Goal: Communication & Community: Participate in discussion

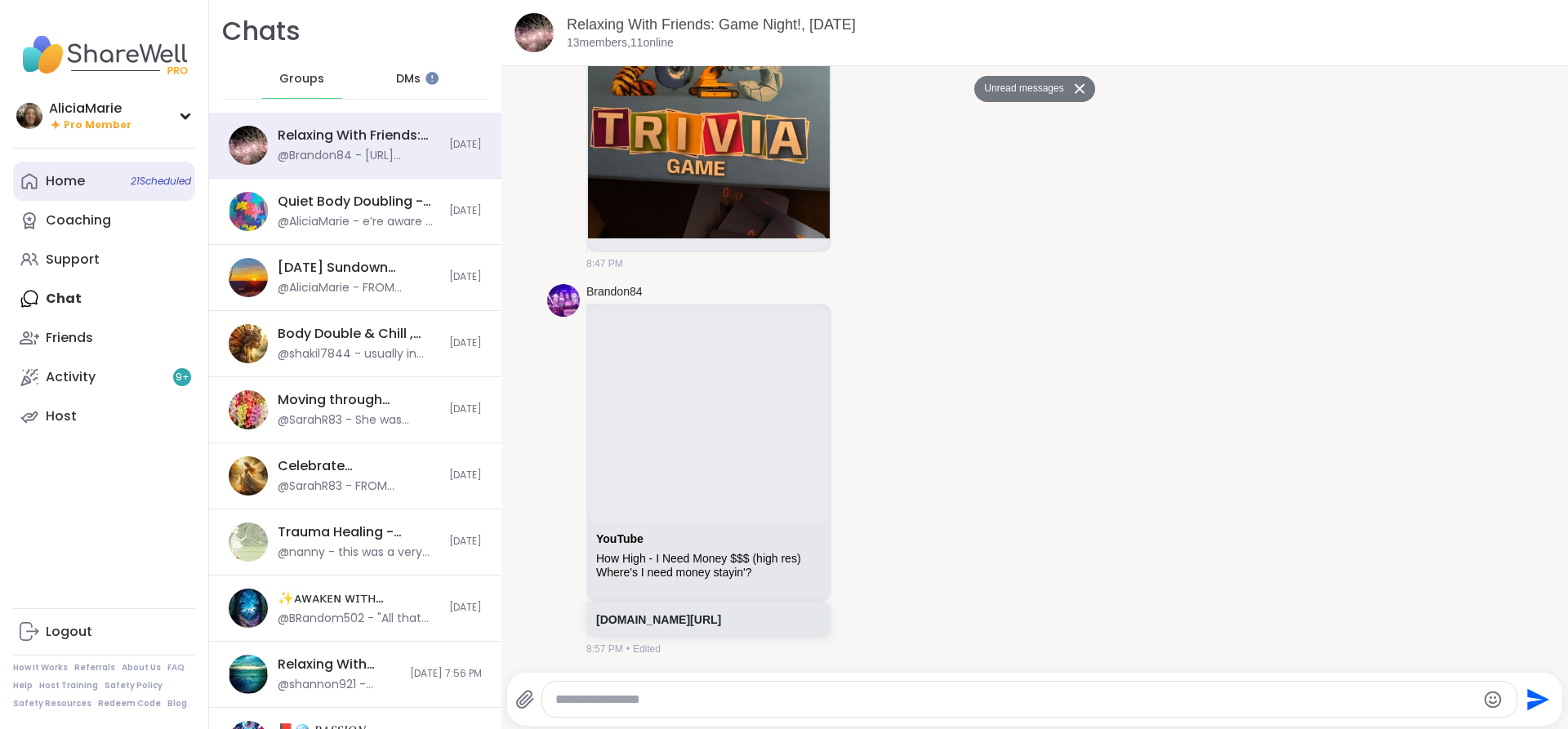
click at [141, 171] on link "Home 21 Scheduled" at bounding box center [105, 181] width 182 height 39
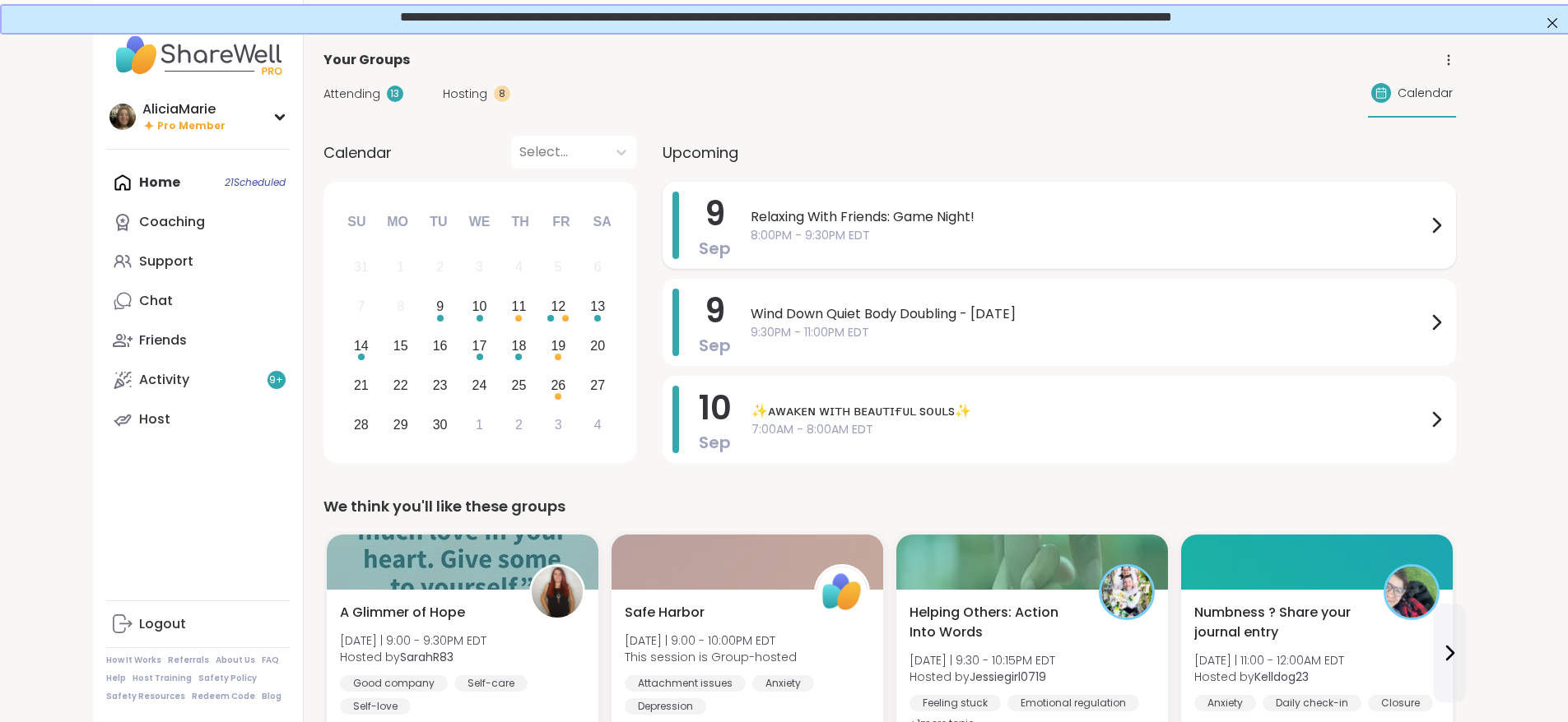
click at [765, 252] on div "Relaxing With Friends: Game Night! 8:00PM - 9:30PM EDT" at bounding box center [1098, 226] width 695 height 67
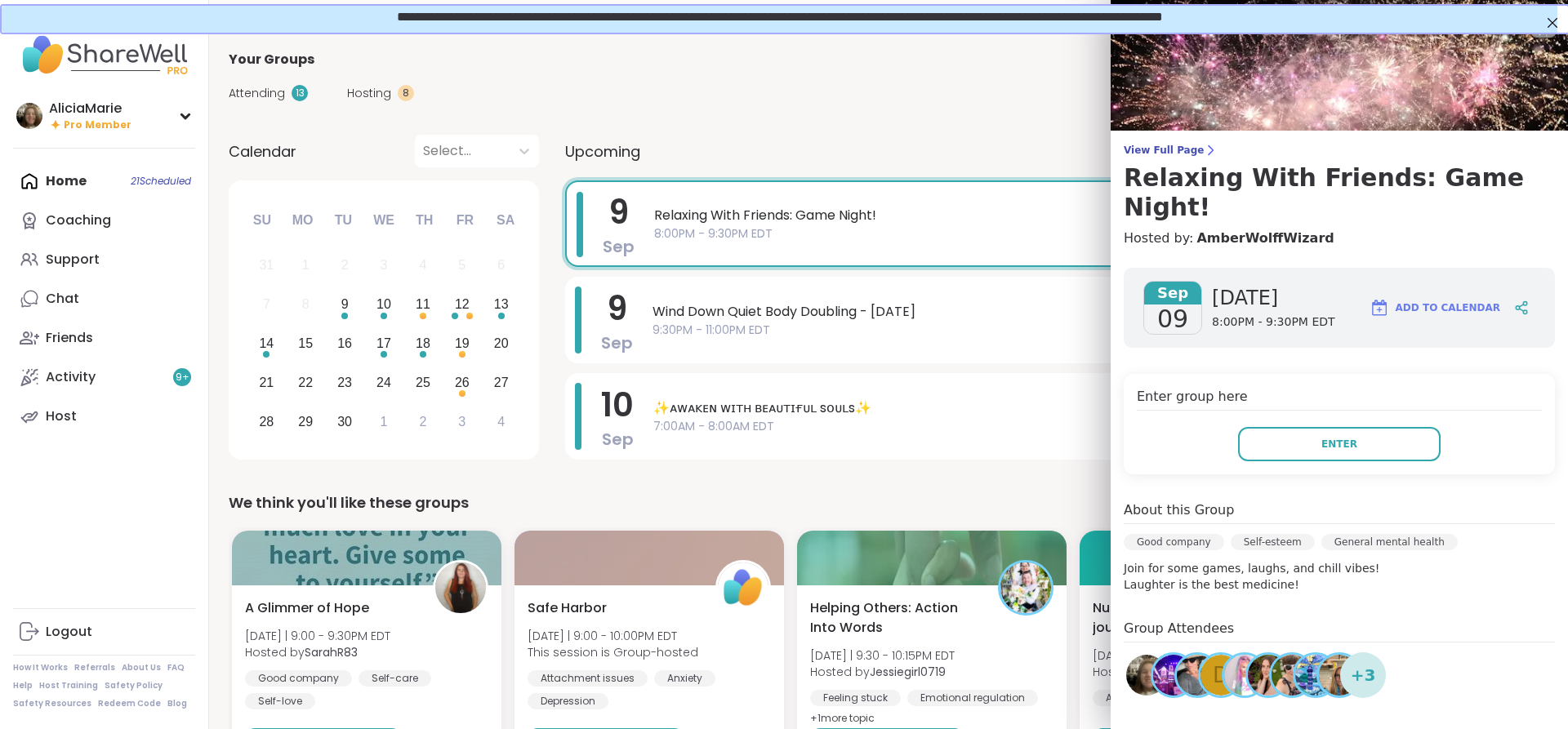
click at [1288, 387] on h4 "Enter group here" at bounding box center [1339, 399] width 405 height 23
click at [1008, 507] on div "We think you'll like these groups" at bounding box center [888, 502] width 1320 height 23
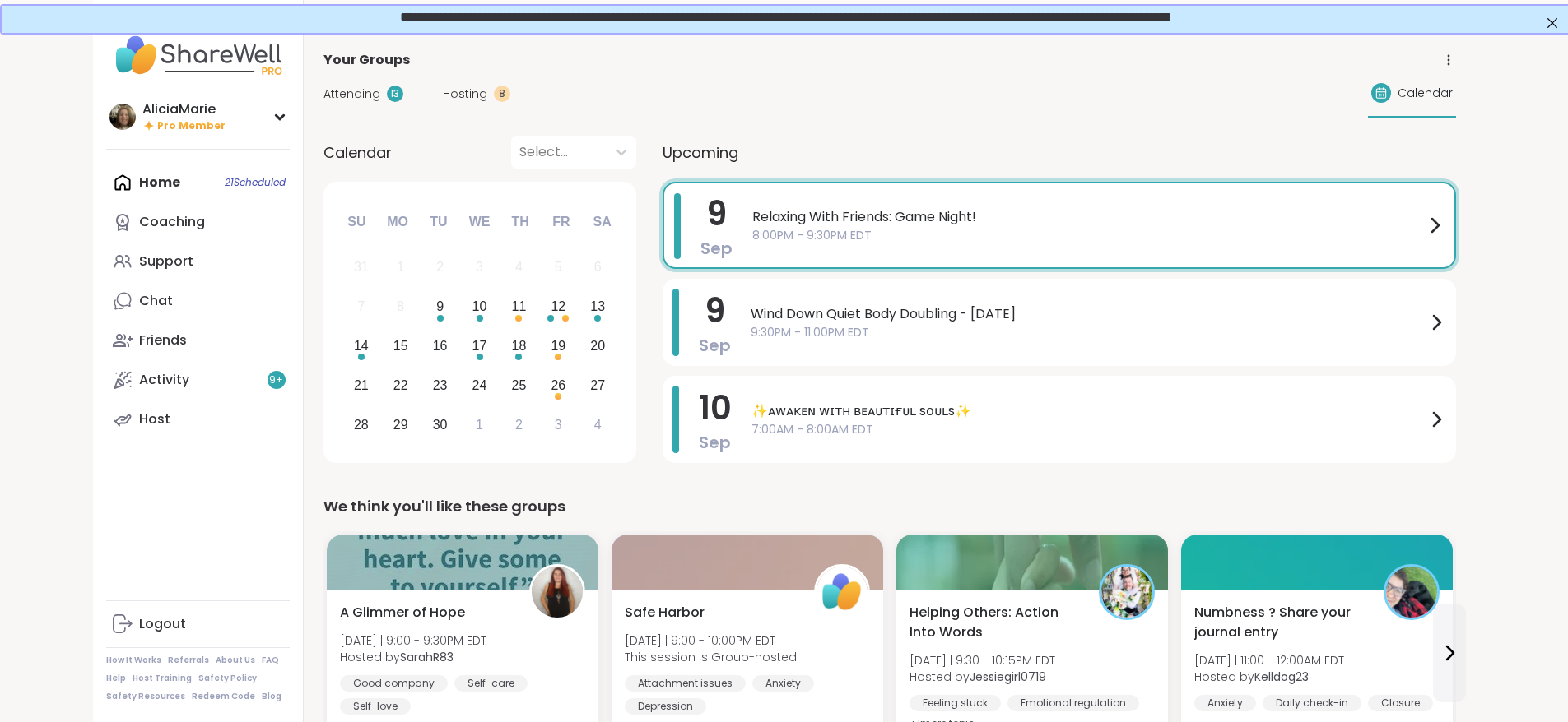
click at [1060, 219] on span "Relaxing With Friends: Game Night!" at bounding box center [1089, 217] width 673 height 19
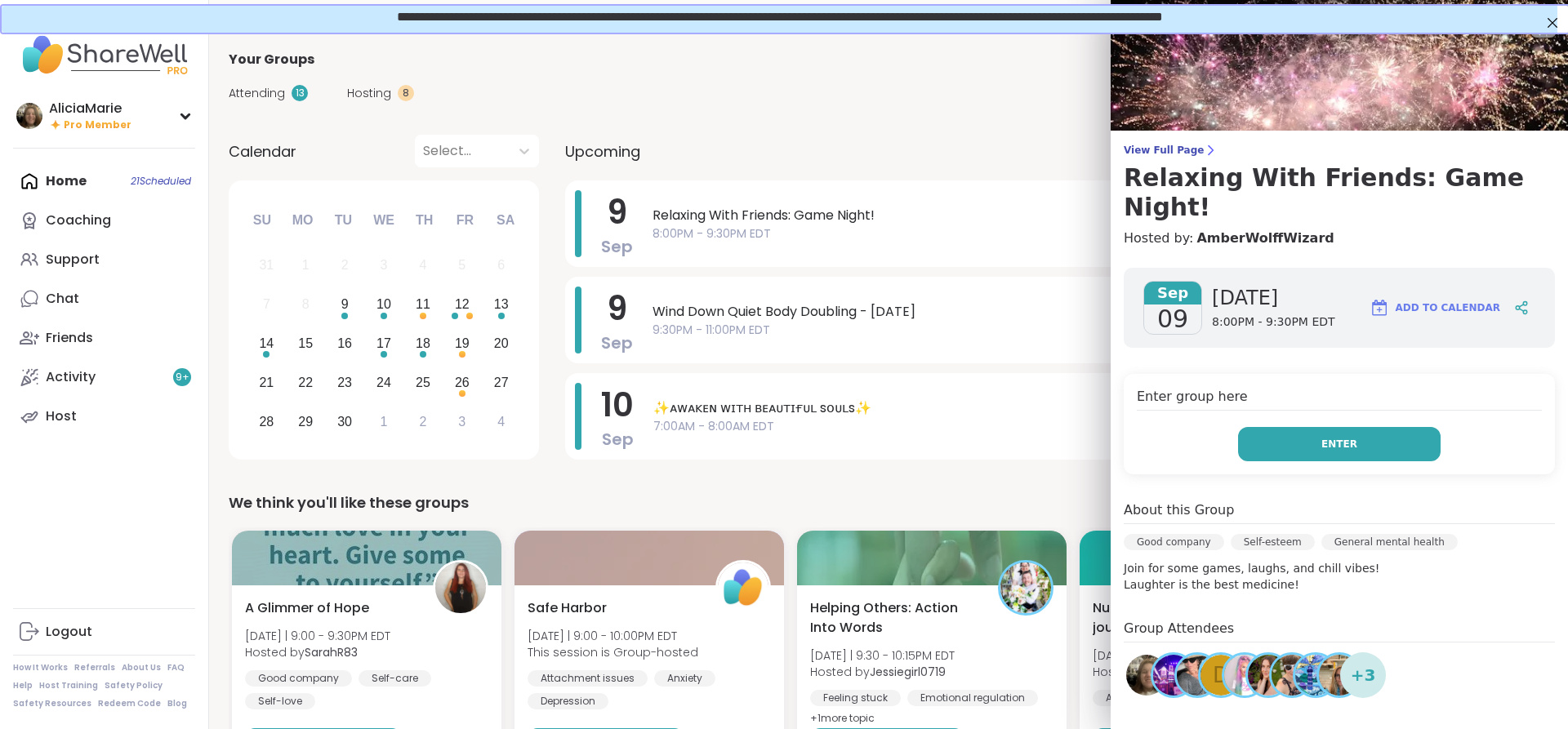
click at [1346, 427] on button "Enter" at bounding box center [1339, 444] width 202 height 34
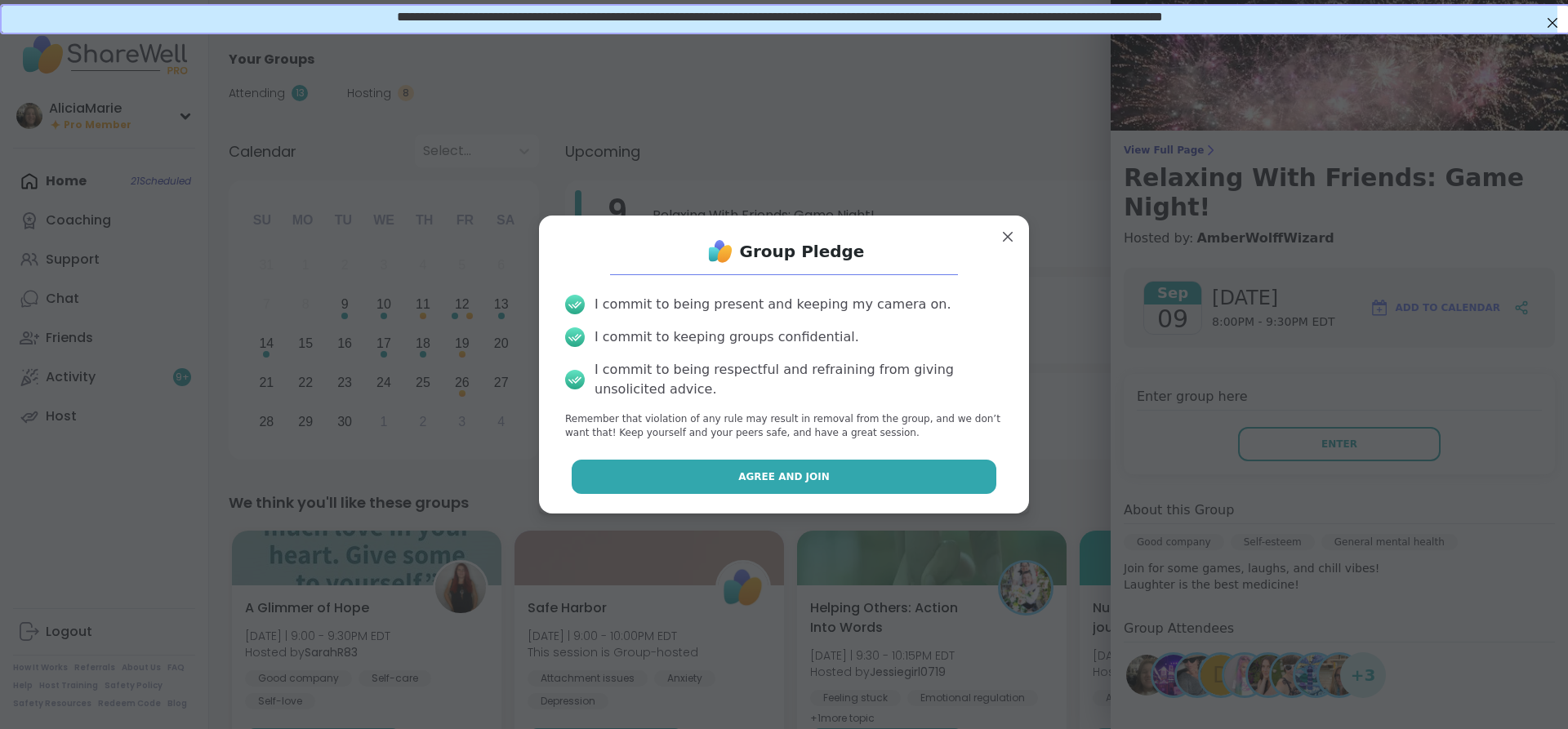
click at [939, 465] on button "Agree and Join" at bounding box center [784, 477] width 426 height 34
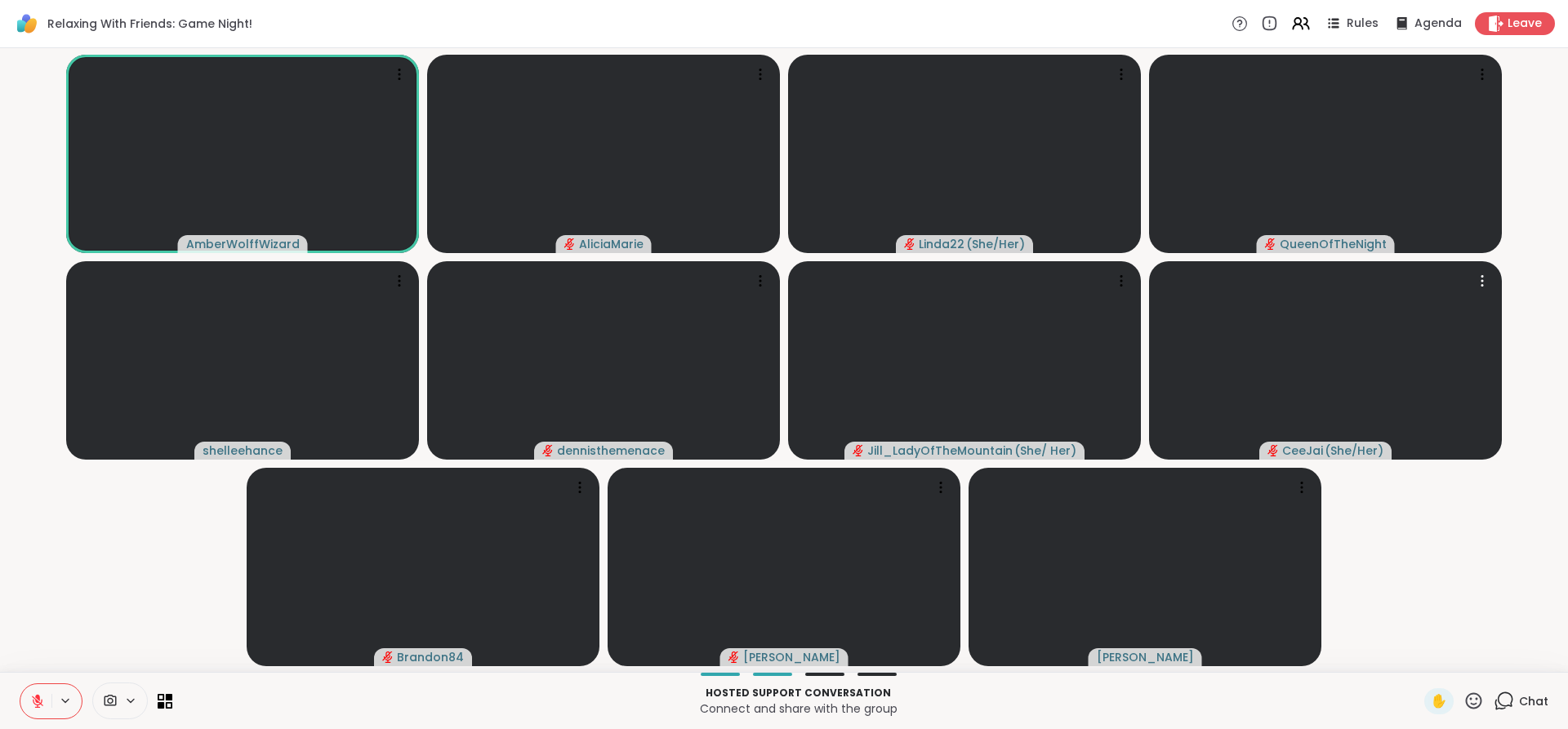
click at [30, 705] on icon at bounding box center [38, 701] width 15 height 15
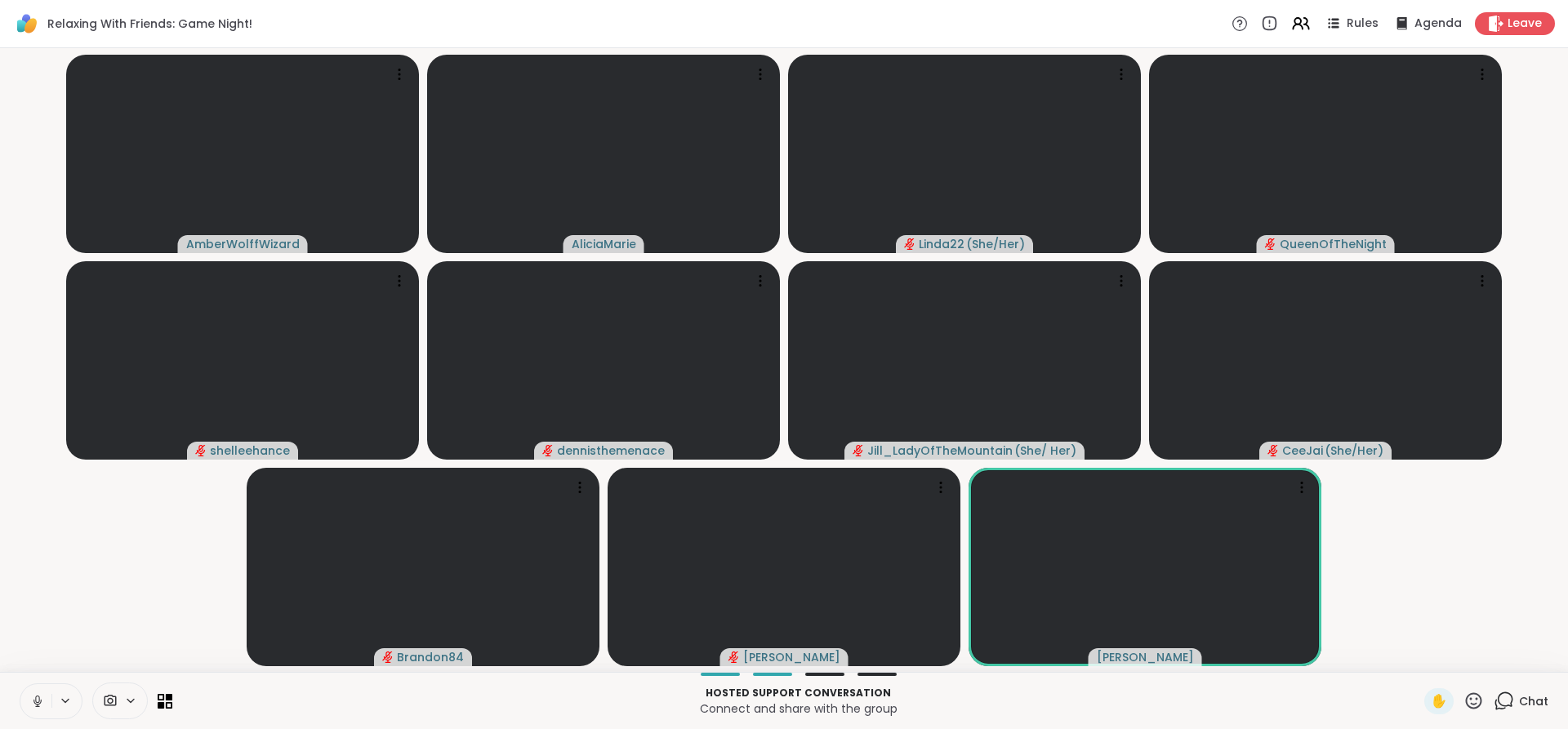
click at [33, 711] on button at bounding box center [35, 701] width 31 height 34
click at [35, 711] on button at bounding box center [35, 701] width 31 height 34
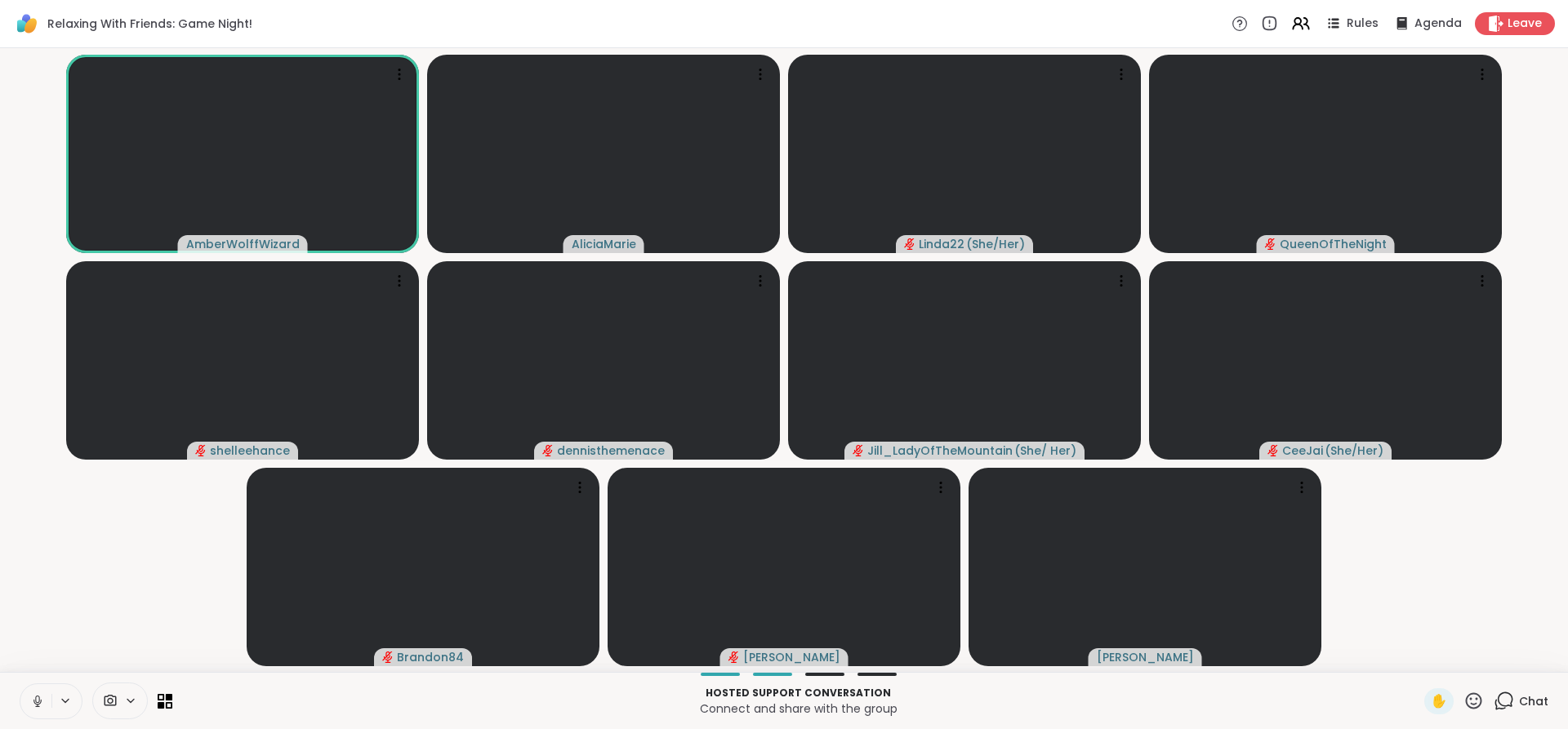
click at [43, 715] on button at bounding box center [35, 701] width 31 height 34
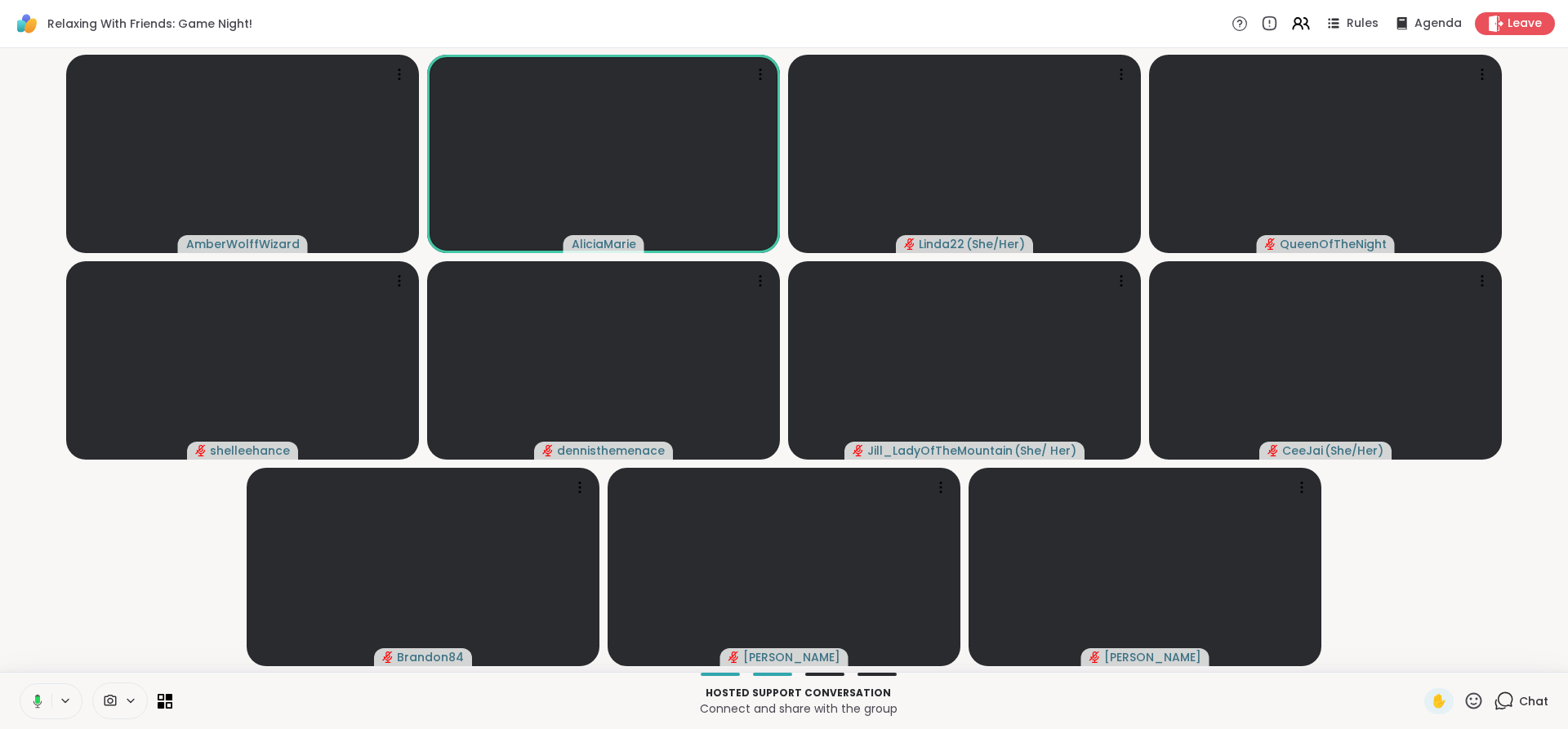
click at [43, 716] on button at bounding box center [34, 701] width 33 height 34
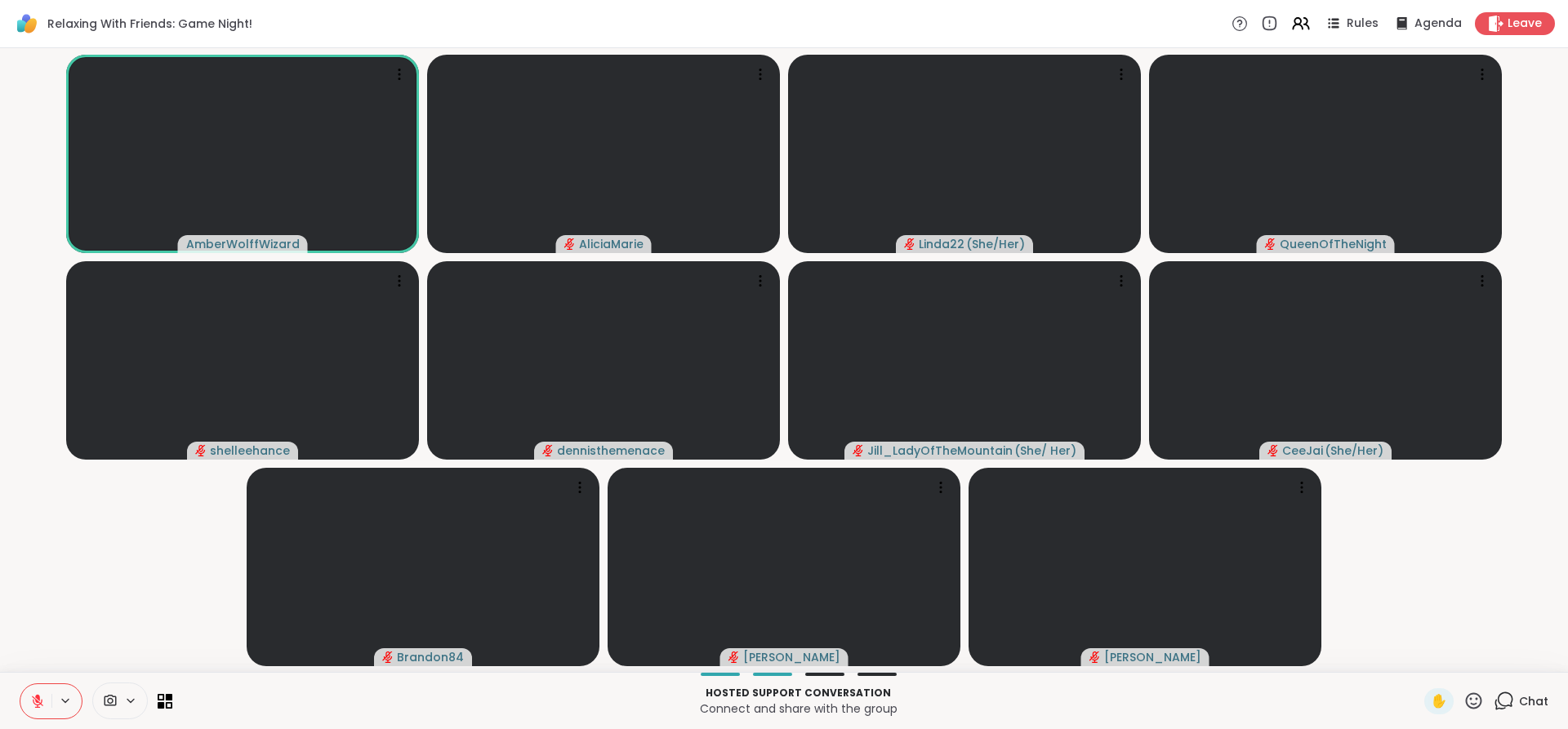
click at [44, 705] on icon at bounding box center [38, 701] width 15 height 15
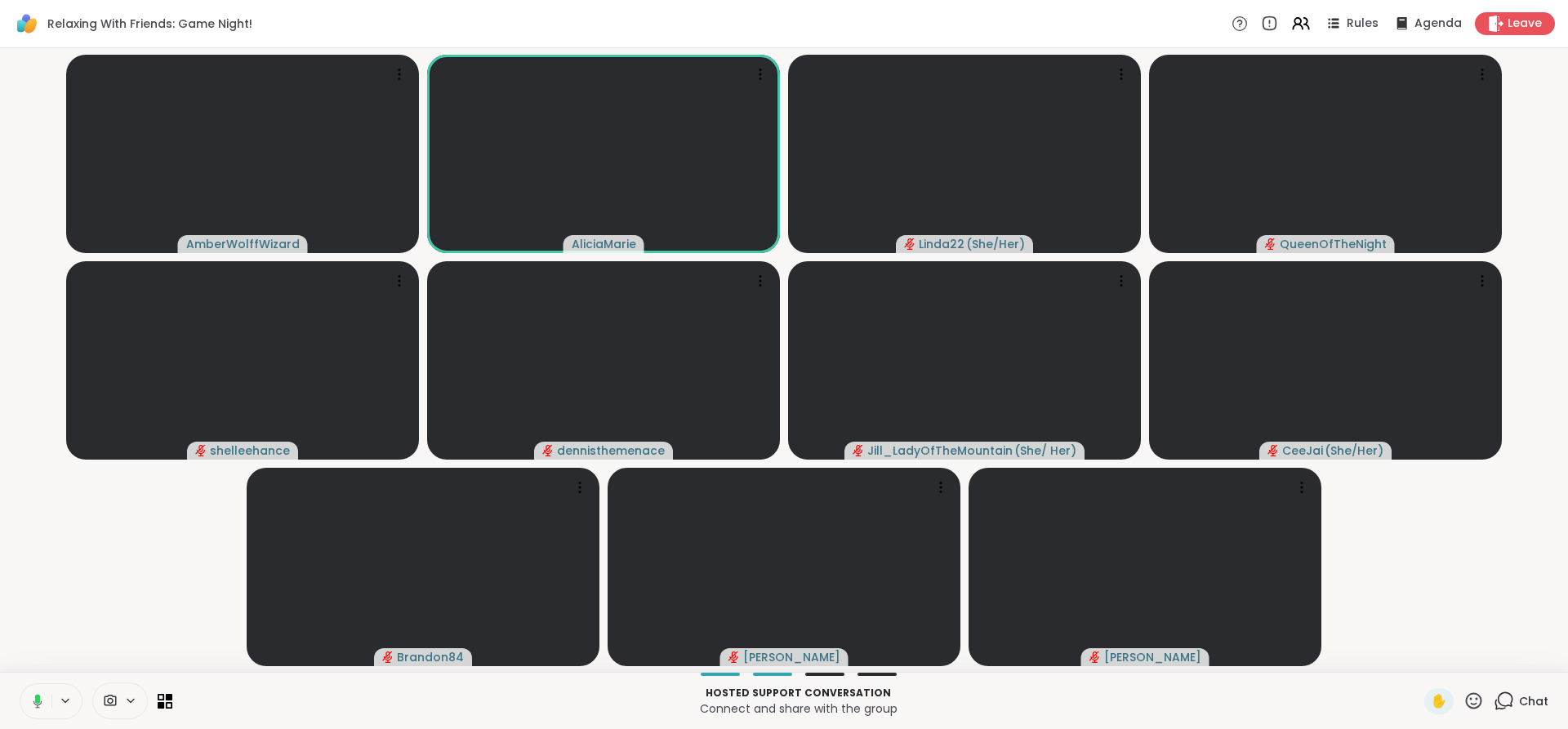
click at [39, 715] on button at bounding box center [34, 701] width 33 height 34
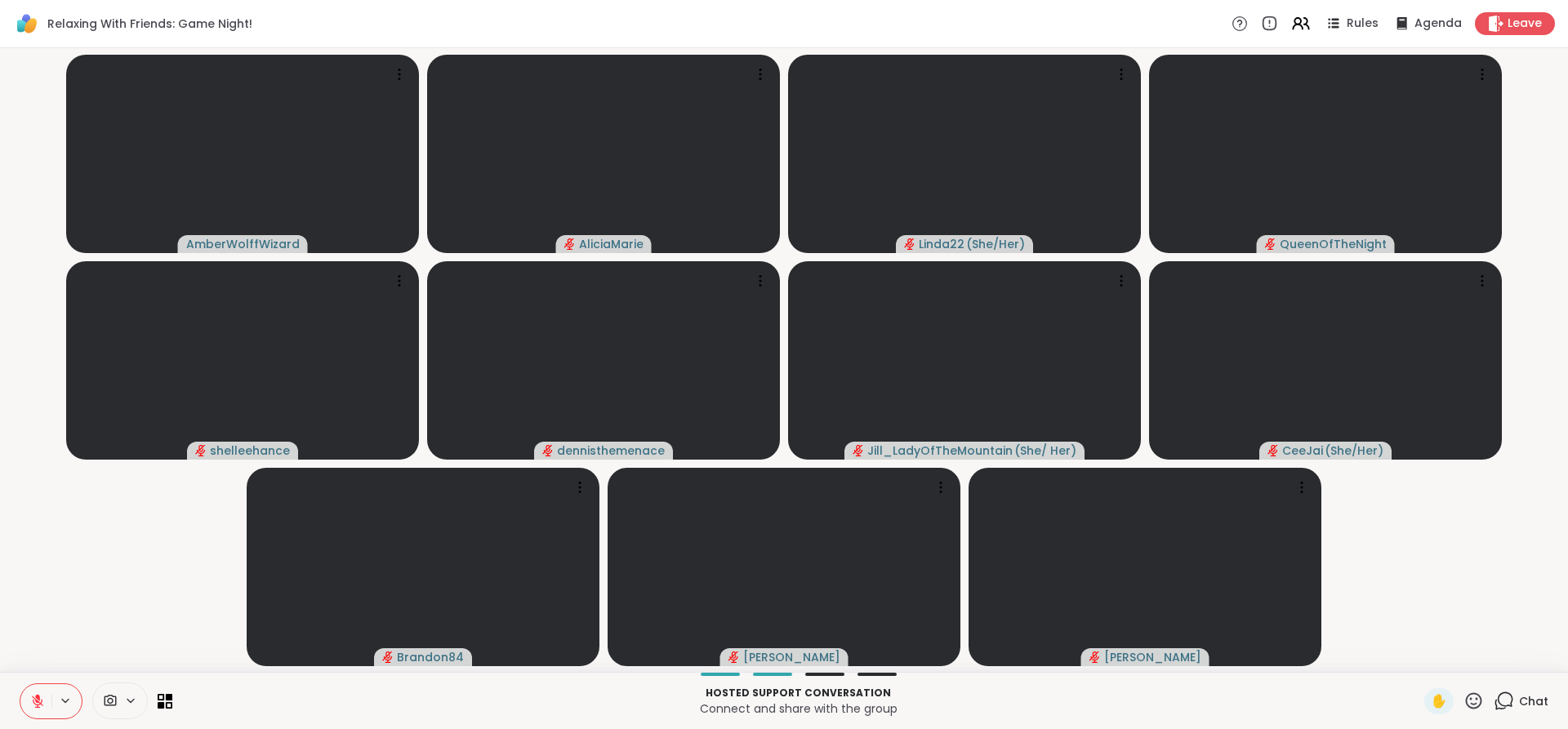
click at [43, 700] on icon at bounding box center [38, 701] width 15 height 15
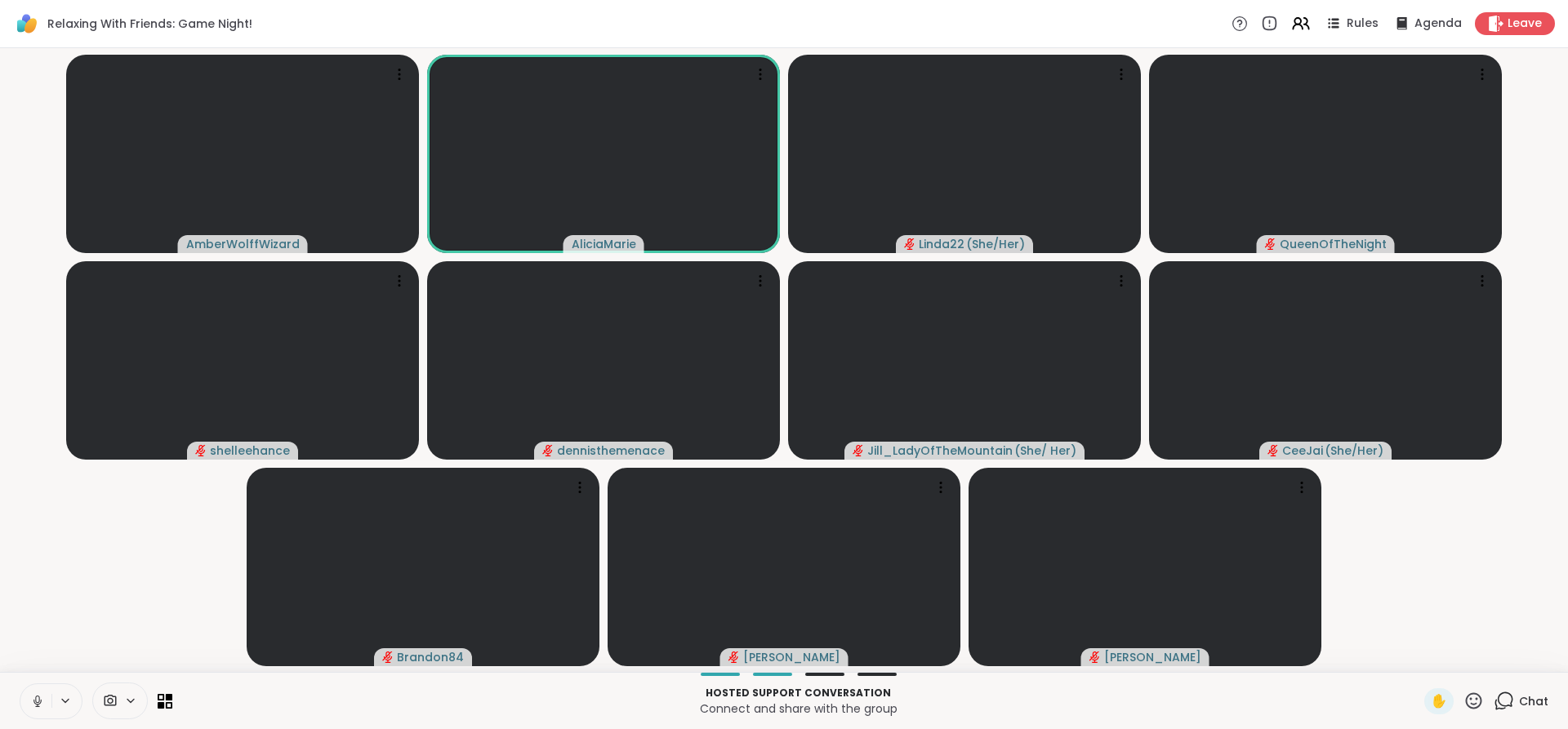
click at [38, 702] on icon at bounding box center [37, 699] width 4 height 8
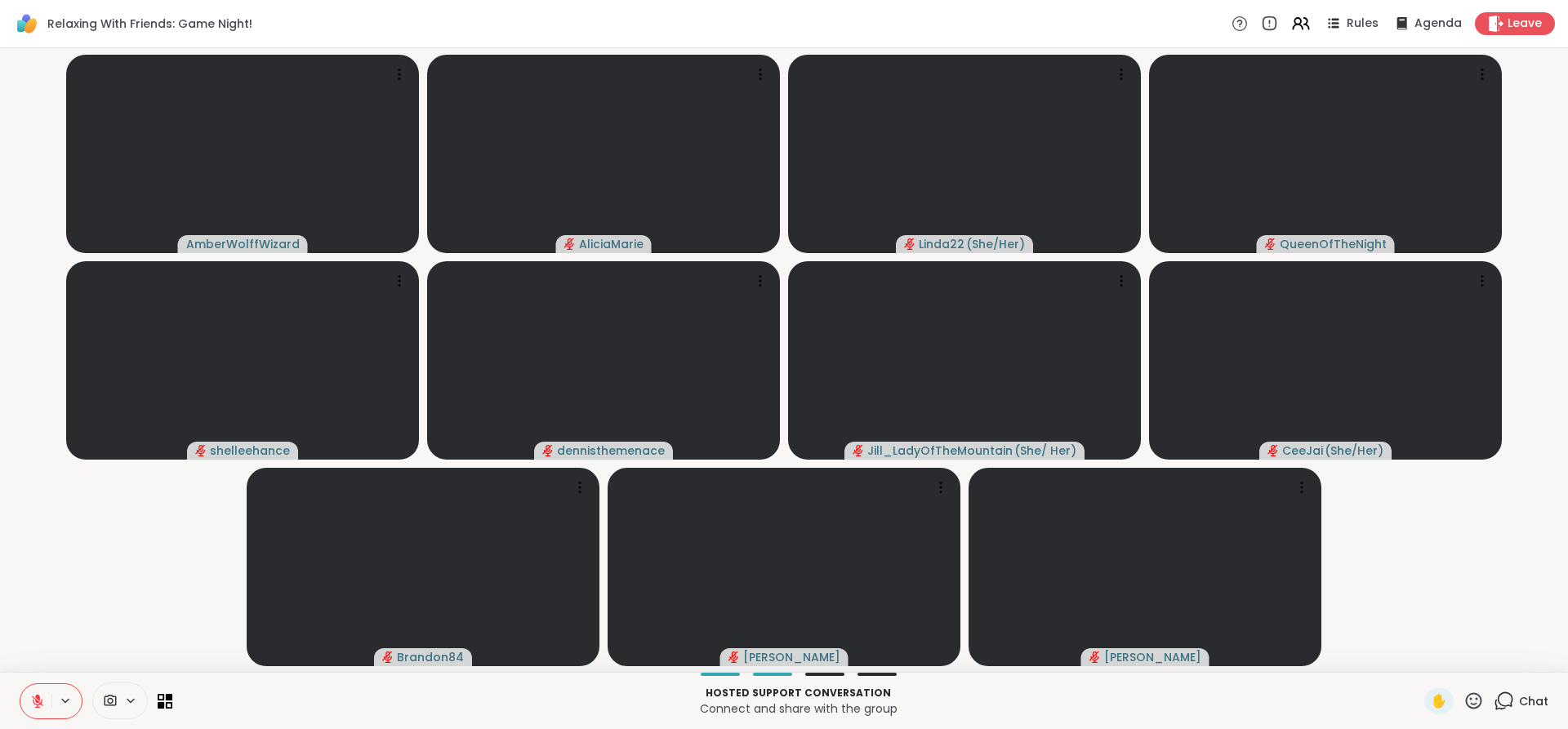
click at [39, 711] on button at bounding box center [35, 701] width 31 height 34
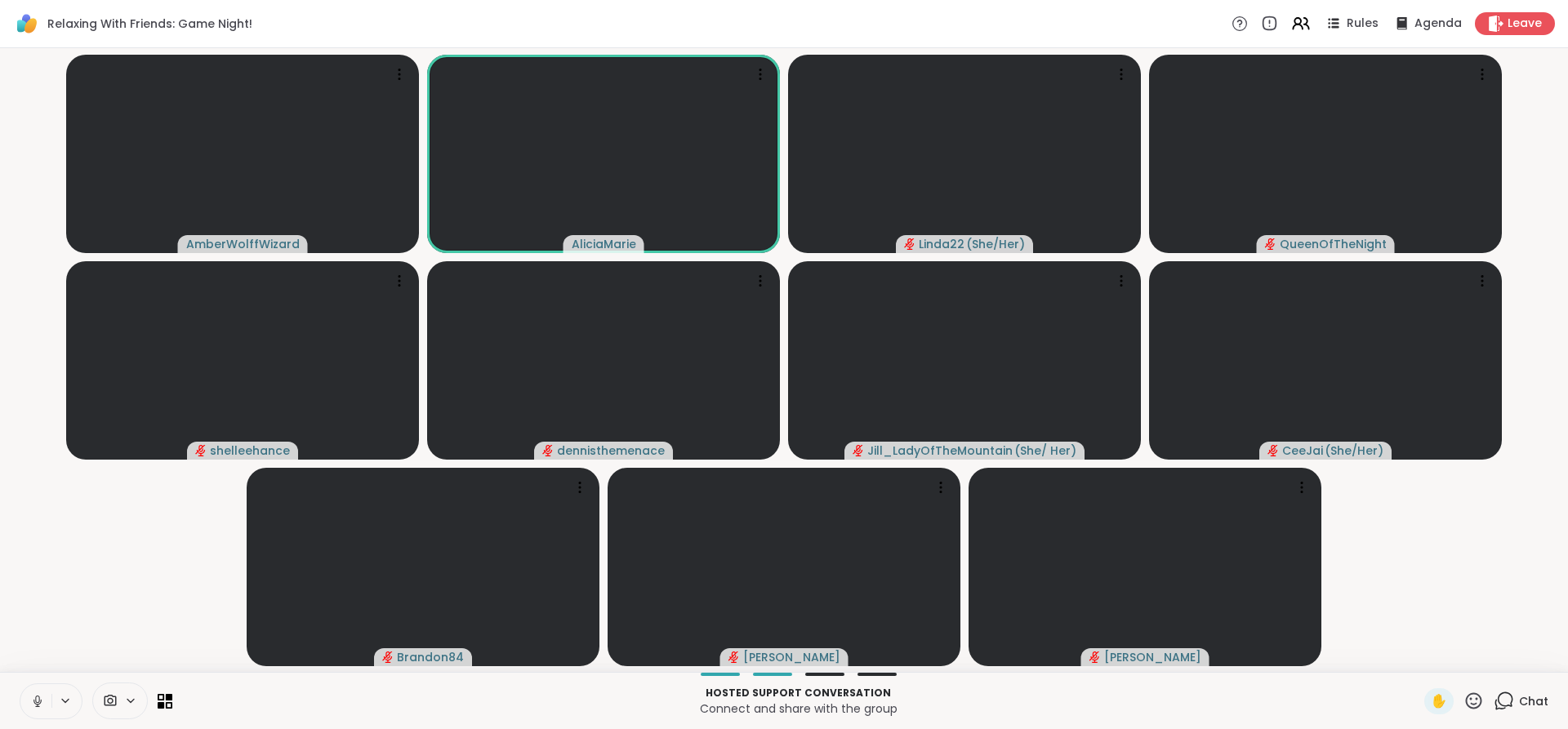
click at [38, 699] on icon at bounding box center [38, 701] width 15 height 15
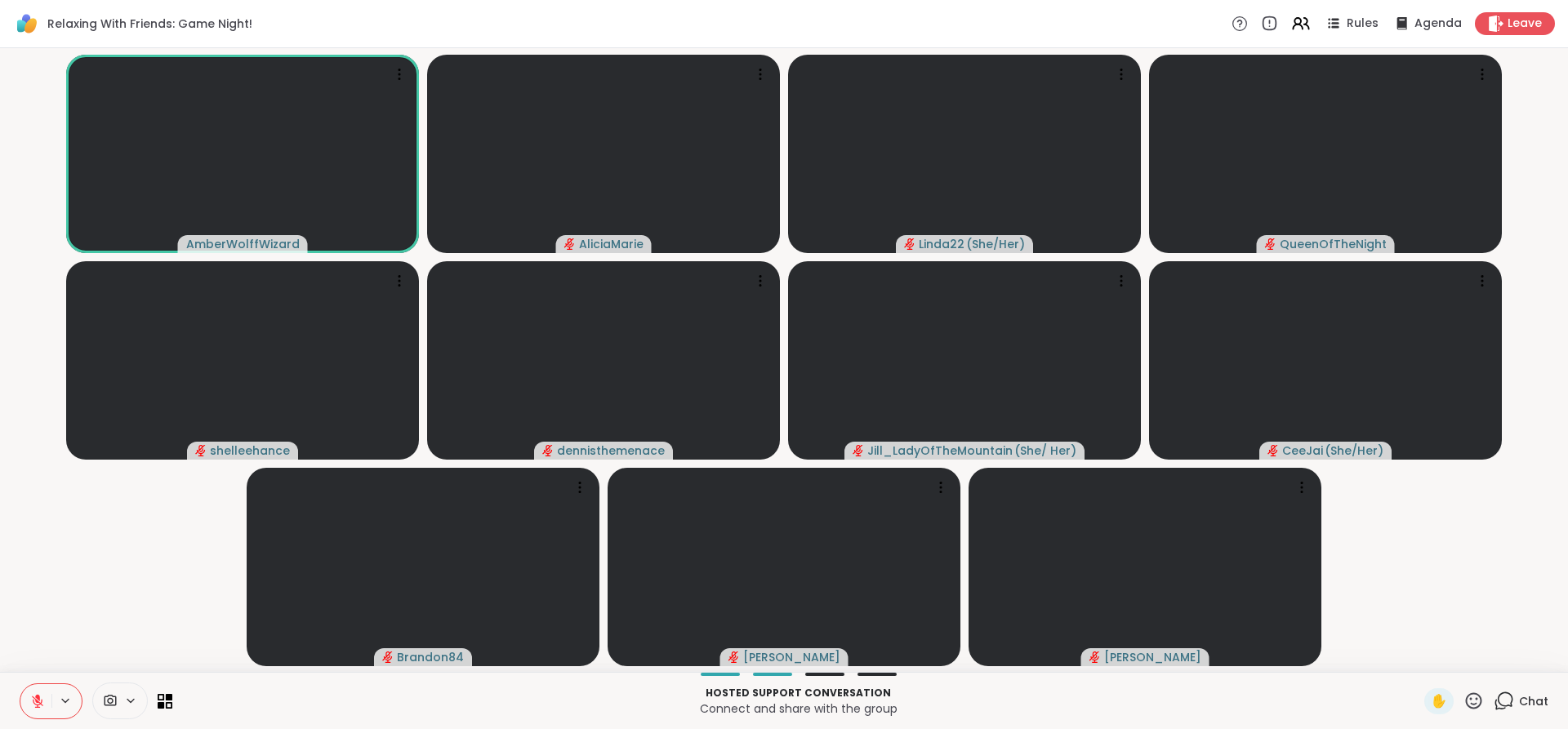
click at [39, 707] on icon at bounding box center [38, 701] width 12 height 12
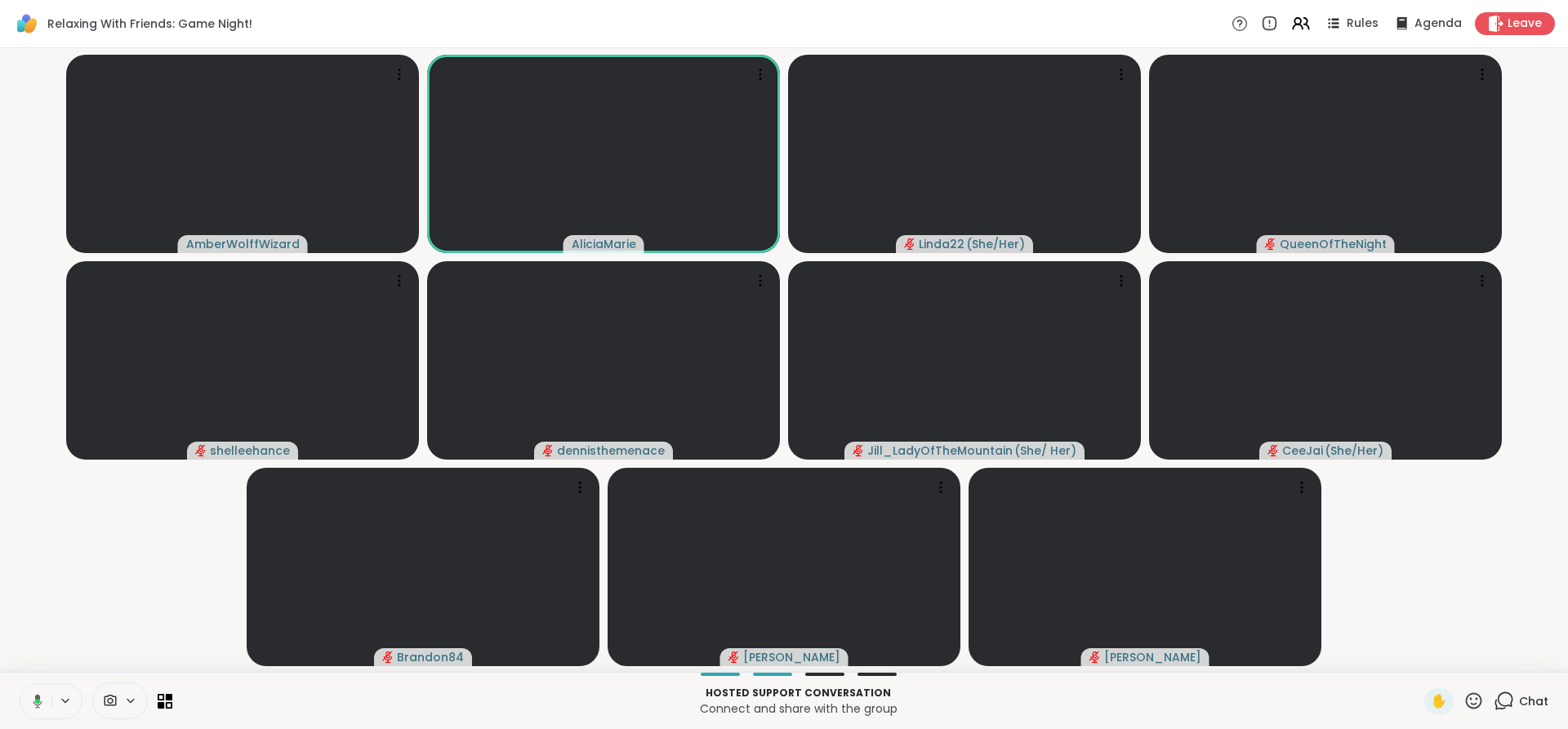
click at [30, 708] on icon at bounding box center [35, 701] width 15 height 15
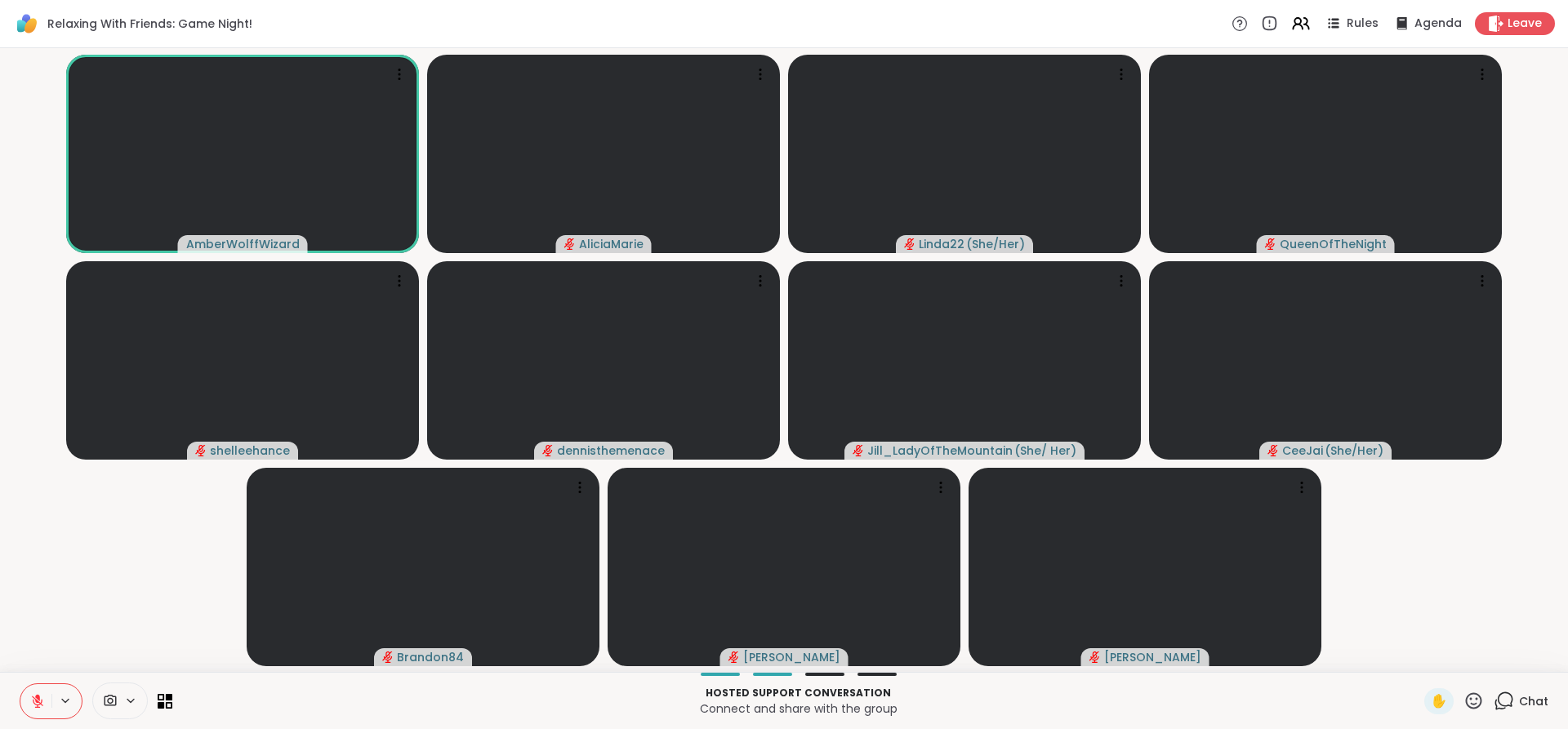
click at [43, 709] on button at bounding box center [35, 701] width 31 height 34
click at [36, 704] on icon at bounding box center [38, 701] width 12 height 12
click at [24, 706] on button at bounding box center [35, 701] width 31 height 34
click at [32, 711] on button at bounding box center [35, 701] width 31 height 34
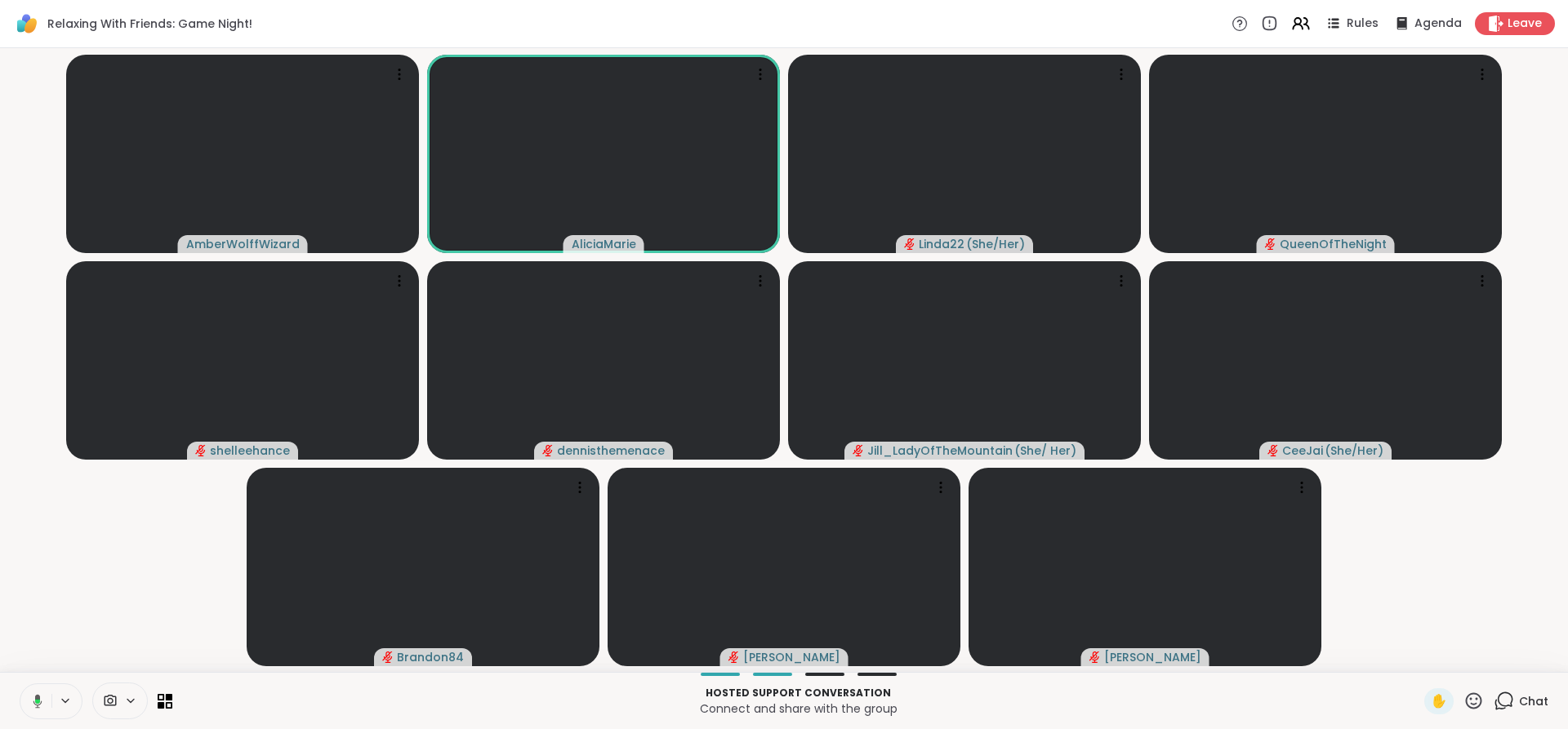
click at [39, 717] on button at bounding box center [34, 701] width 33 height 34
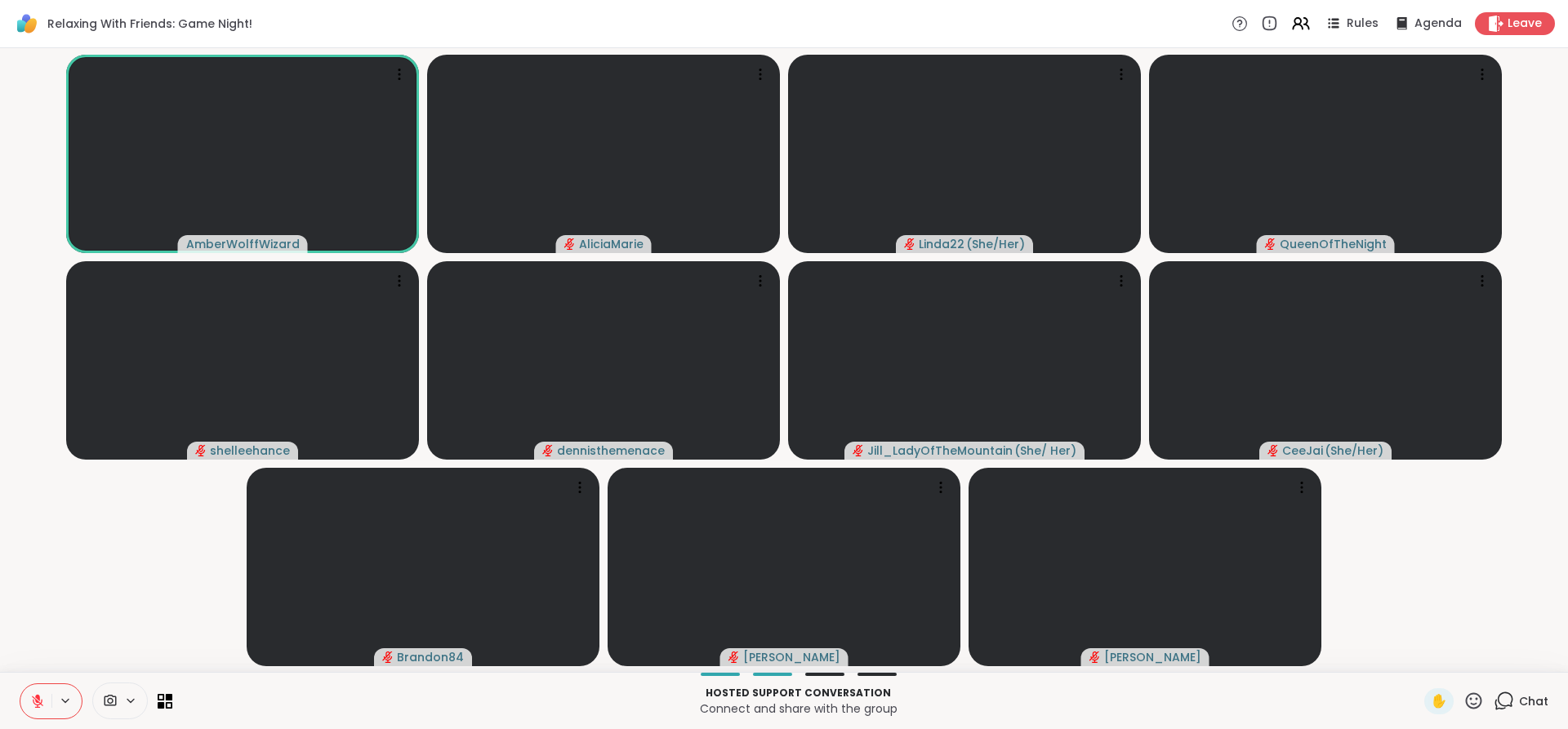
click at [31, 709] on button at bounding box center [35, 701] width 31 height 34
click at [44, 708] on icon at bounding box center [38, 701] width 15 height 15
click at [40, 710] on button at bounding box center [35, 701] width 31 height 34
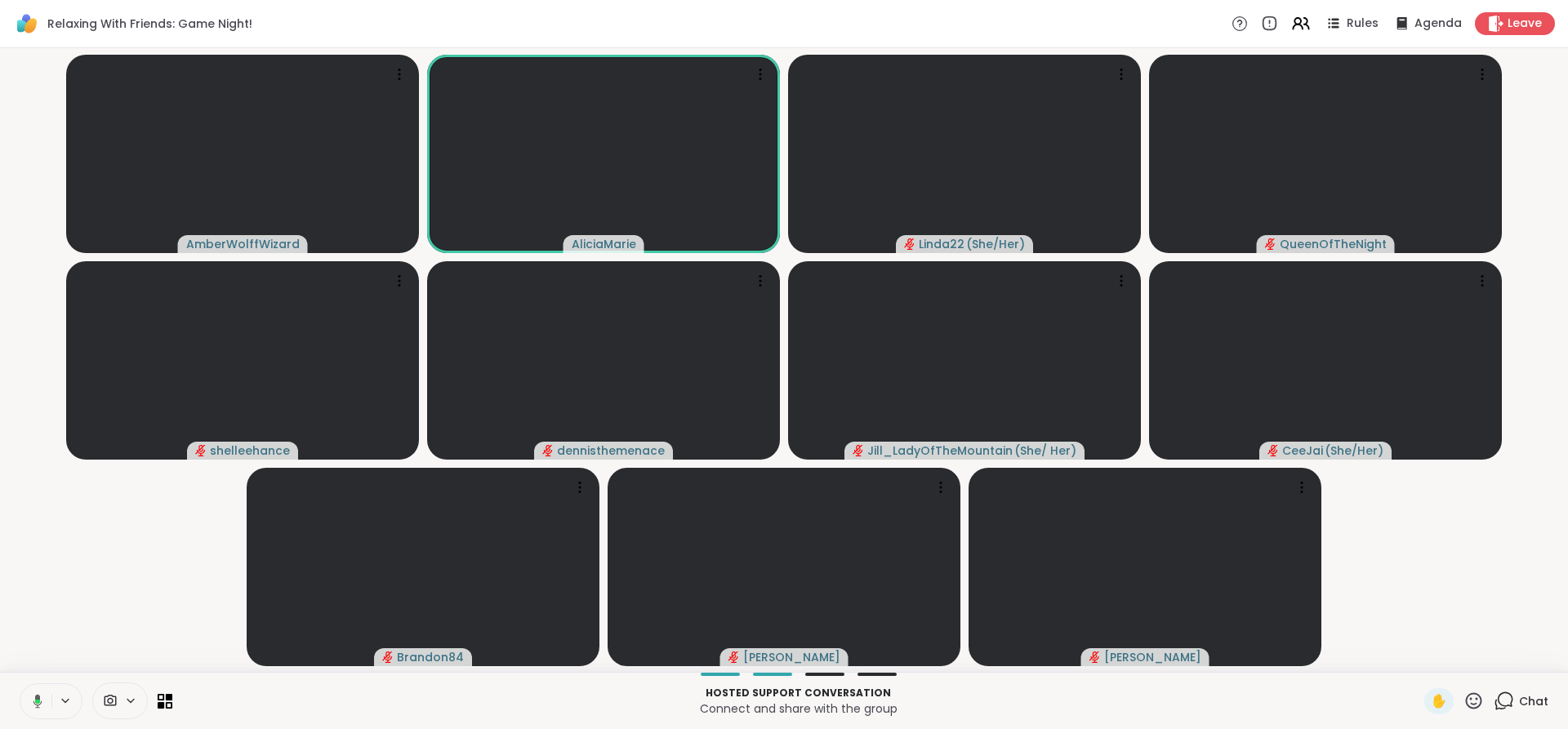
click at [43, 709] on button at bounding box center [34, 701] width 33 height 34
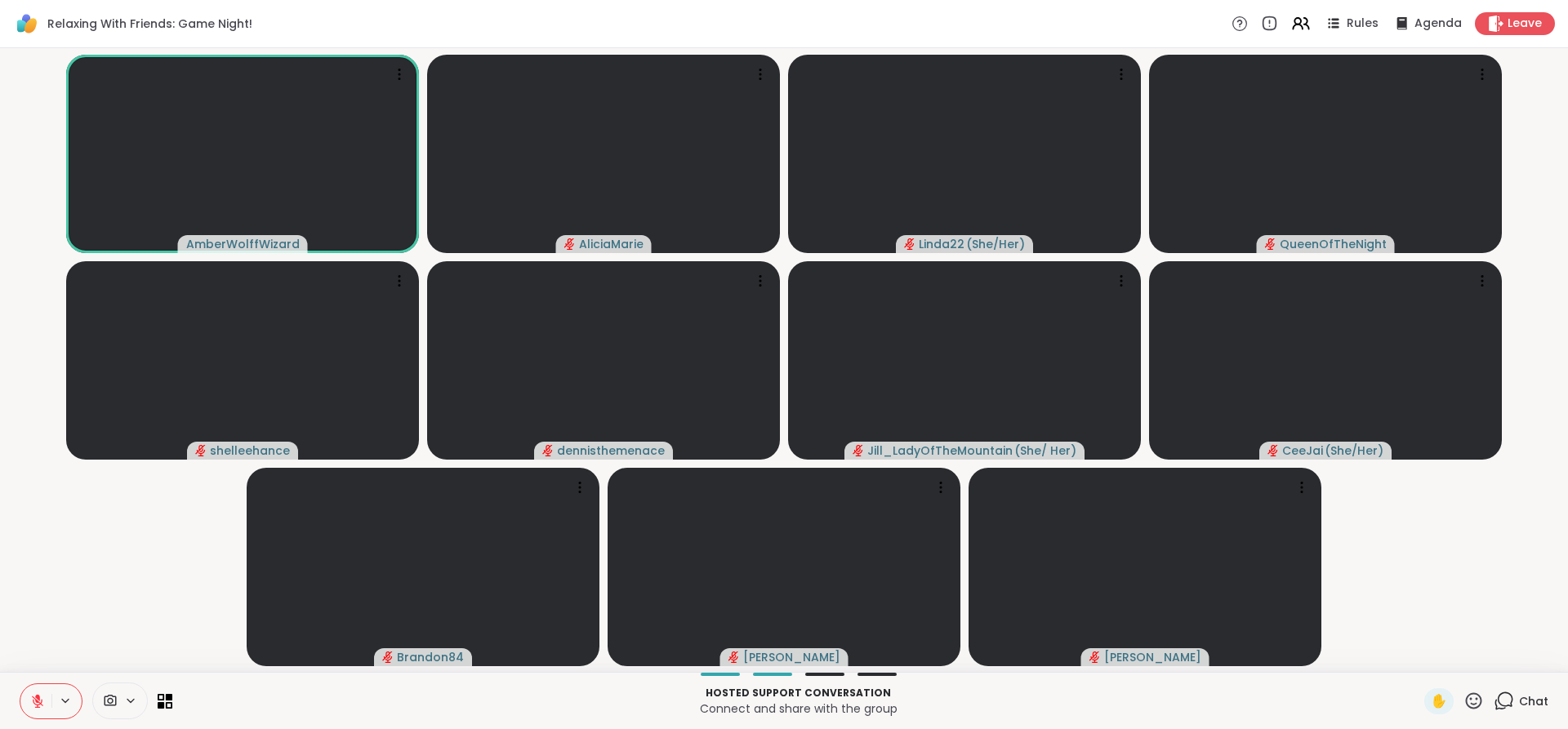
click at [43, 694] on icon at bounding box center [38, 701] width 15 height 15
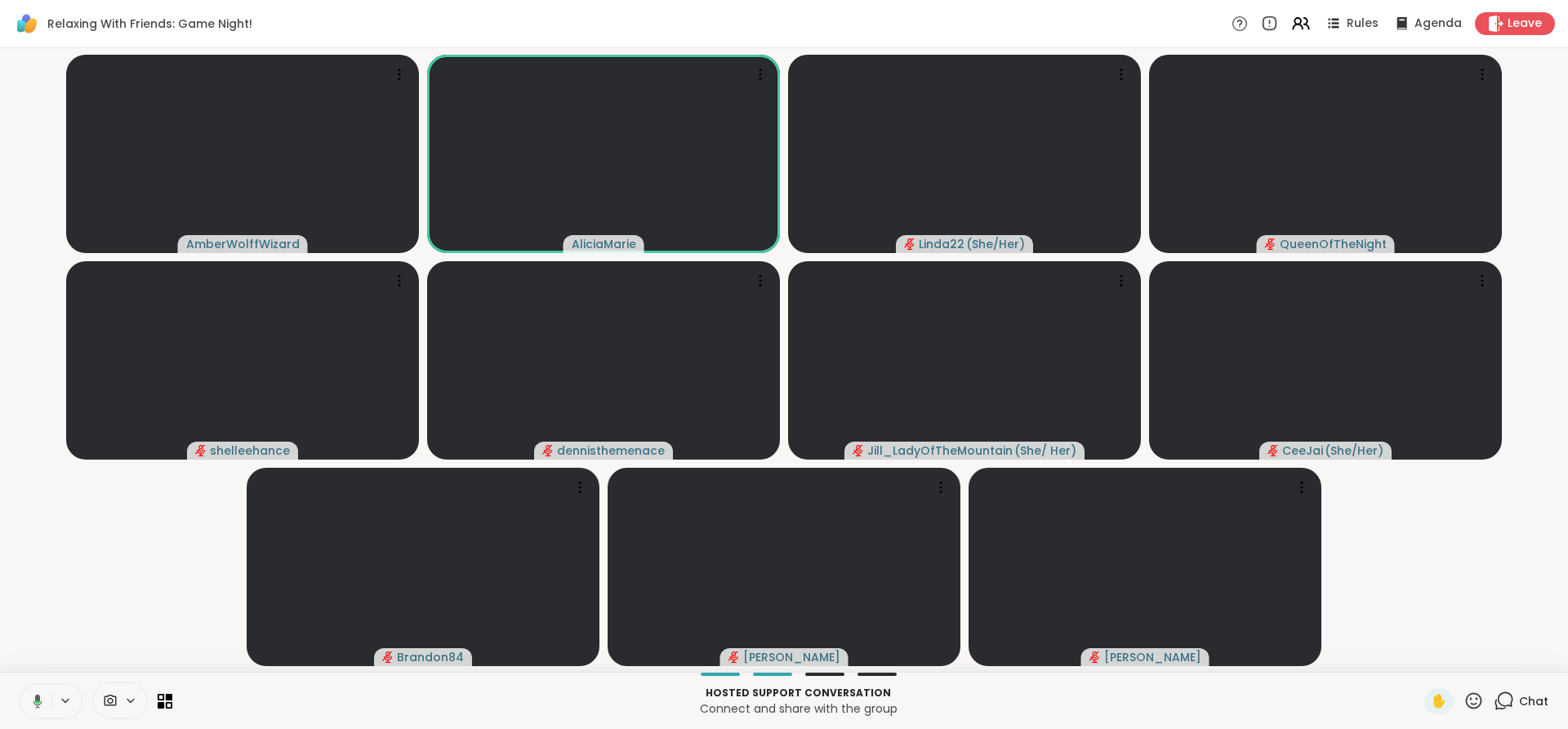
click at [43, 694] on button at bounding box center [34, 701] width 33 height 34
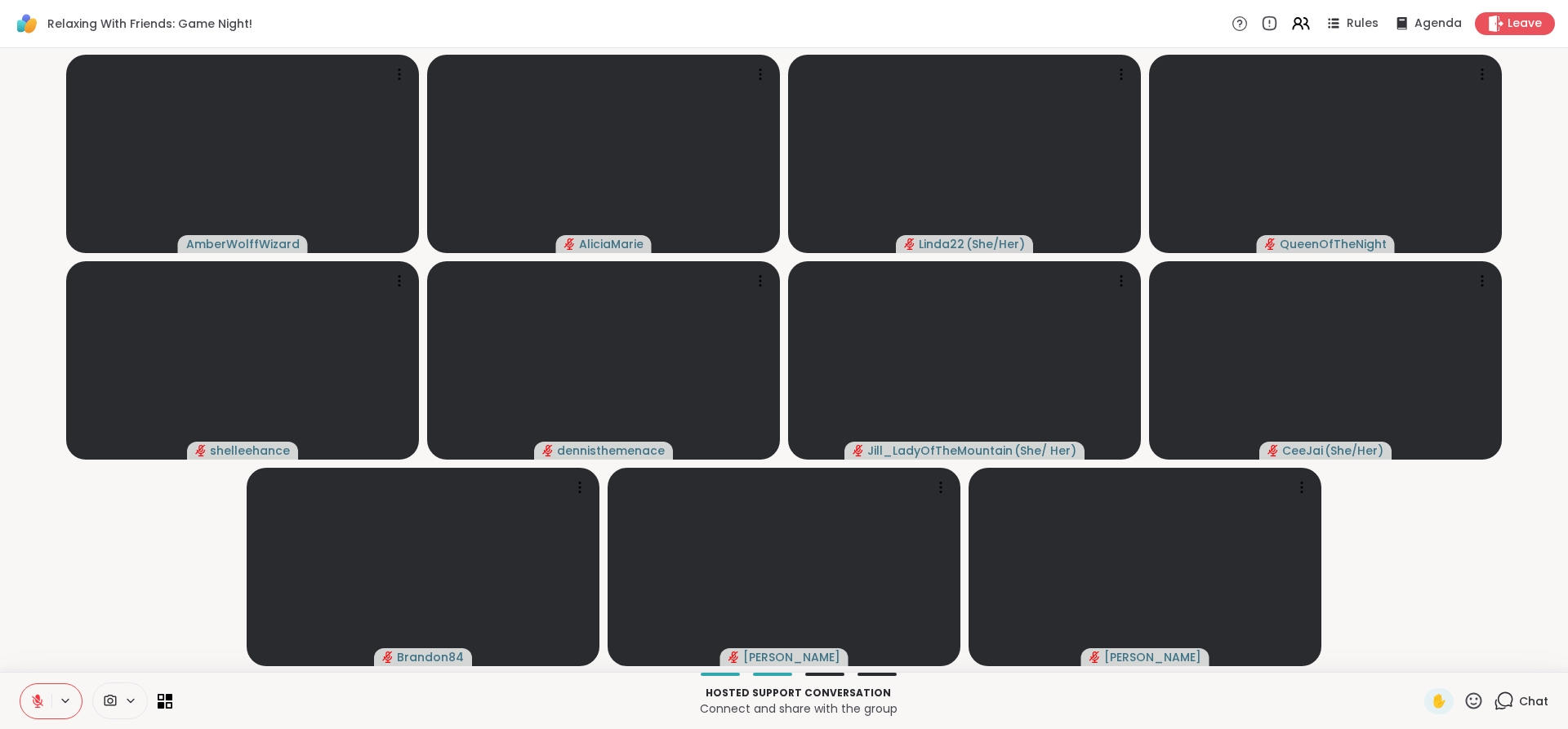
click at [45, 693] on button at bounding box center [35, 701] width 31 height 34
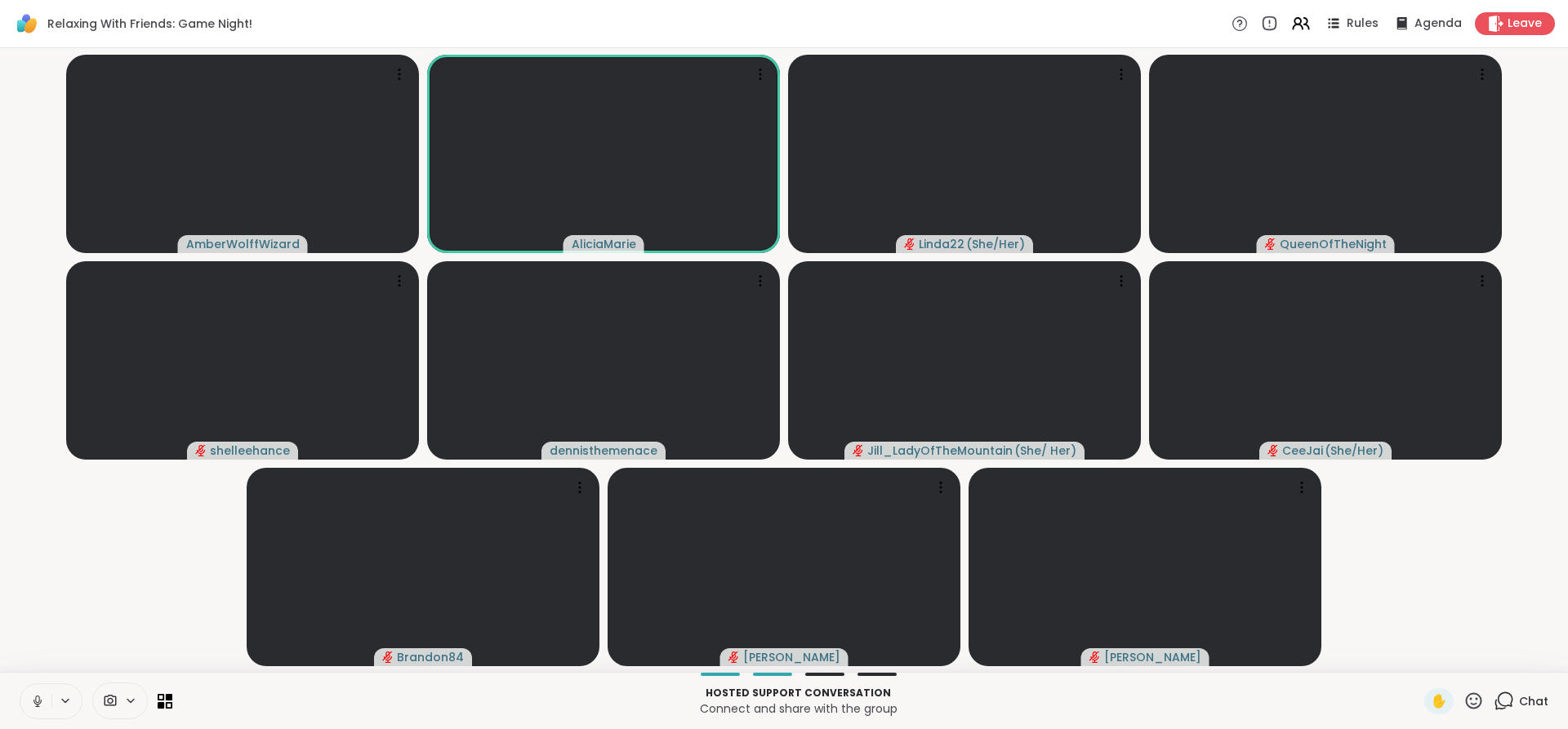
click at [43, 700] on icon at bounding box center [38, 701] width 15 height 15
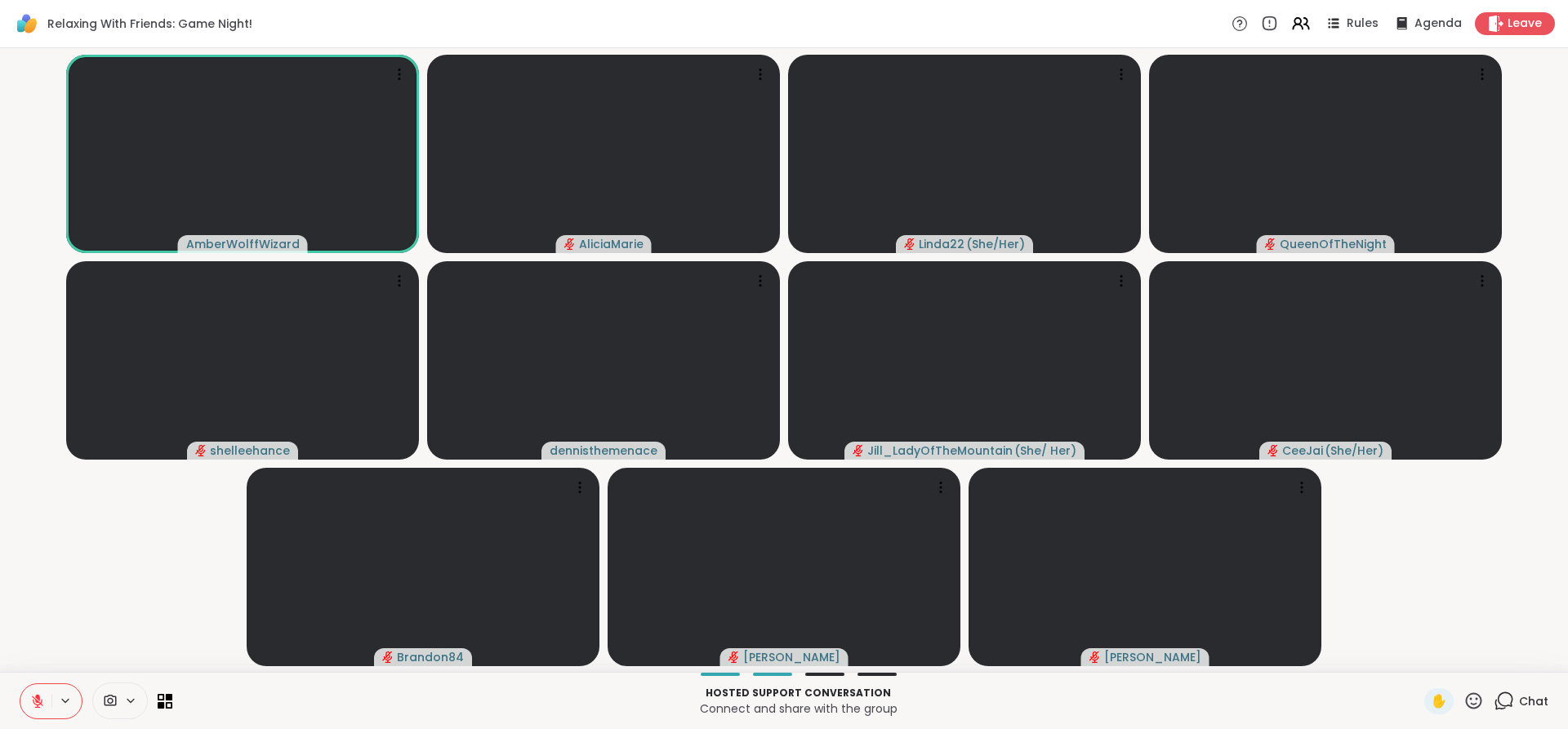
click at [39, 695] on icon at bounding box center [38, 701] width 15 height 15
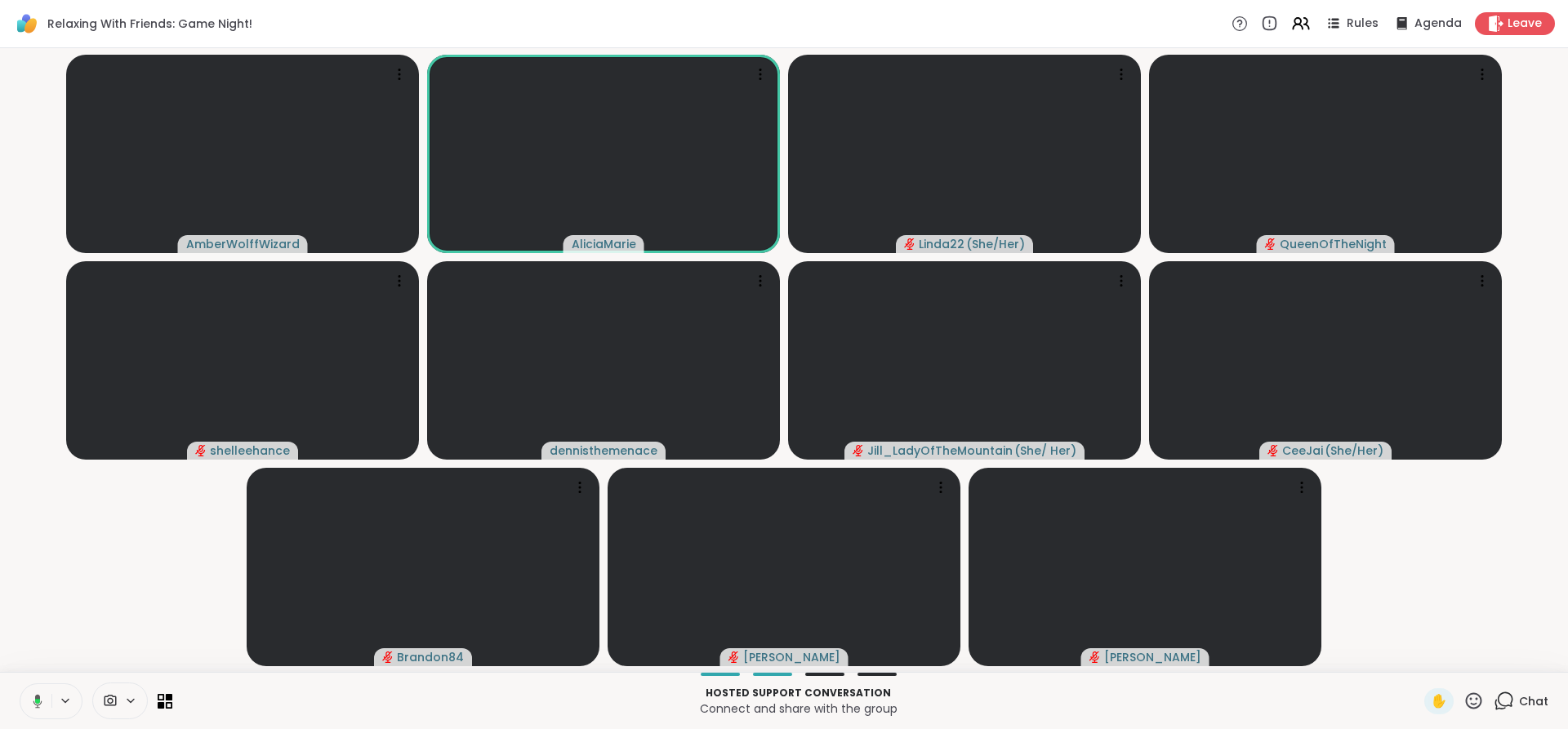
click at [48, 696] on button at bounding box center [34, 701] width 33 height 34
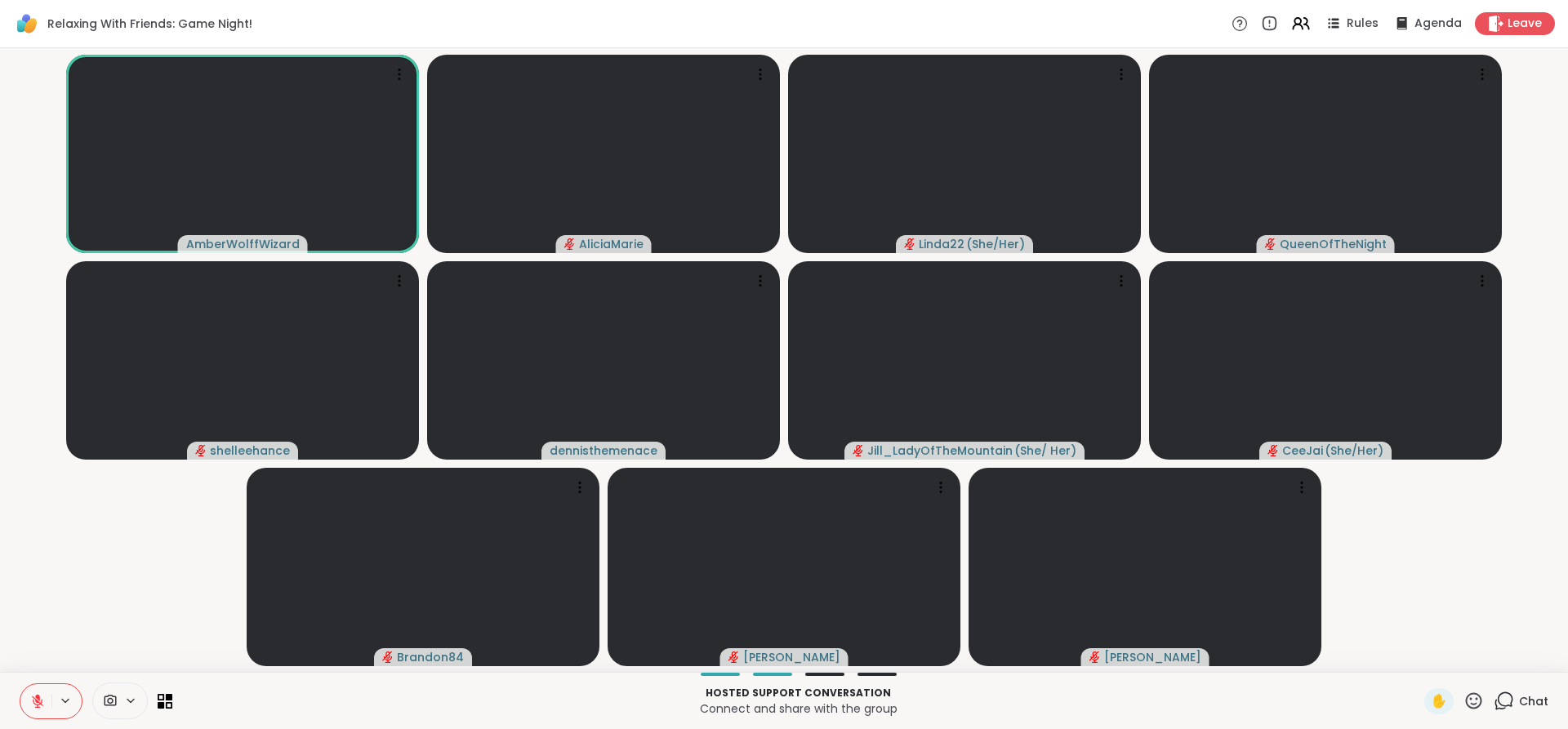
click at [48, 696] on button at bounding box center [35, 701] width 31 height 34
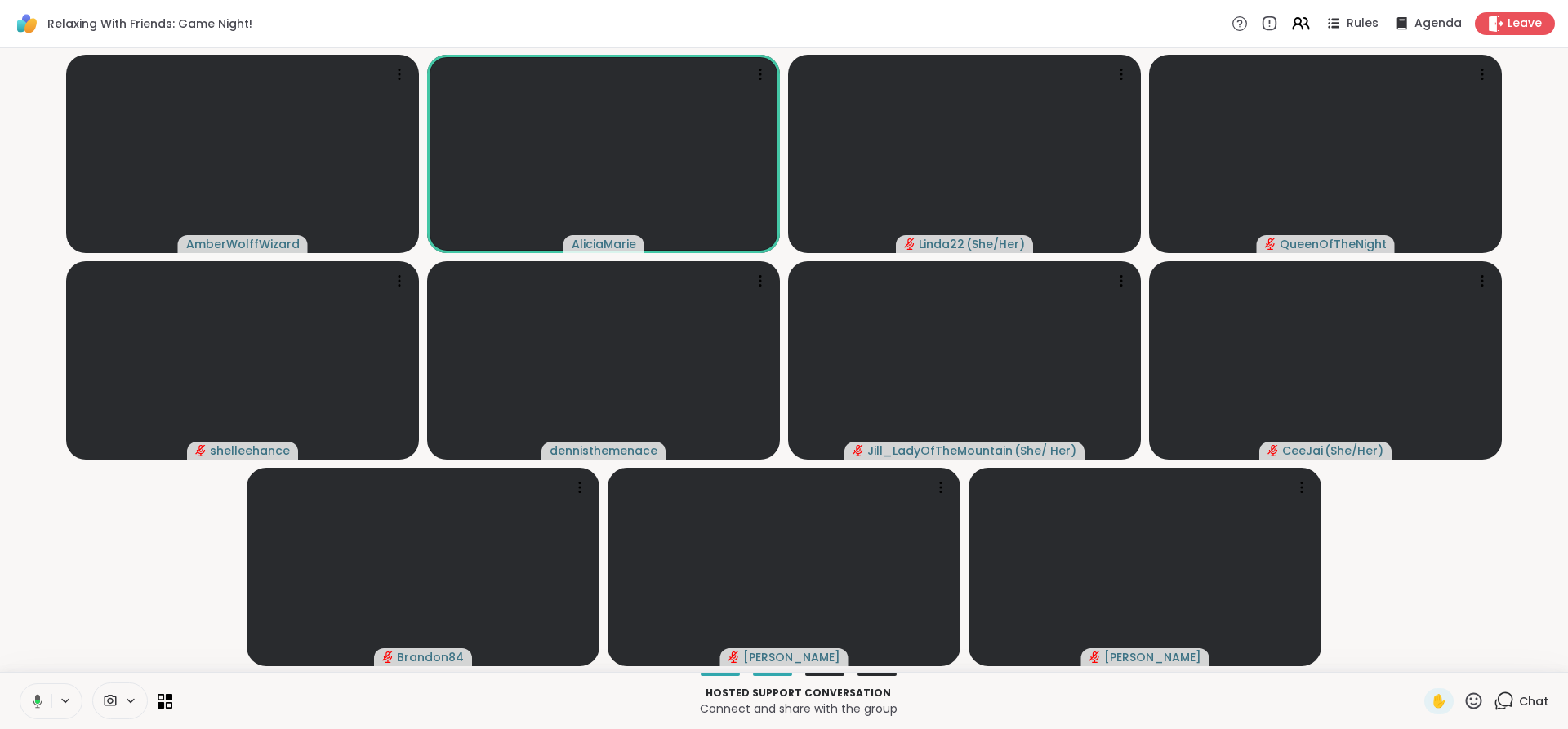
click at [48, 696] on button at bounding box center [34, 701] width 33 height 34
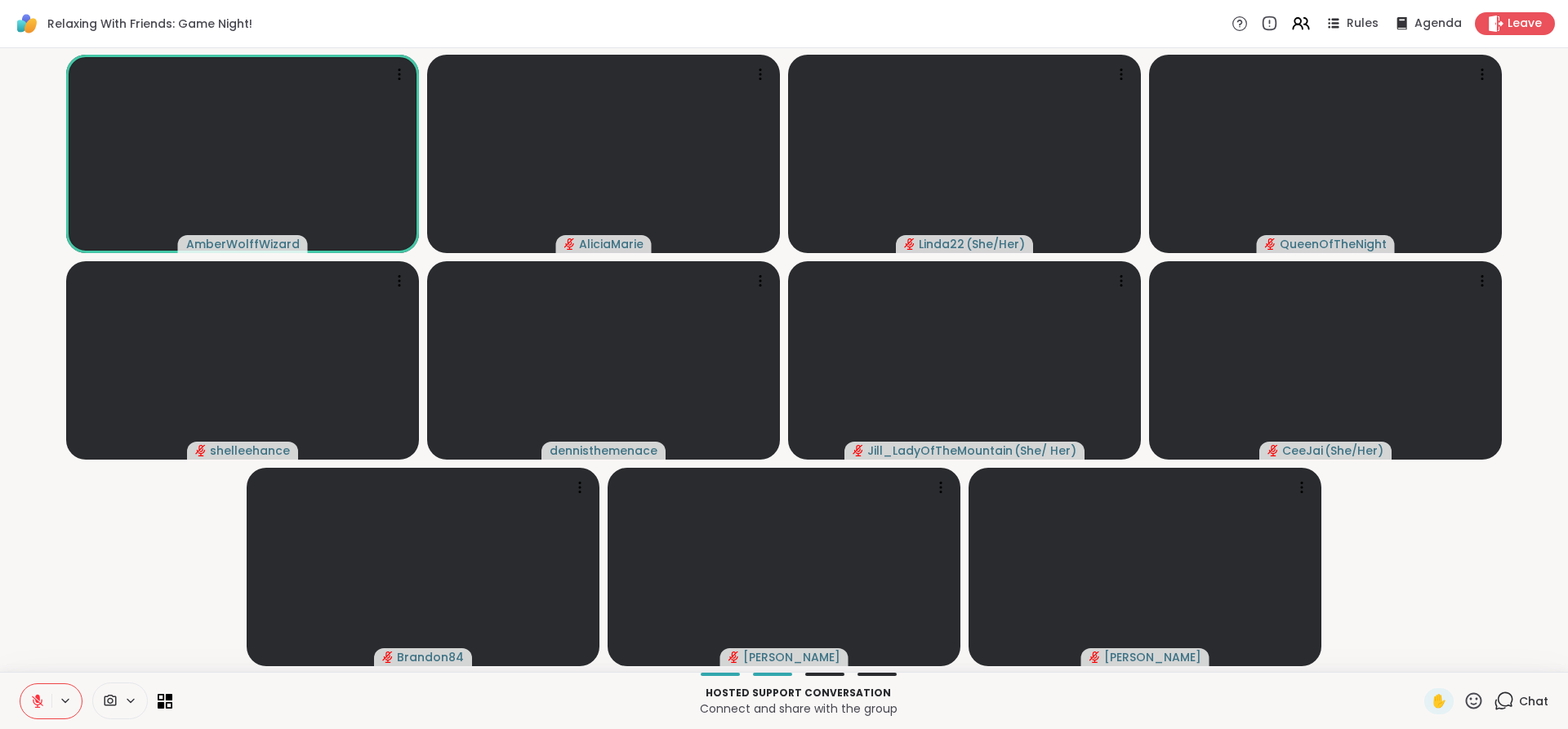
click at [48, 696] on button at bounding box center [35, 701] width 31 height 34
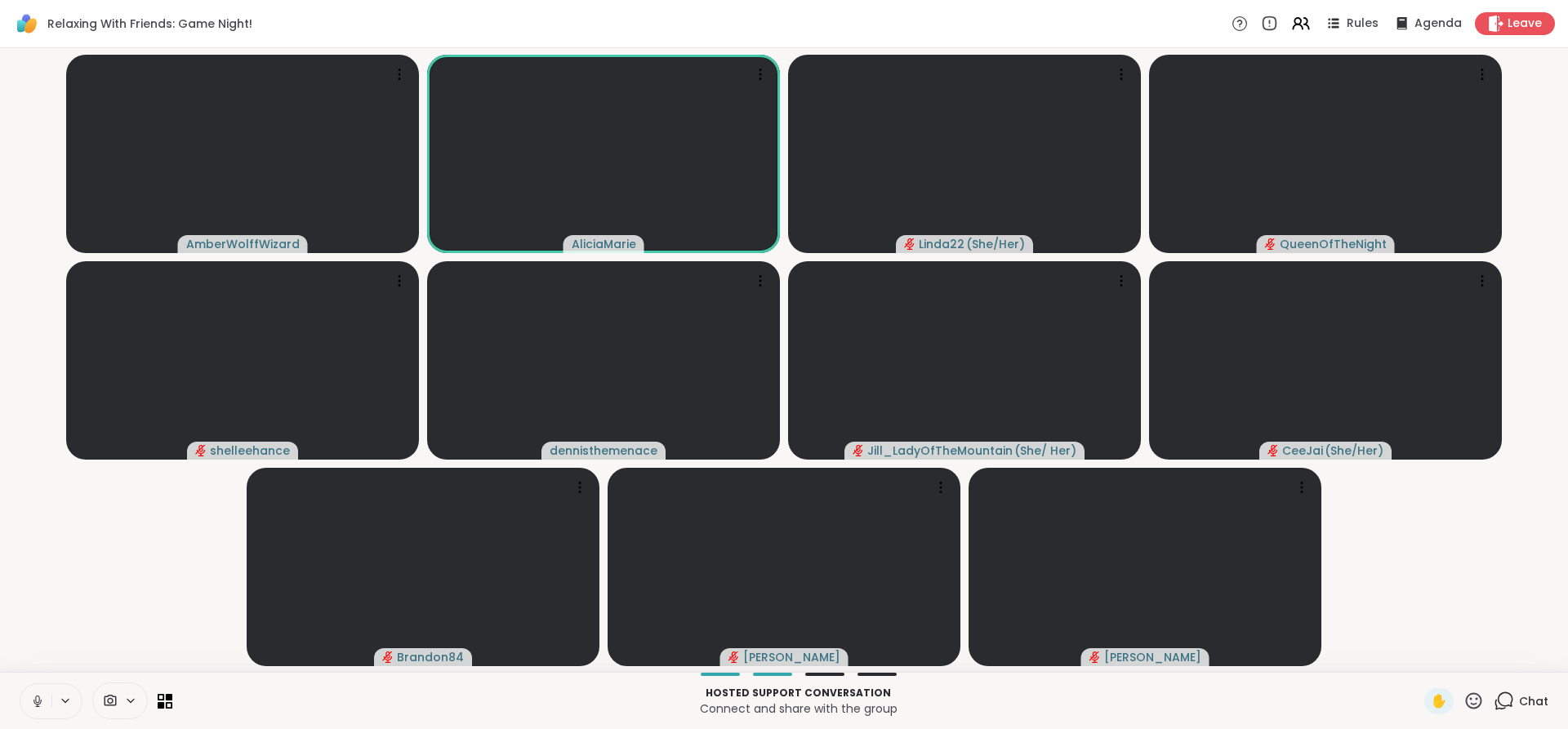
click at [48, 696] on button at bounding box center [35, 701] width 31 height 34
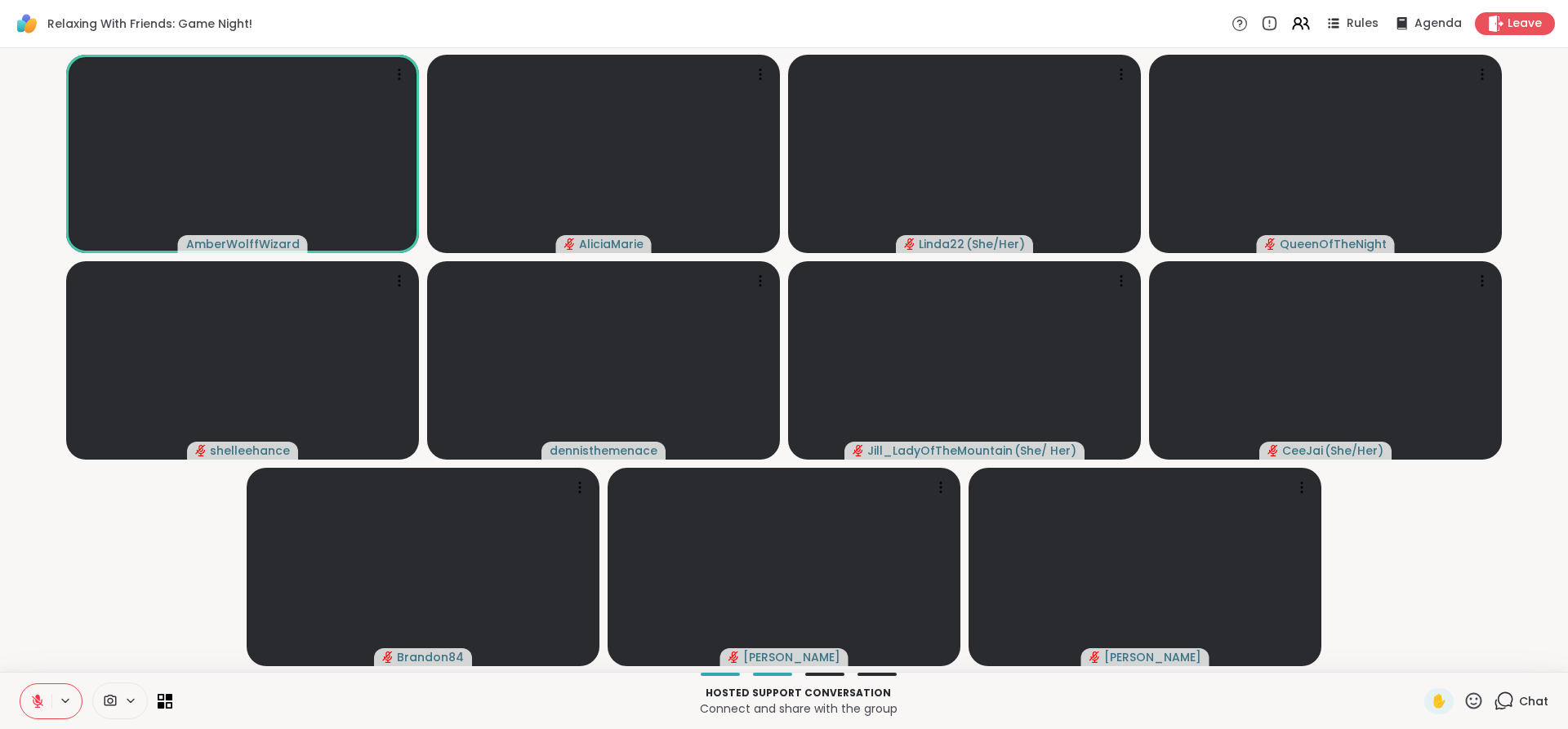
click at [48, 696] on button at bounding box center [35, 701] width 31 height 34
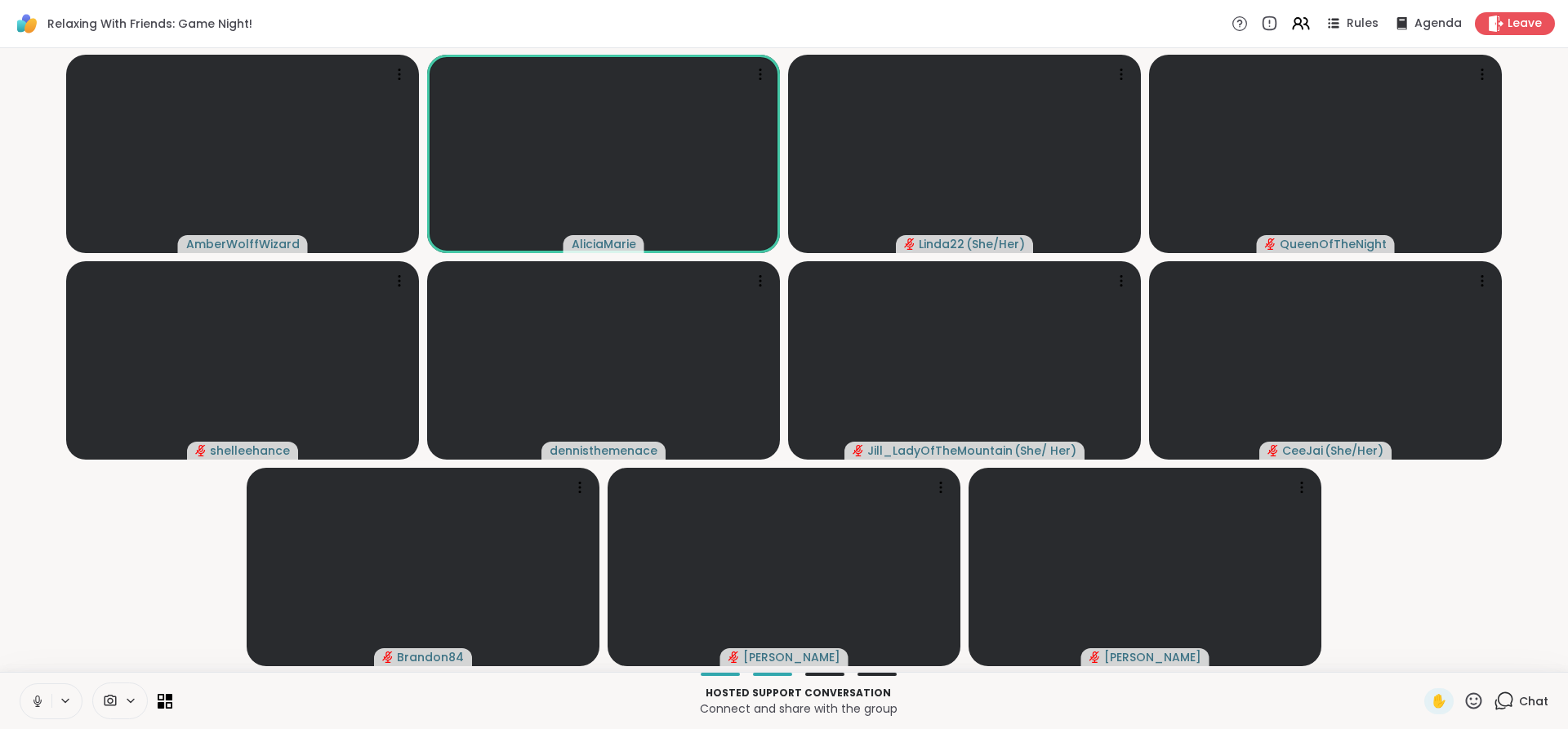
click at [48, 696] on button at bounding box center [35, 701] width 31 height 34
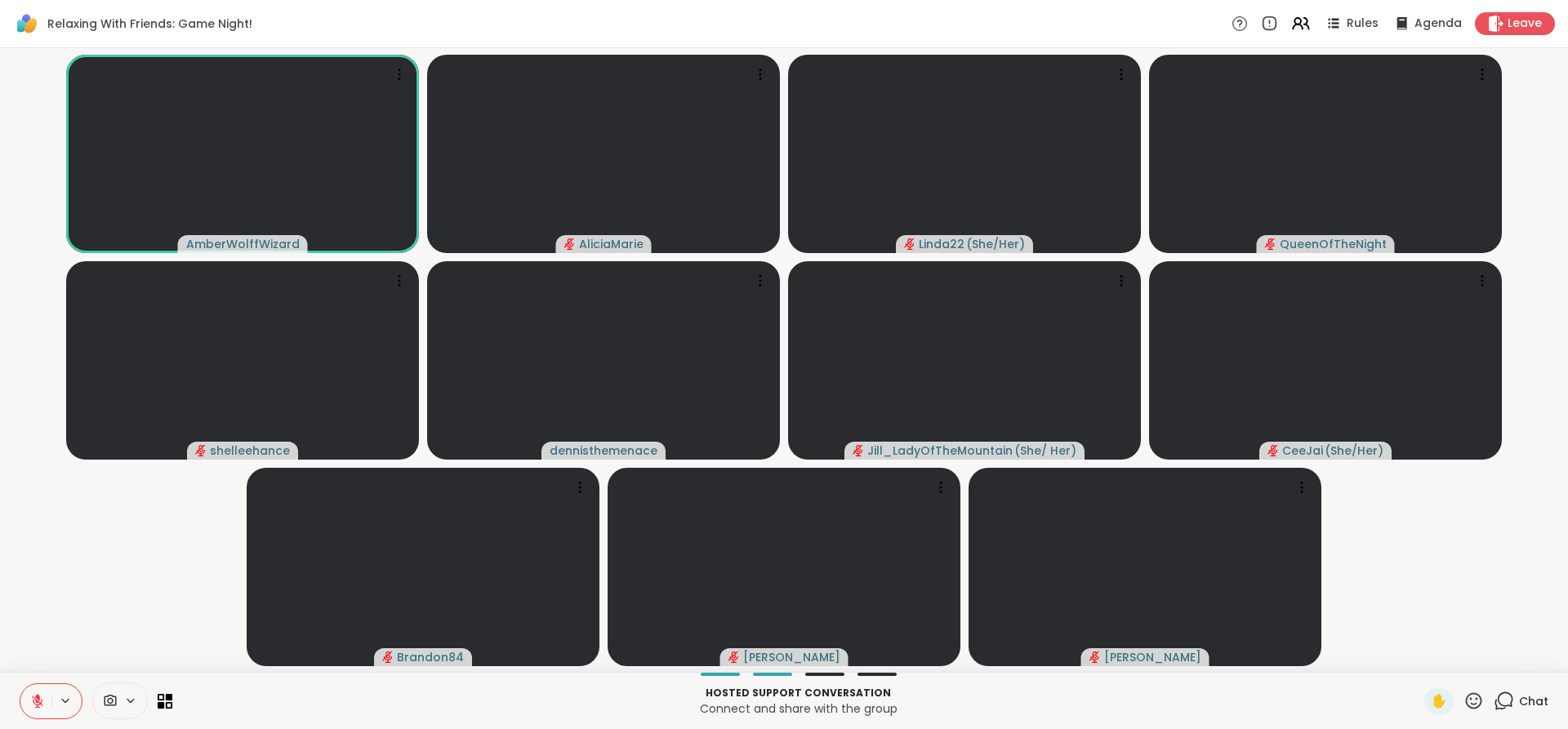
click at [48, 696] on button at bounding box center [35, 701] width 31 height 34
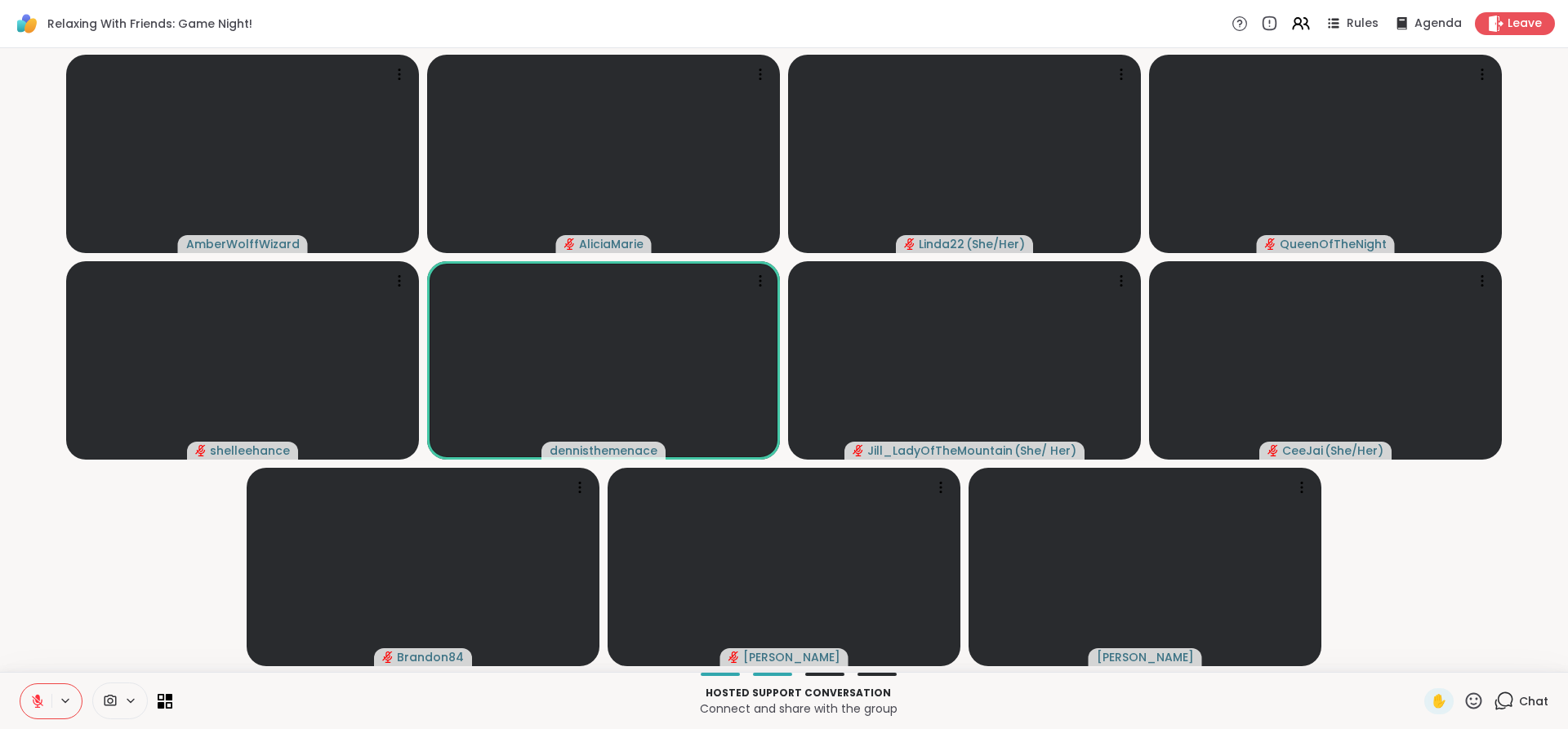
click at [48, 696] on button at bounding box center [35, 701] width 31 height 34
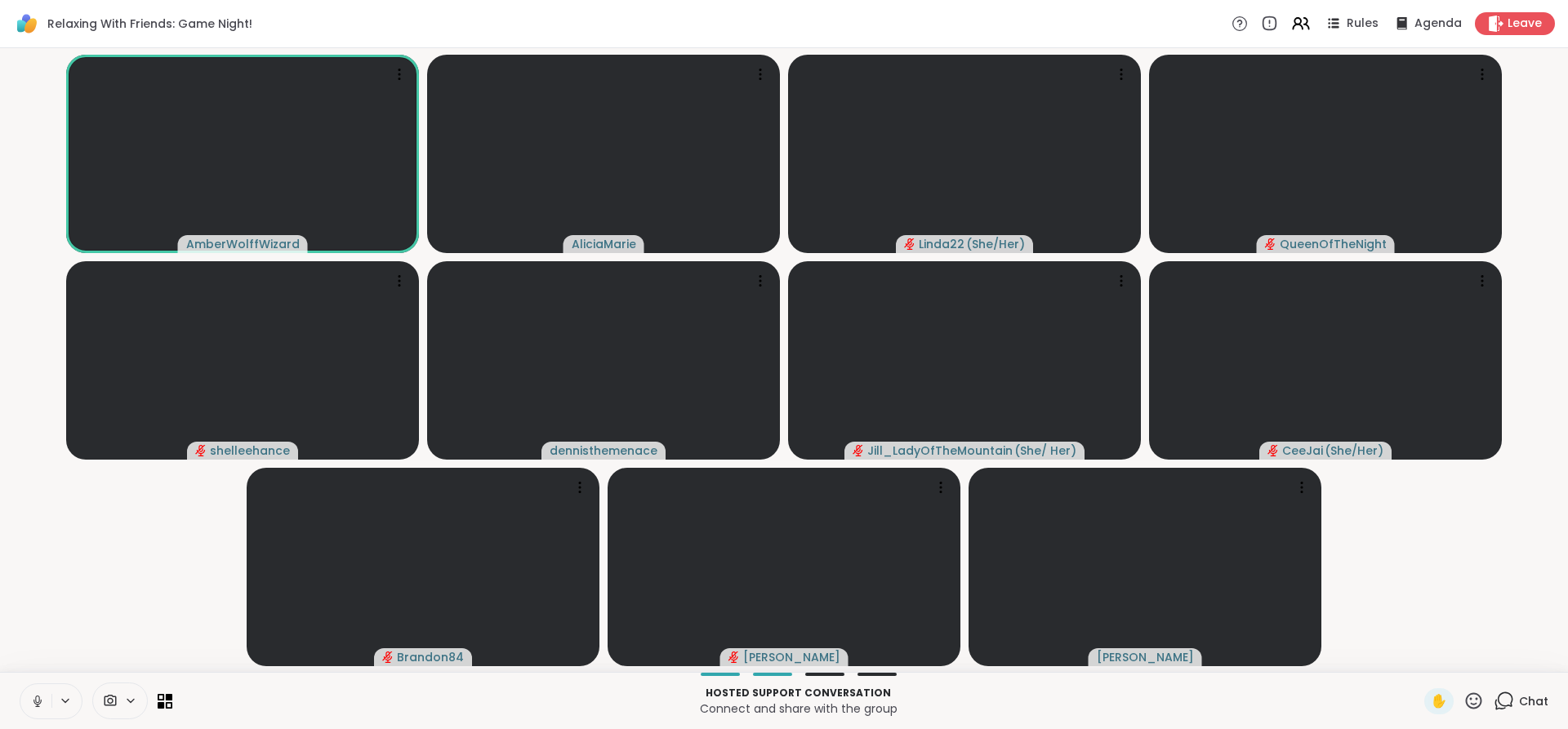
click at [48, 696] on button at bounding box center [35, 701] width 31 height 34
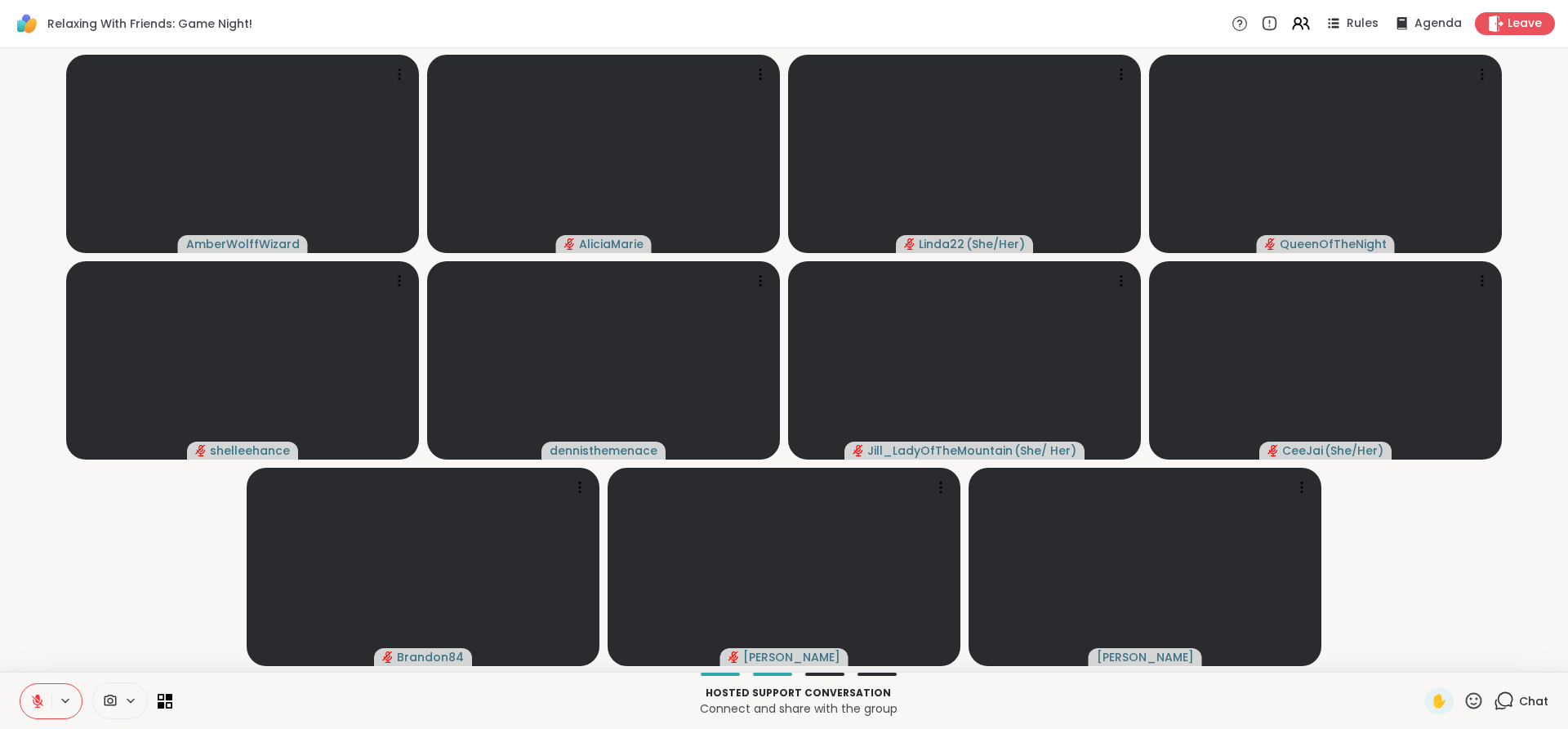
click at [48, 696] on button at bounding box center [35, 701] width 31 height 34
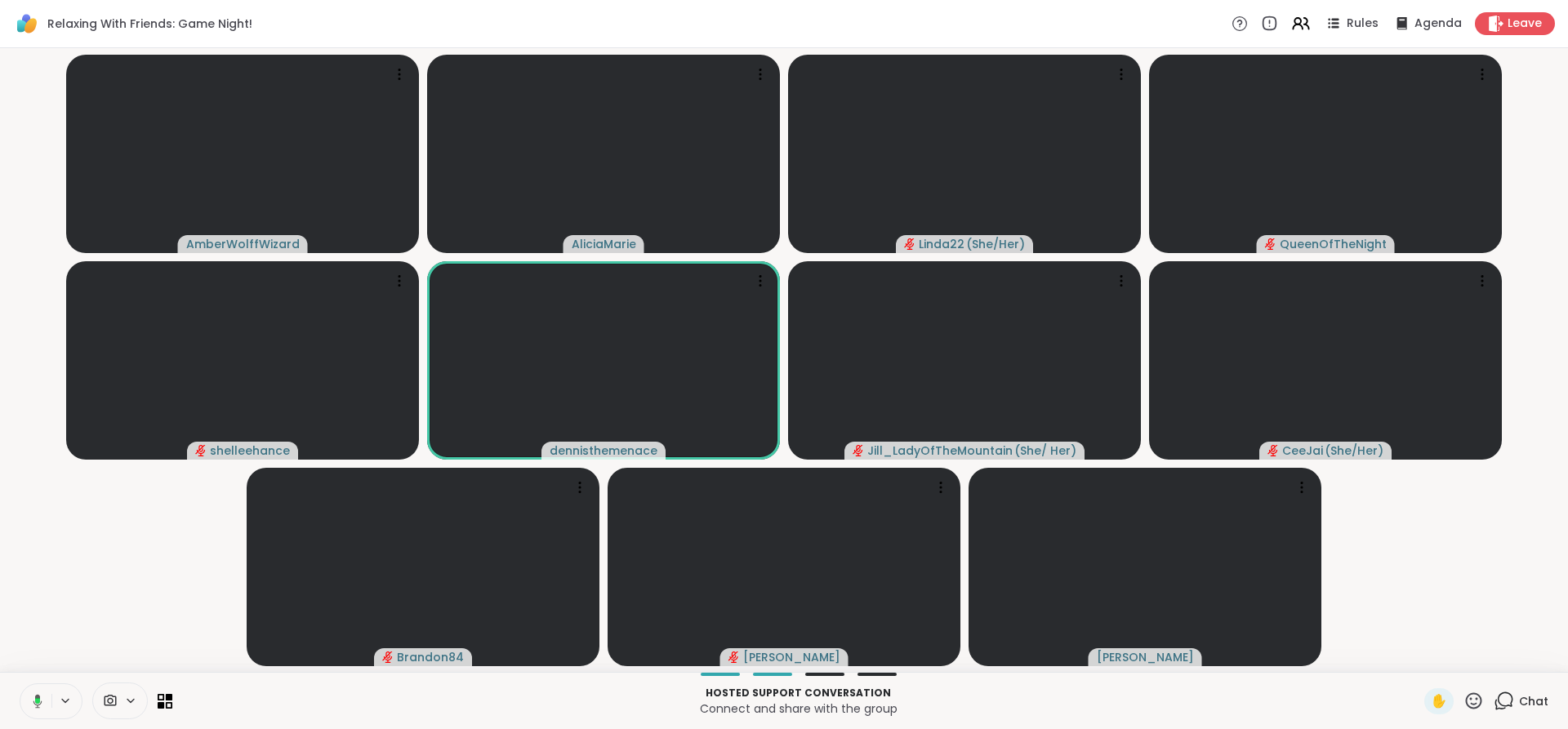
click at [48, 696] on button at bounding box center [34, 701] width 33 height 34
click at [48, 696] on button at bounding box center [35, 701] width 31 height 34
click at [50, 696] on button at bounding box center [35, 701] width 31 height 34
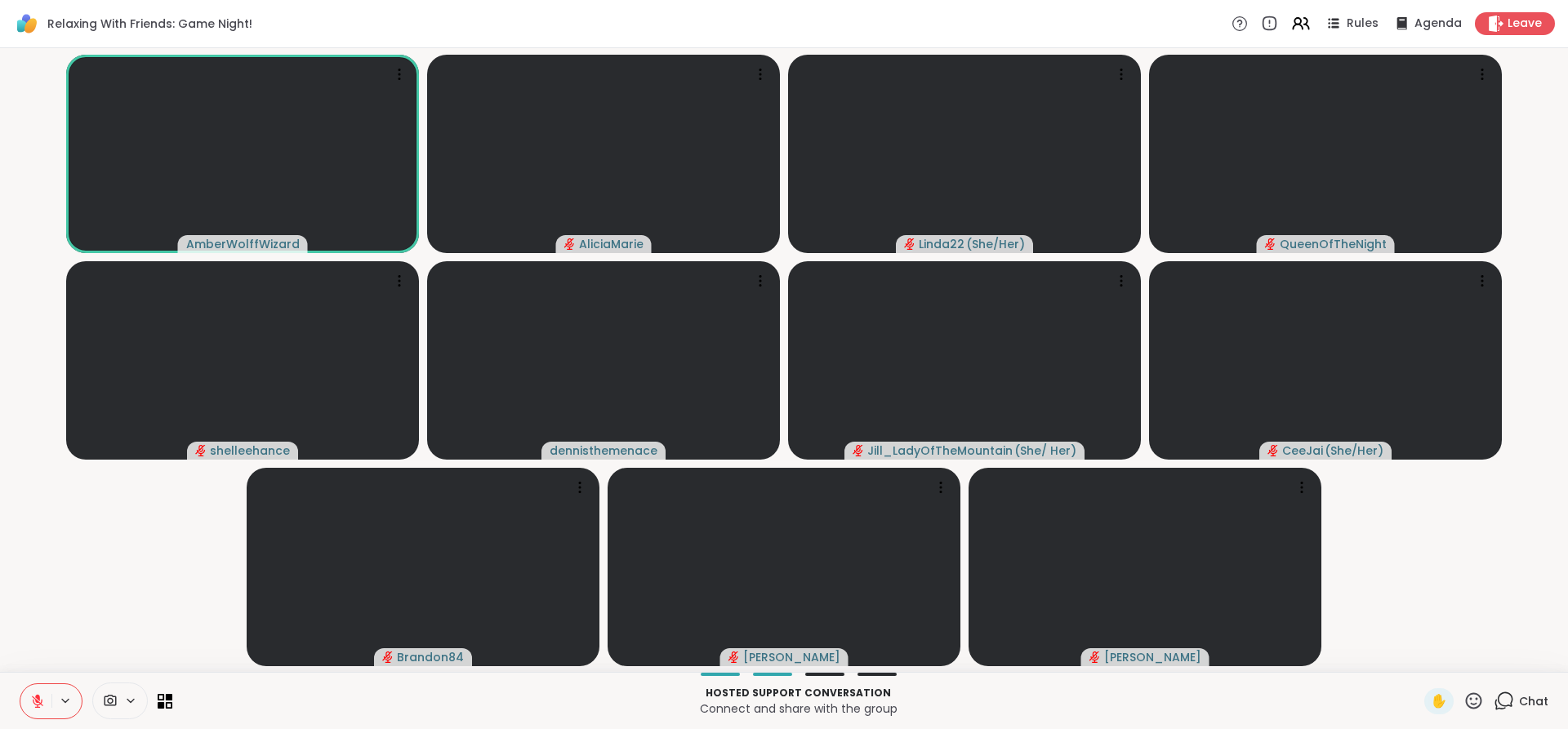
click at [52, 692] on div at bounding box center [50, 701] width 63 height 36
click at [36, 696] on icon at bounding box center [38, 697] width 5 height 7
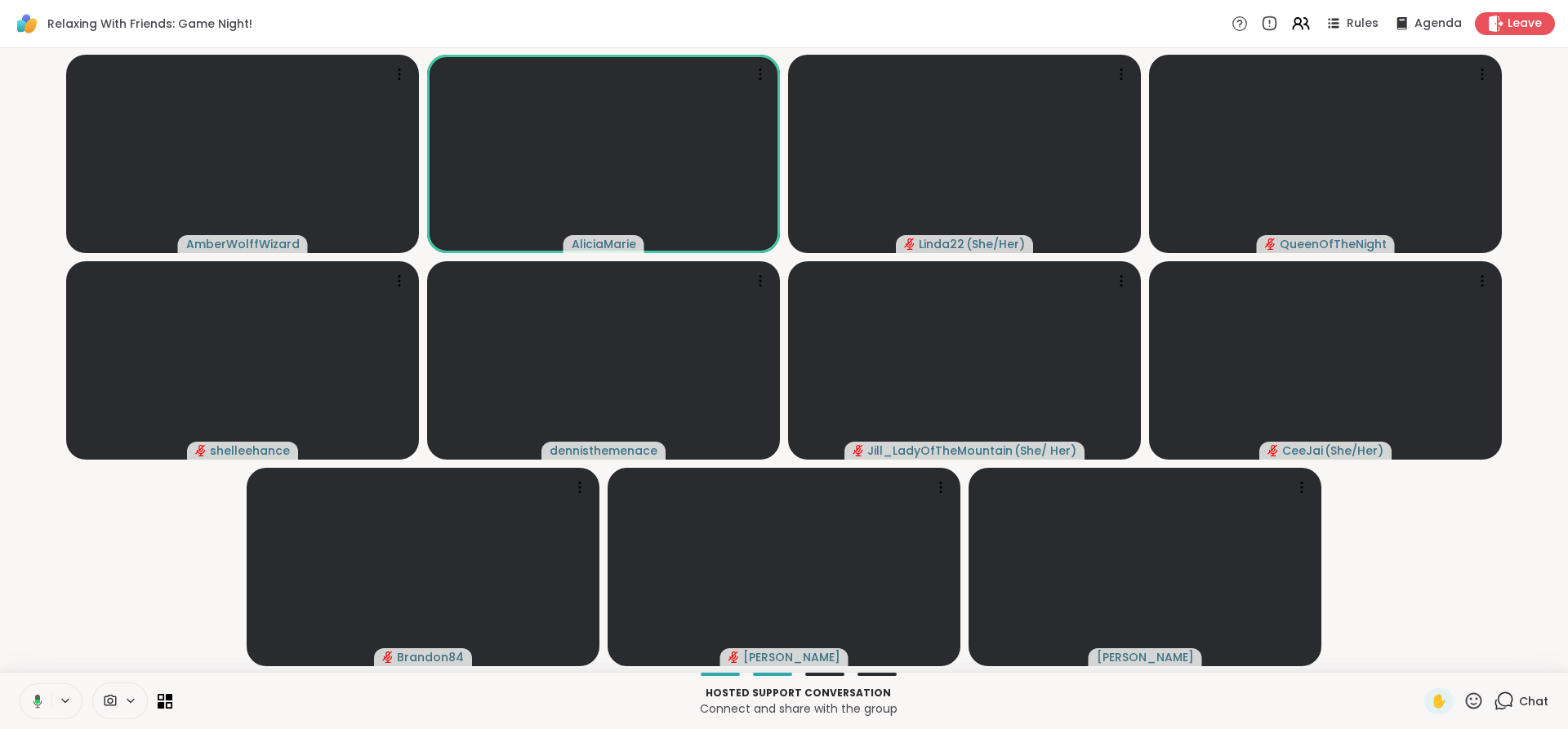
click at [36, 696] on icon at bounding box center [38, 701] width 9 height 14
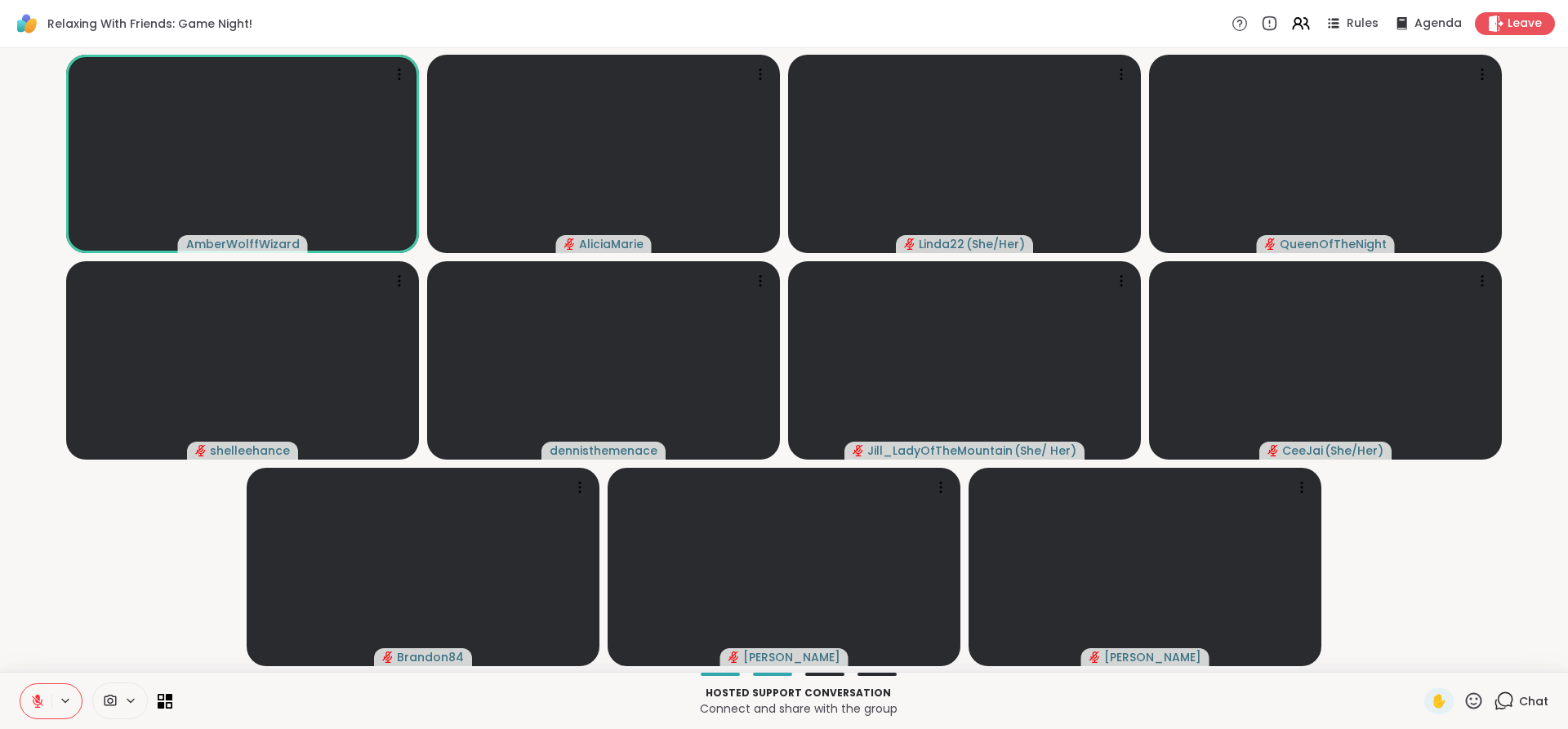
click at [36, 696] on icon at bounding box center [38, 697] width 5 height 7
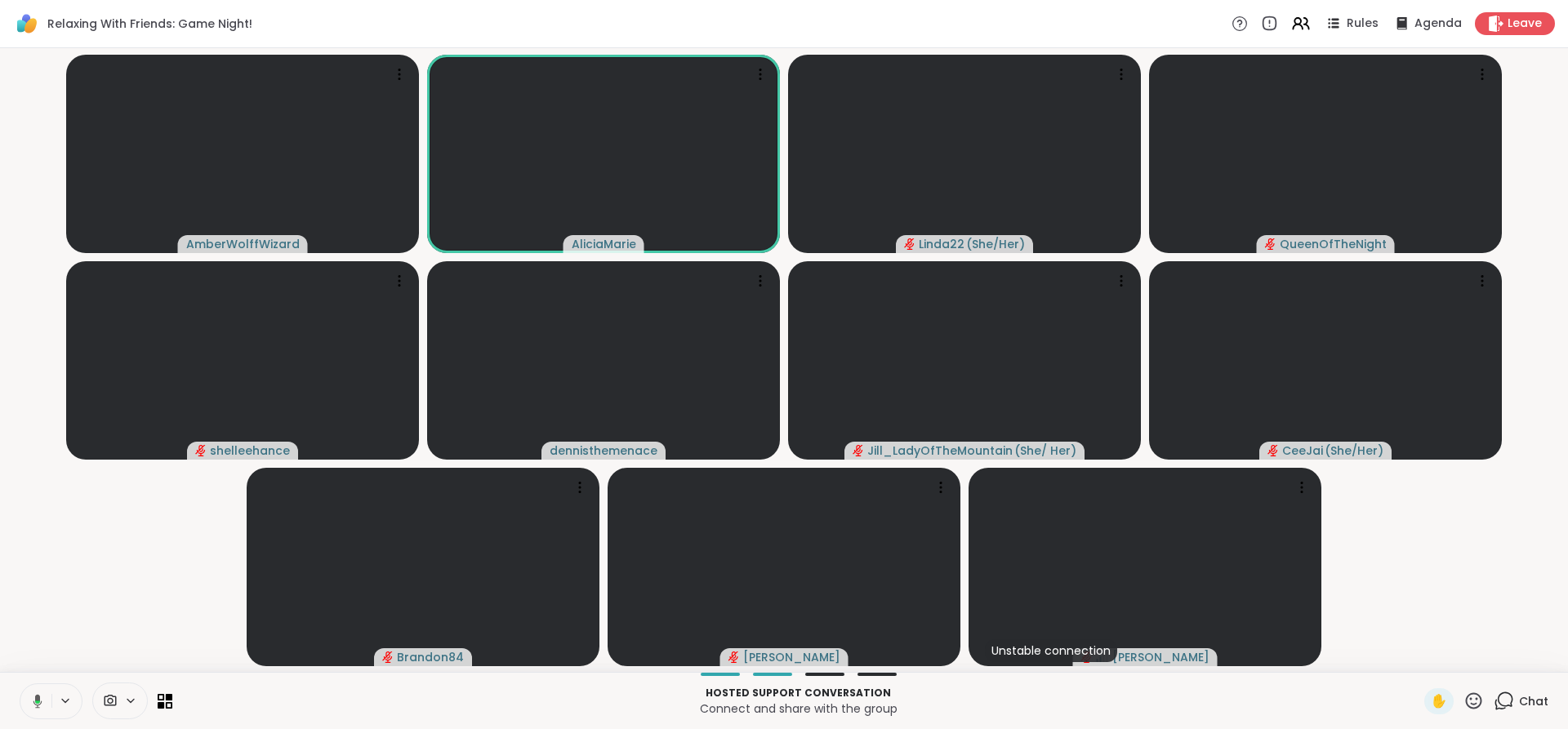
click at [36, 696] on icon at bounding box center [38, 701] width 9 height 14
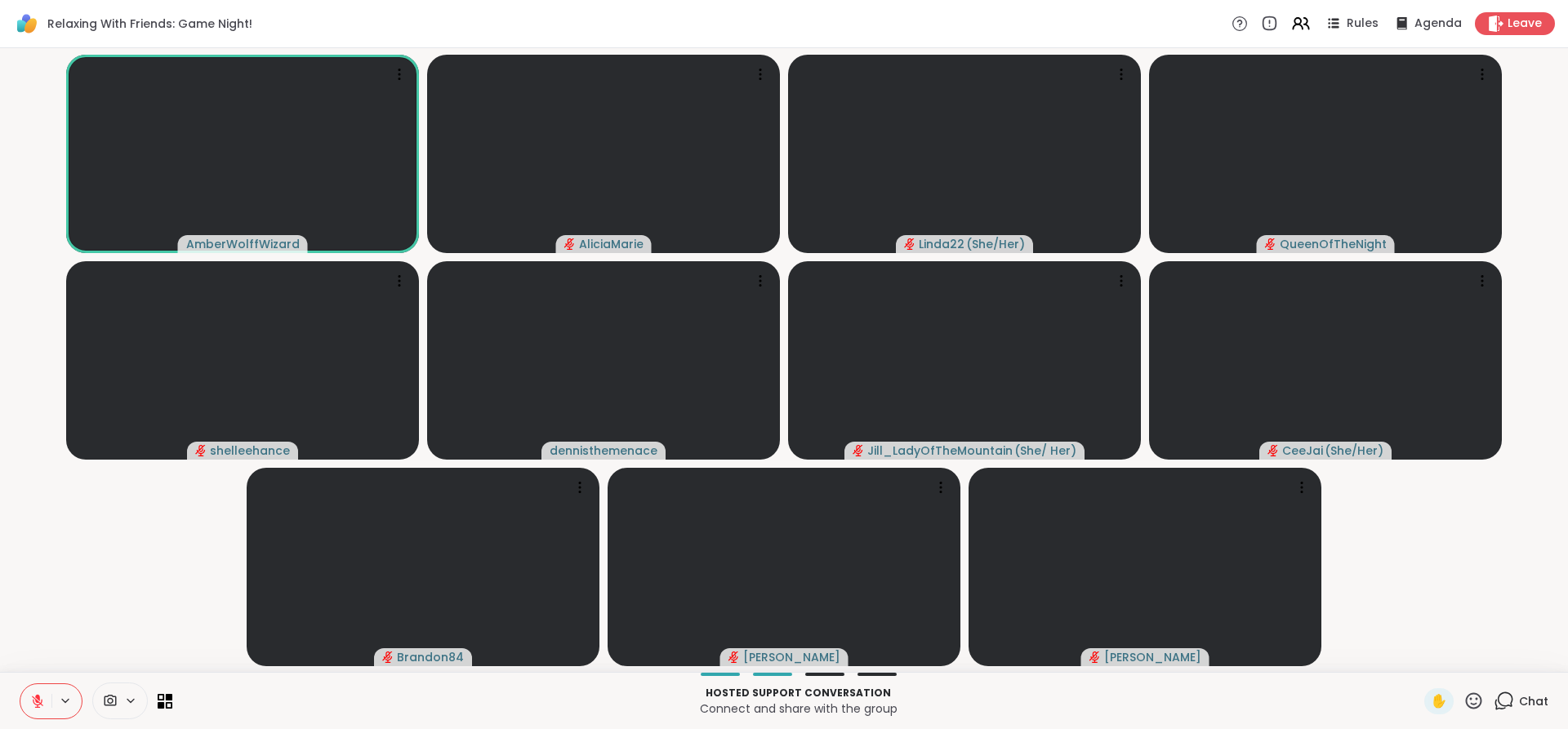
click at [36, 696] on icon at bounding box center [38, 697] width 5 height 7
click at [36, 696] on icon at bounding box center [37, 699] width 4 height 8
click at [36, 696] on icon at bounding box center [38, 697] width 5 height 7
click at [36, 696] on icon at bounding box center [37, 699] width 4 height 8
click at [36, 696] on icon at bounding box center [38, 697] width 5 height 7
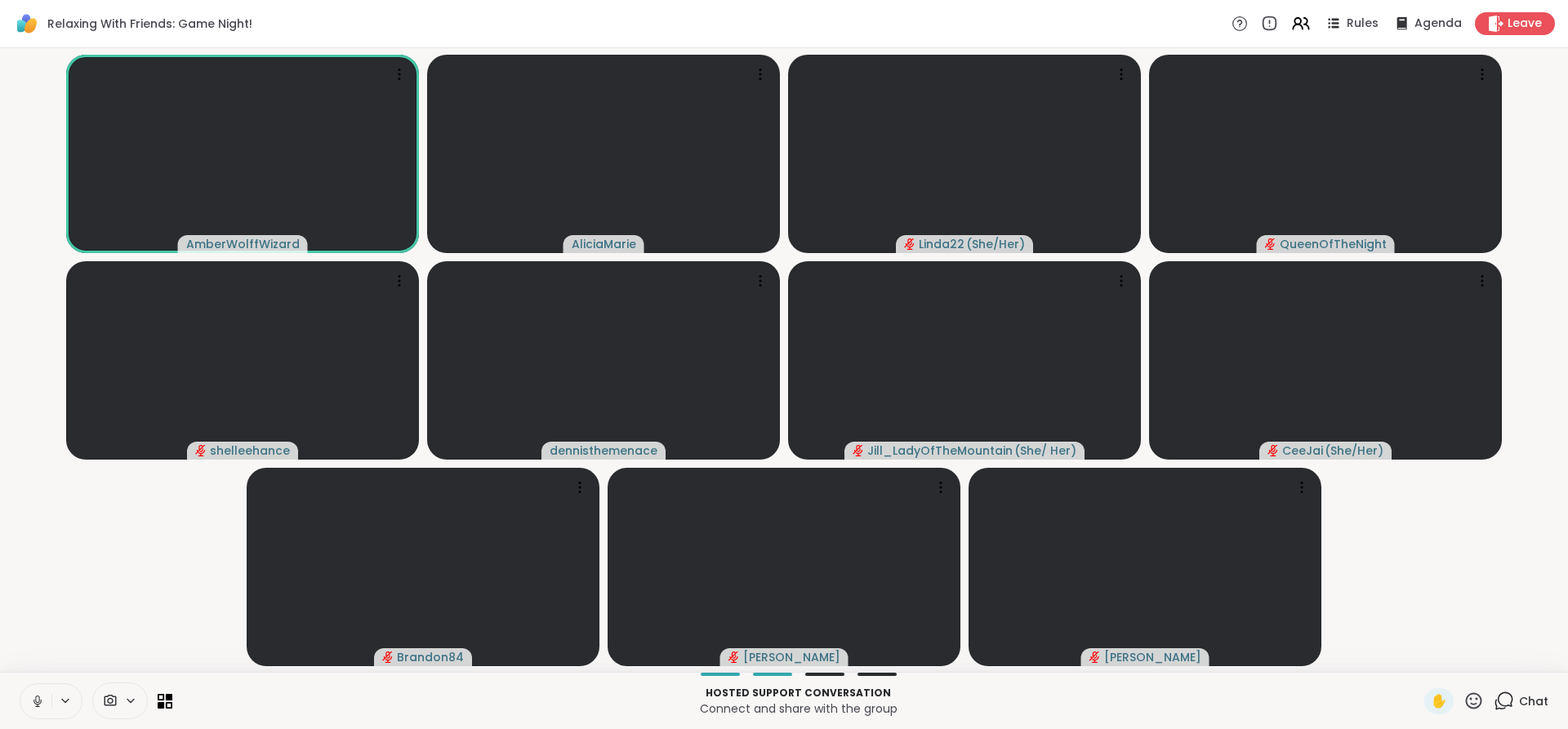
click at [36, 696] on icon at bounding box center [37, 699] width 4 height 8
click at [36, 696] on icon at bounding box center [38, 697] width 5 height 7
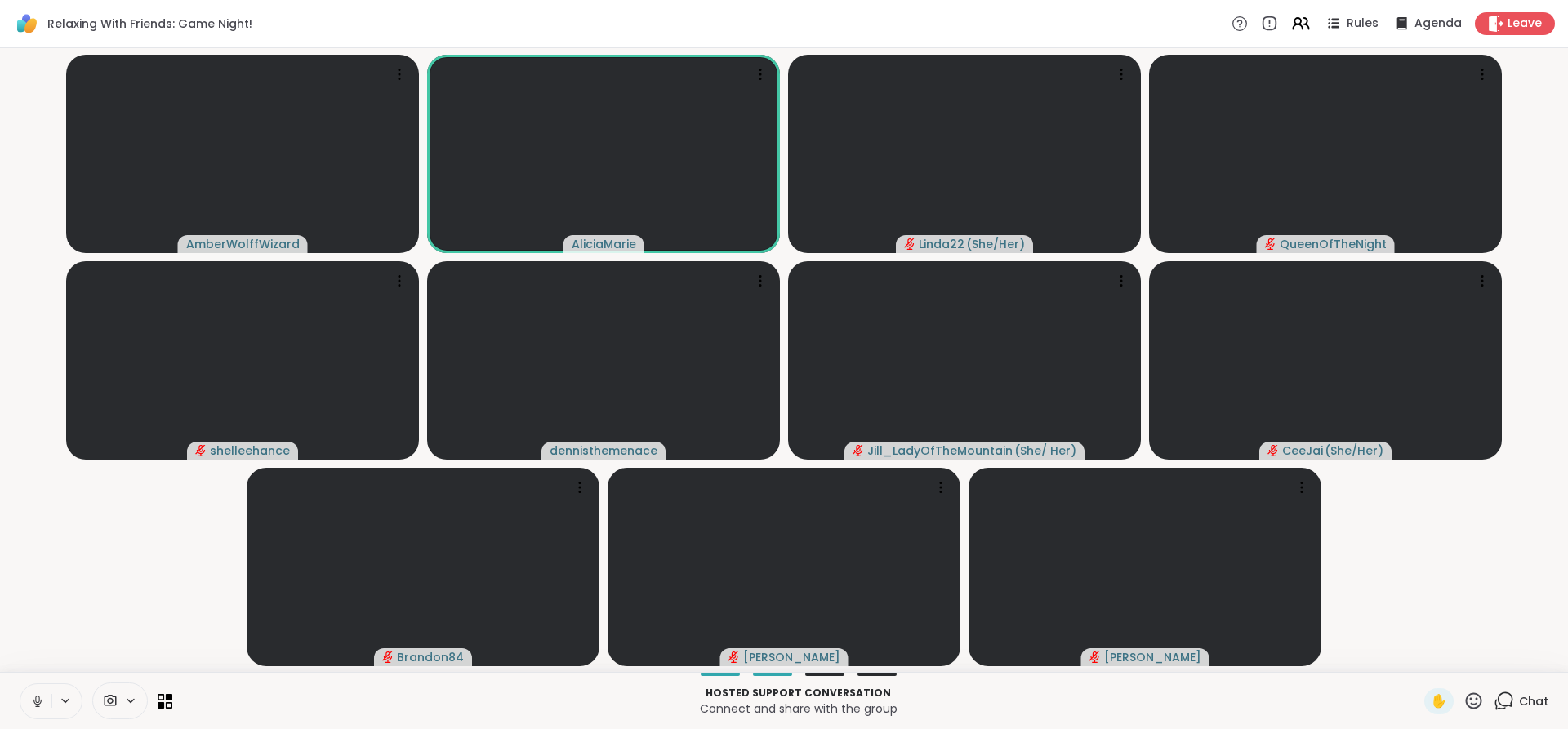
click at [36, 696] on icon at bounding box center [37, 699] width 4 height 8
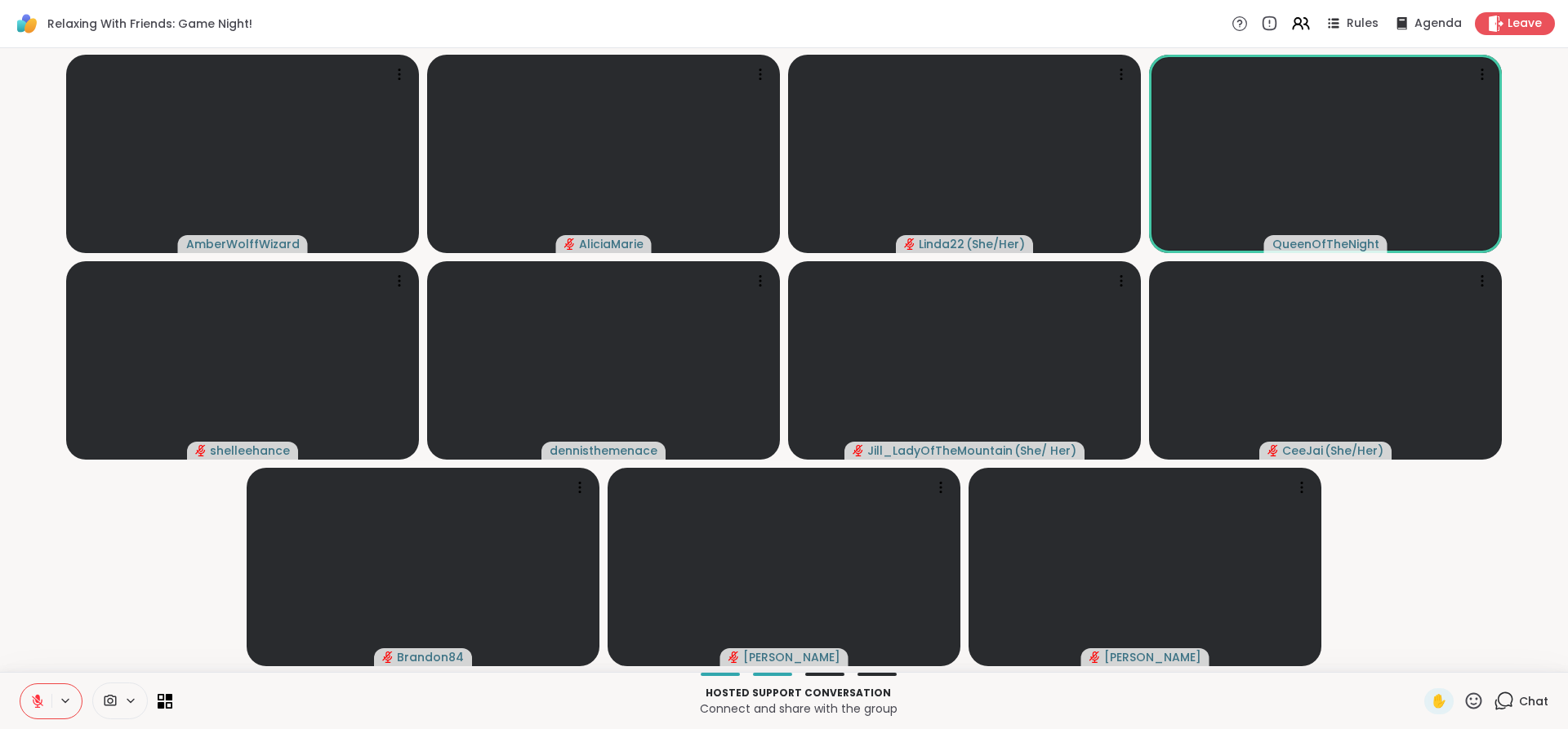
click at [33, 694] on icon at bounding box center [38, 701] width 15 height 15
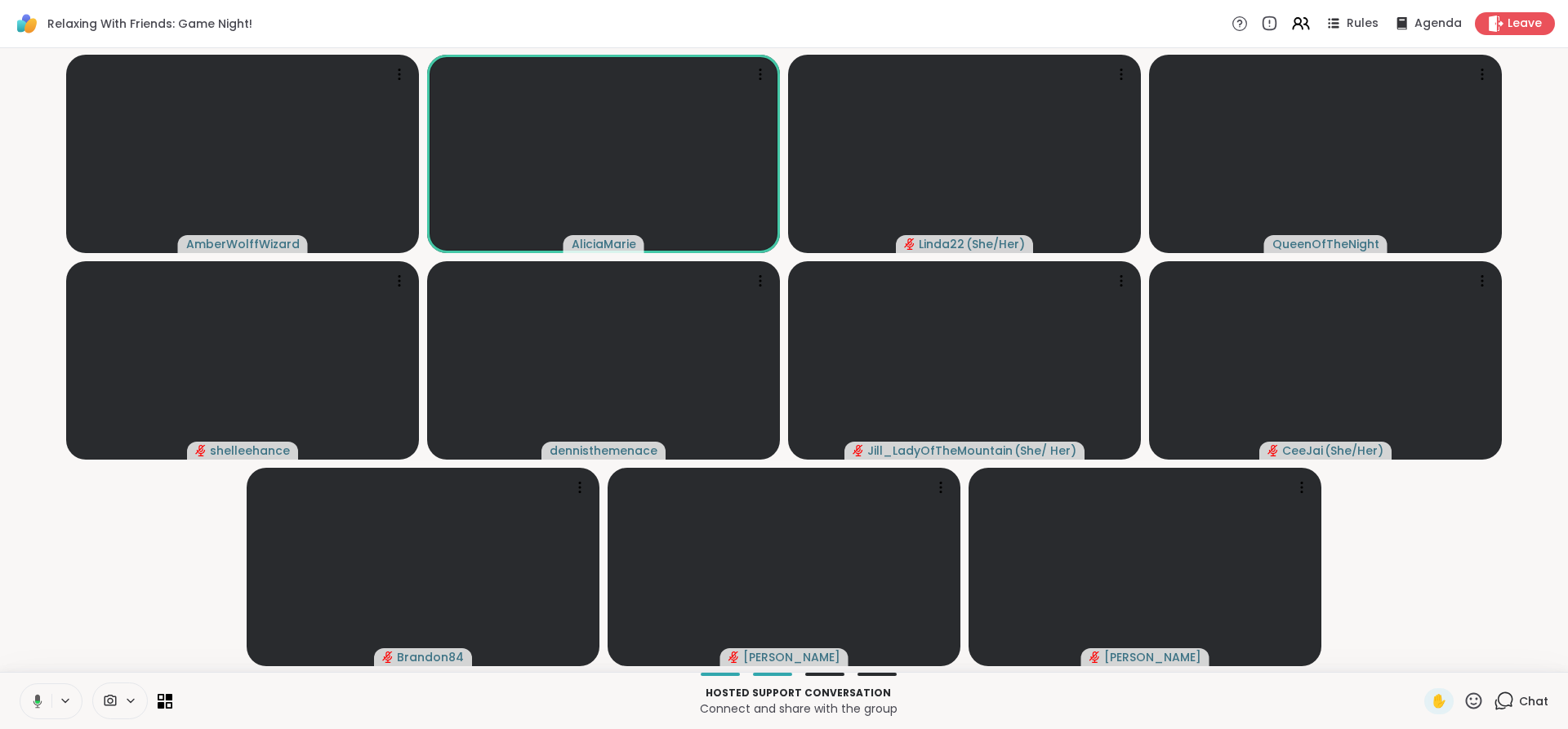
click at [35, 695] on icon at bounding box center [35, 701] width 15 height 15
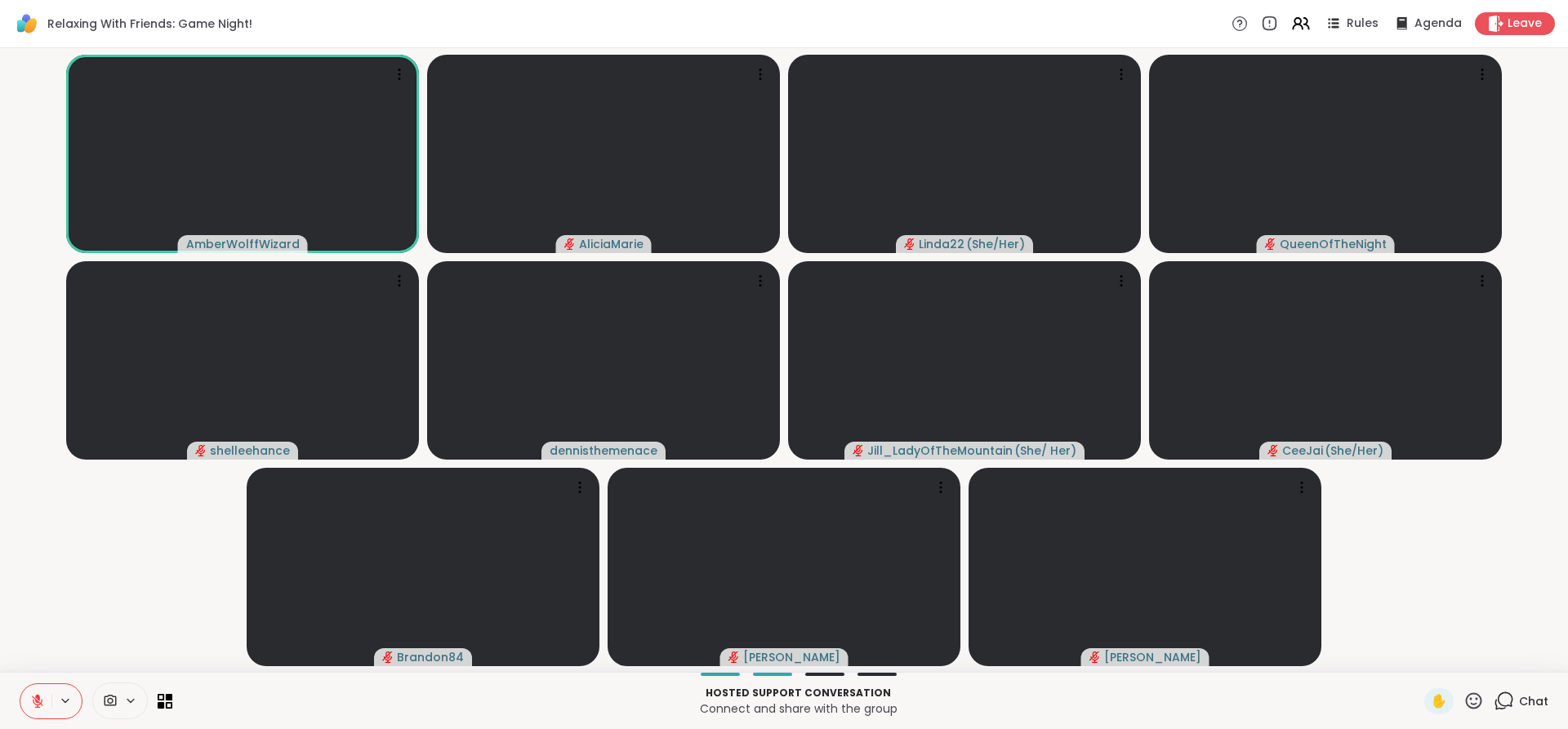
click at [36, 696] on icon at bounding box center [38, 697] width 5 height 7
click at [36, 696] on icon at bounding box center [38, 701] width 15 height 15
click at [33, 696] on icon at bounding box center [38, 701] width 15 height 15
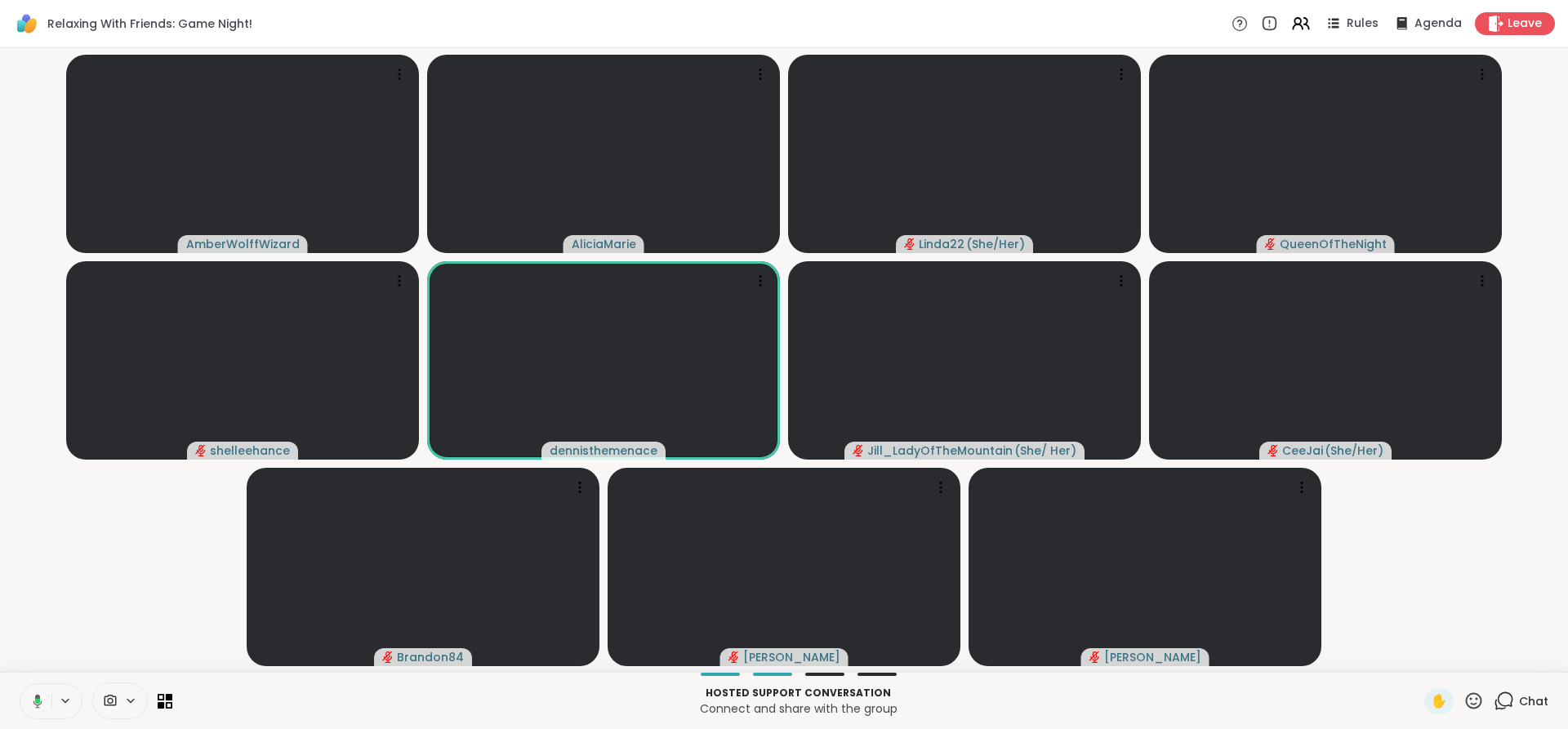
click at [33, 696] on icon at bounding box center [35, 701] width 15 height 15
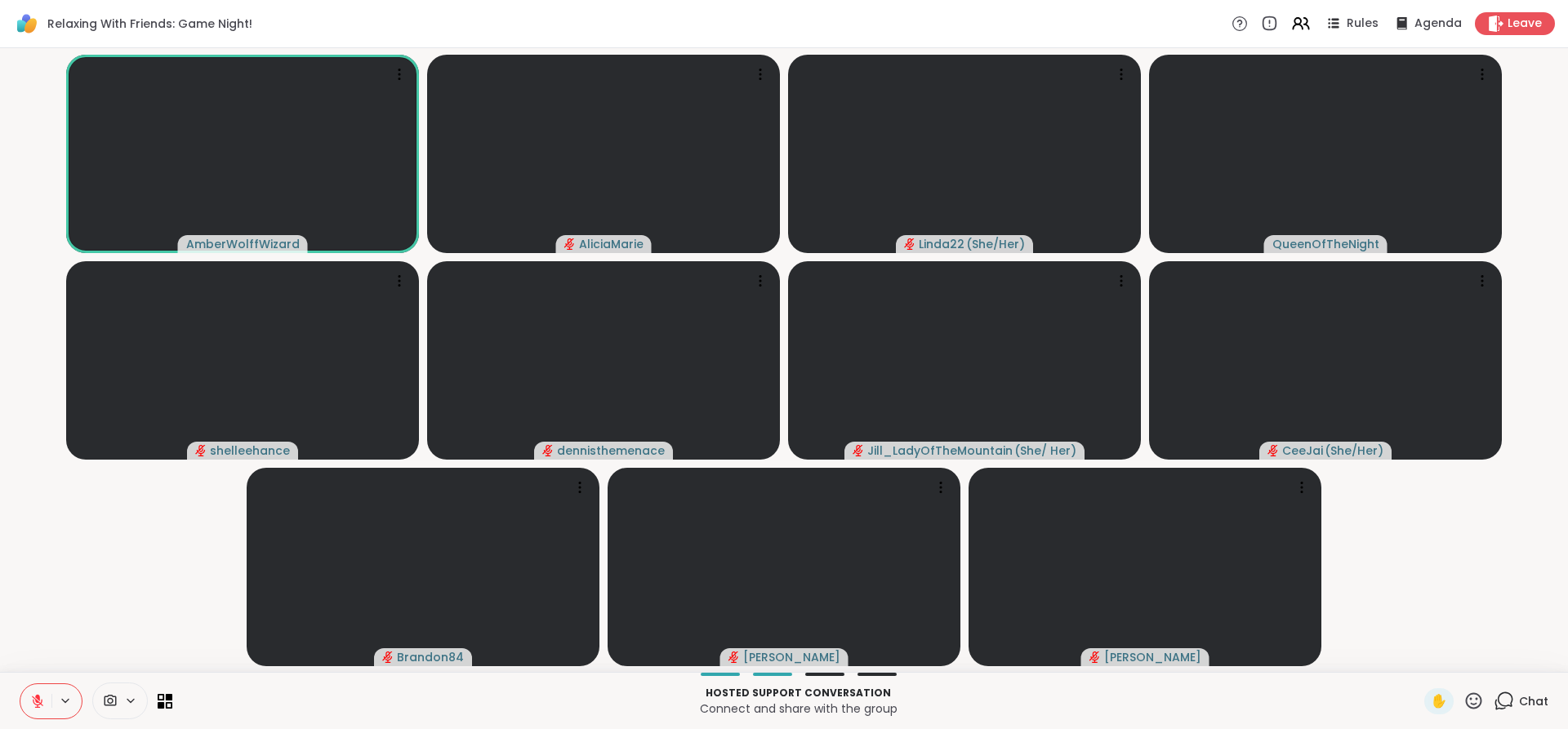
click at [43, 697] on icon at bounding box center [38, 701] width 15 height 15
click at [43, 697] on button at bounding box center [34, 701] width 33 height 34
click at [43, 697] on icon at bounding box center [38, 701] width 15 height 15
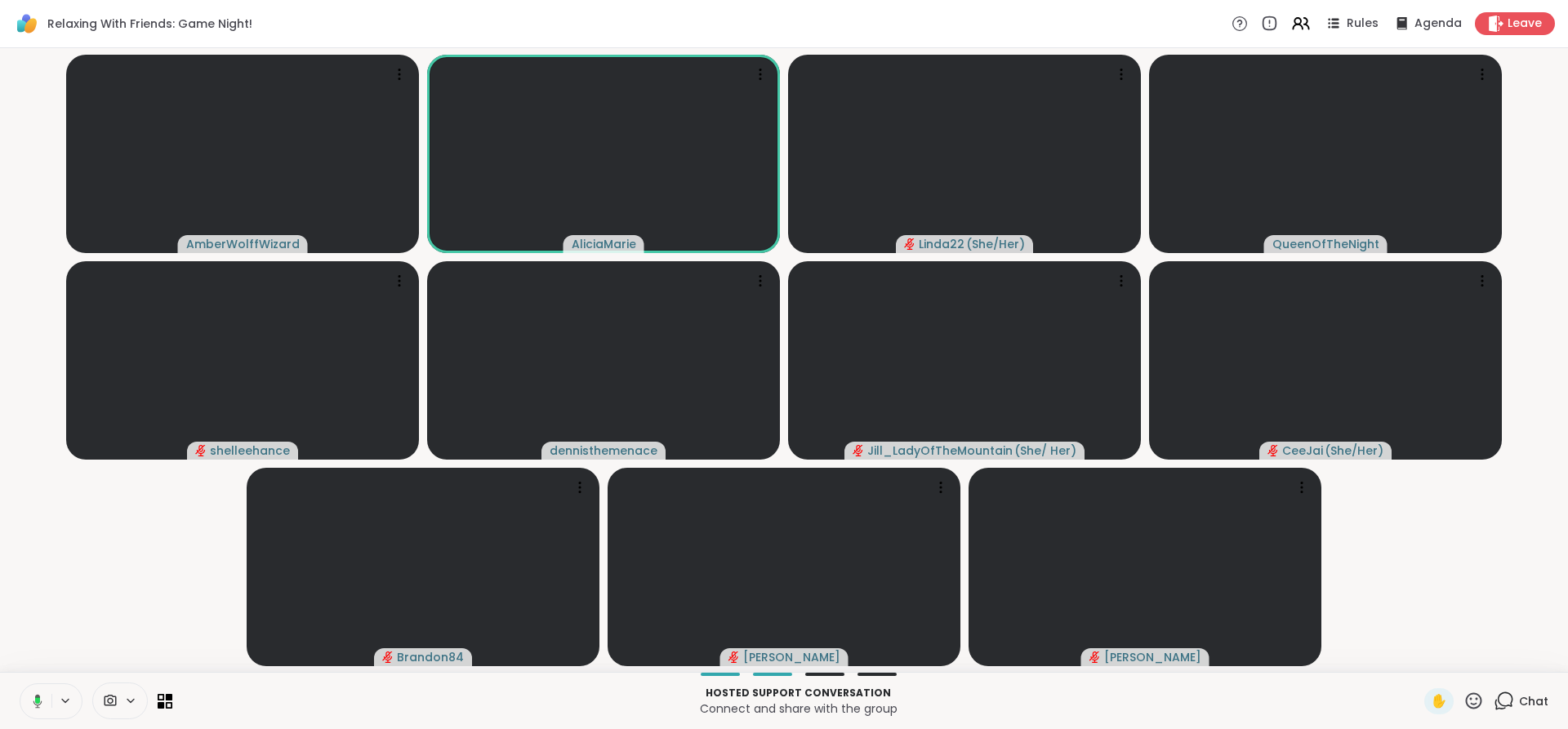
click at [43, 697] on button at bounding box center [34, 701] width 33 height 34
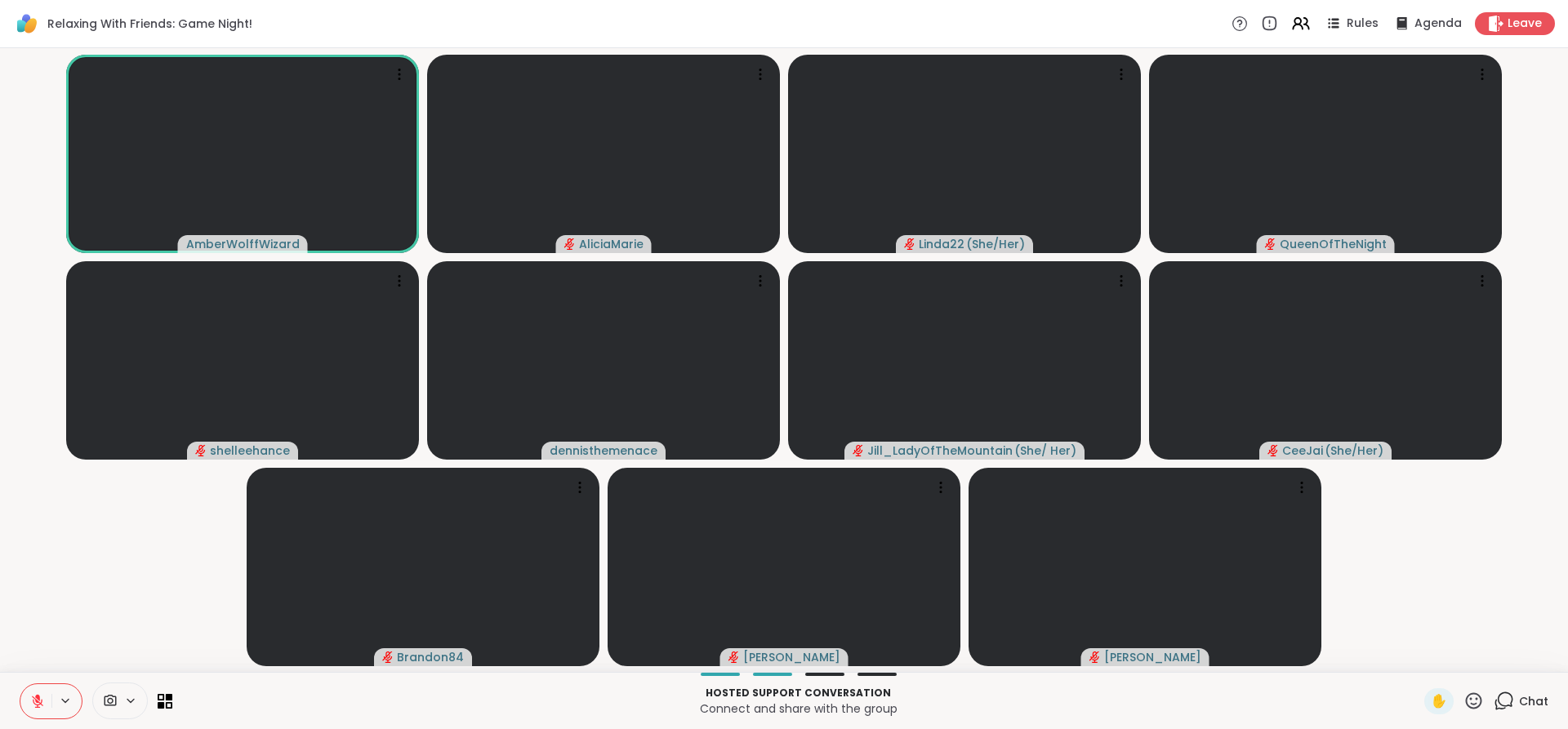
click at [51, 704] on button at bounding box center [35, 701] width 31 height 34
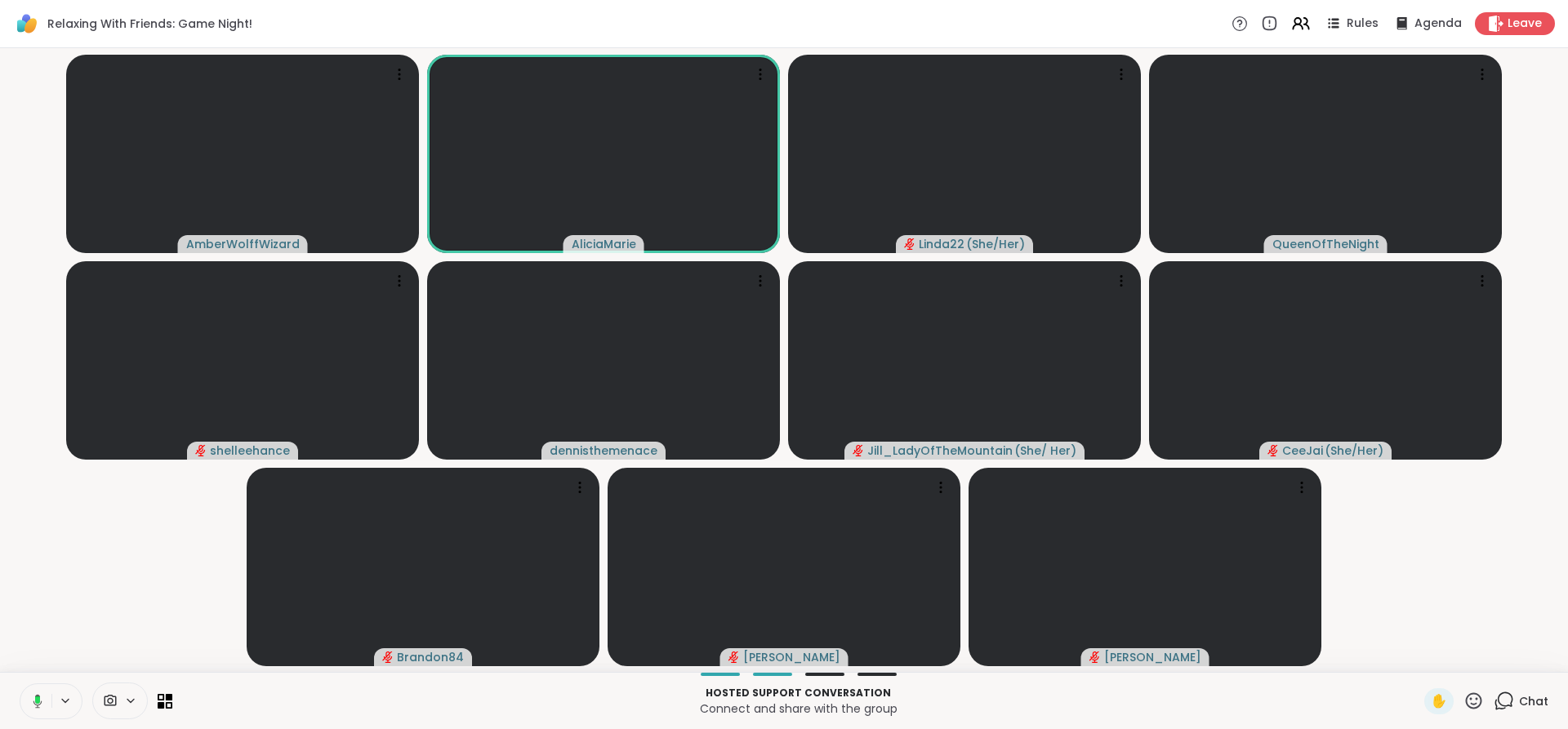
click at [51, 704] on button at bounding box center [34, 701] width 33 height 34
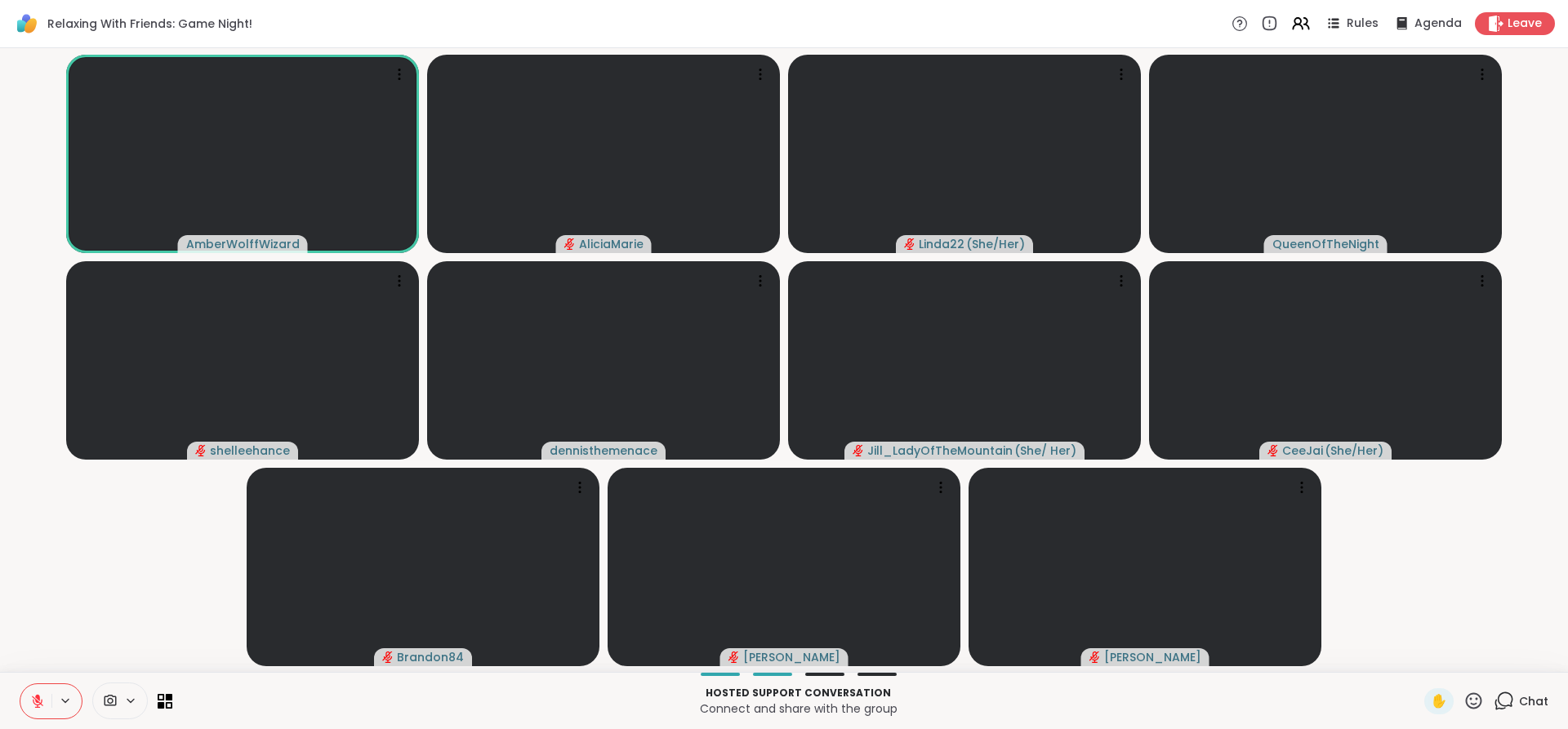
click at [51, 704] on button at bounding box center [35, 701] width 31 height 34
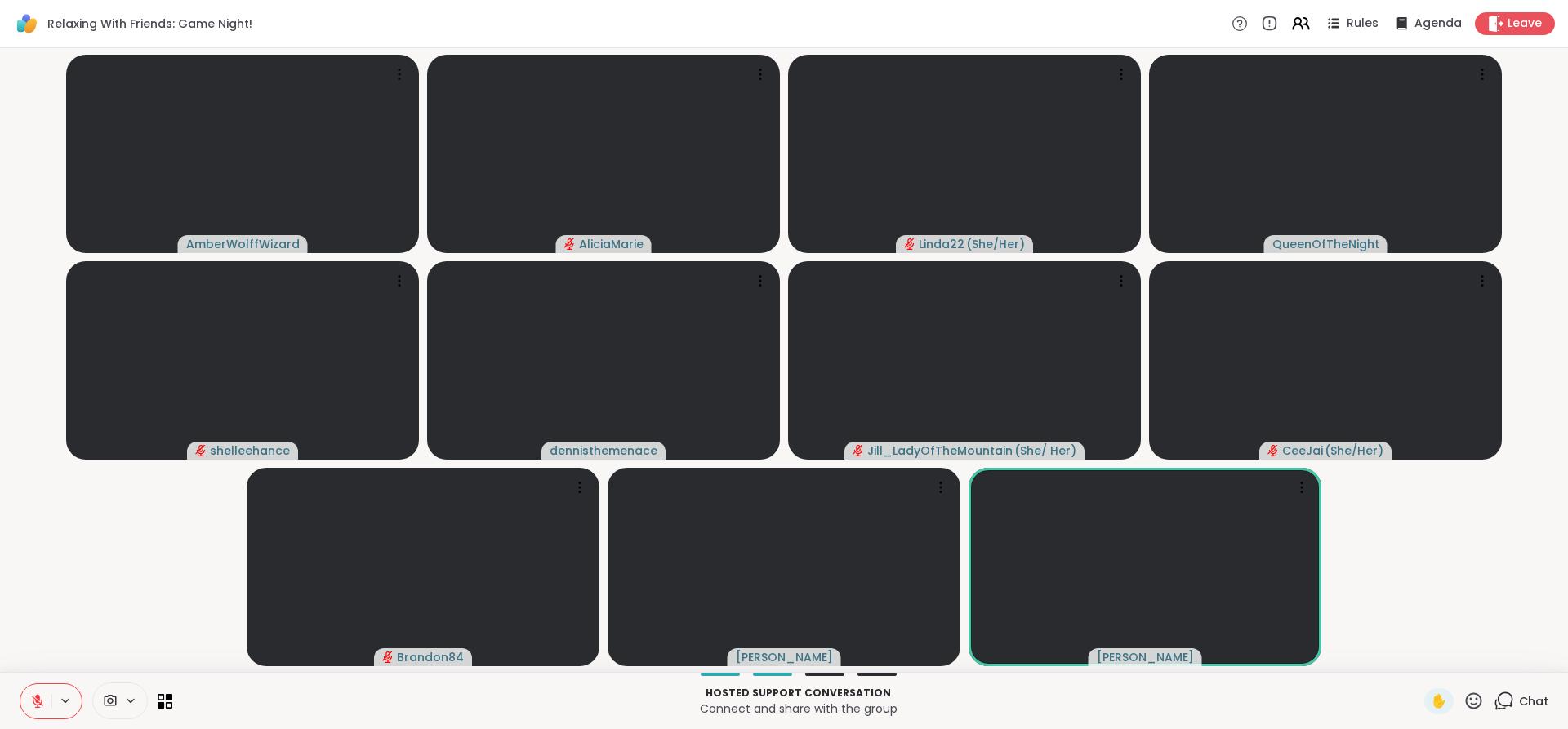
scroll to position [0, 2]
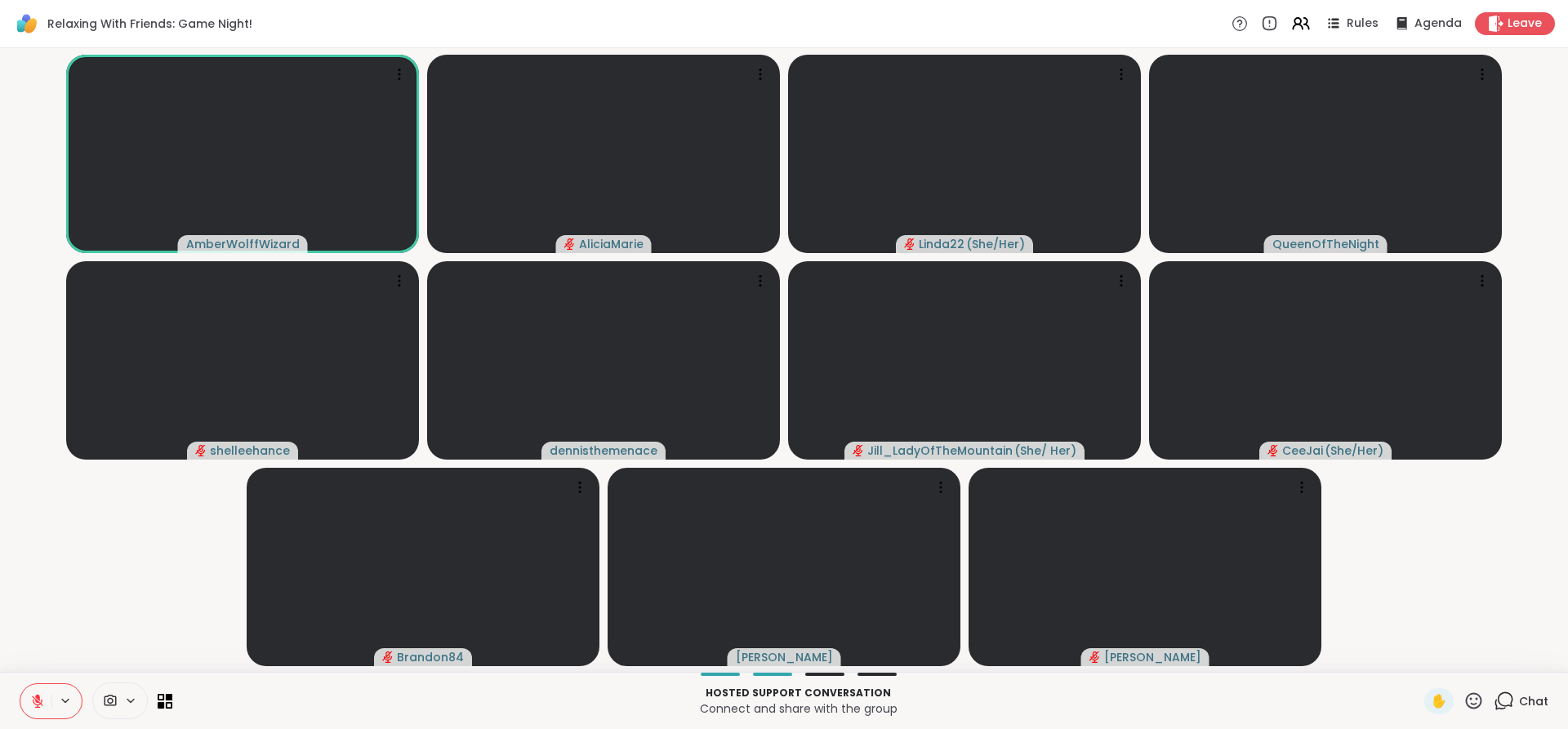
click at [1567, 527] on html "Relaxing With Friends: Game Night! Rules Agenda Leave AmberWolffWizard AliciaMa…" at bounding box center [784, 364] width 1568 height 729
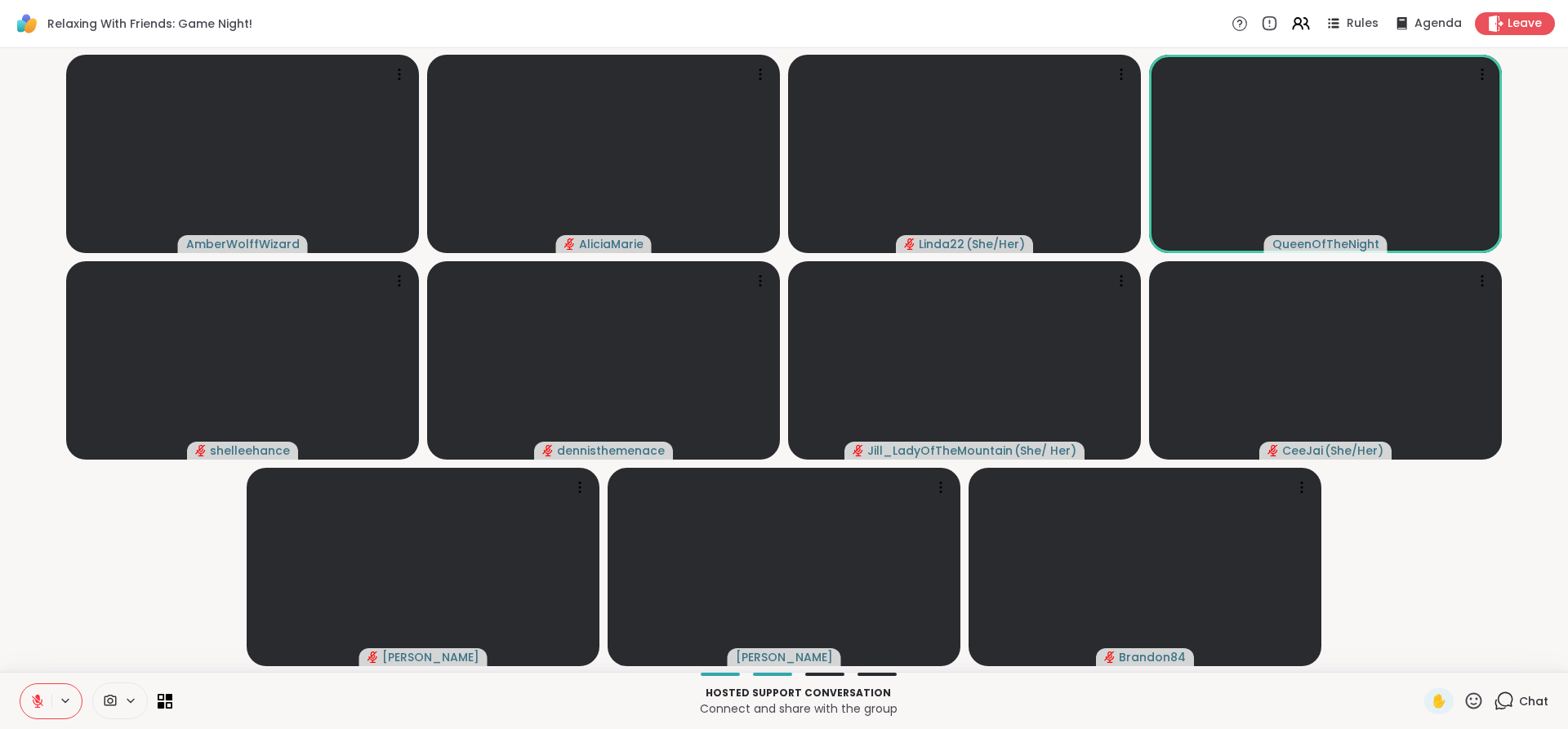
drag, startPoint x: 8, startPoint y: 82, endPoint x: 35, endPoint y: 694, distance: 612.6
click at [35, 694] on icon at bounding box center [38, 701] width 15 height 15
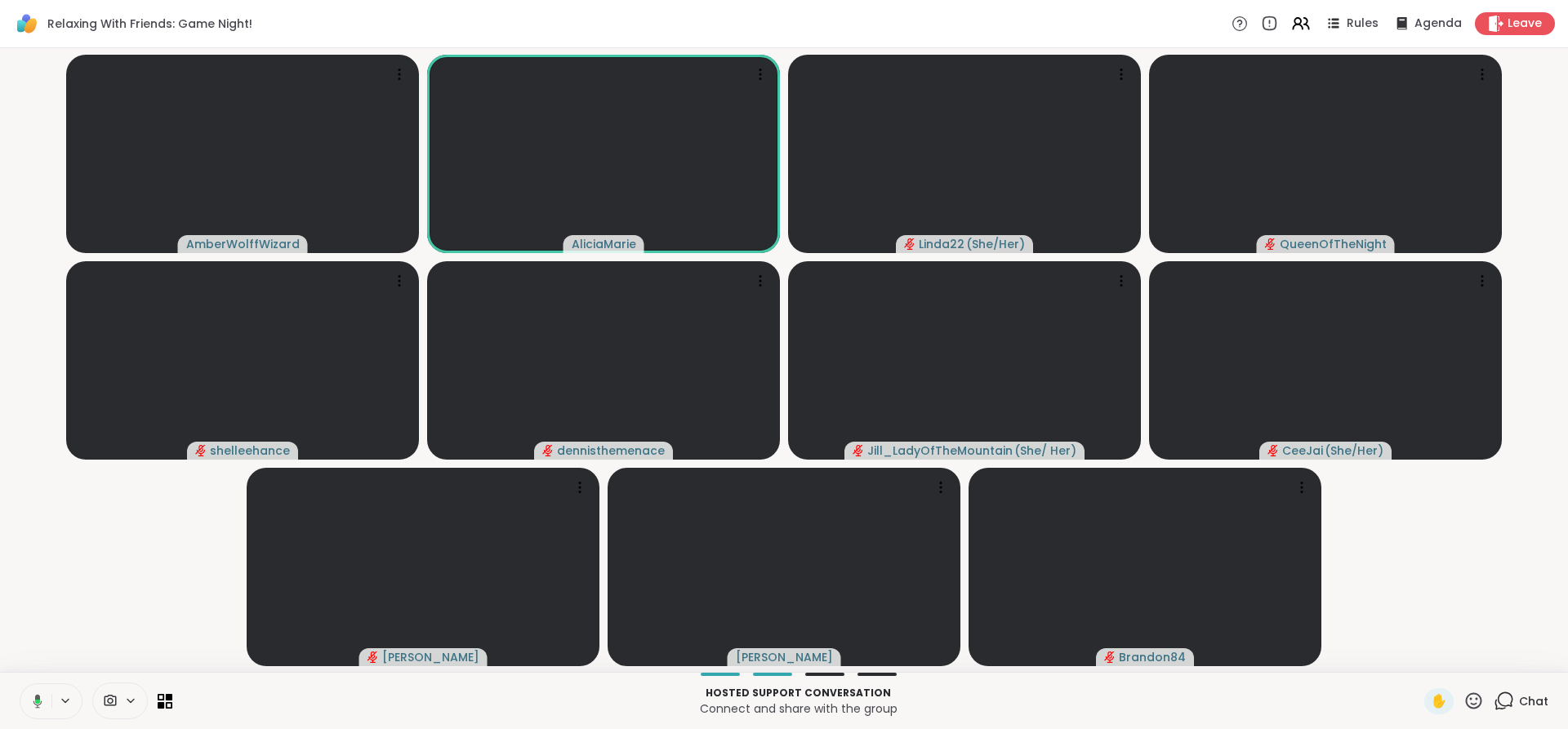
click at [35, 694] on icon at bounding box center [35, 701] width 15 height 15
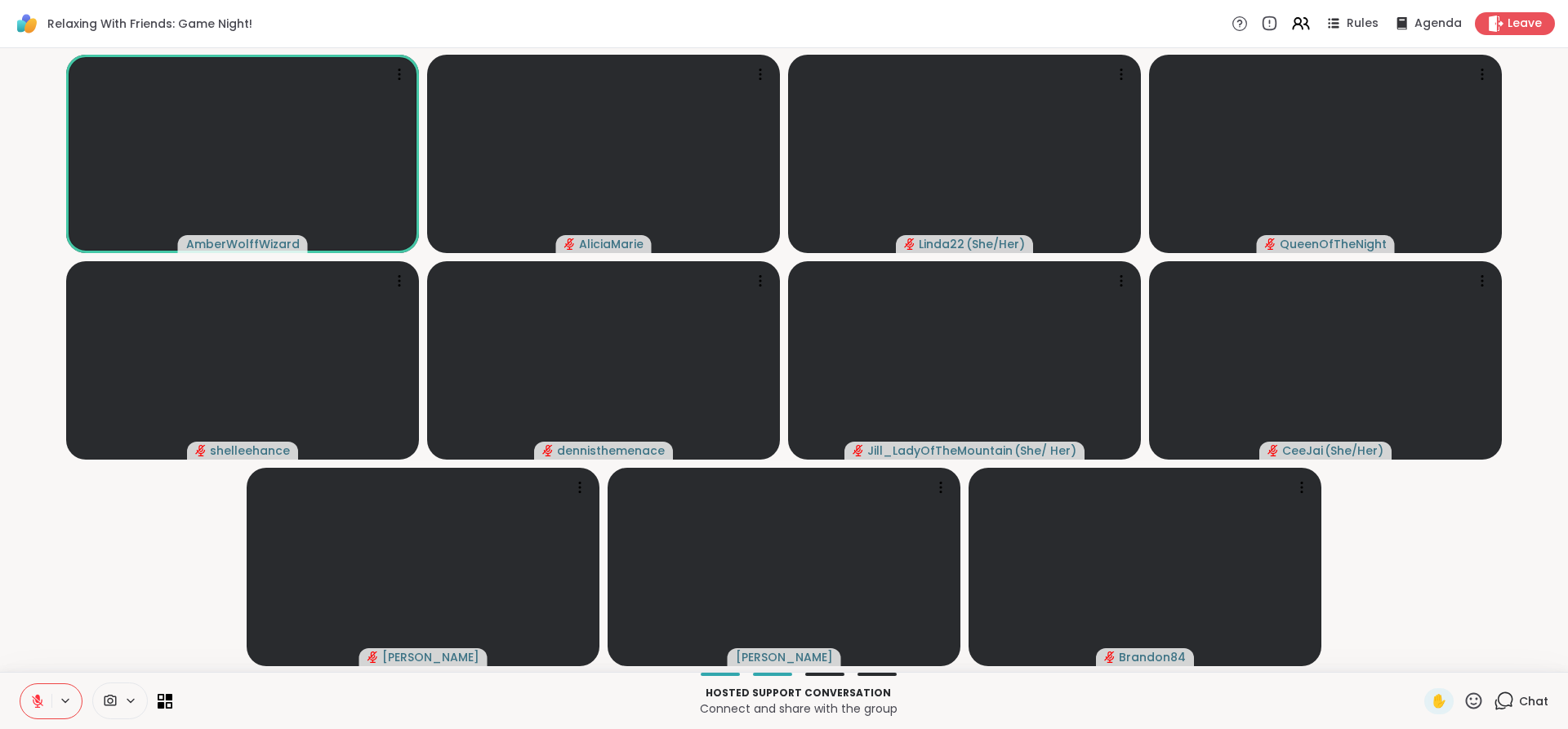
click at [35, 694] on icon at bounding box center [38, 701] width 15 height 15
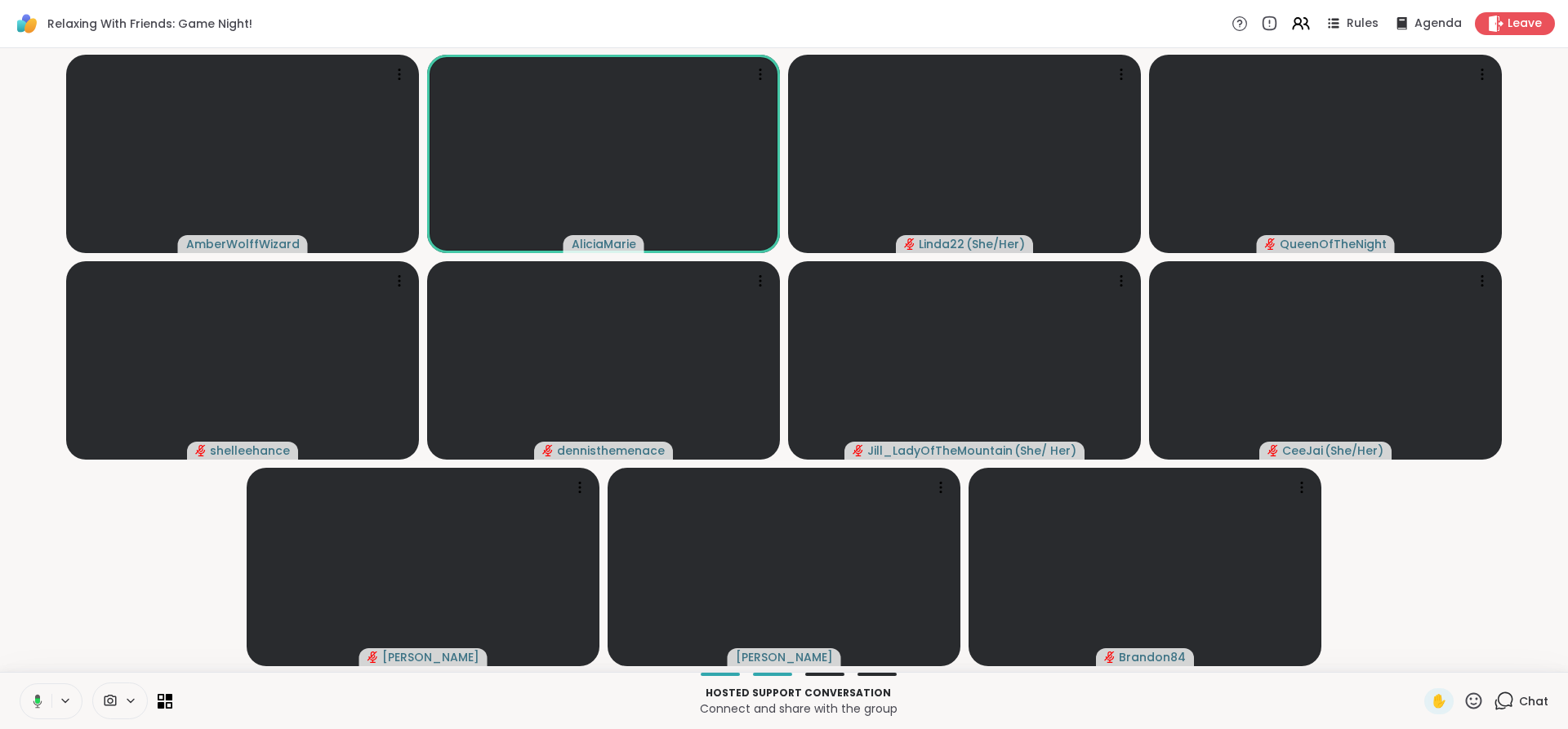
click at [35, 694] on icon at bounding box center [35, 701] width 15 height 15
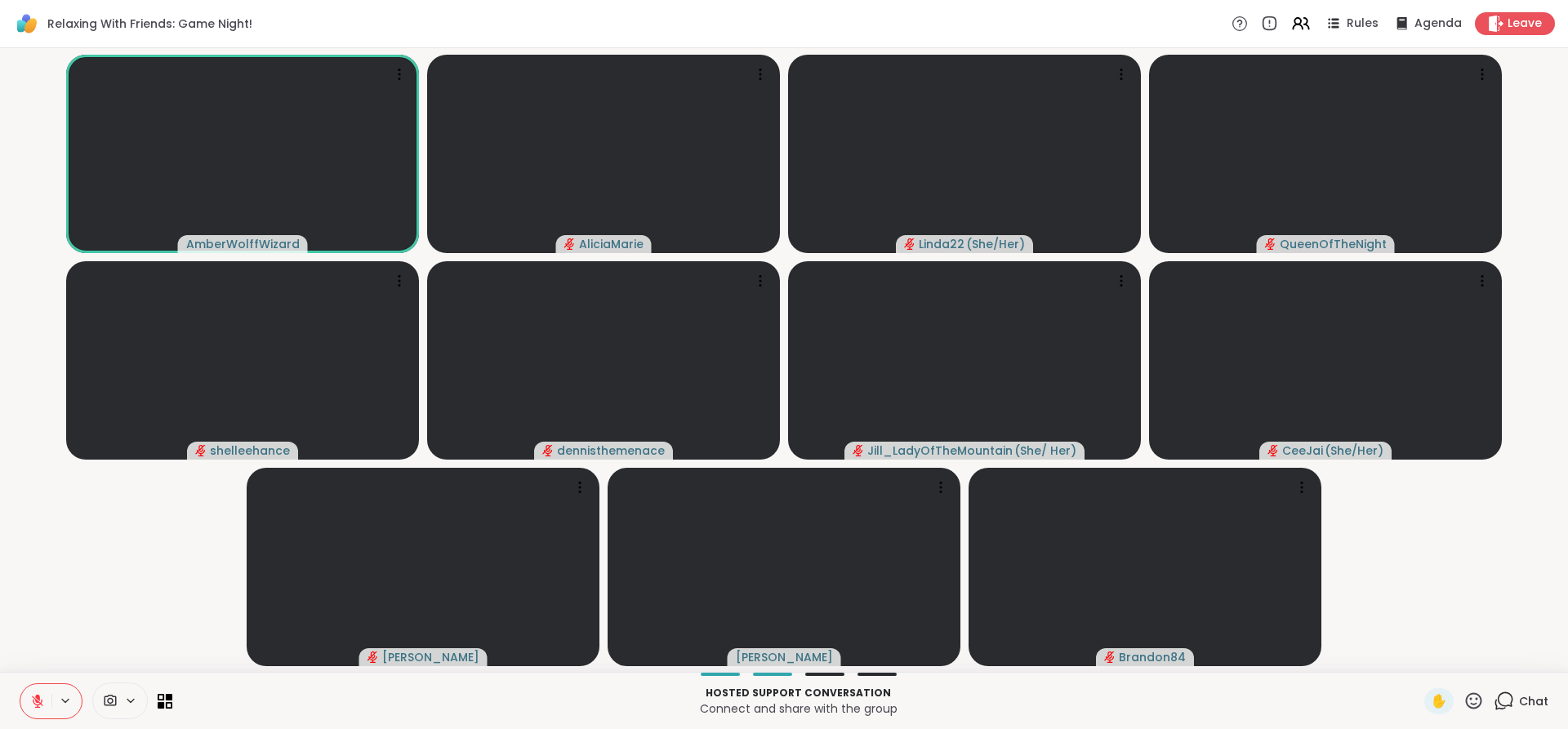
click at [35, 694] on icon at bounding box center [38, 701] width 15 height 15
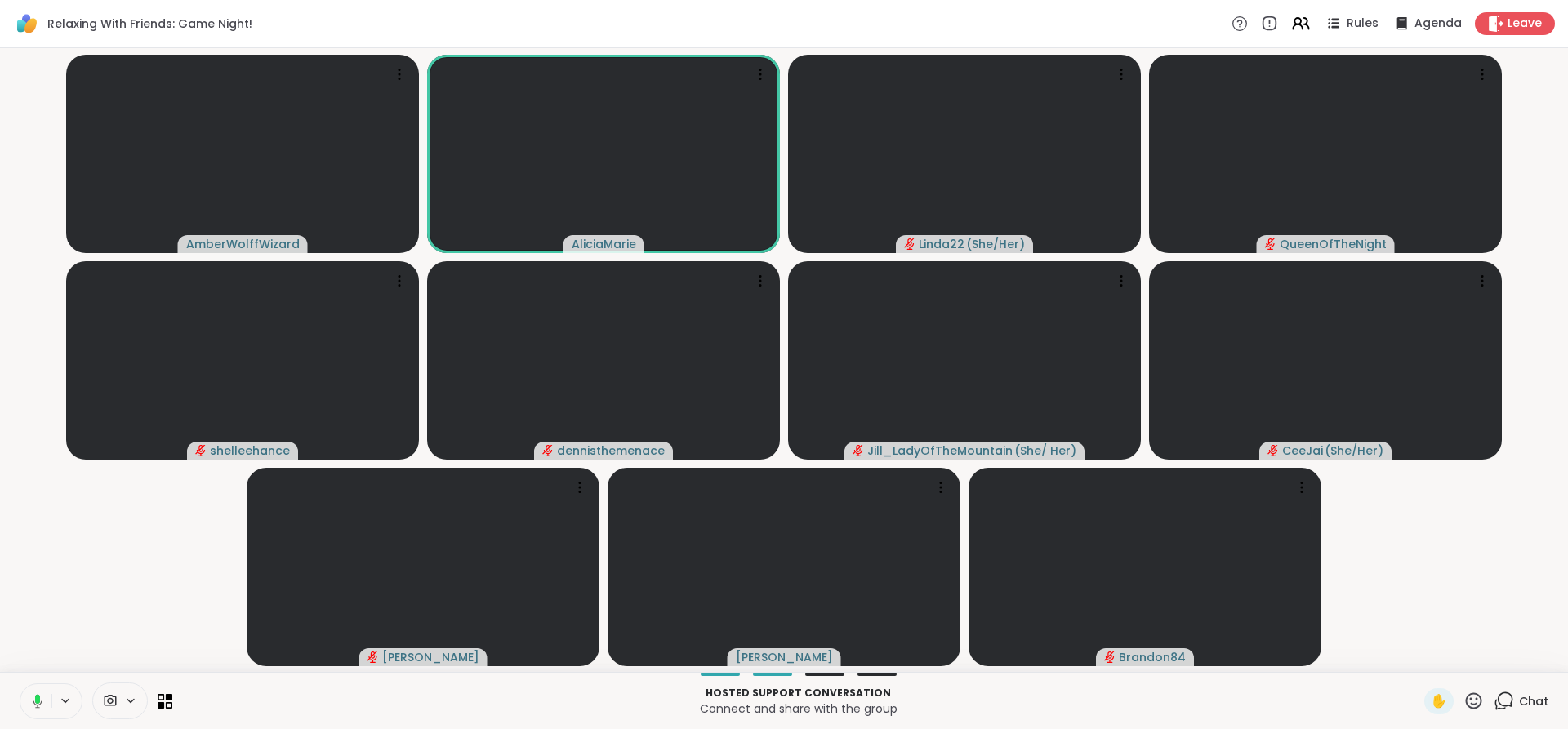
click at [35, 694] on icon at bounding box center [35, 701] width 15 height 15
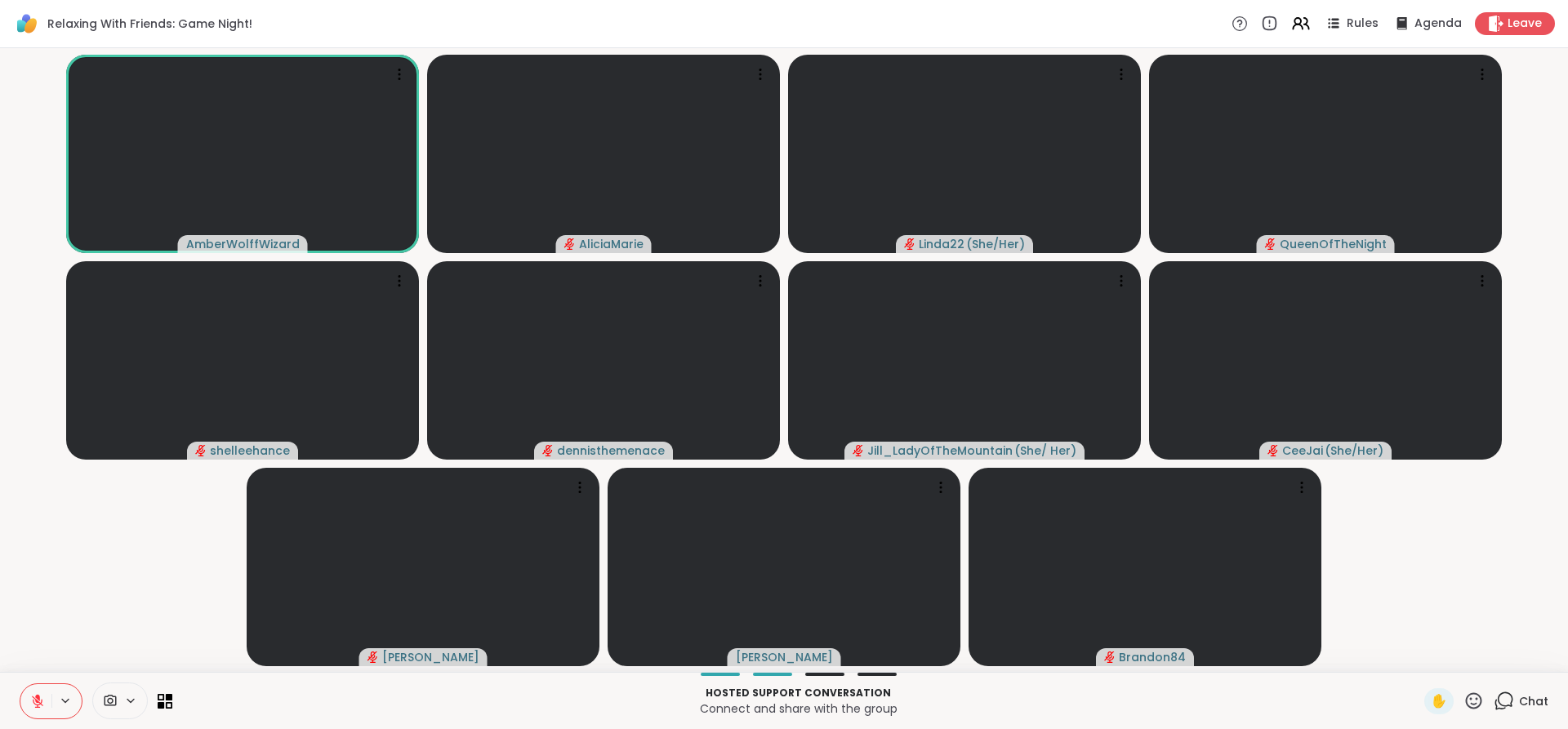
click at [35, 694] on icon at bounding box center [38, 701] width 15 height 15
click at [34, 691] on button at bounding box center [35, 701] width 31 height 34
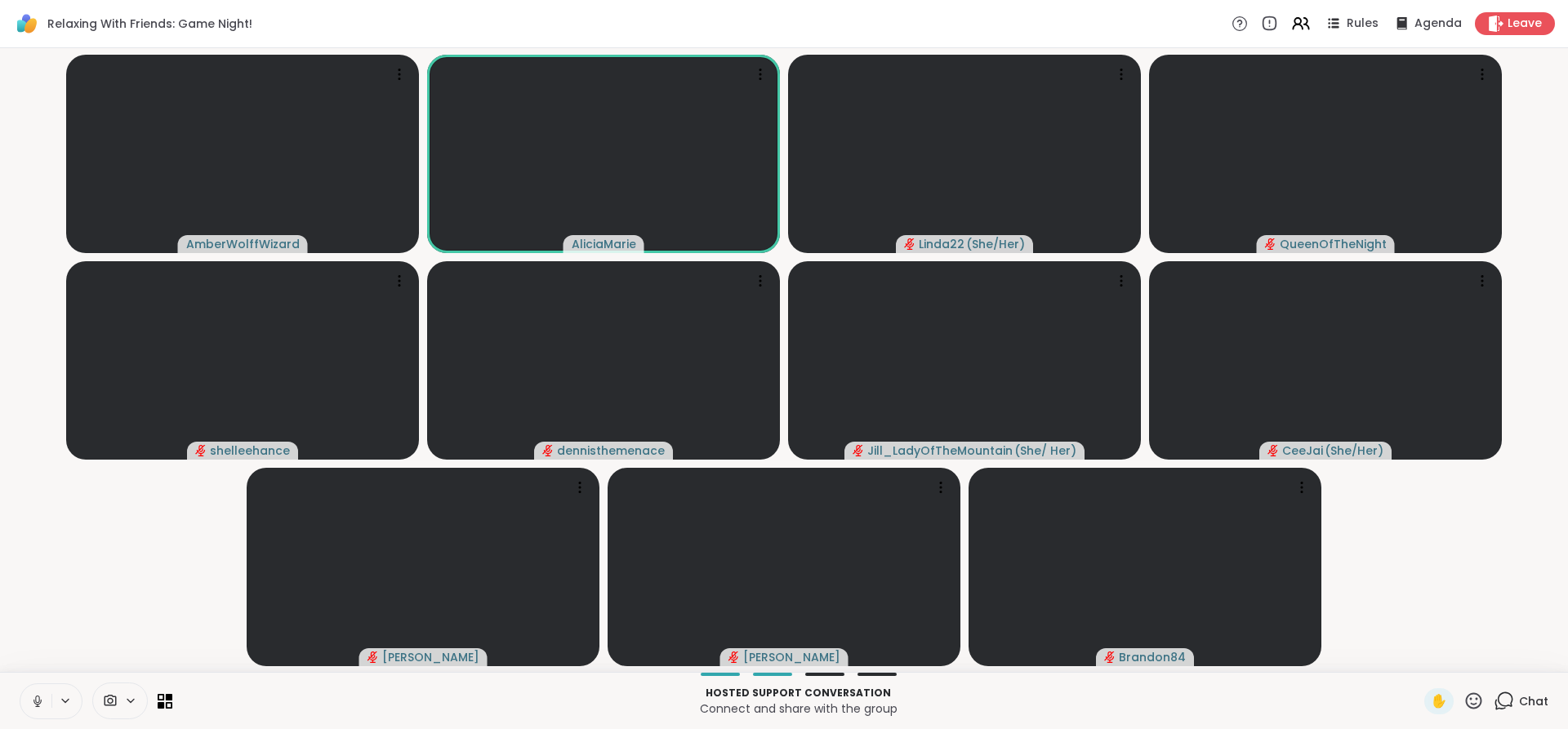
click at [34, 691] on button at bounding box center [35, 701] width 31 height 34
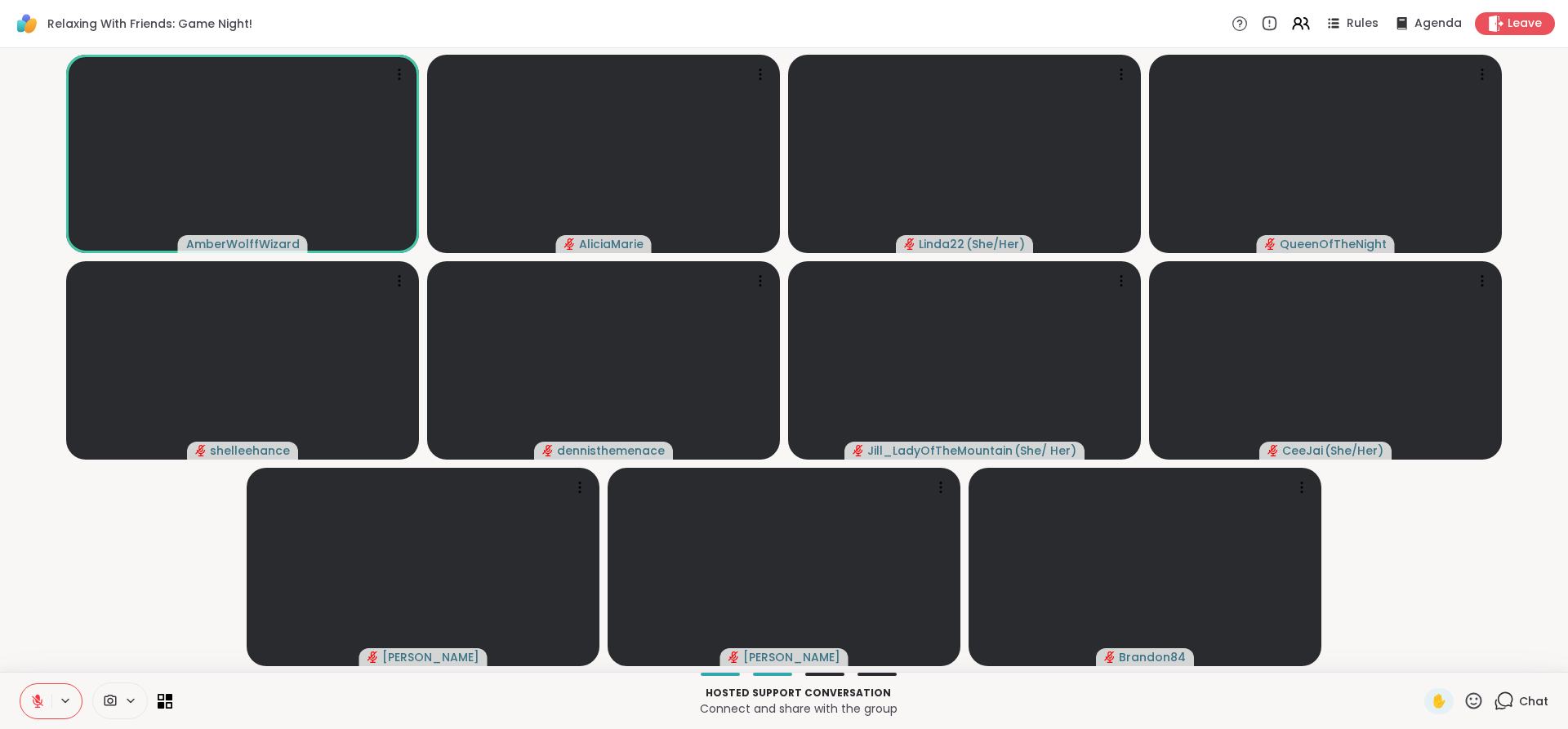
click at [34, 691] on button at bounding box center [35, 701] width 31 height 34
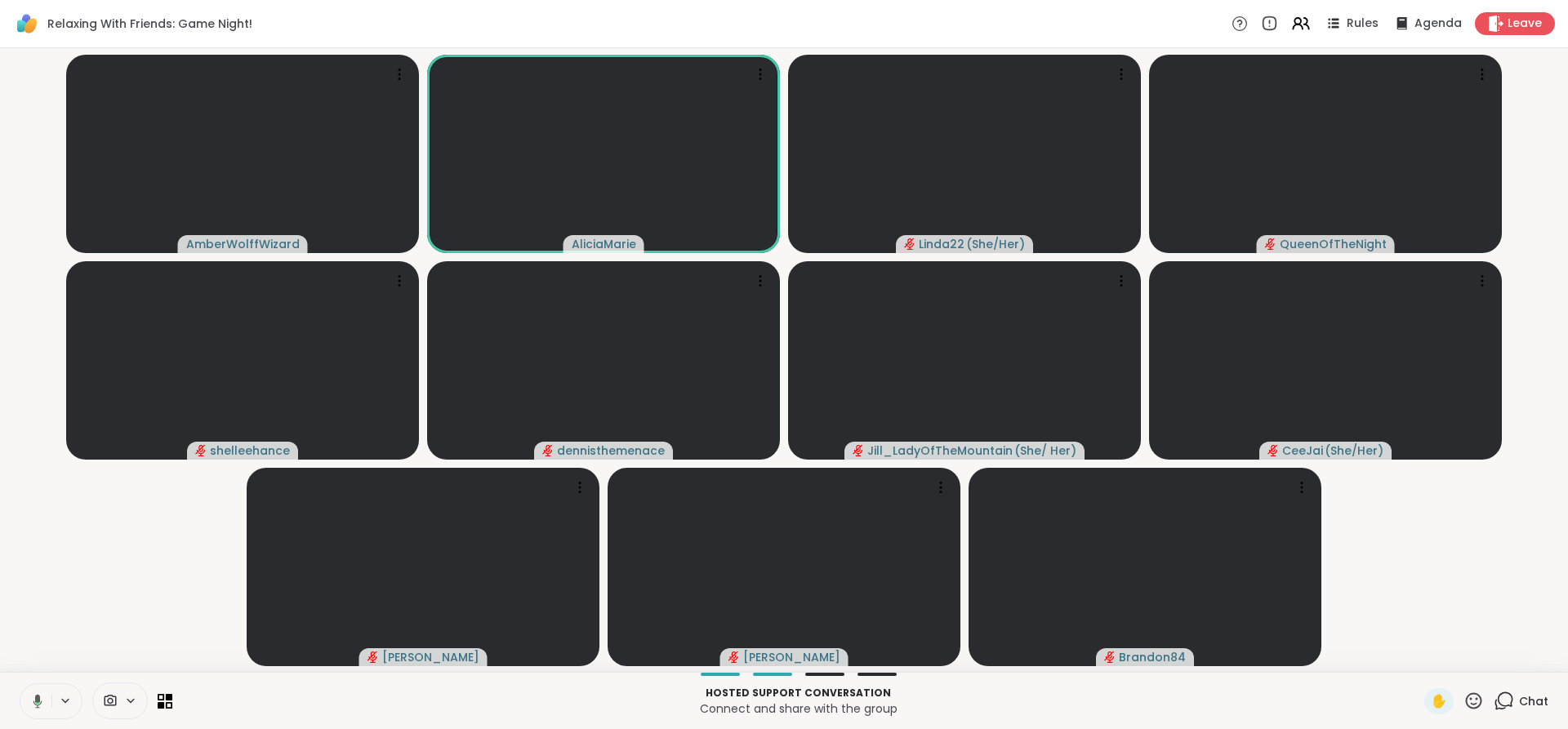
click at [34, 691] on button at bounding box center [34, 701] width 33 height 34
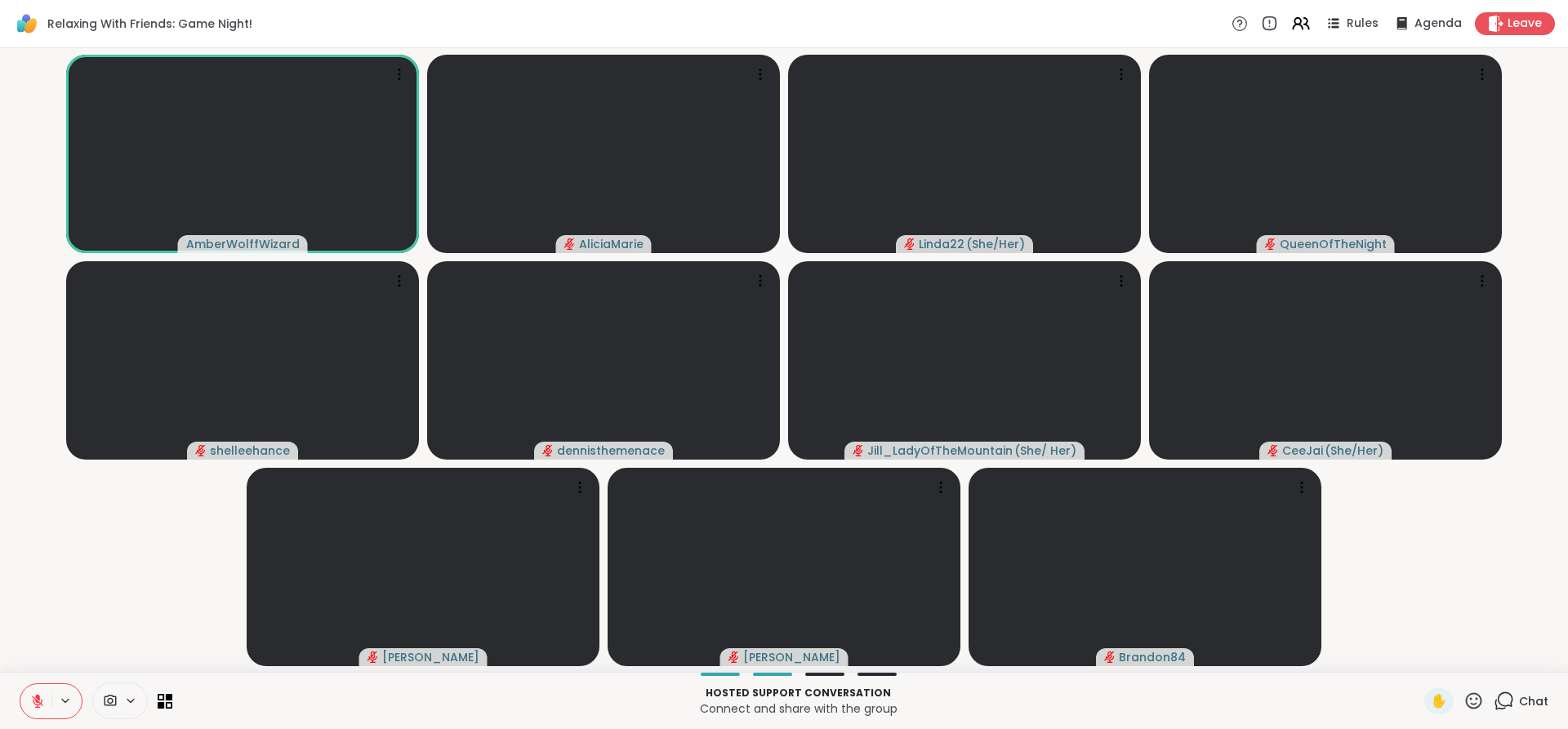
click at [36, 696] on icon at bounding box center [38, 697] width 5 height 7
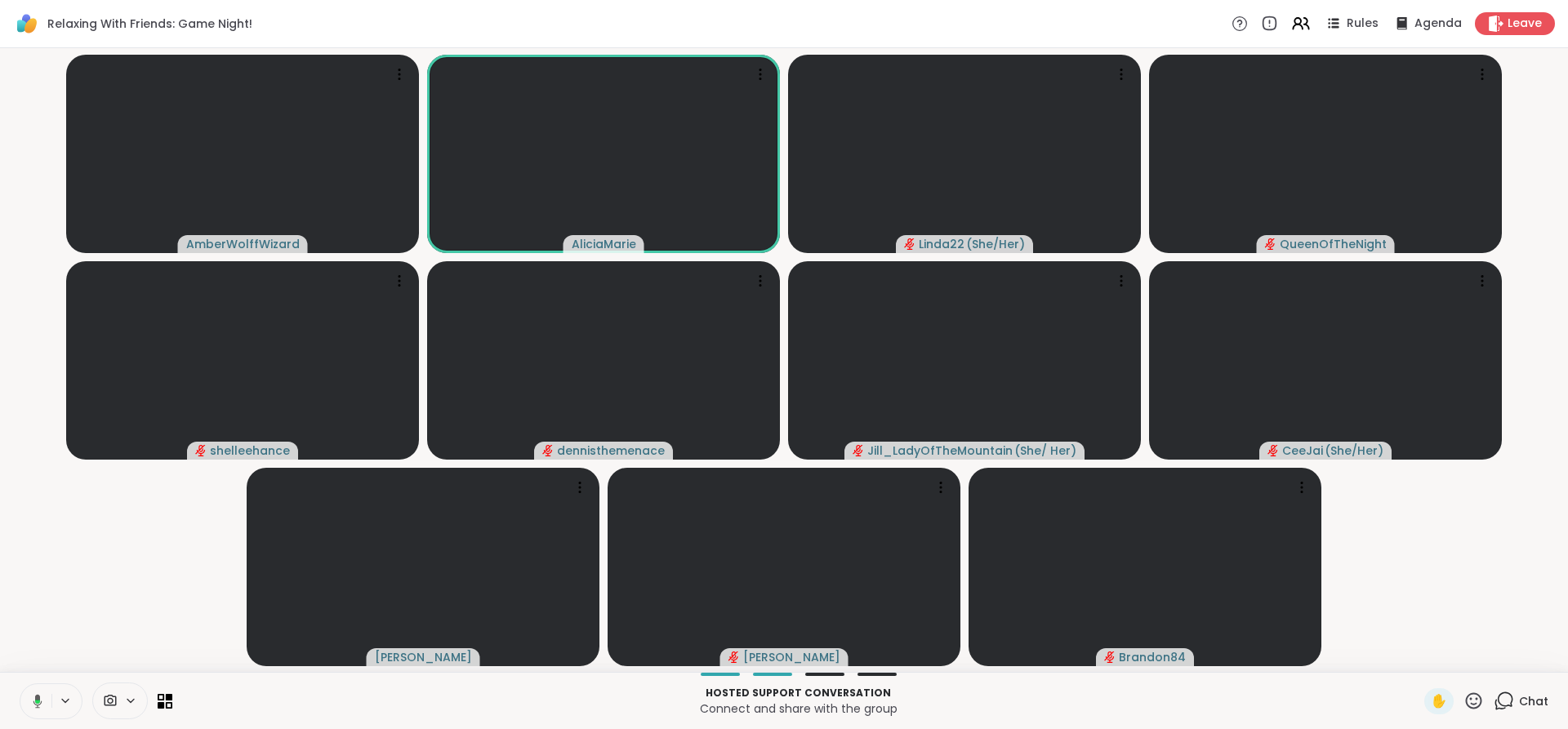
click at [36, 696] on icon at bounding box center [38, 701] width 9 height 14
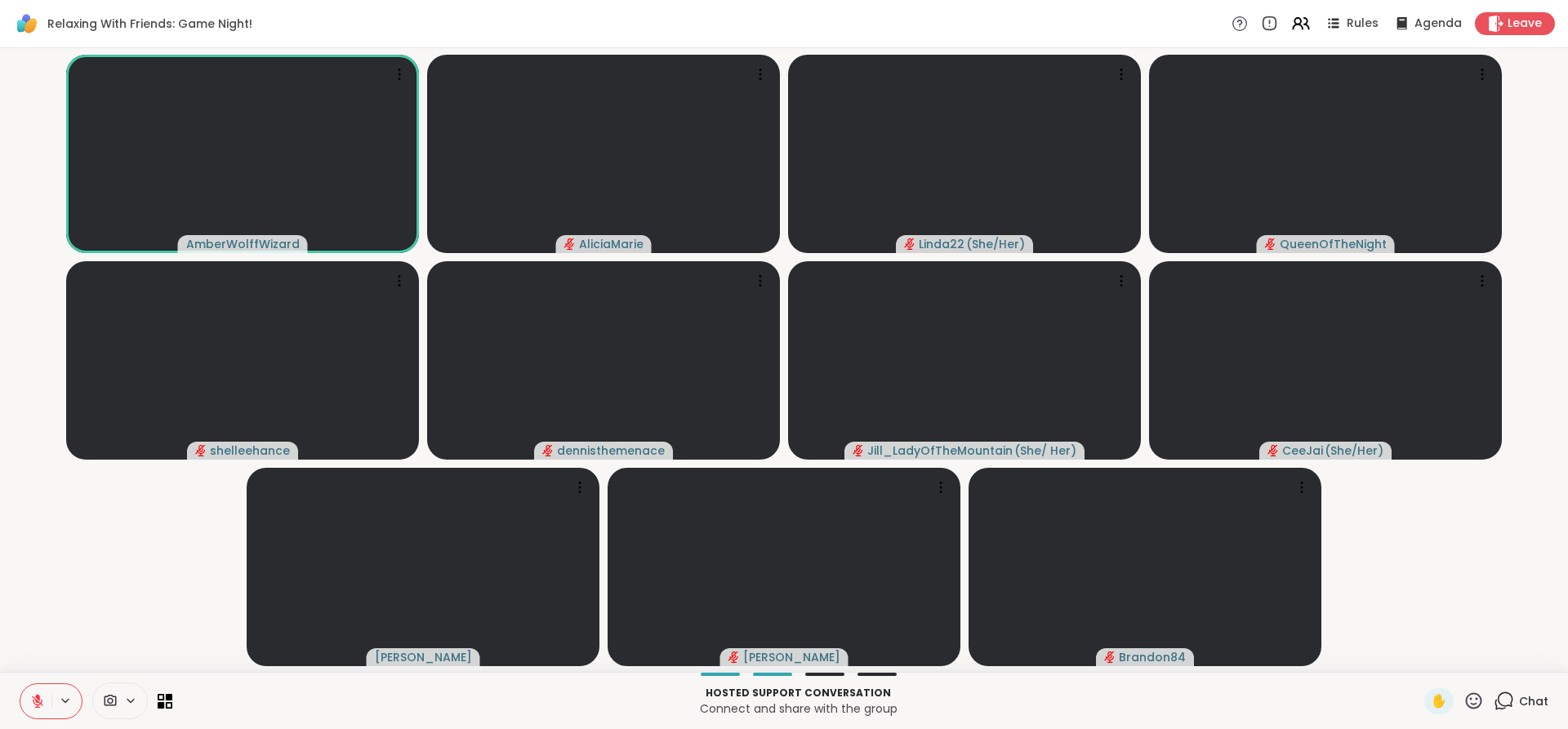
click at [36, 696] on icon at bounding box center [38, 697] width 5 height 7
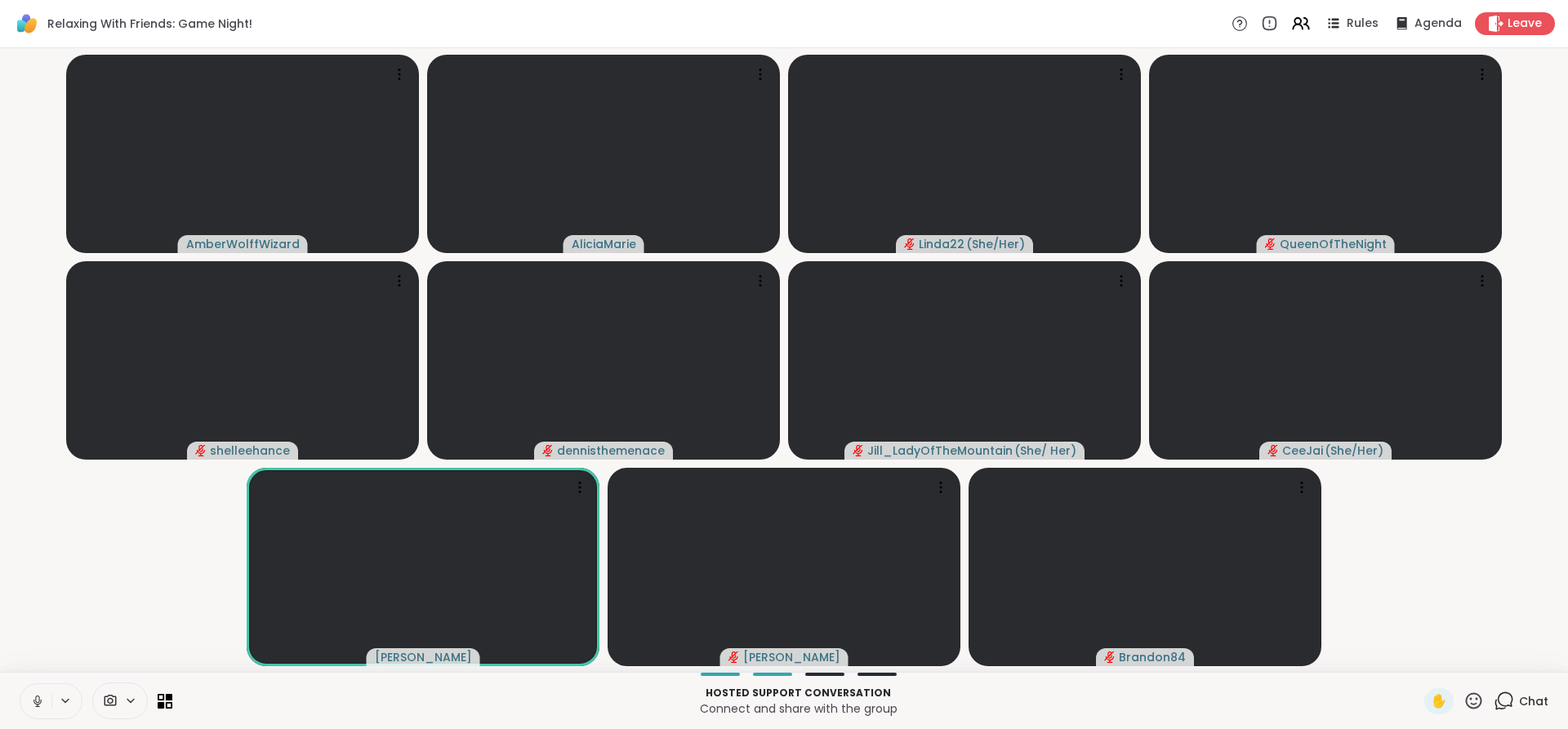
click at [36, 696] on icon at bounding box center [37, 699] width 4 height 8
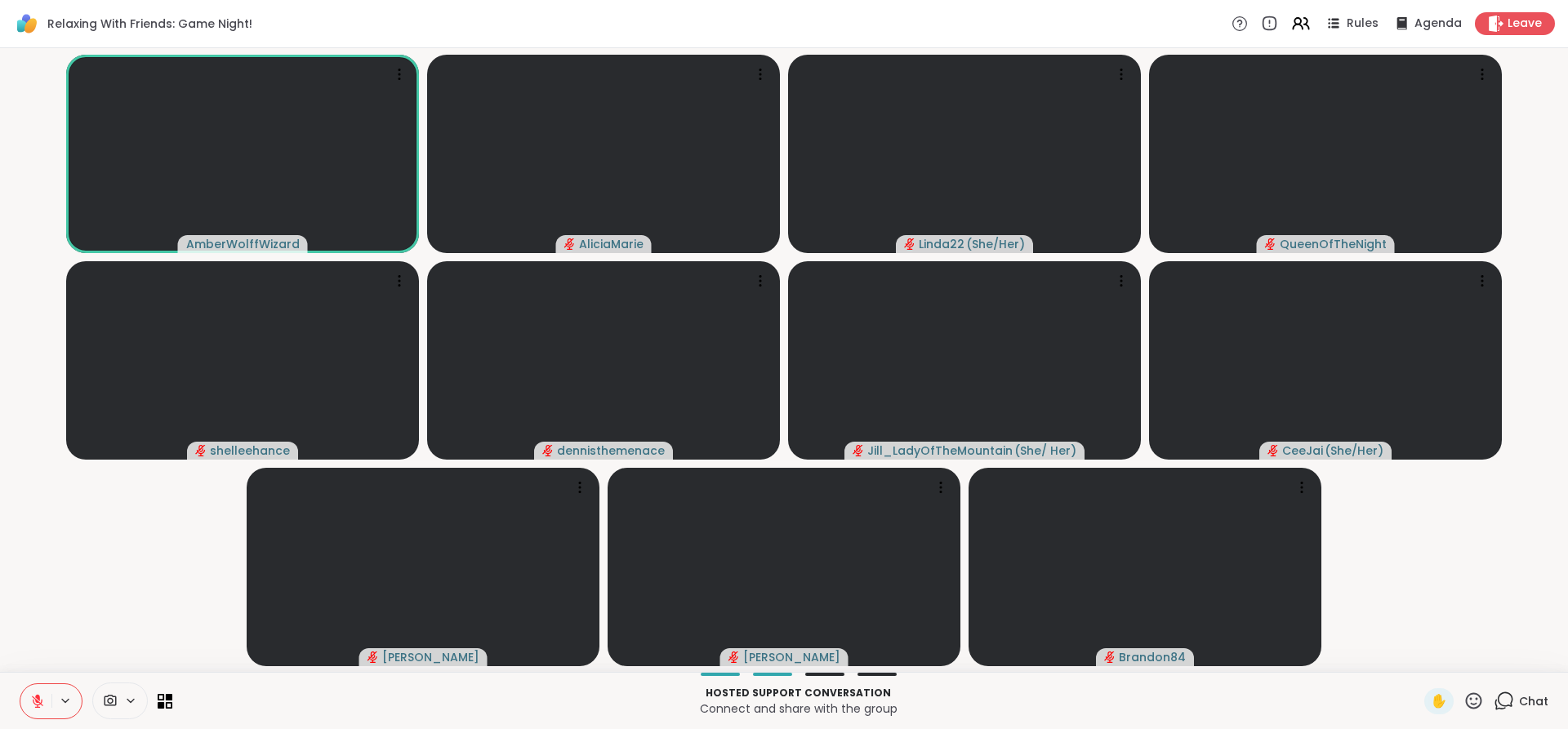
click at [36, 696] on icon at bounding box center [38, 697] width 5 height 7
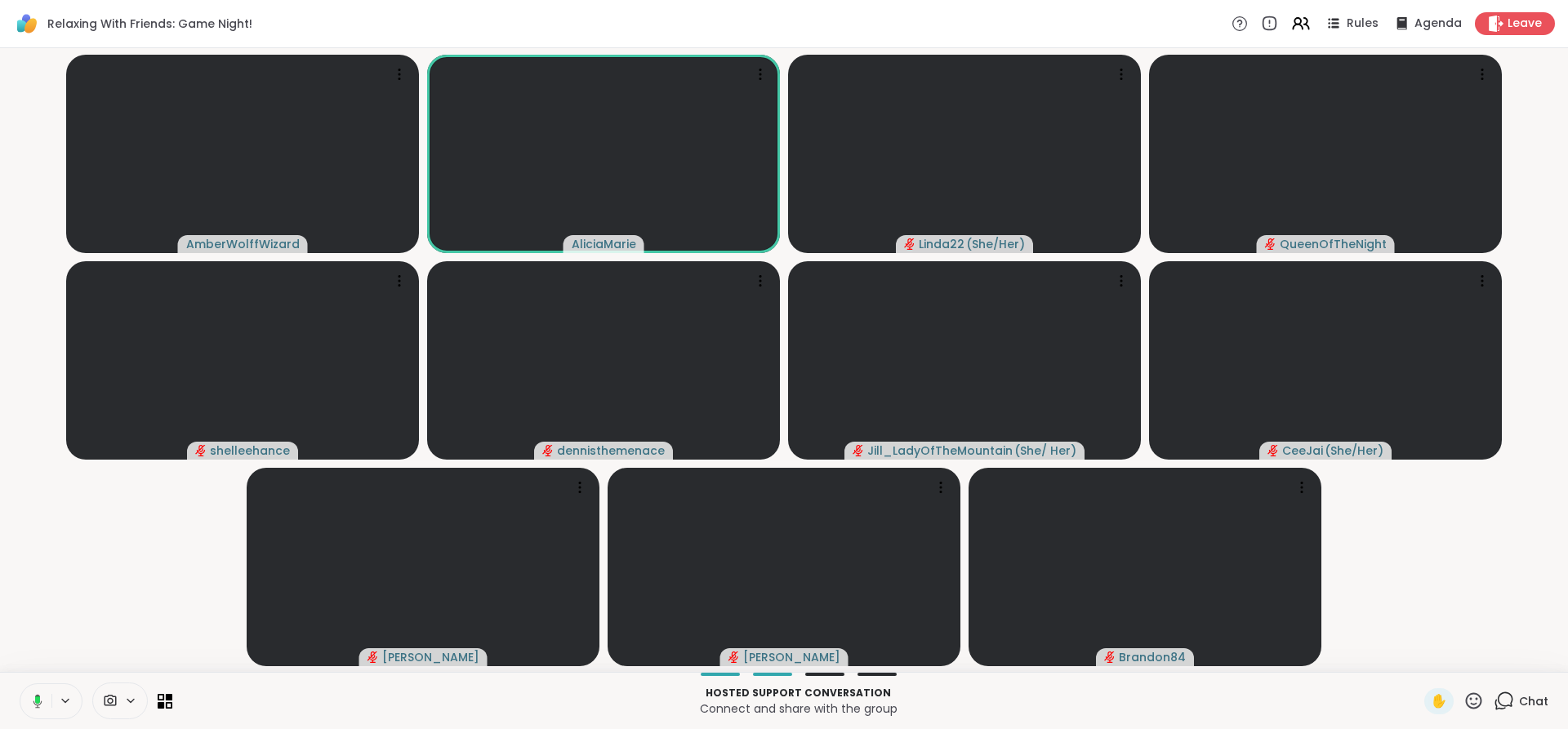
click at [36, 696] on icon at bounding box center [38, 701] width 9 height 14
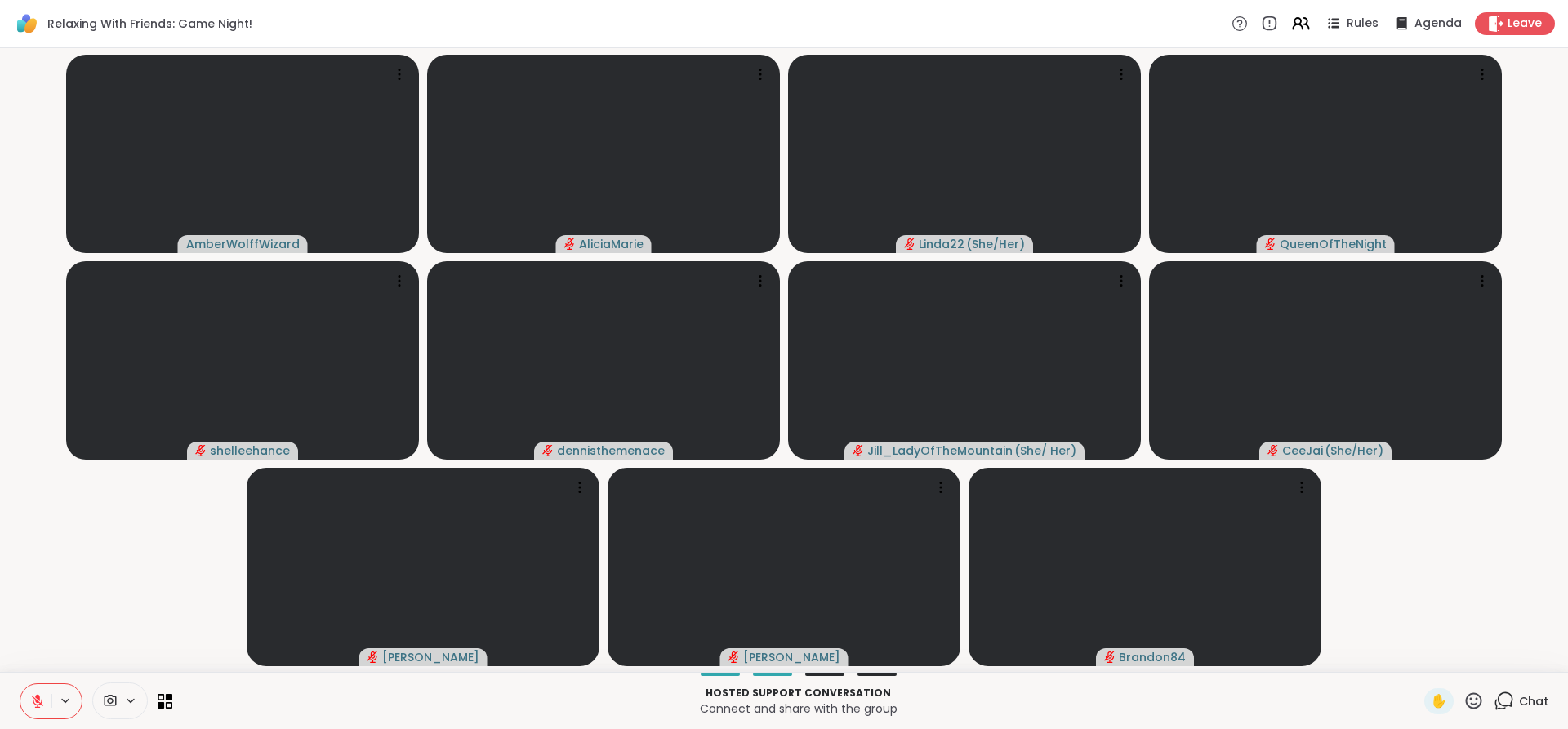
click at [36, 696] on icon at bounding box center [38, 697] width 5 height 7
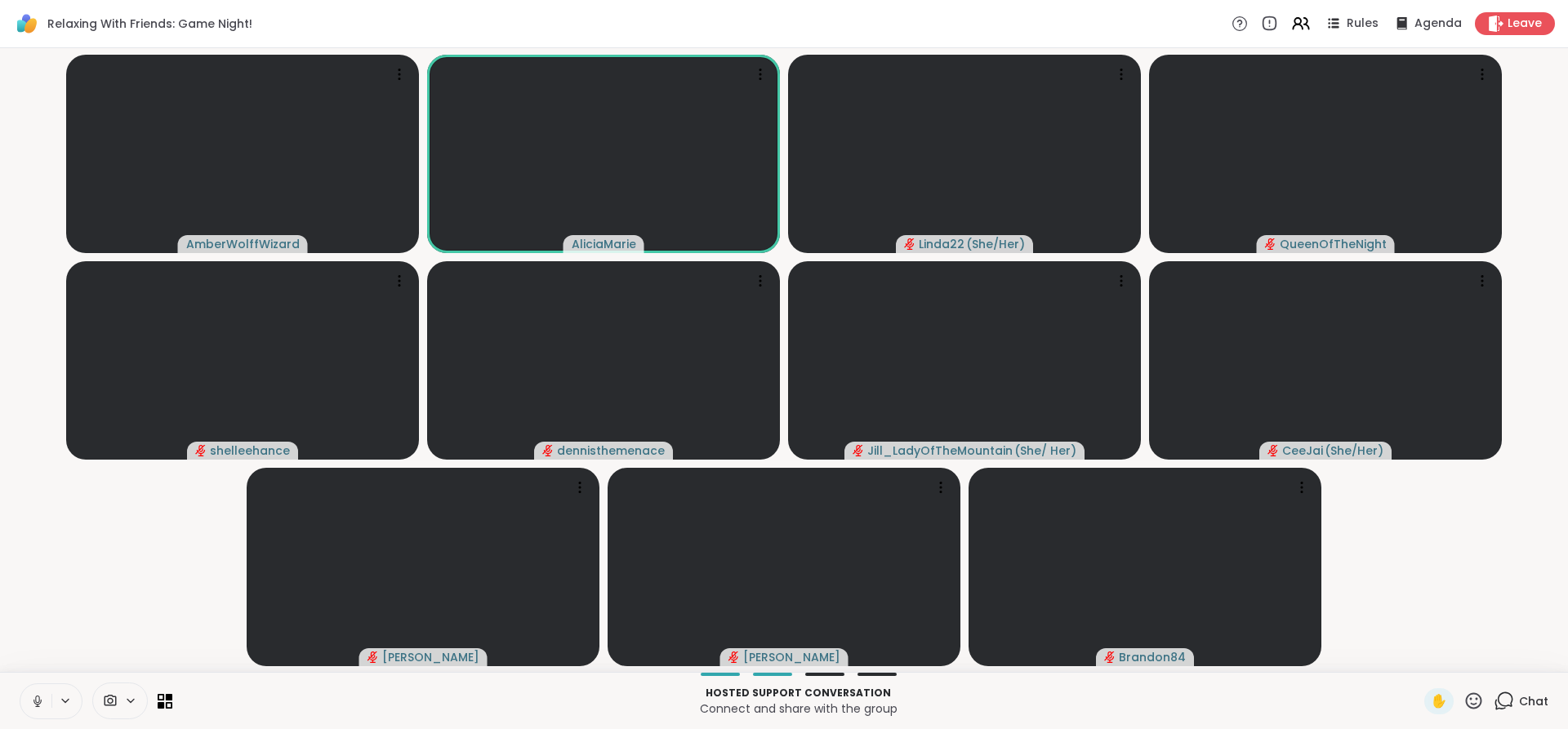
click at [36, 696] on icon at bounding box center [37, 699] width 4 height 8
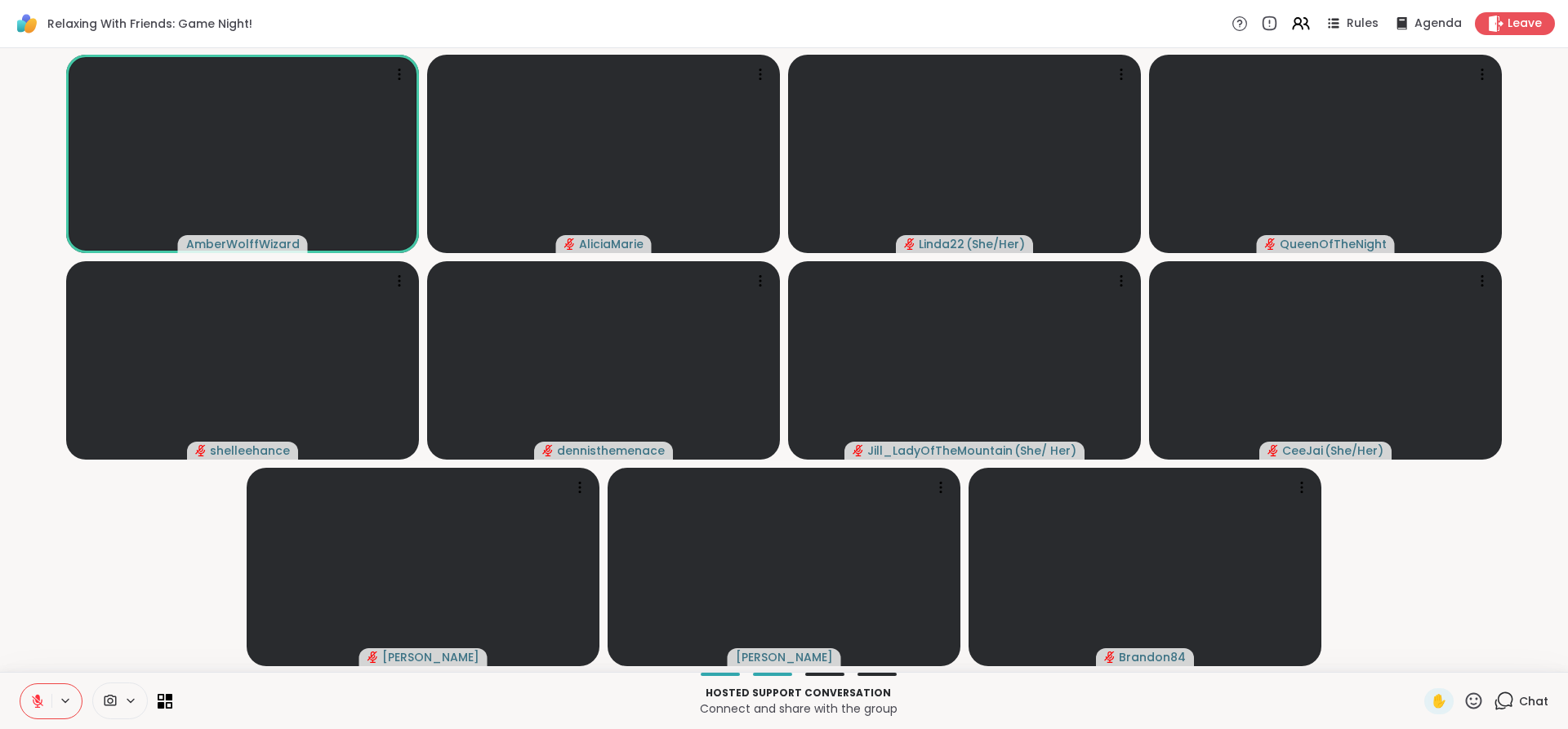
click at [36, 699] on icon at bounding box center [38, 697] width 5 height 7
click at [33, 697] on icon at bounding box center [38, 701] width 9 height 14
click at [33, 697] on icon at bounding box center [38, 701] width 15 height 15
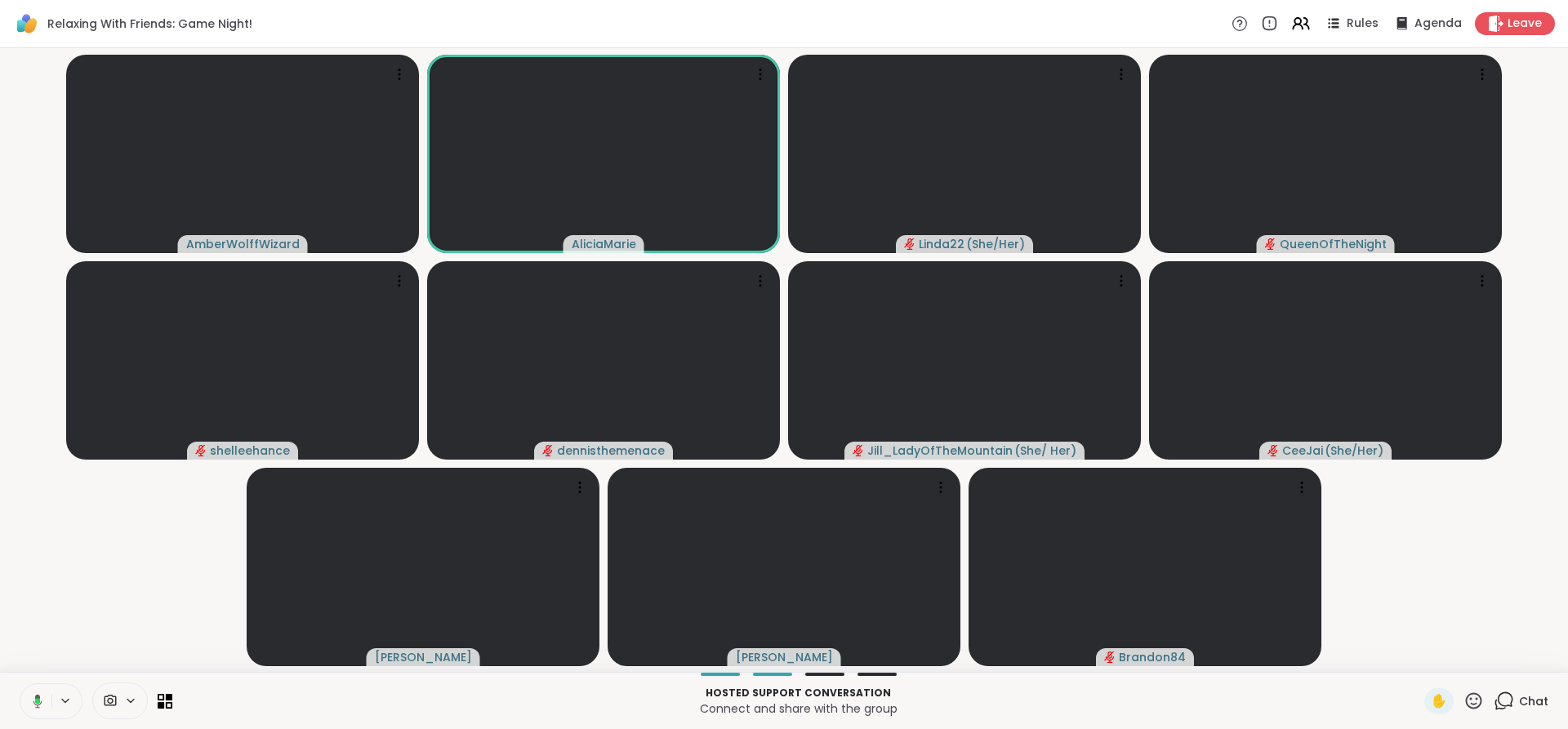
click at [33, 697] on icon at bounding box center [38, 701] width 9 height 14
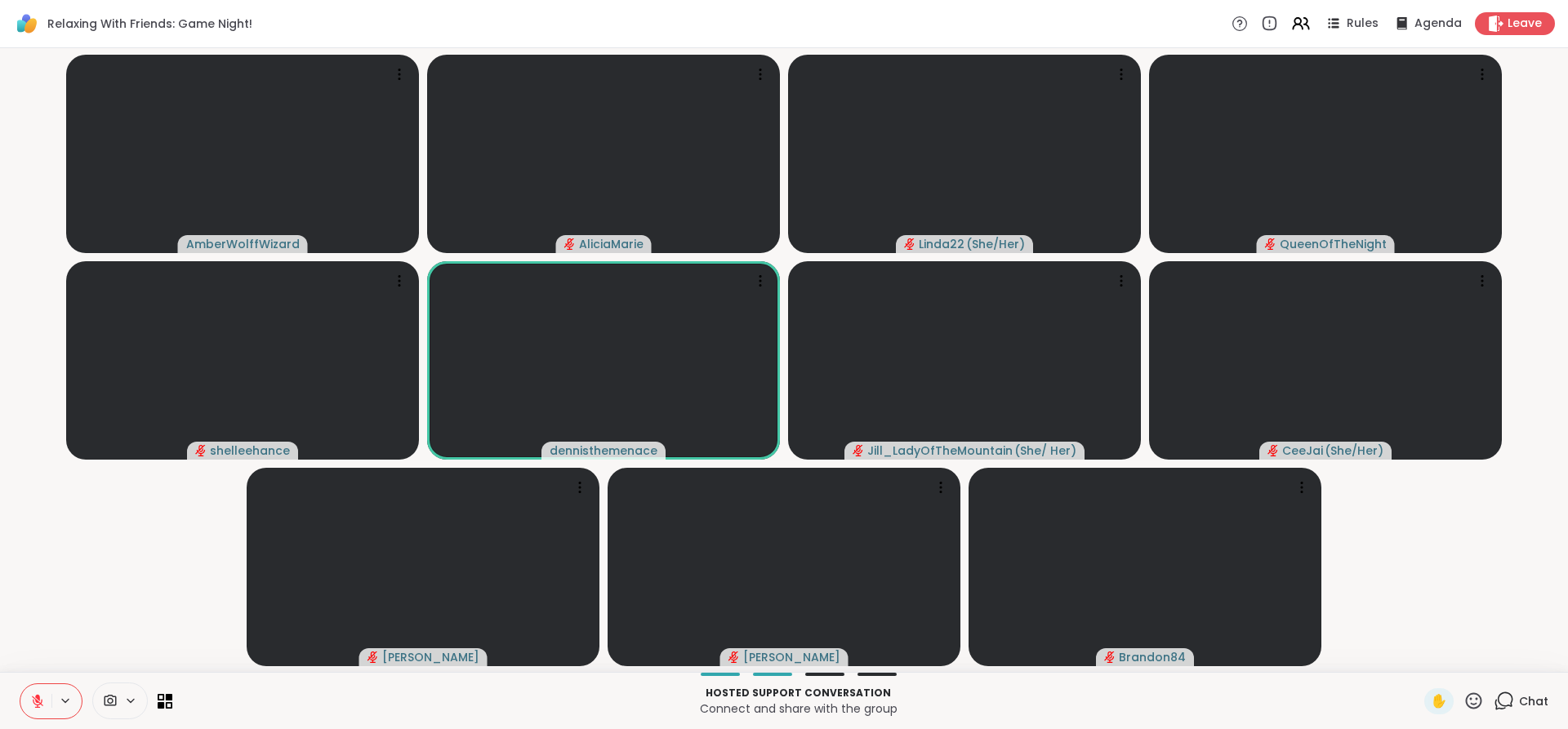
click at [33, 697] on icon at bounding box center [38, 701] width 15 height 15
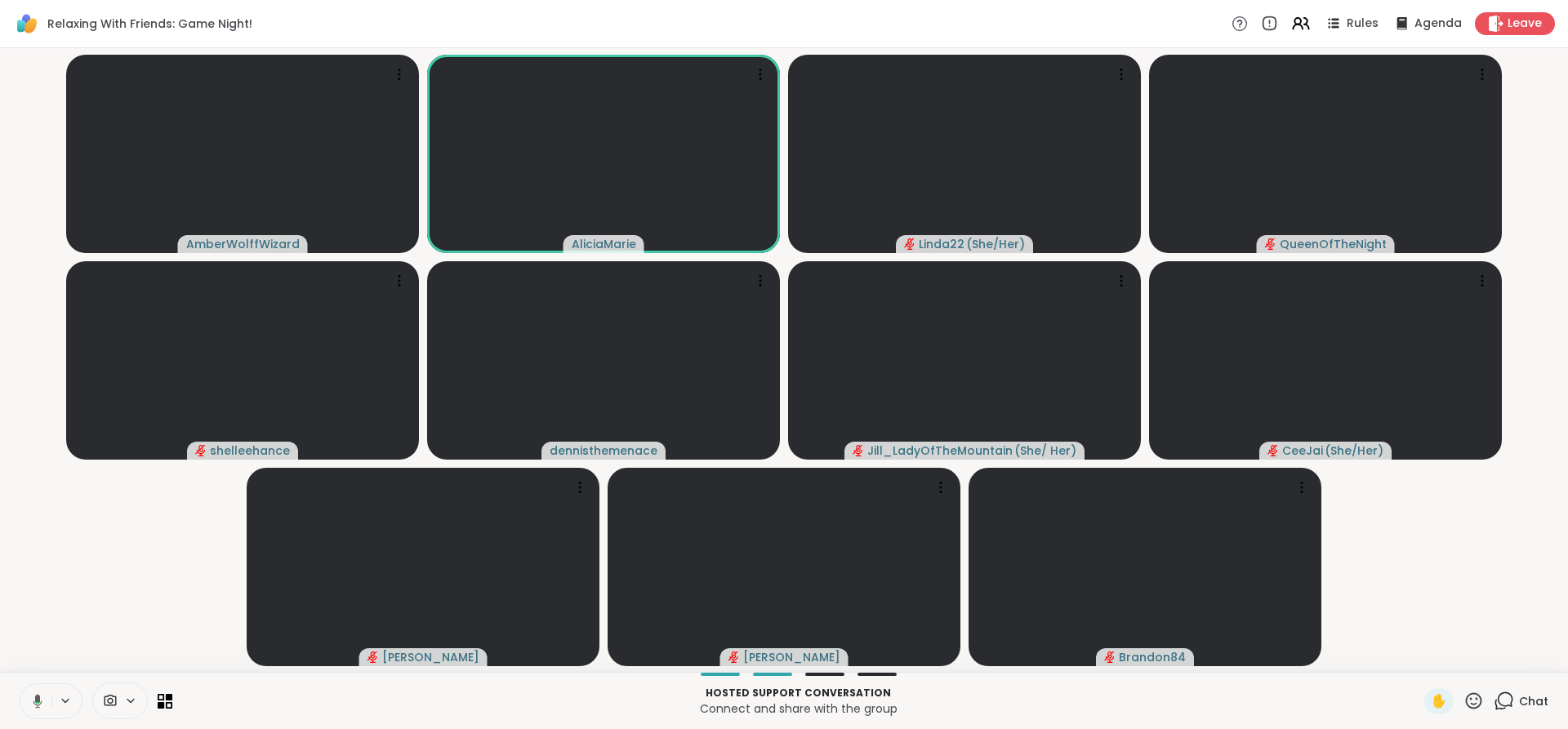
click at [33, 697] on icon at bounding box center [38, 701] width 9 height 14
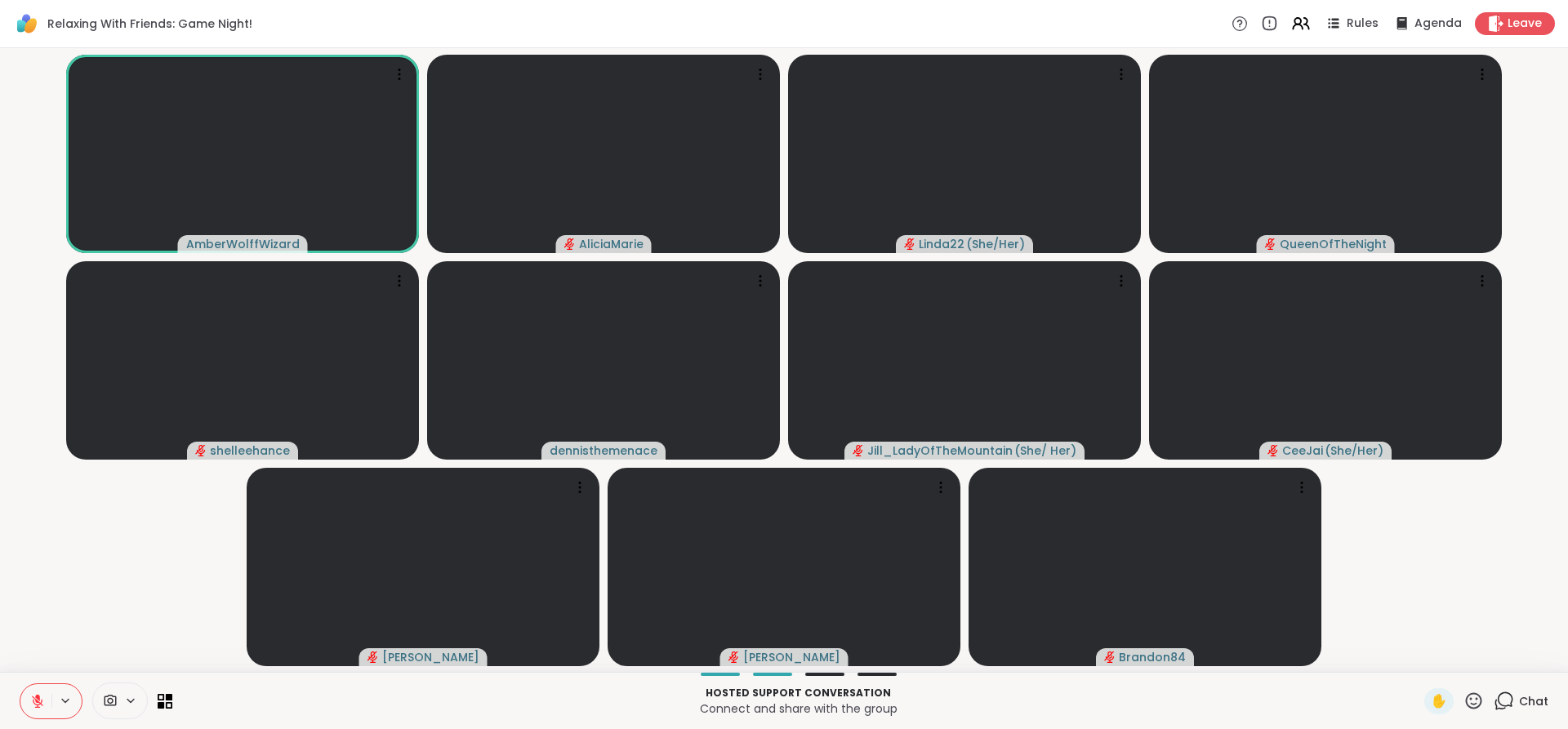
click at [33, 697] on icon at bounding box center [38, 701] width 15 height 15
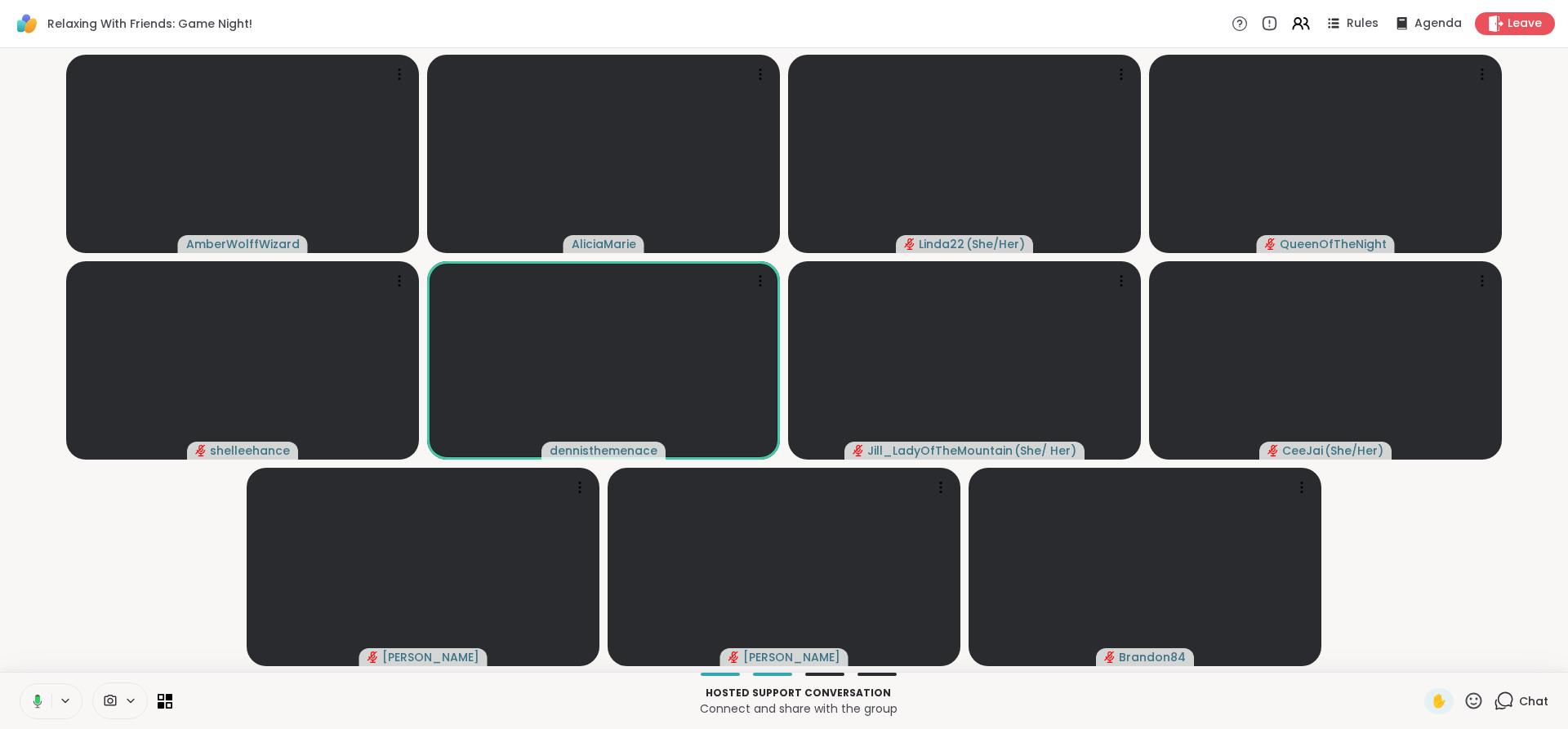
click at [35, 697] on rect at bounding box center [38, 700] width 5 height 8
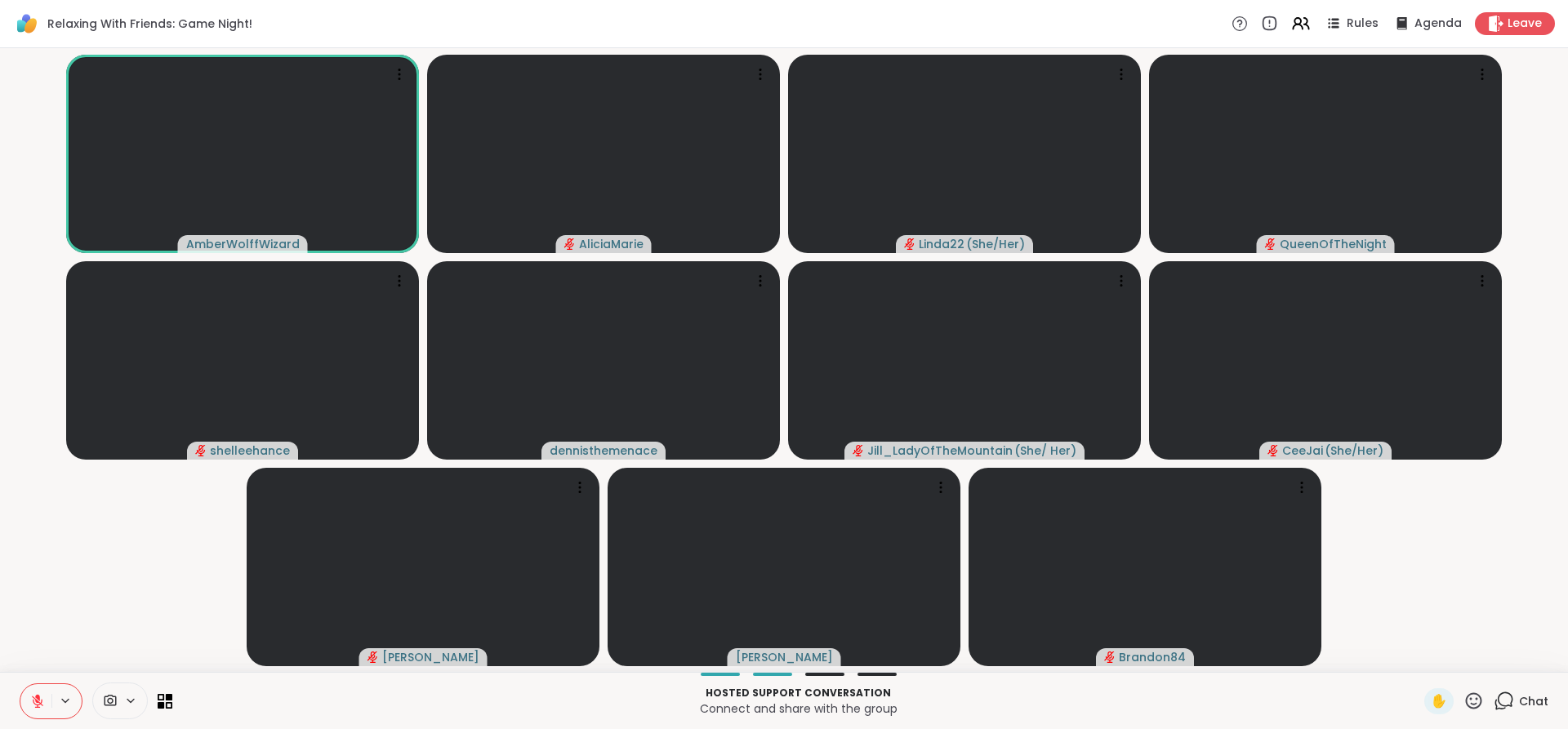
click at [33, 697] on icon at bounding box center [38, 701] width 15 height 15
click at [35, 697] on icon at bounding box center [38, 701] width 5 height 7
click at [33, 697] on icon at bounding box center [38, 701] width 15 height 15
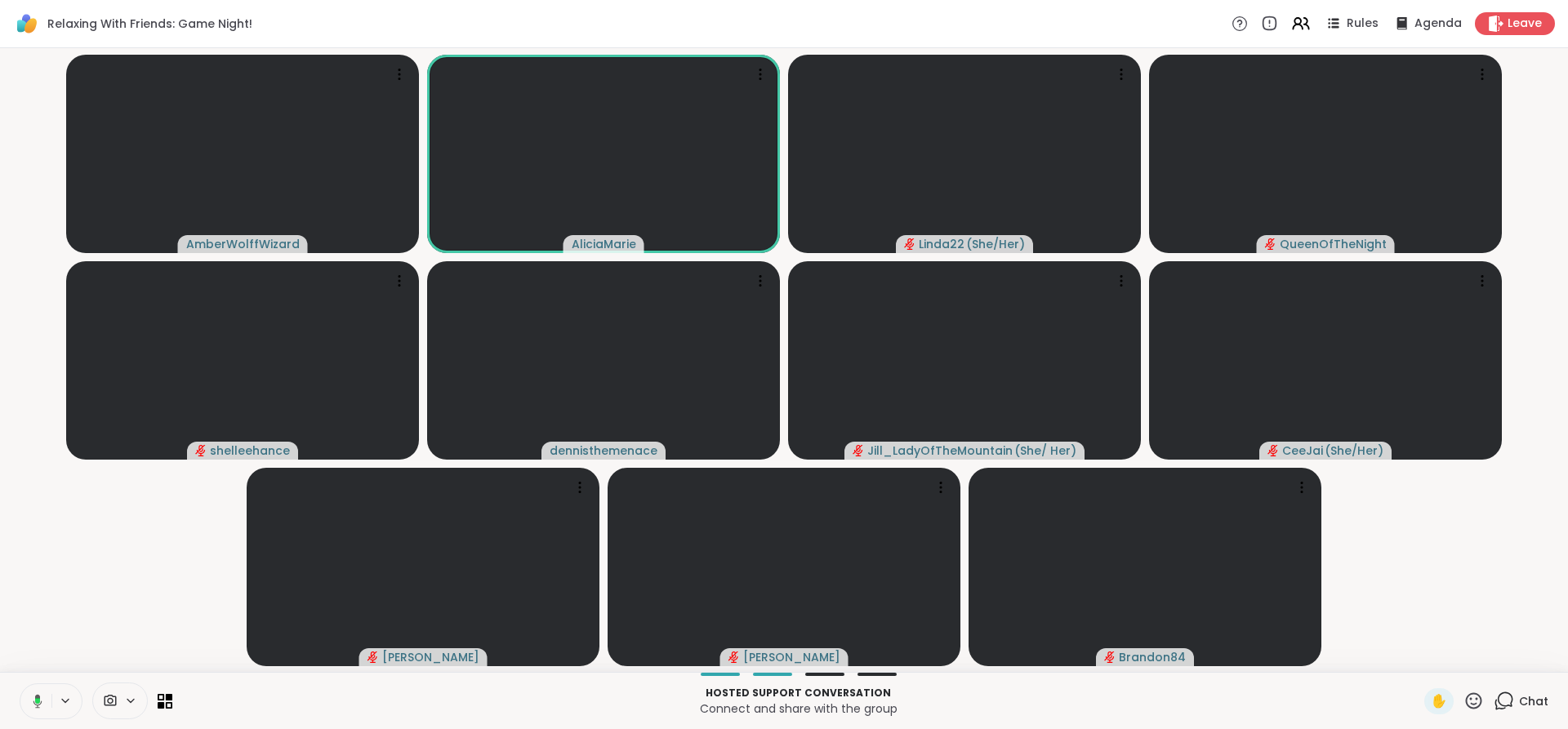
click at [33, 697] on icon at bounding box center [38, 701] width 9 height 14
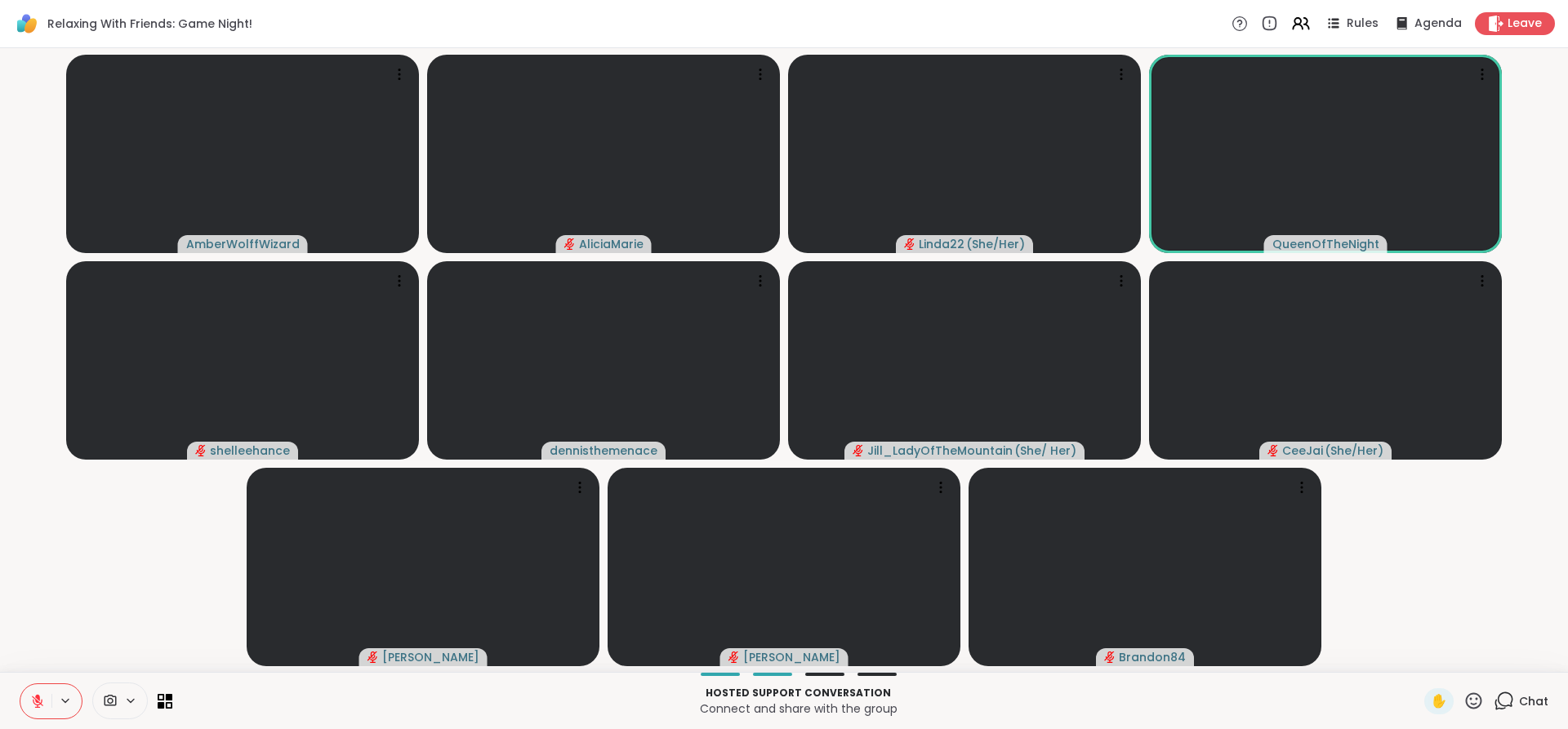
click at [33, 697] on icon at bounding box center [38, 701] width 15 height 15
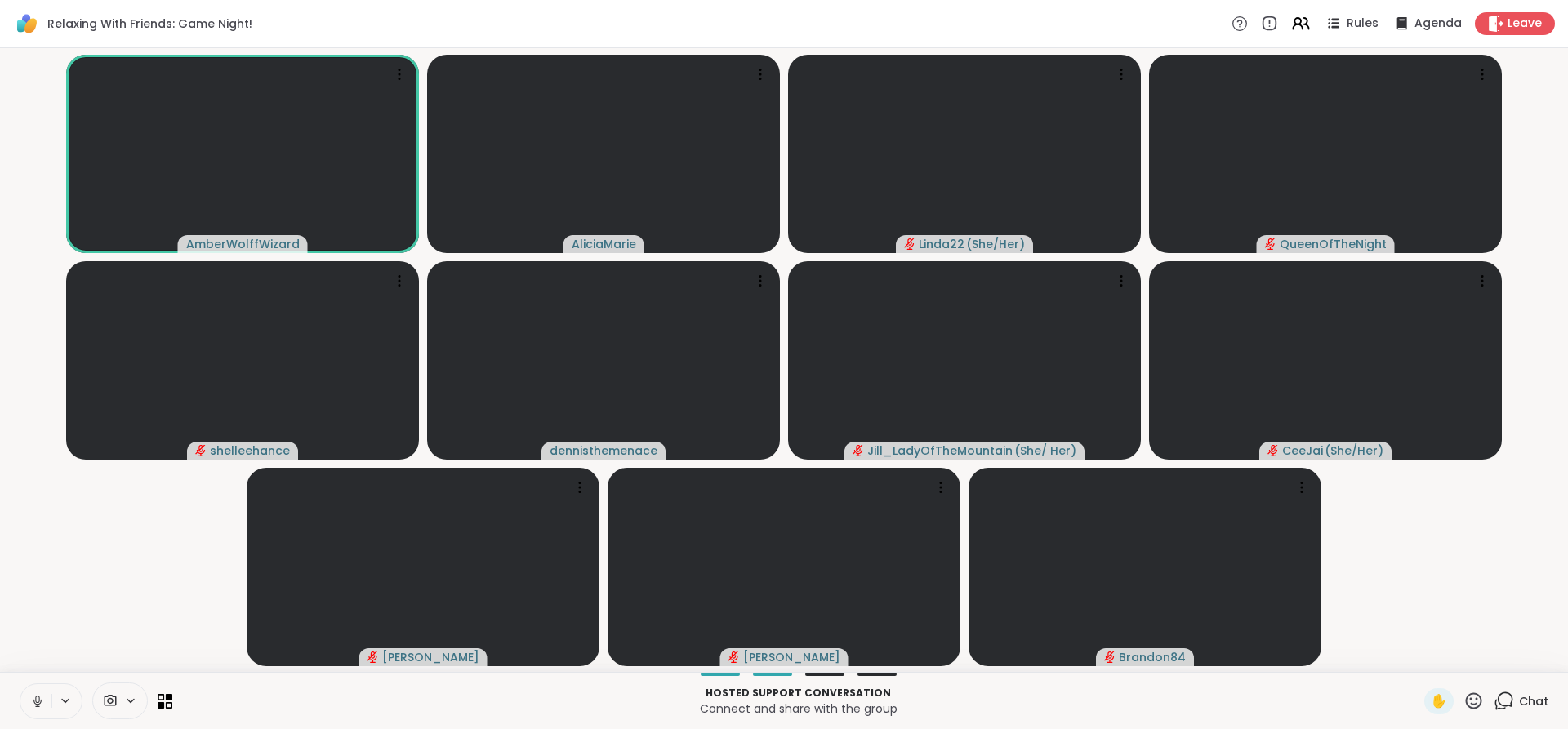
click at [33, 697] on icon at bounding box center [38, 701] width 15 height 15
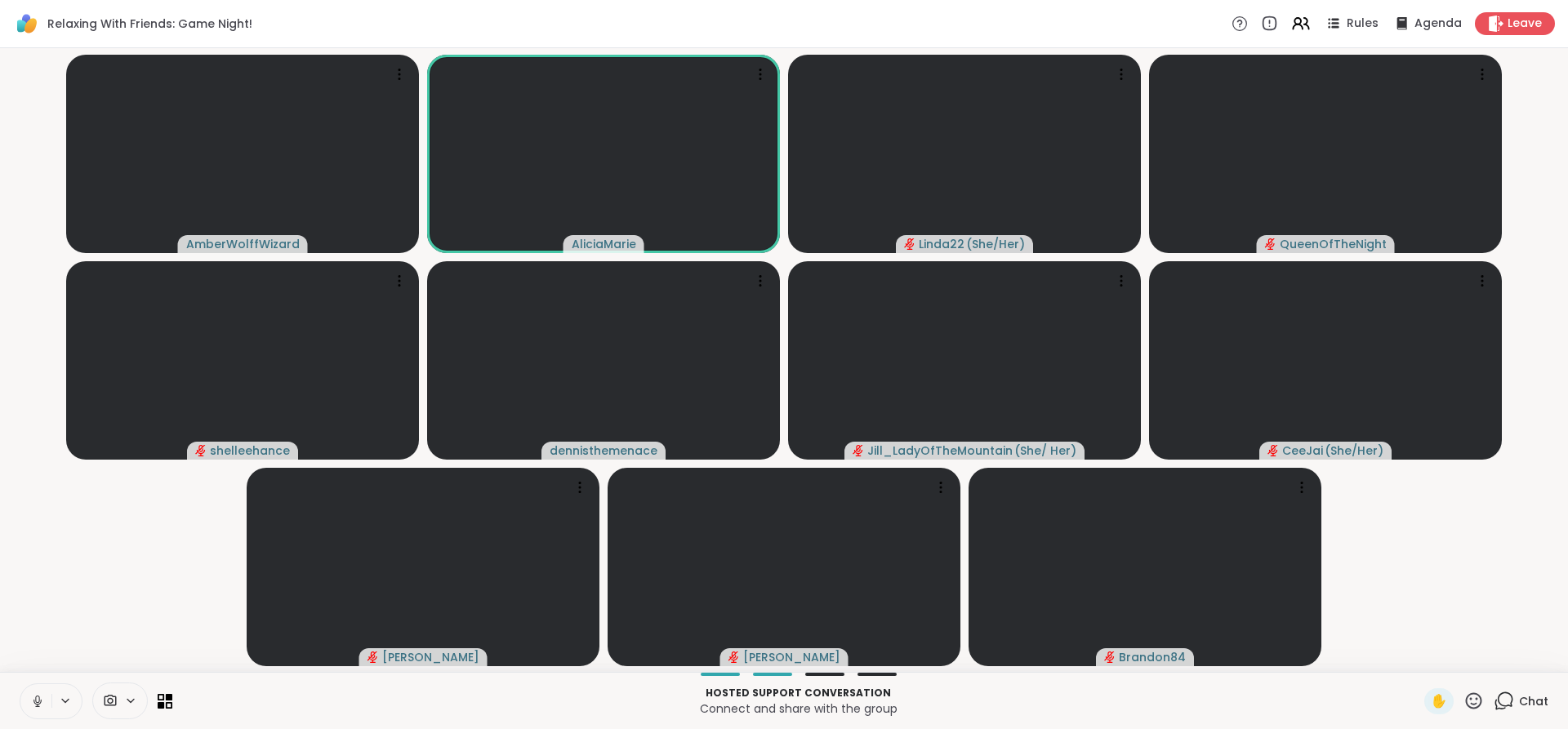
click at [33, 697] on icon at bounding box center [38, 701] width 15 height 15
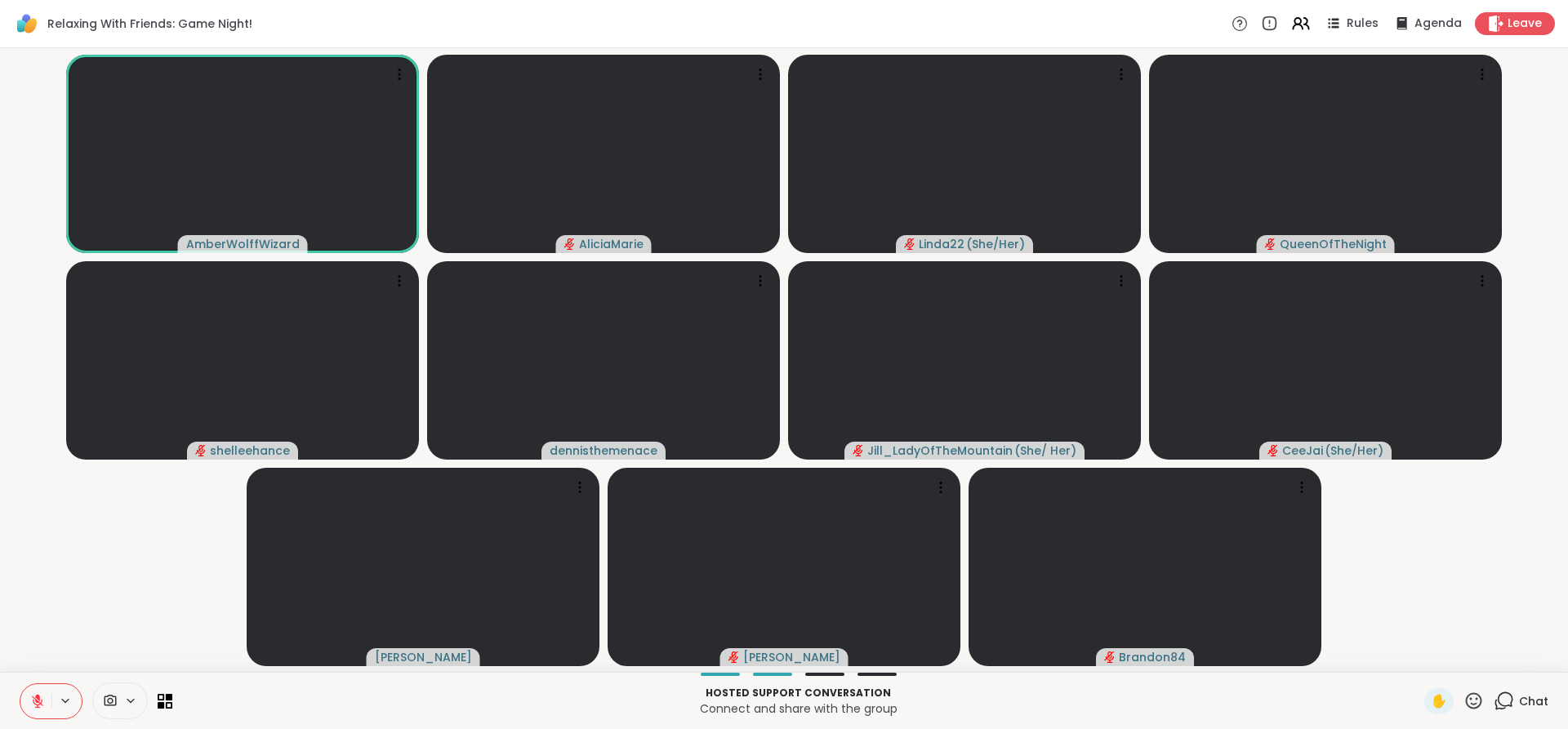
click at [33, 697] on icon at bounding box center [38, 701] width 15 height 15
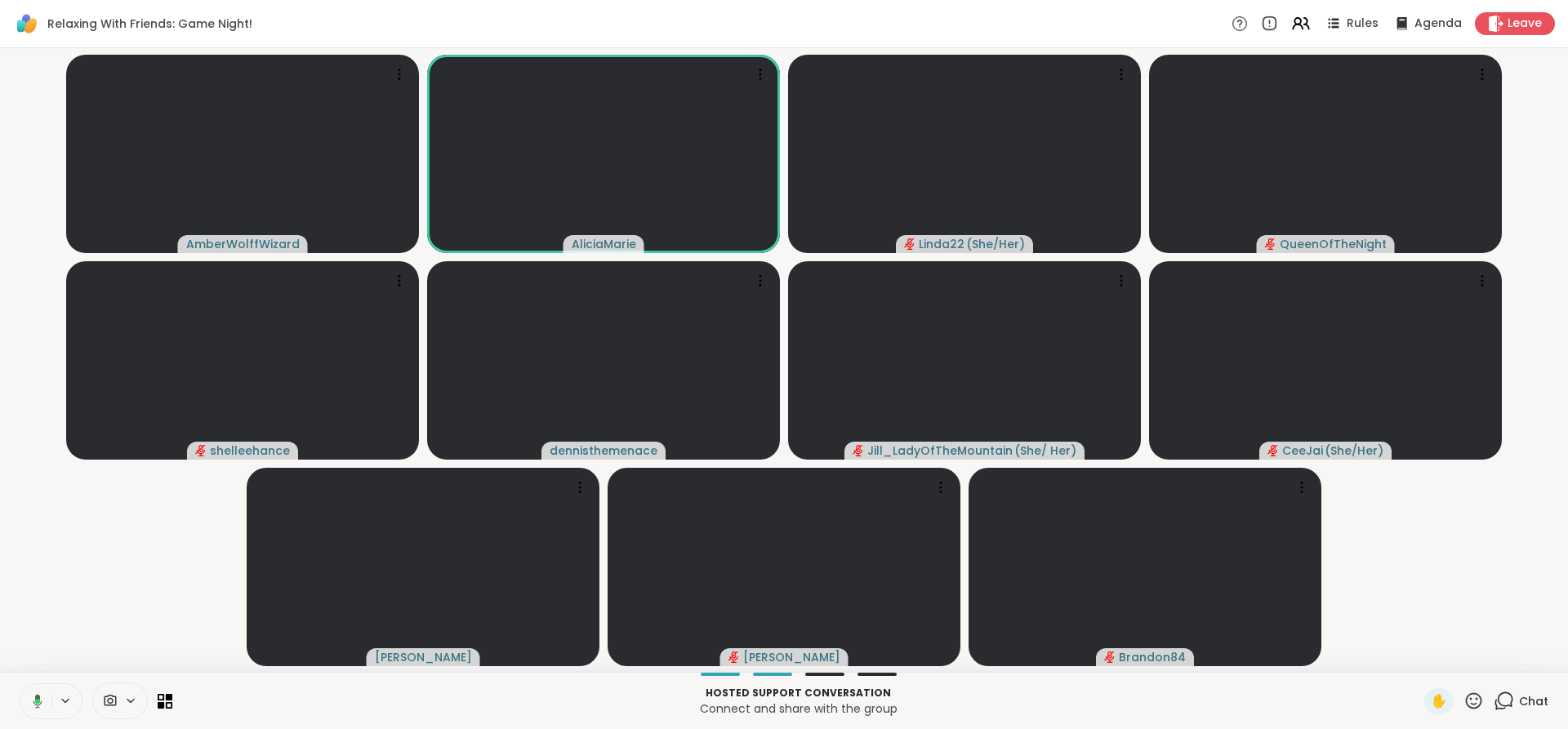
click at [33, 697] on icon at bounding box center [38, 701] width 9 height 14
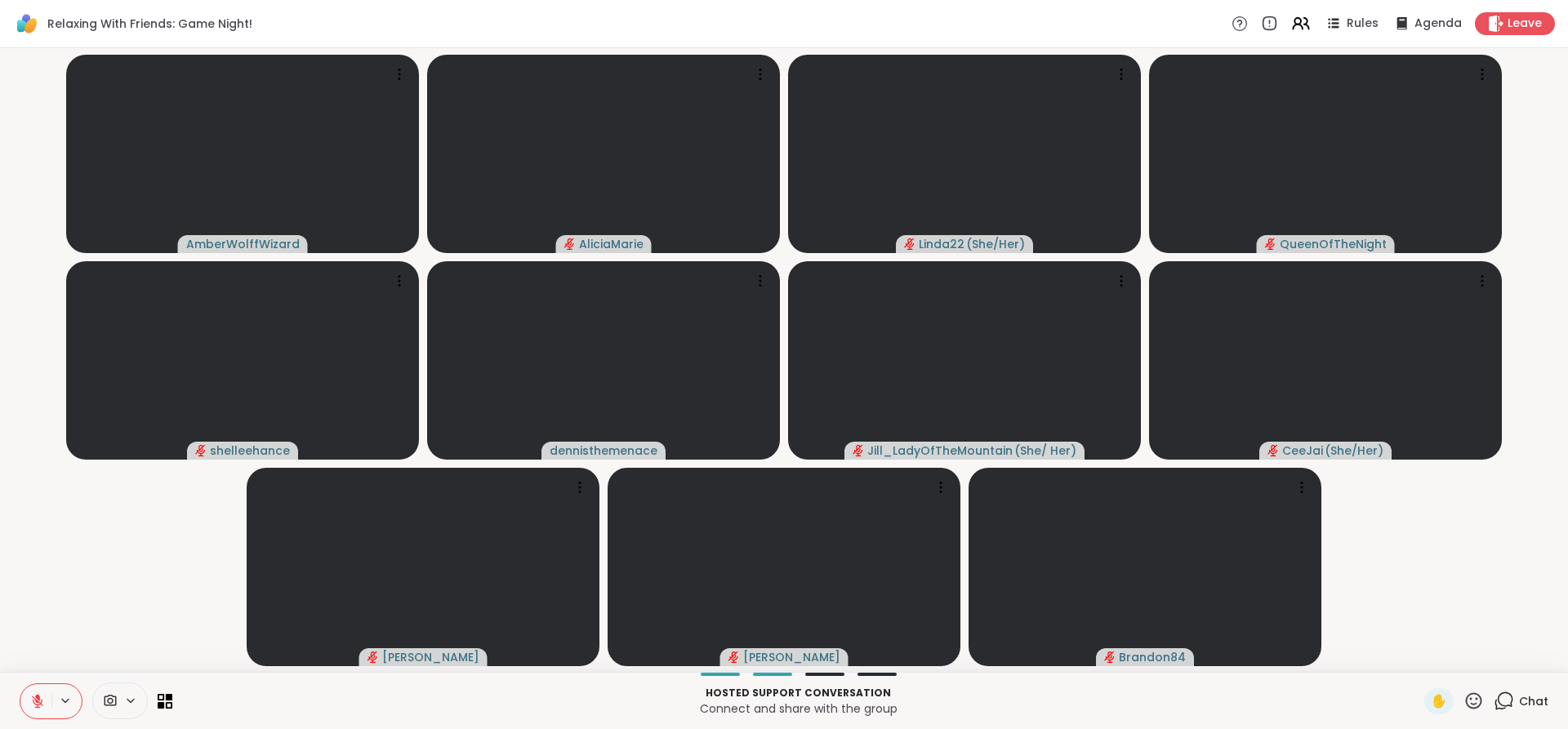
click at [33, 697] on icon at bounding box center [38, 701] width 15 height 15
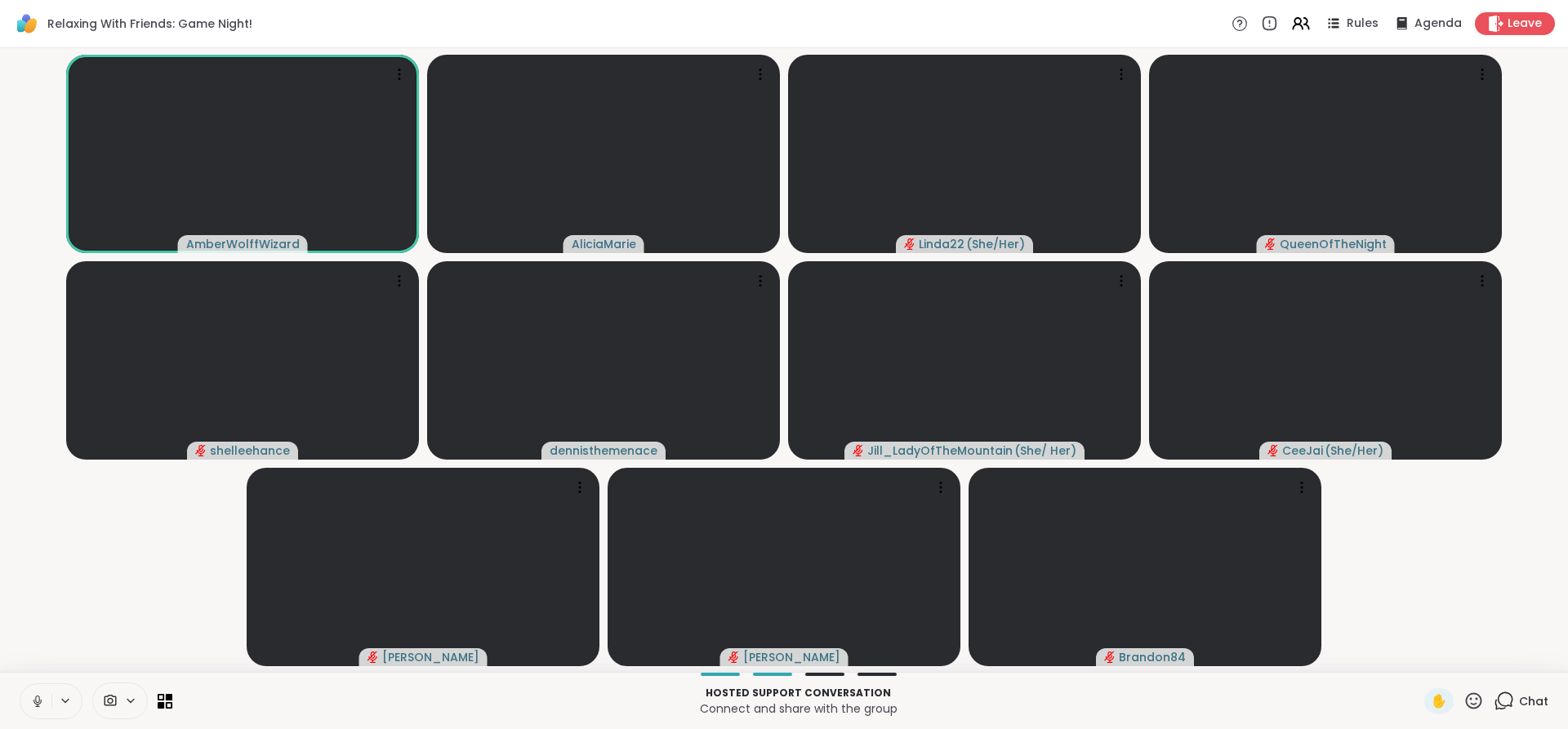
click at [33, 697] on icon at bounding box center [38, 701] width 15 height 15
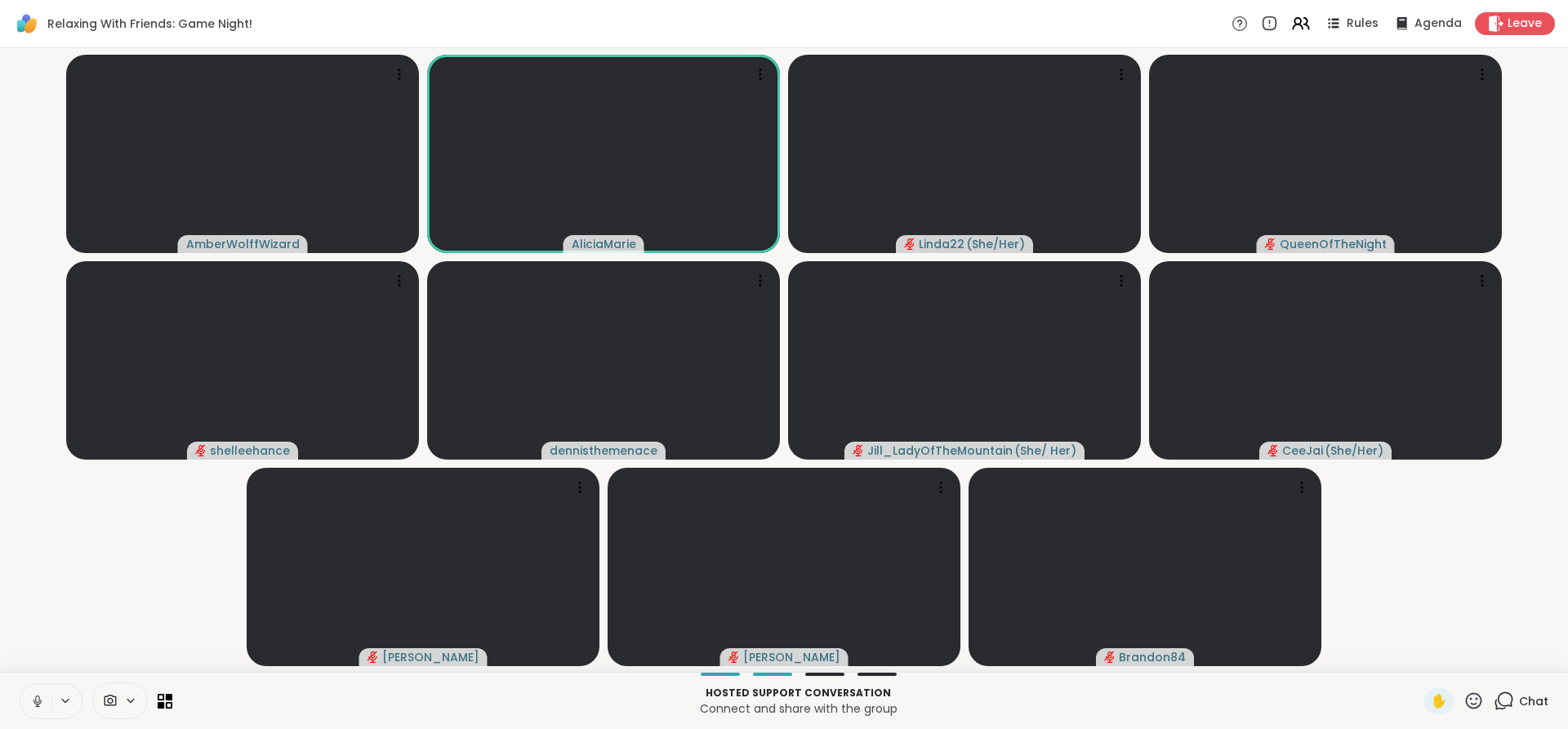
click at [33, 697] on icon at bounding box center [38, 701] width 15 height 15
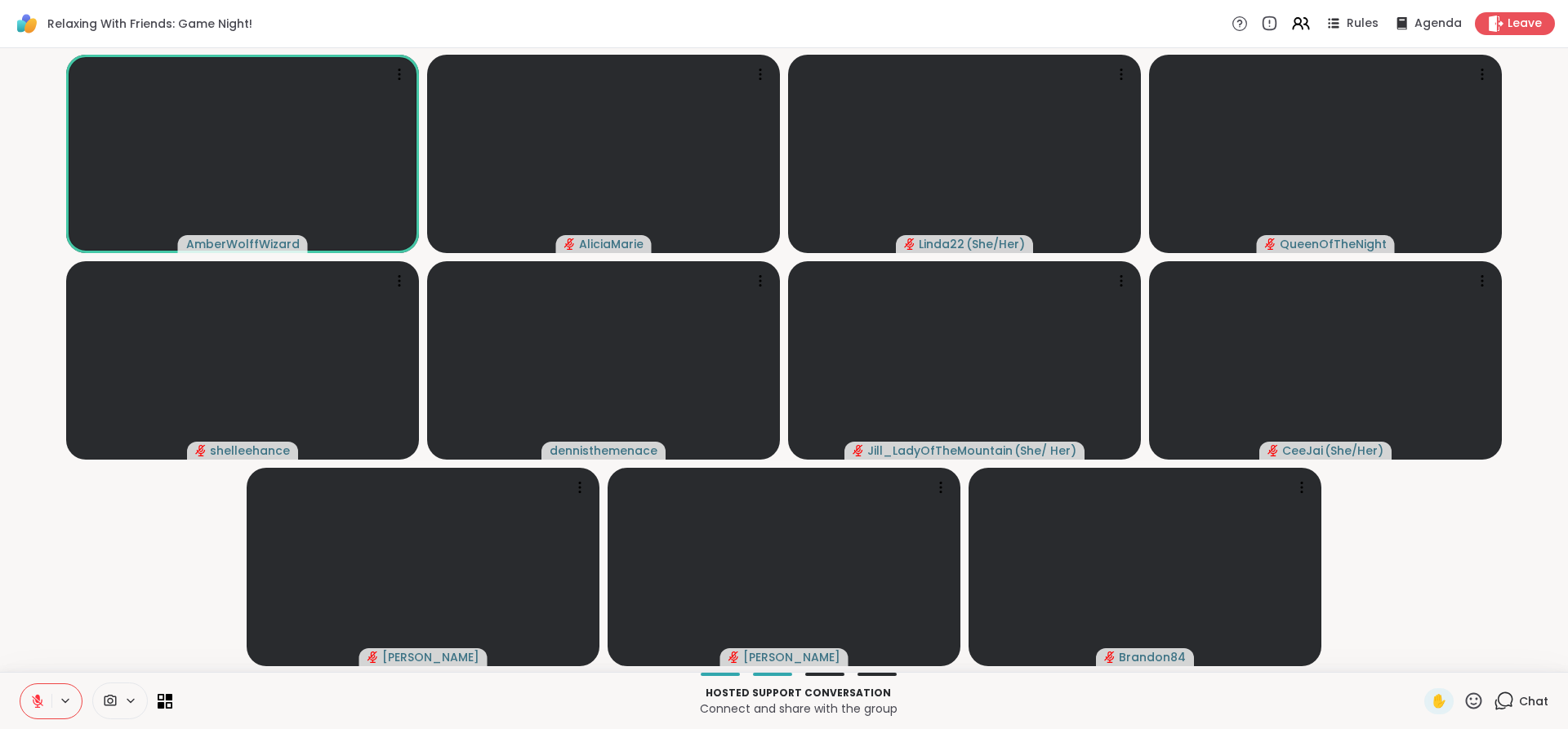
click at [37, 694] on icon at bounding box center [38, 701] width 15 height 15
click at [34, 701] on icon at bounding box center [38, 701] width 12 height 12
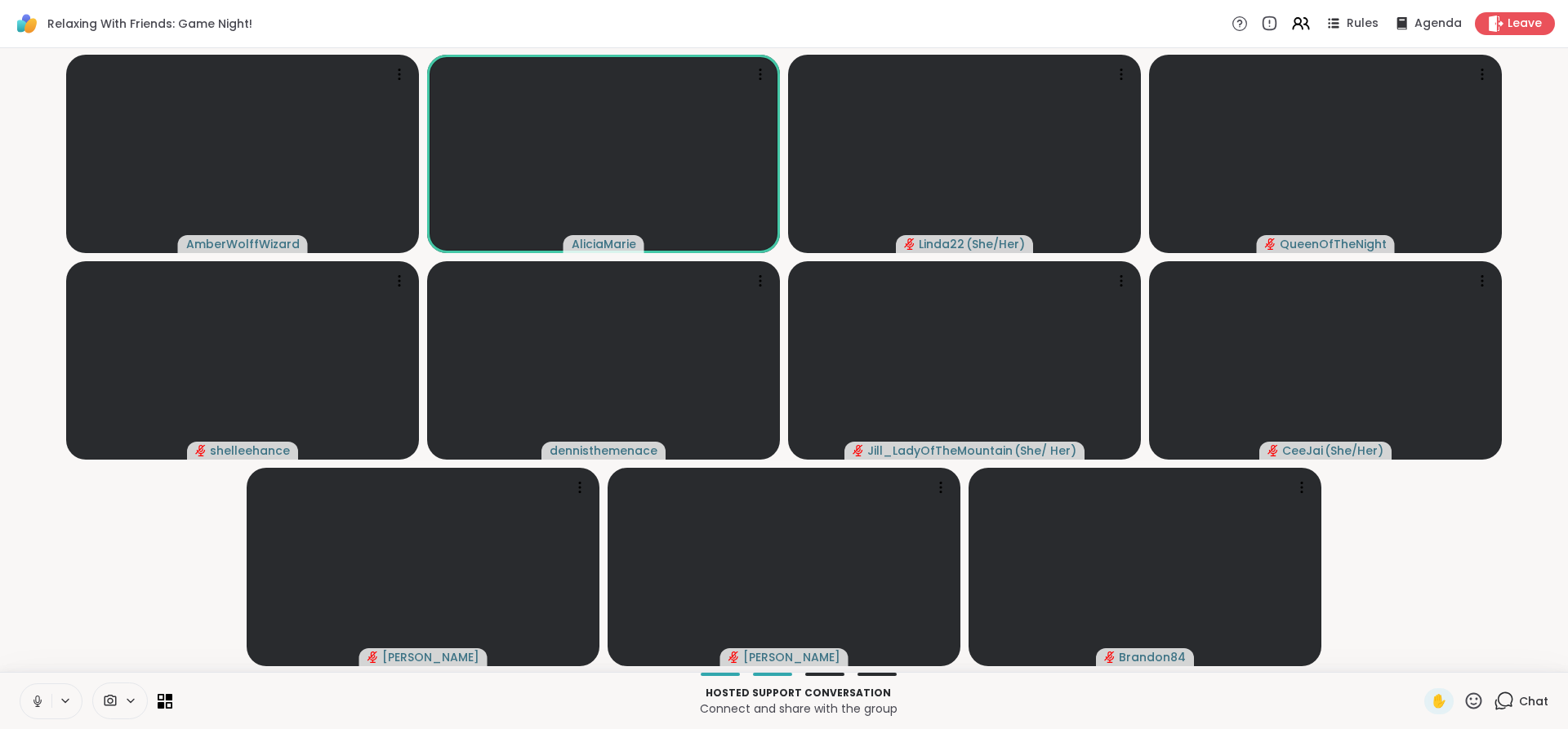
click at [35, 701] on icon at bounding box center [37, 699] width 4 height 8
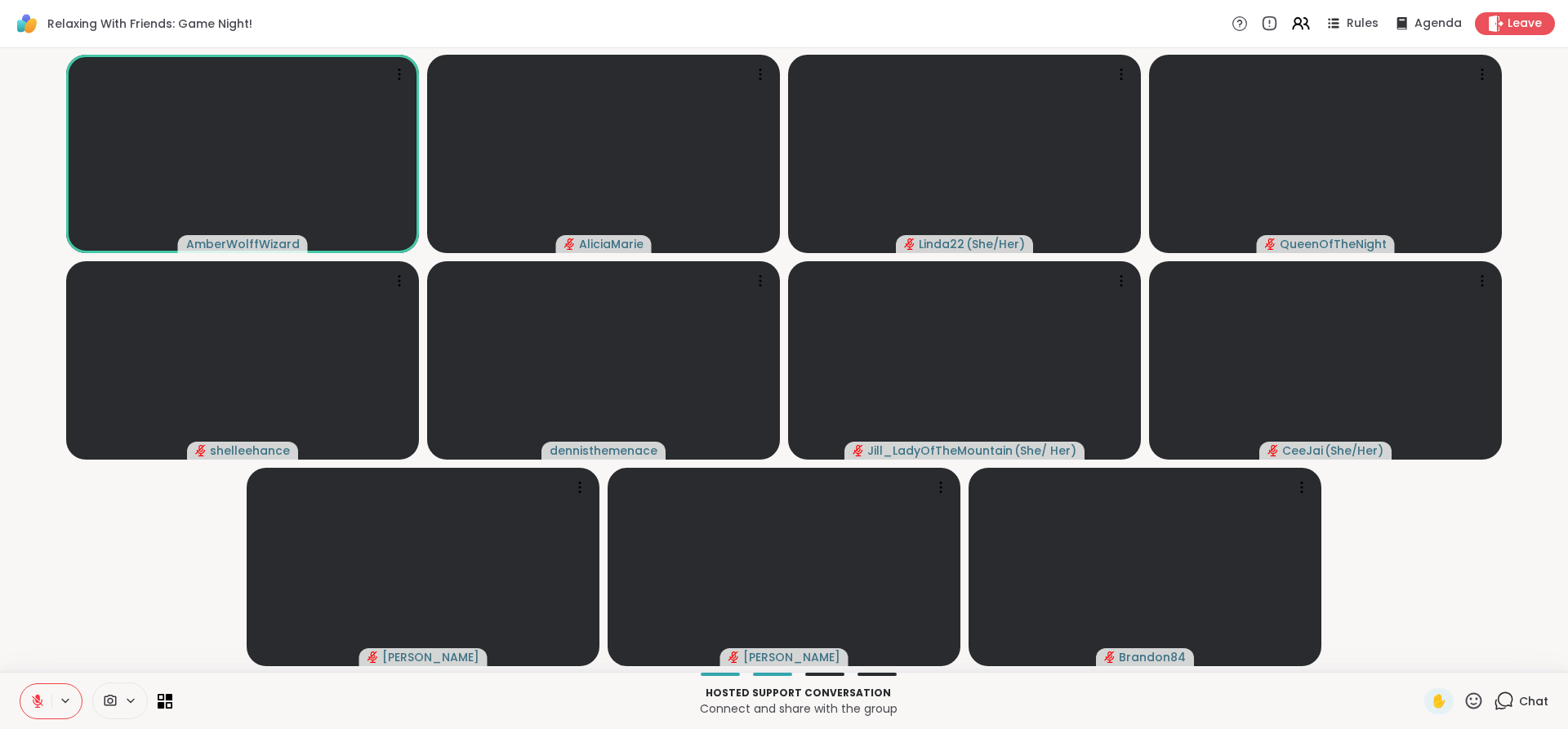
click at [34, 701] on icon at bounding box center [38, 701] width 12 height 12
click at [35, 701] on icon at bounding box center [37, 699] width 4 height 8
click at [34, 701] on icon at bounding box center [38, 701] width 12 height 12
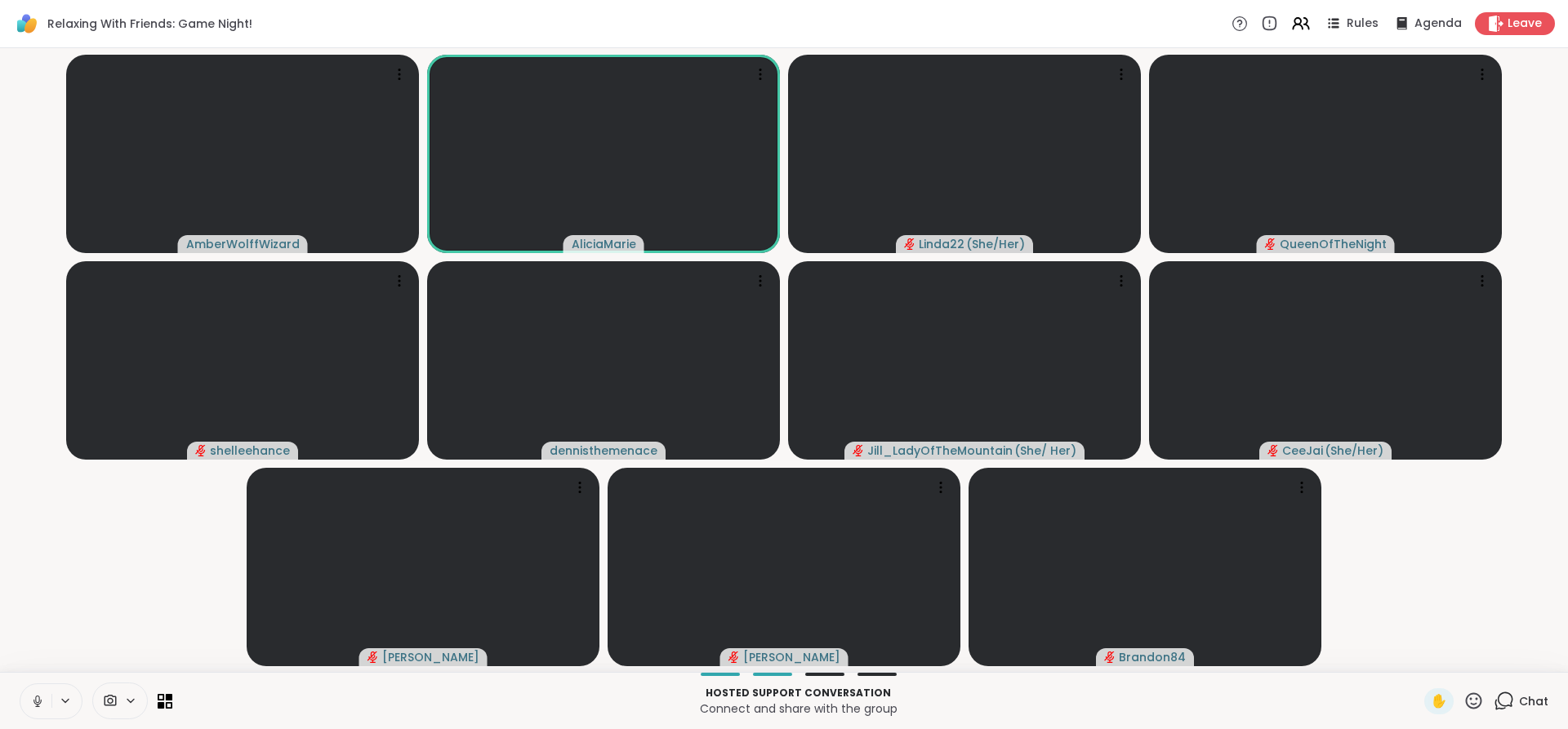
click at [35, 701] on icon at bounding box center [37, 699] width 4 height 8
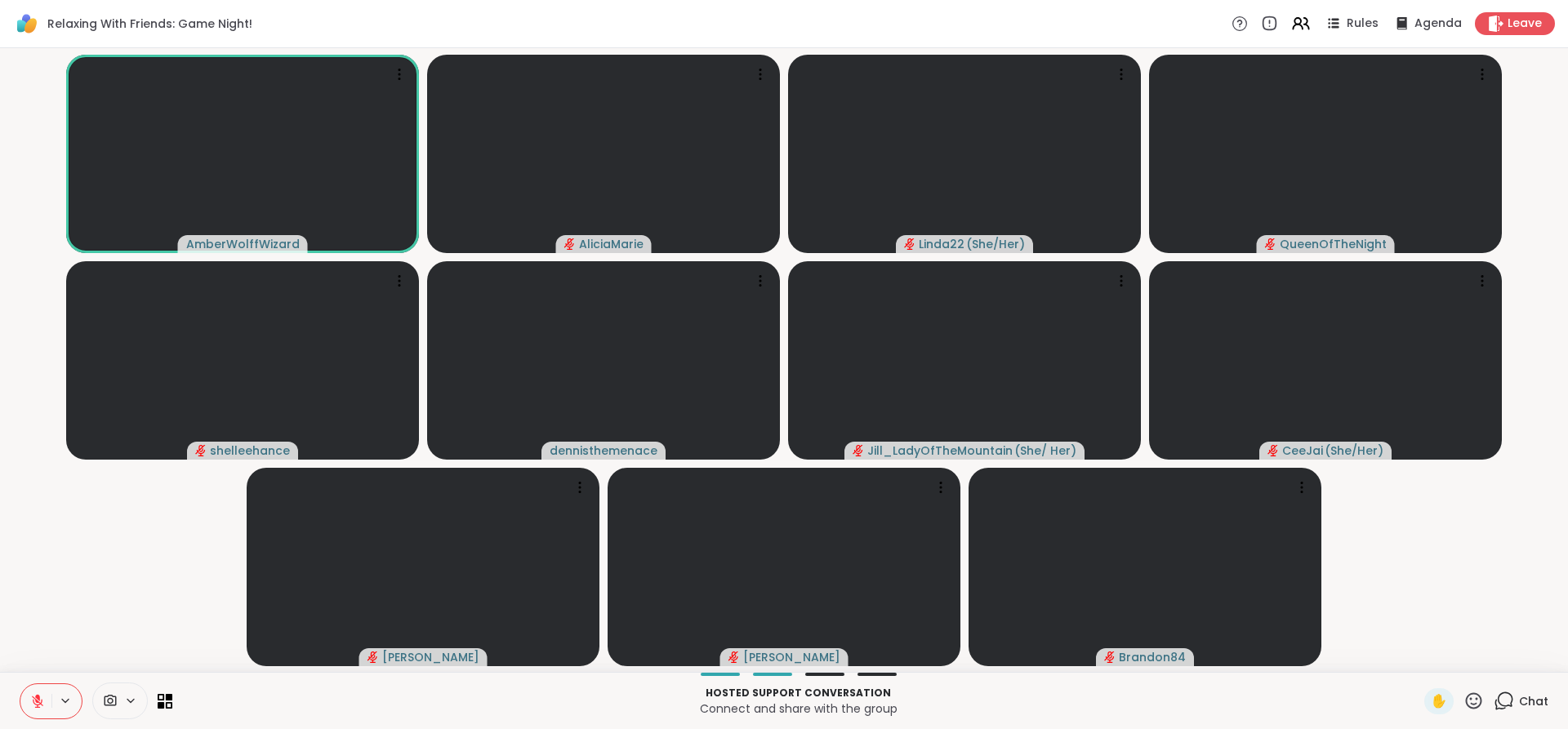
click at [34, 701] on icon at bounding box center [38, 701] width 12 height 12
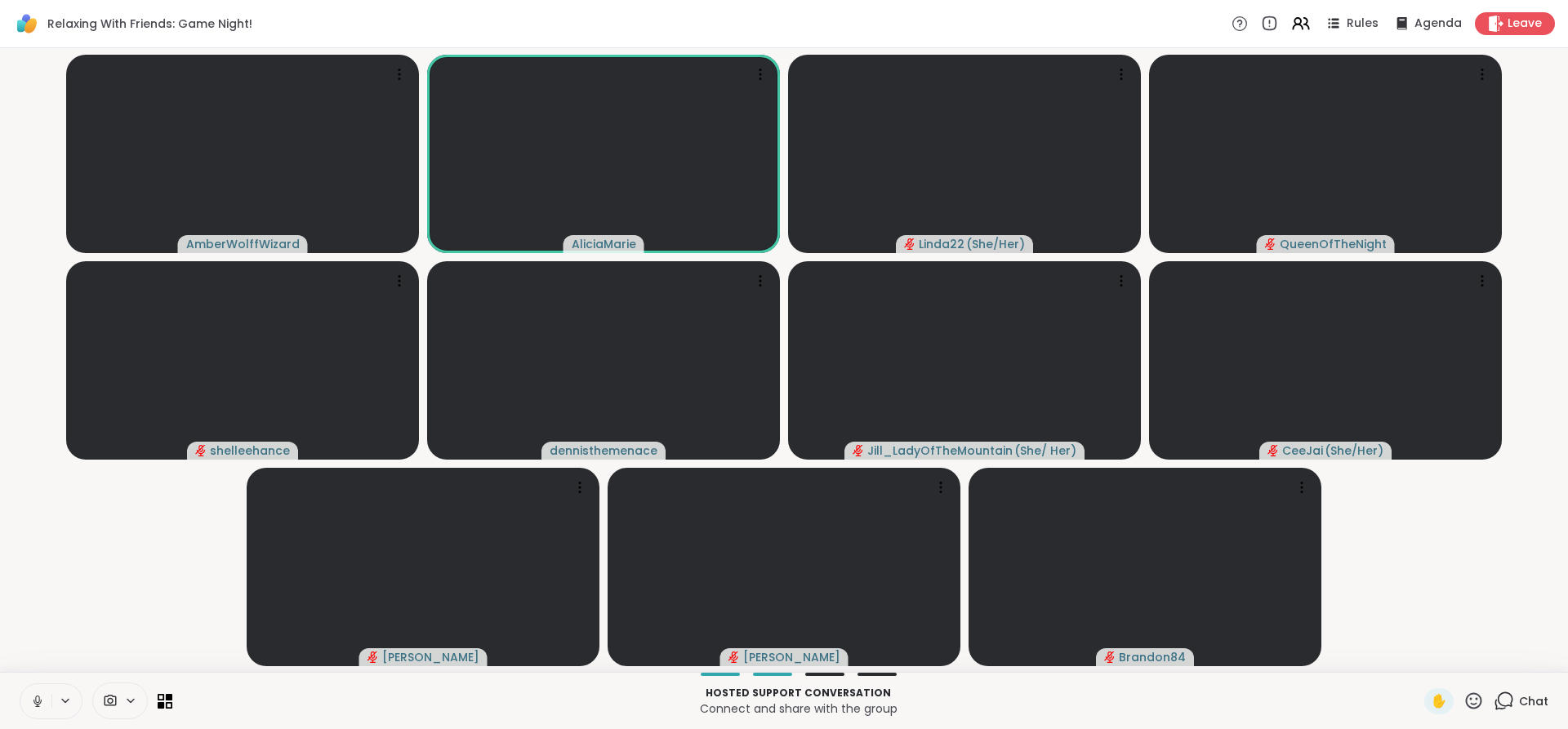
click at [35, 701] on icon at bounding box center [37, 699] width 4 height 8
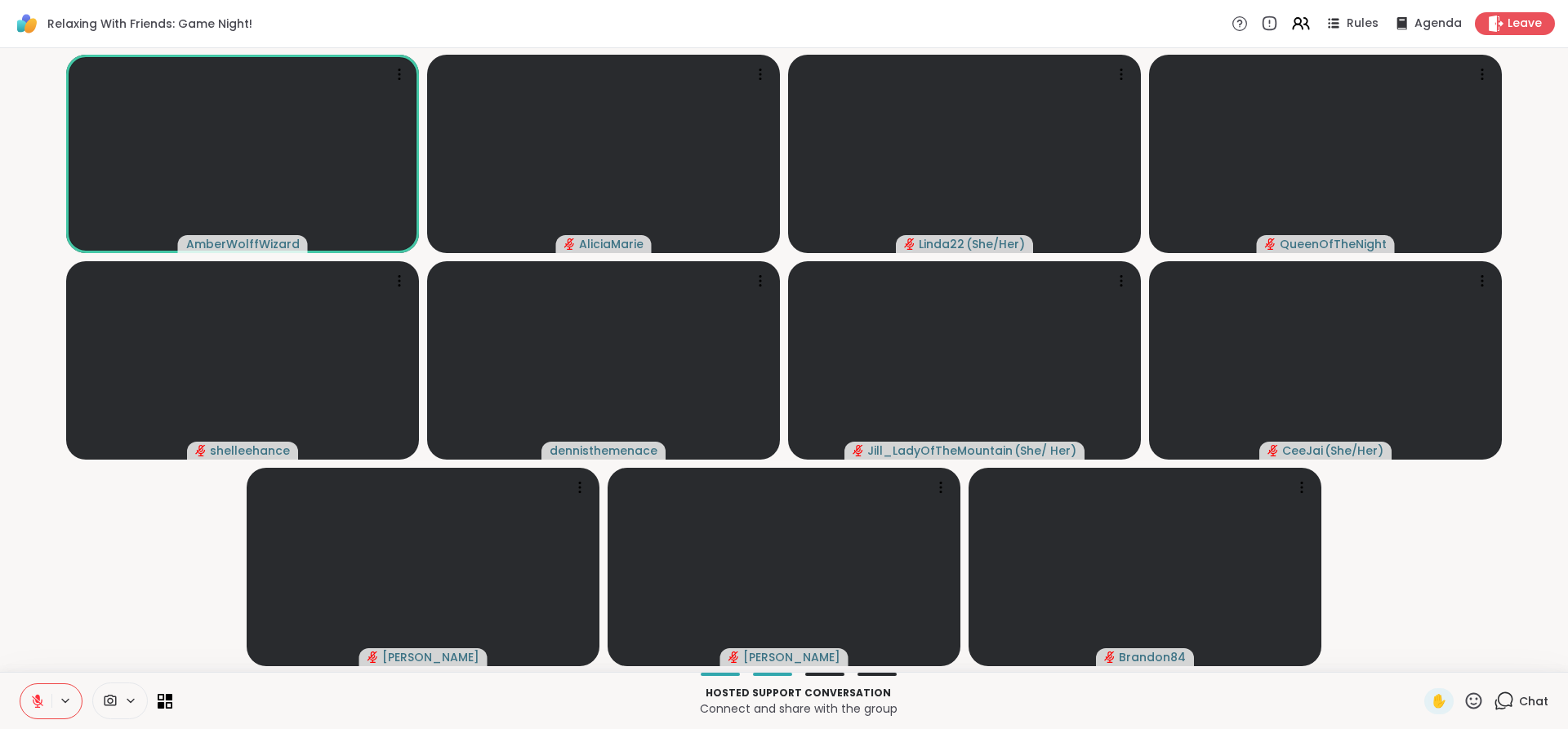
click at [34, 701] on icon at bounding box center [38, 701] width 12 height 12
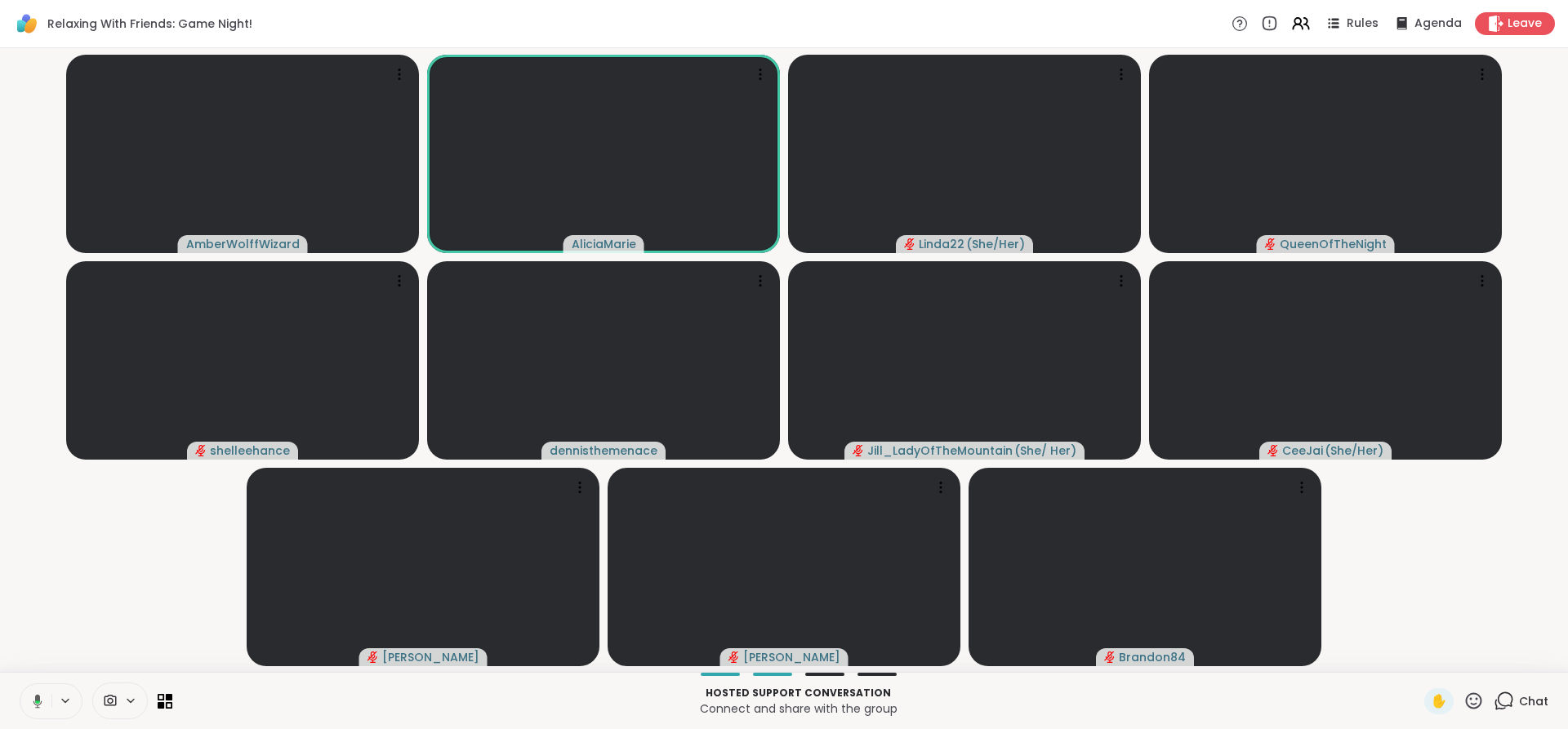
click at [35, 701] on icon at bounding box center [38, 702] width 5 height 3
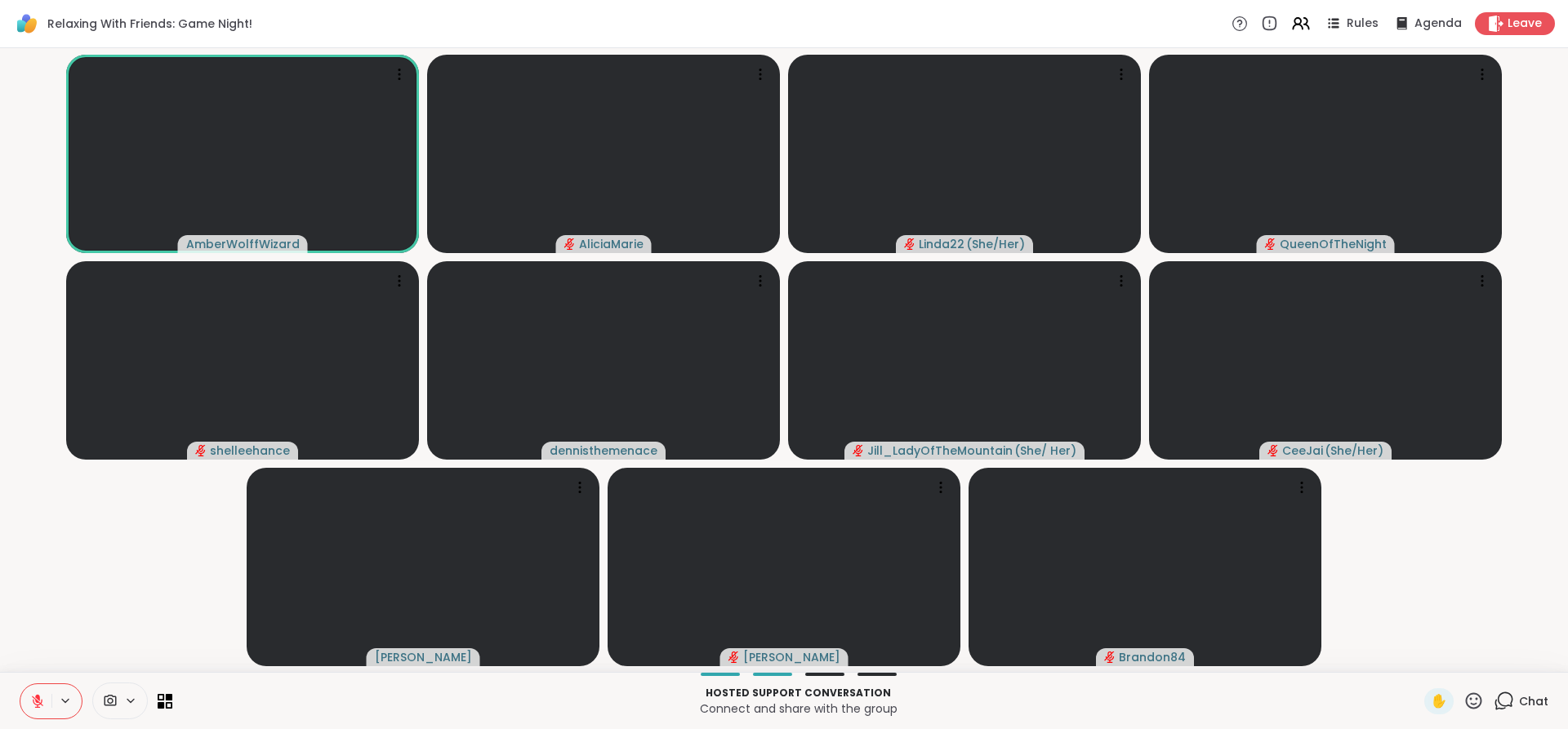
click at [34, 701] on icon at bounding box center [38, 701] width 12 height 12
click at [35, 701] on icon at bounding box center [37, 699] width 4 height 8
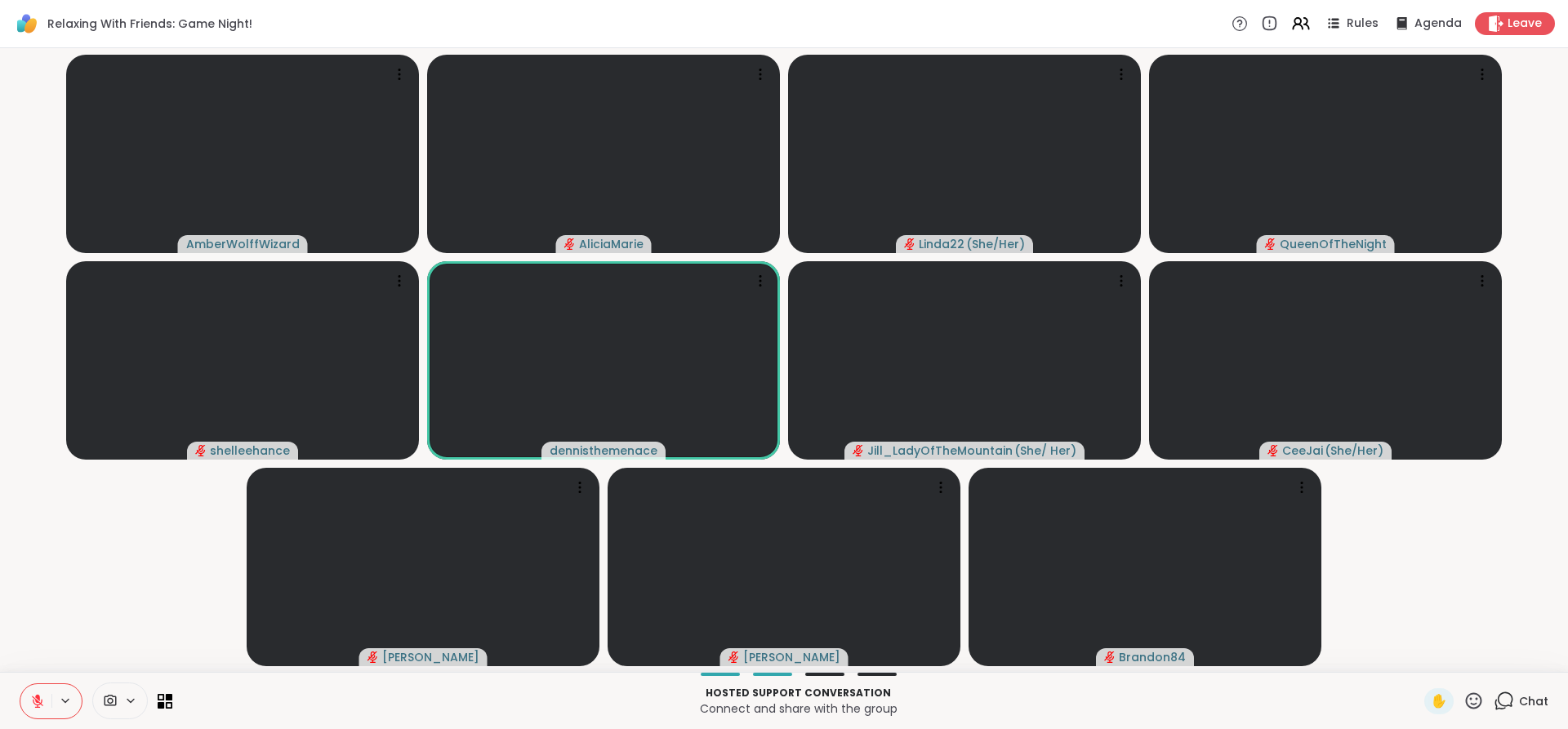
click at [34, 701] on icon at bounding box center [38, 701] width 12 height 12
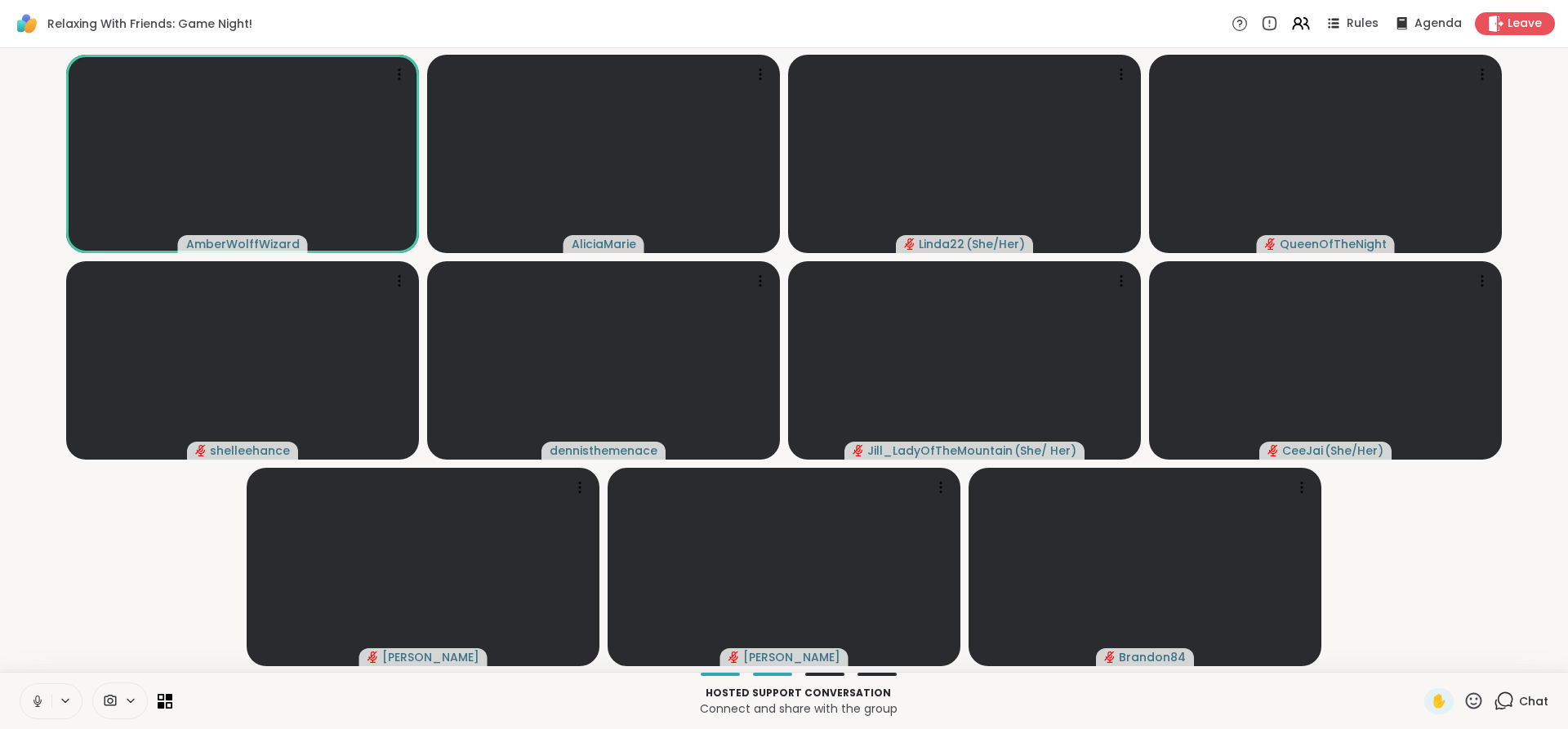
click at [35, 701] on icon at bounding box center [37, 699] width 4 height 8
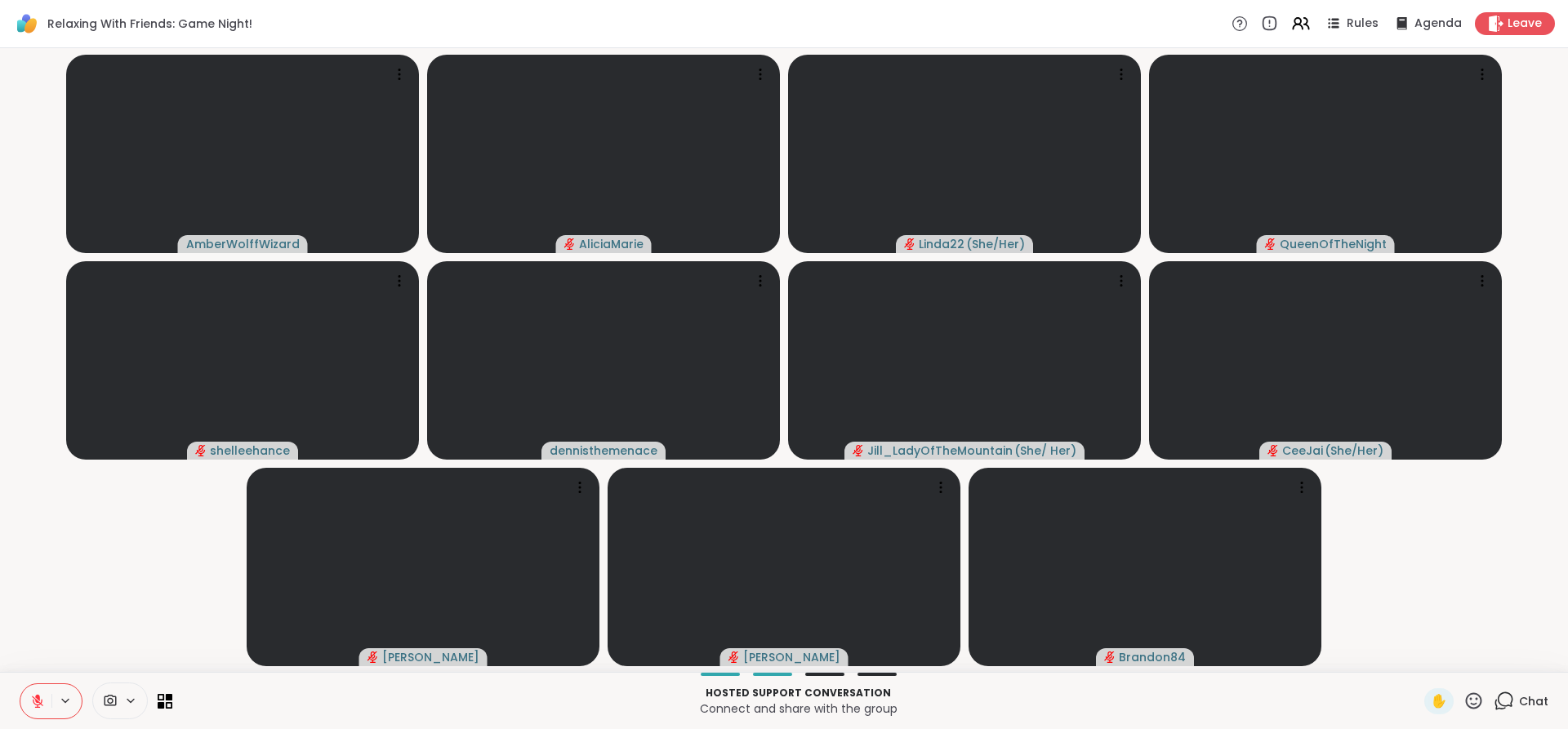
click at [34, 701] on icon at bounding box center [38, 701] width 12 height 12
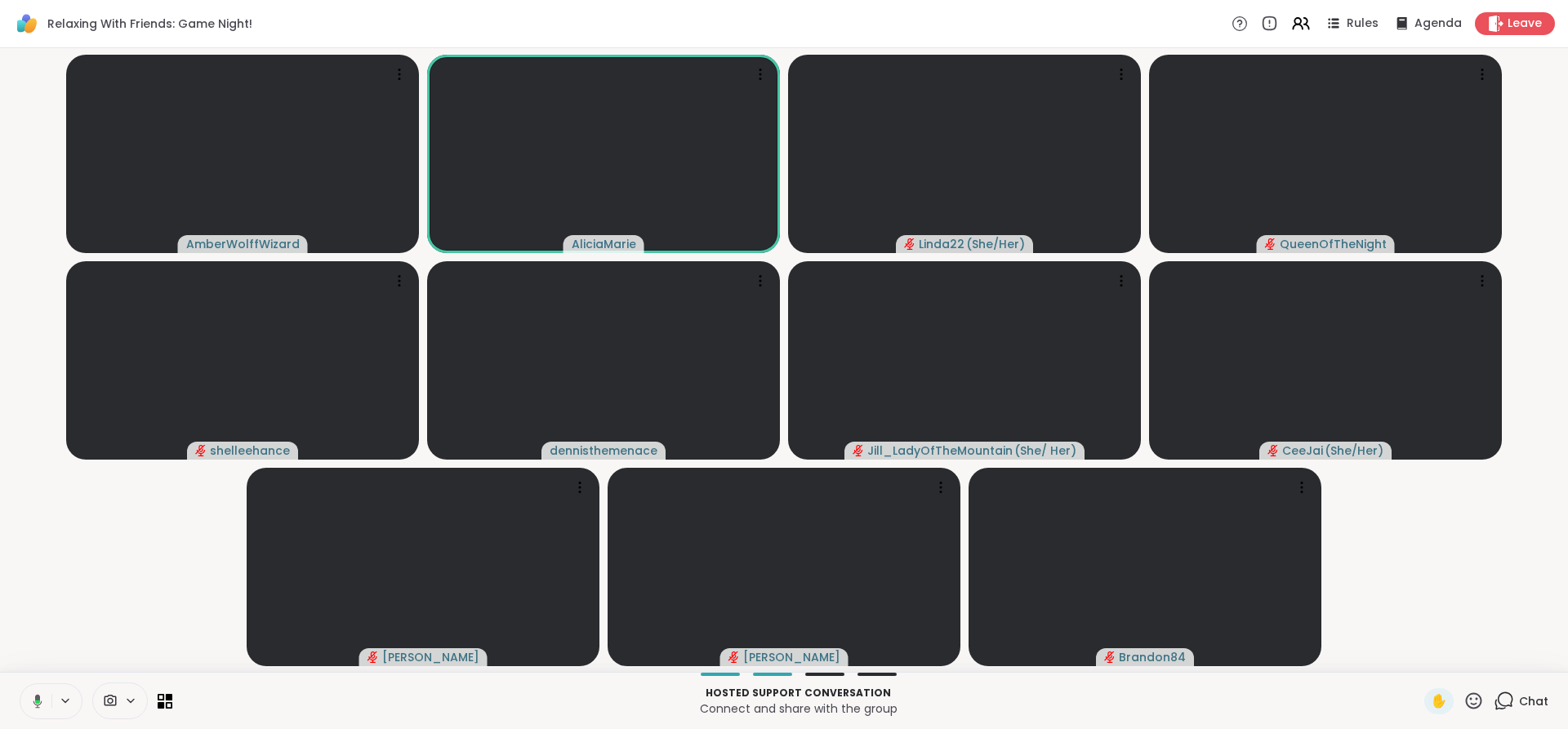
click at [35, 701] on icon at bounding box center [38, 701] width 5 height 4
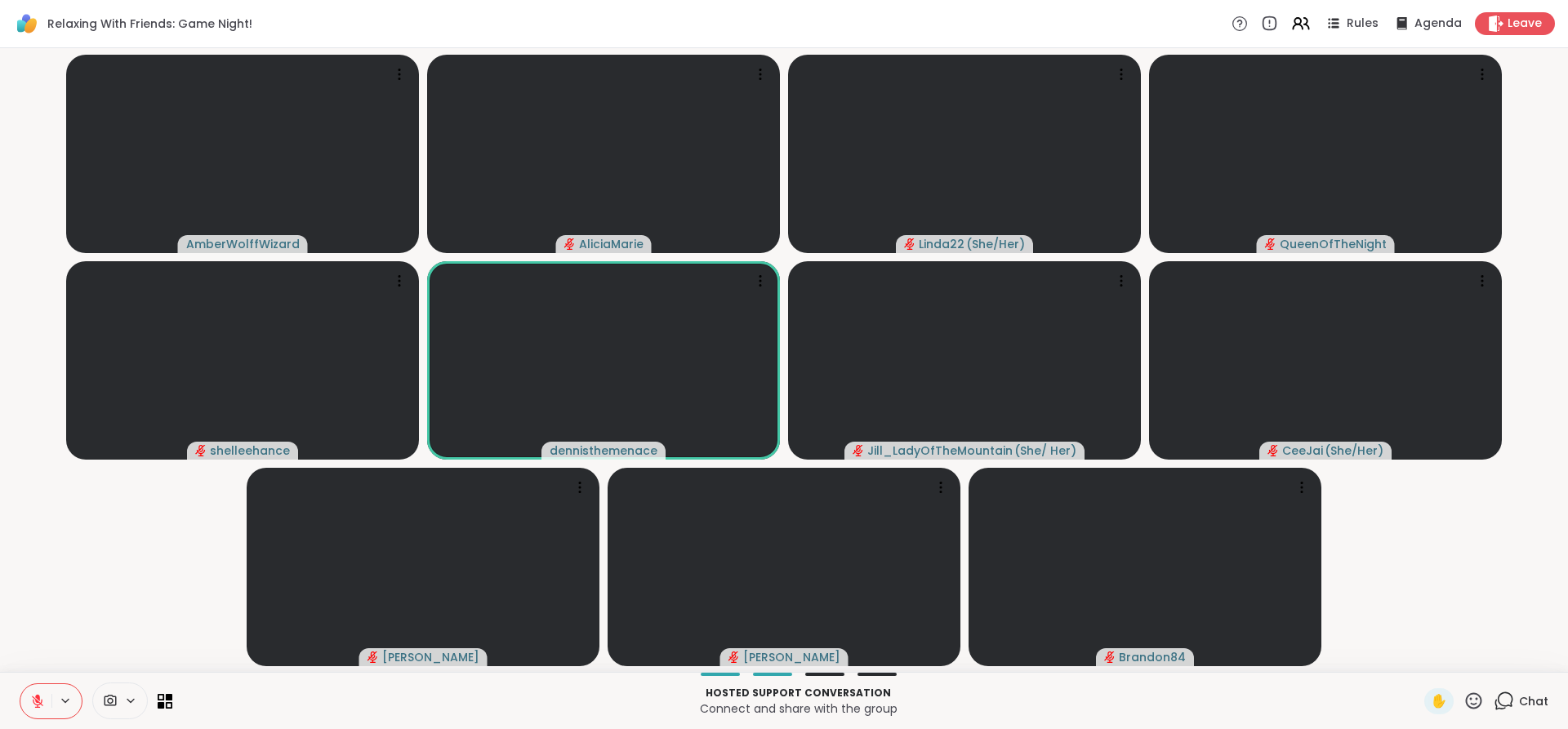
click at [34, 701] on icon at bounding box center [38, 701] width 12 height 12
click at [35, 701] on icon at bounding box center [37, 699] width 4 height 8
click at [34, 701] on icon at bounding box center [38, 701] width 12 height 12
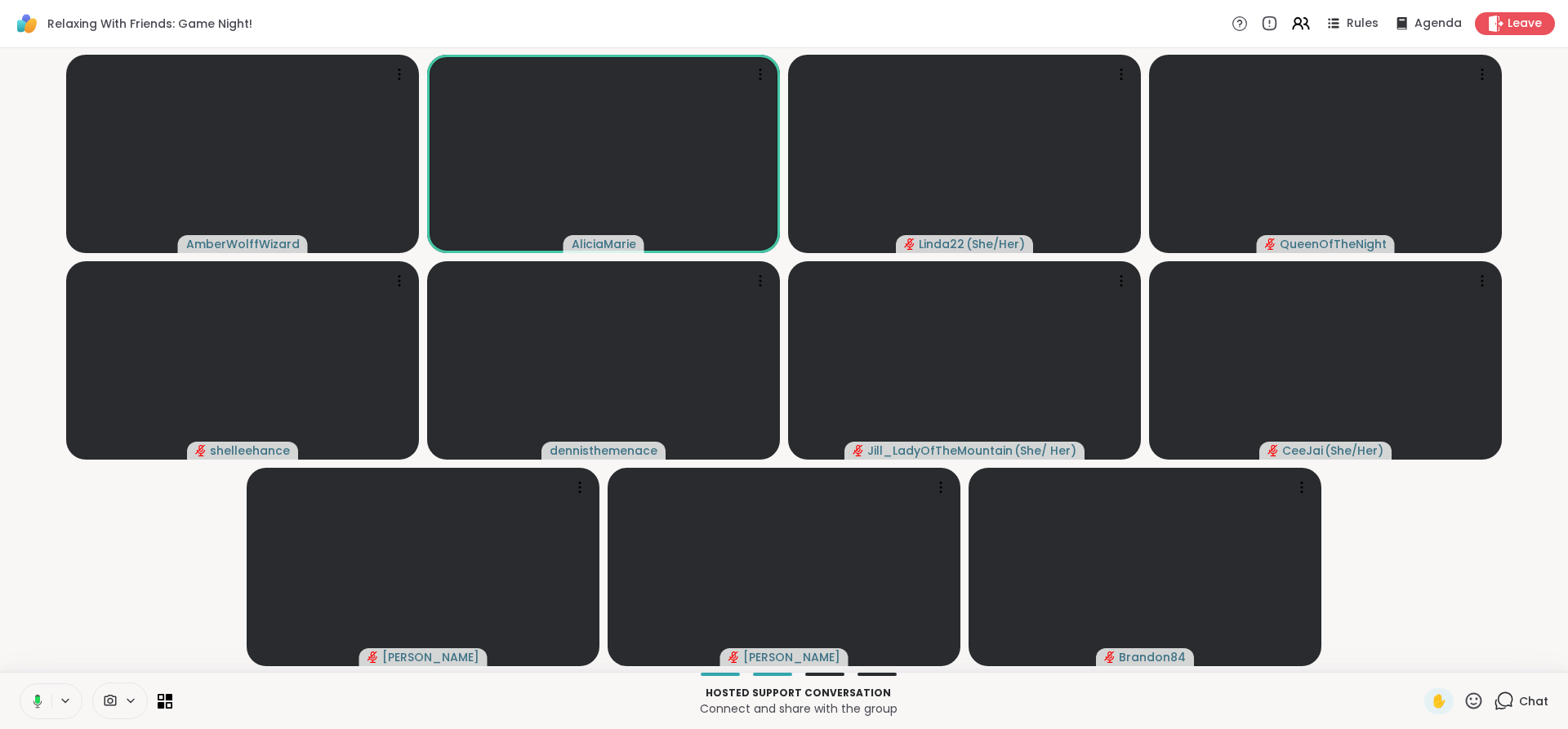
click at [35, 701] on rect at bounding box center [38, 700] width 5 height 8
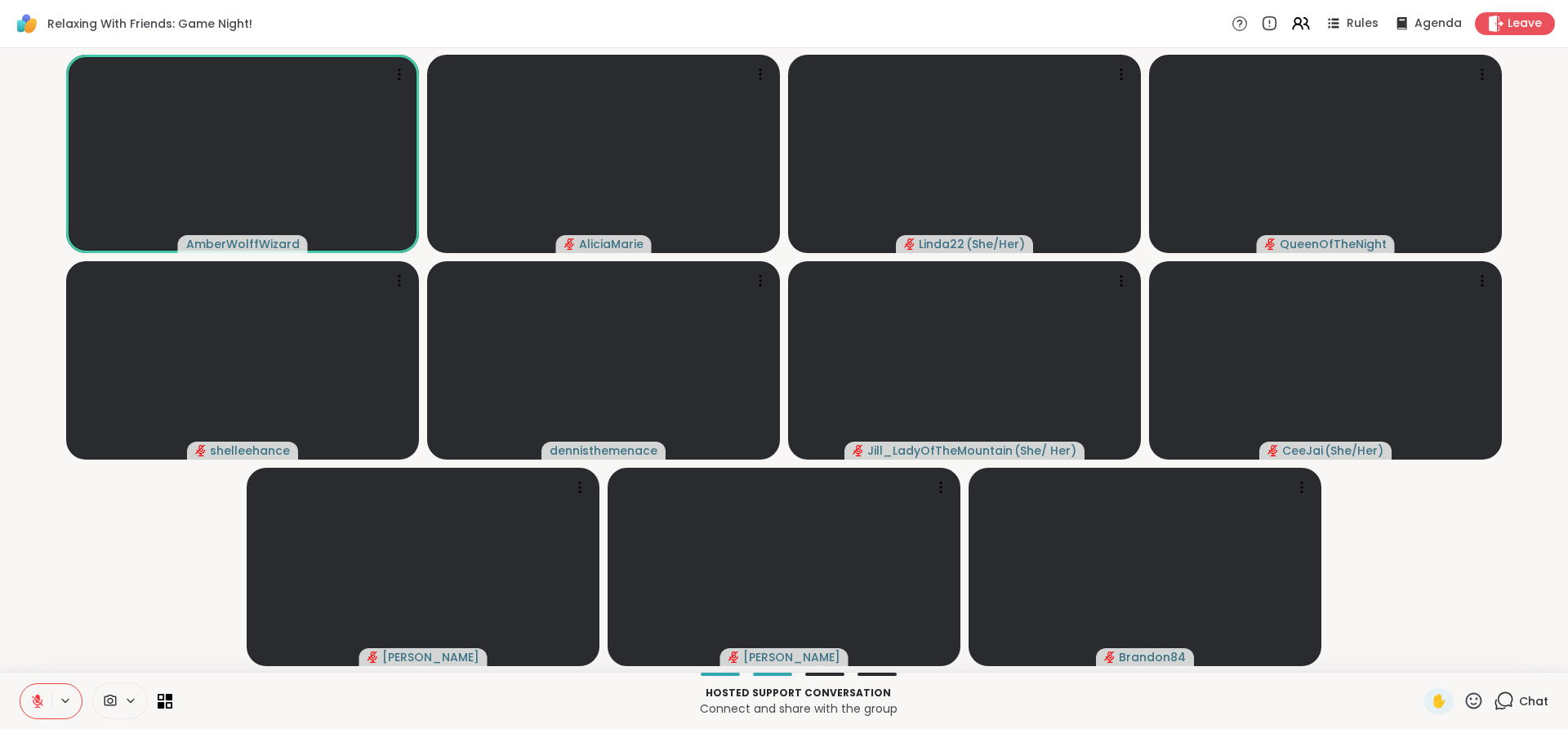
click at [34, 701] on icon at bounding box center [38, 701] width 12 height 12
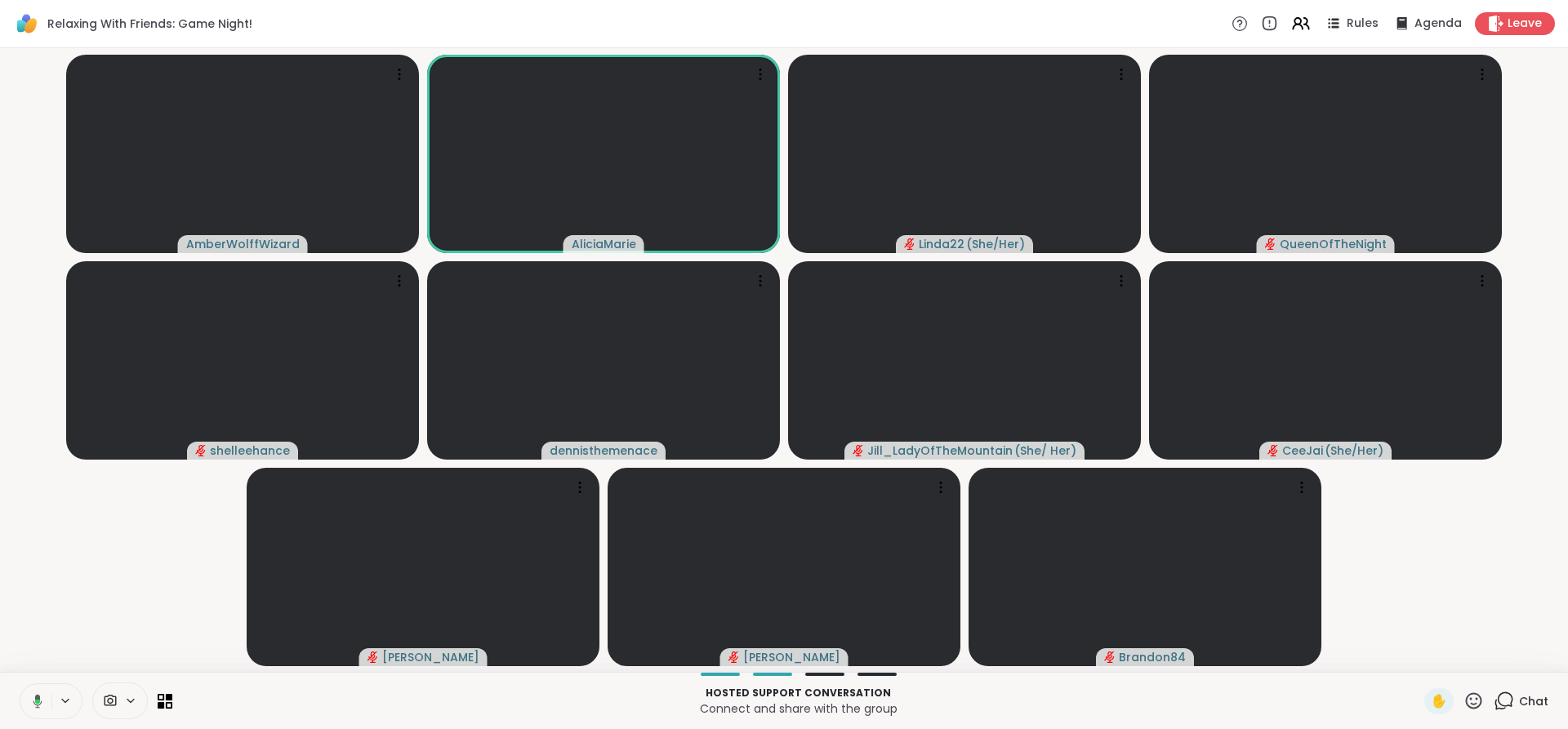
click at [35, 701] on icon at bounding box center [38, 701] width 5 height 4
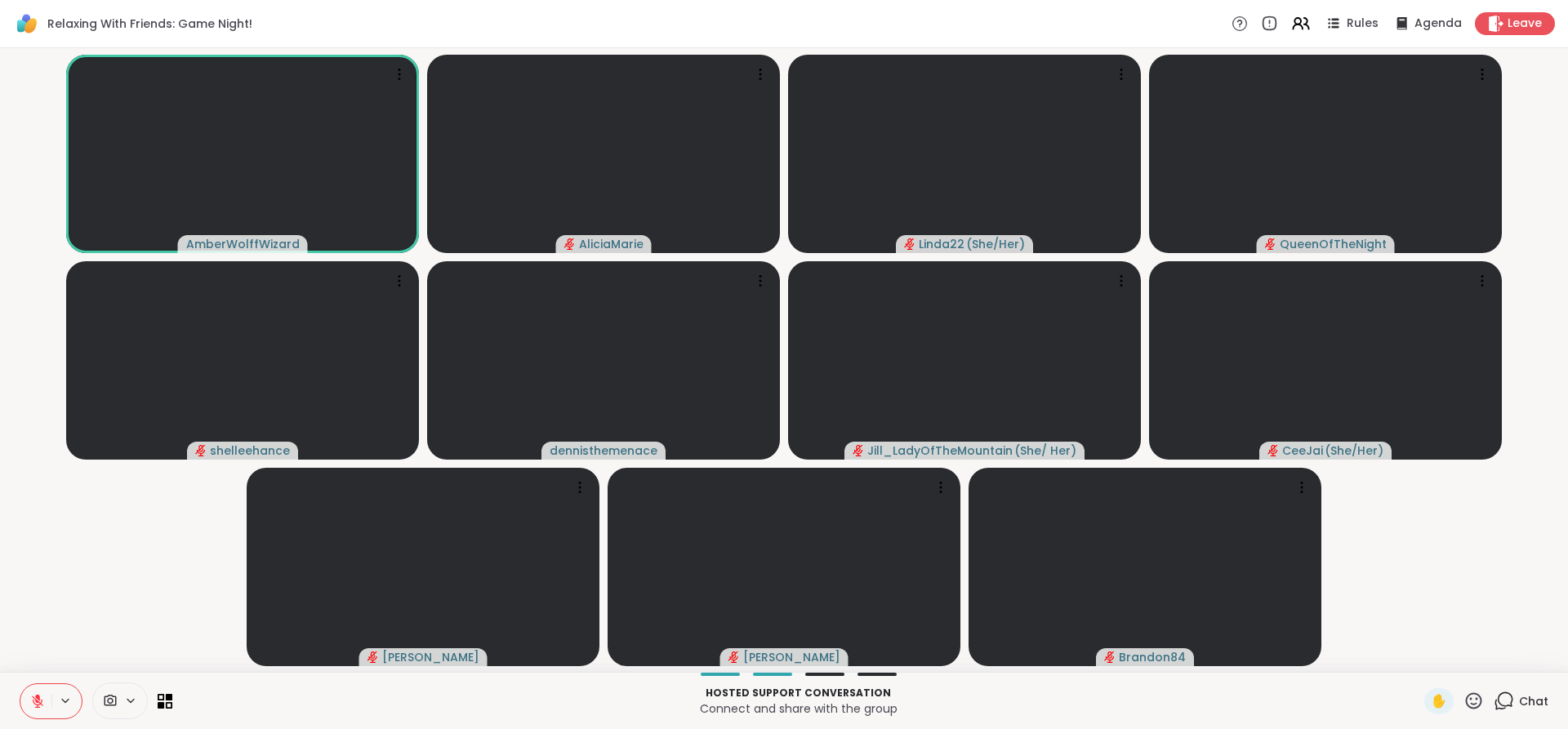
click at [34, 701] on icon at bounding box center [38, 701] width 12 height 12
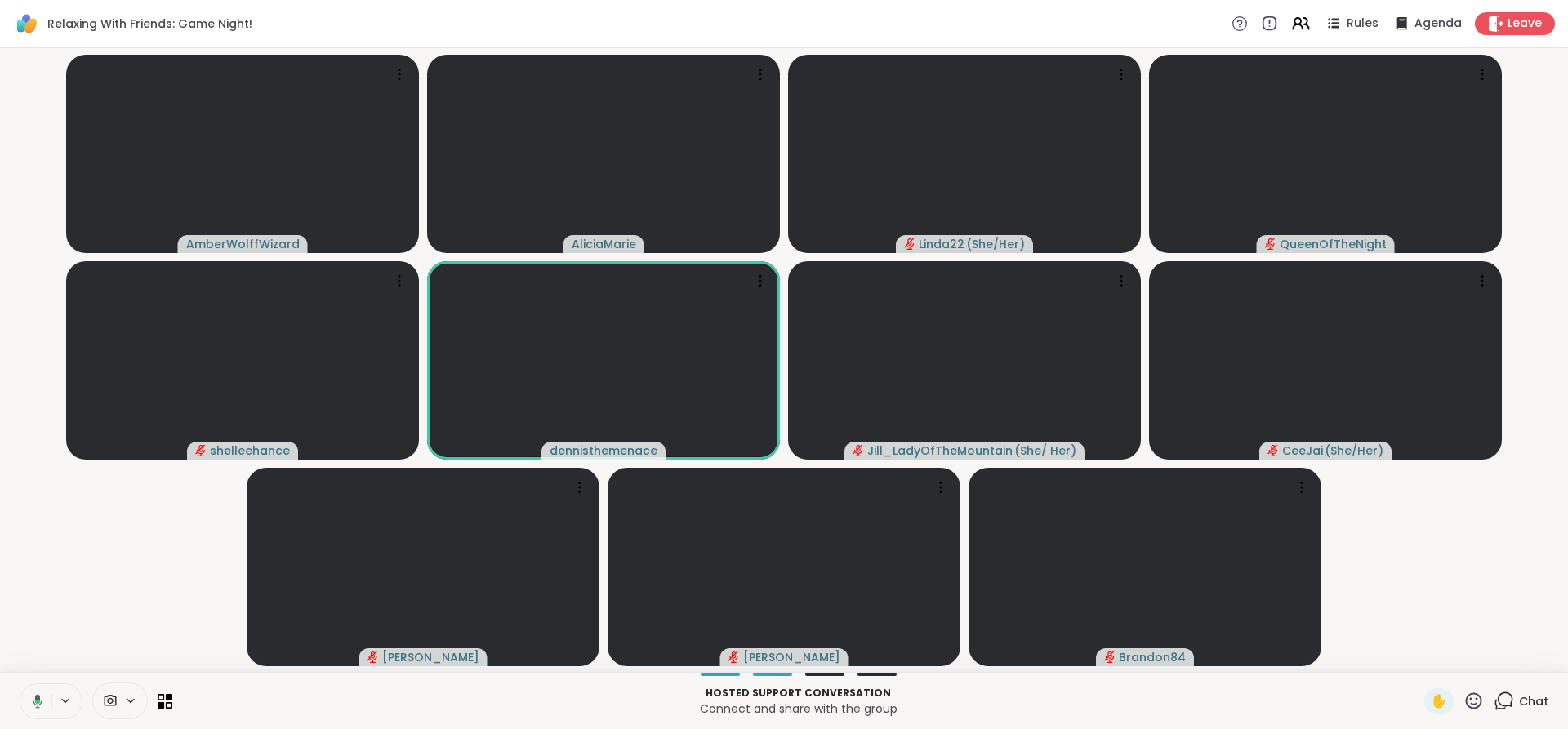
click at [35, 701] on icon at bounding box center [38, 701] width 5 height 4
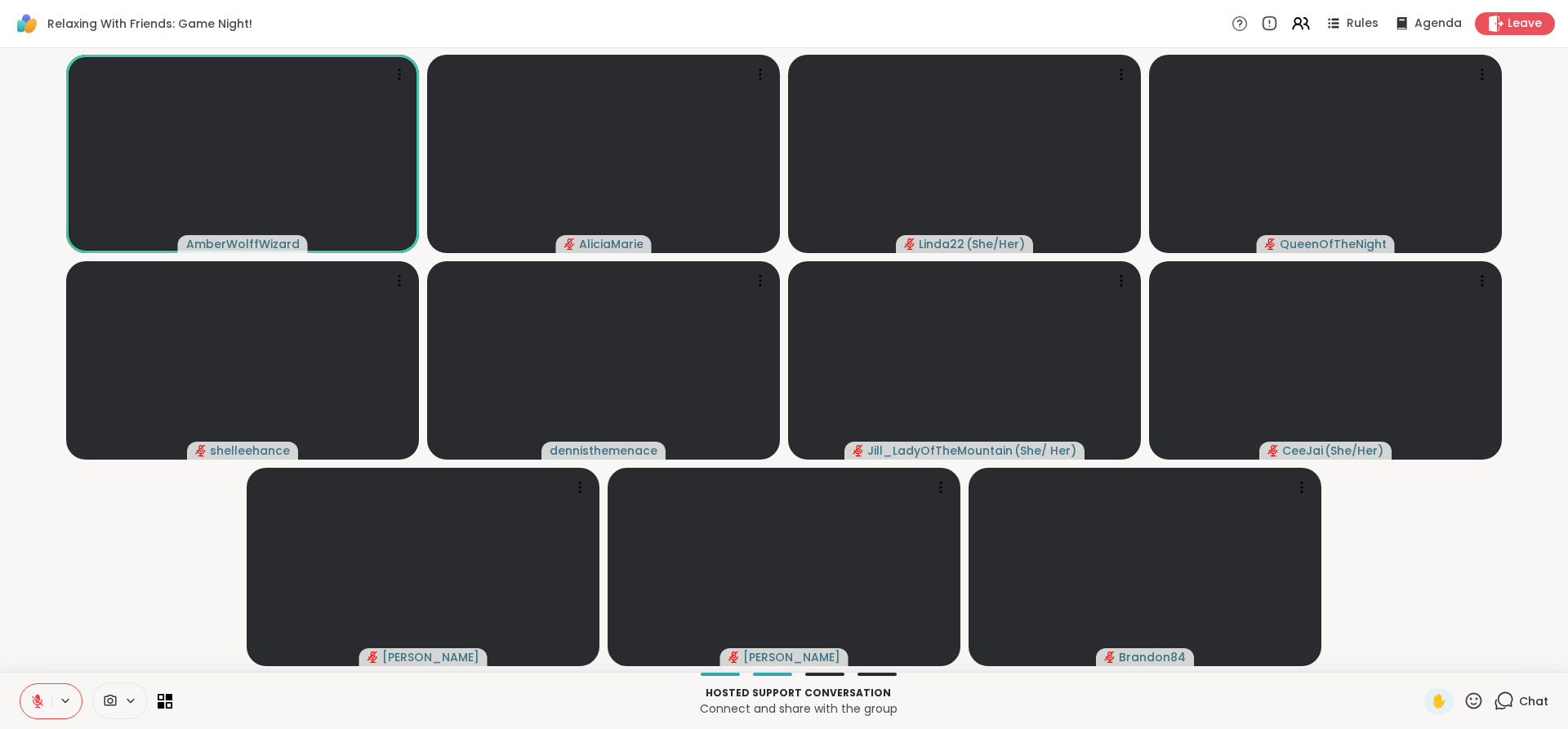
click at [37, 696] on icon at bounding box center [38, 697] width 5 height 7
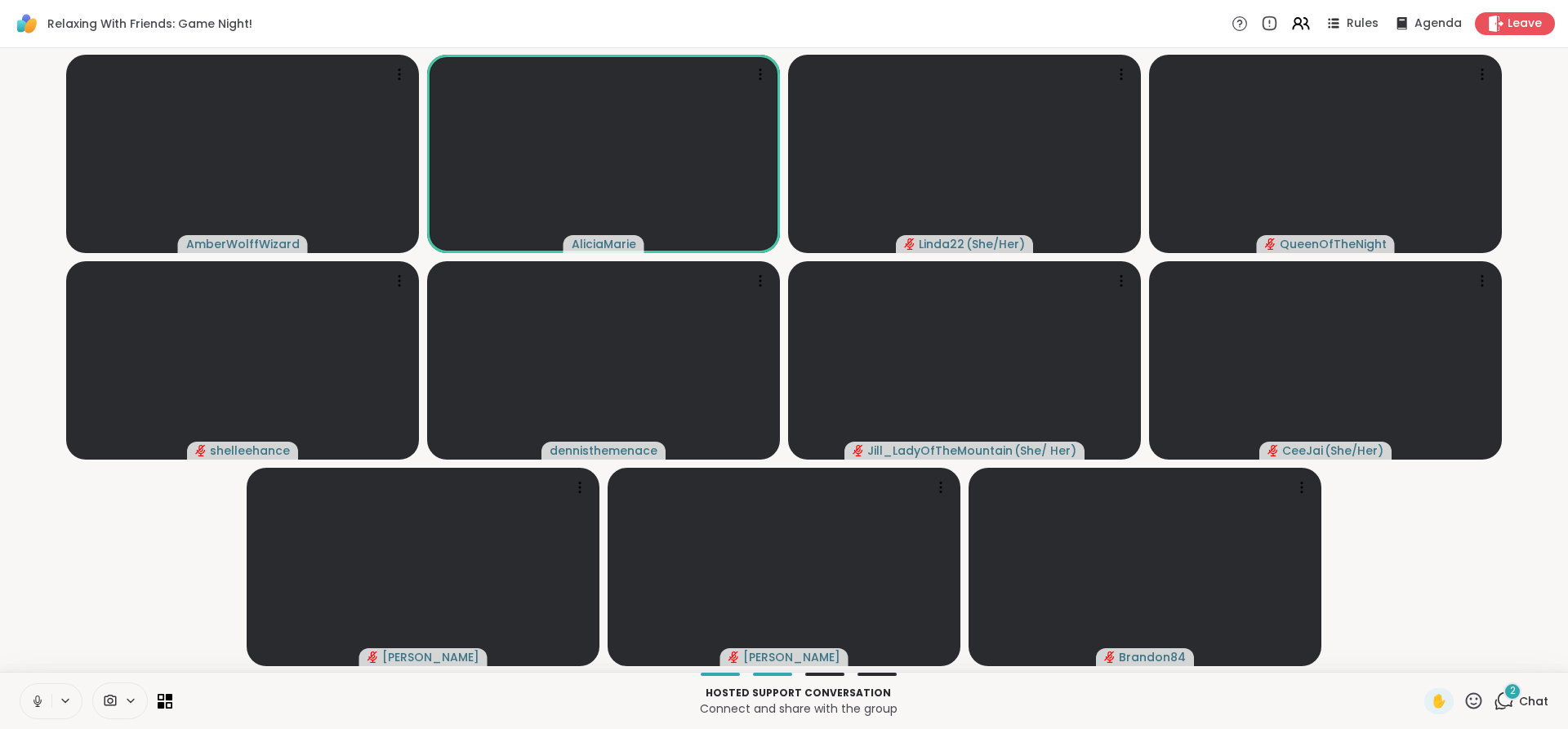
click at [37, 696] on icon at bounding box center [37, 699] width 4 height 8
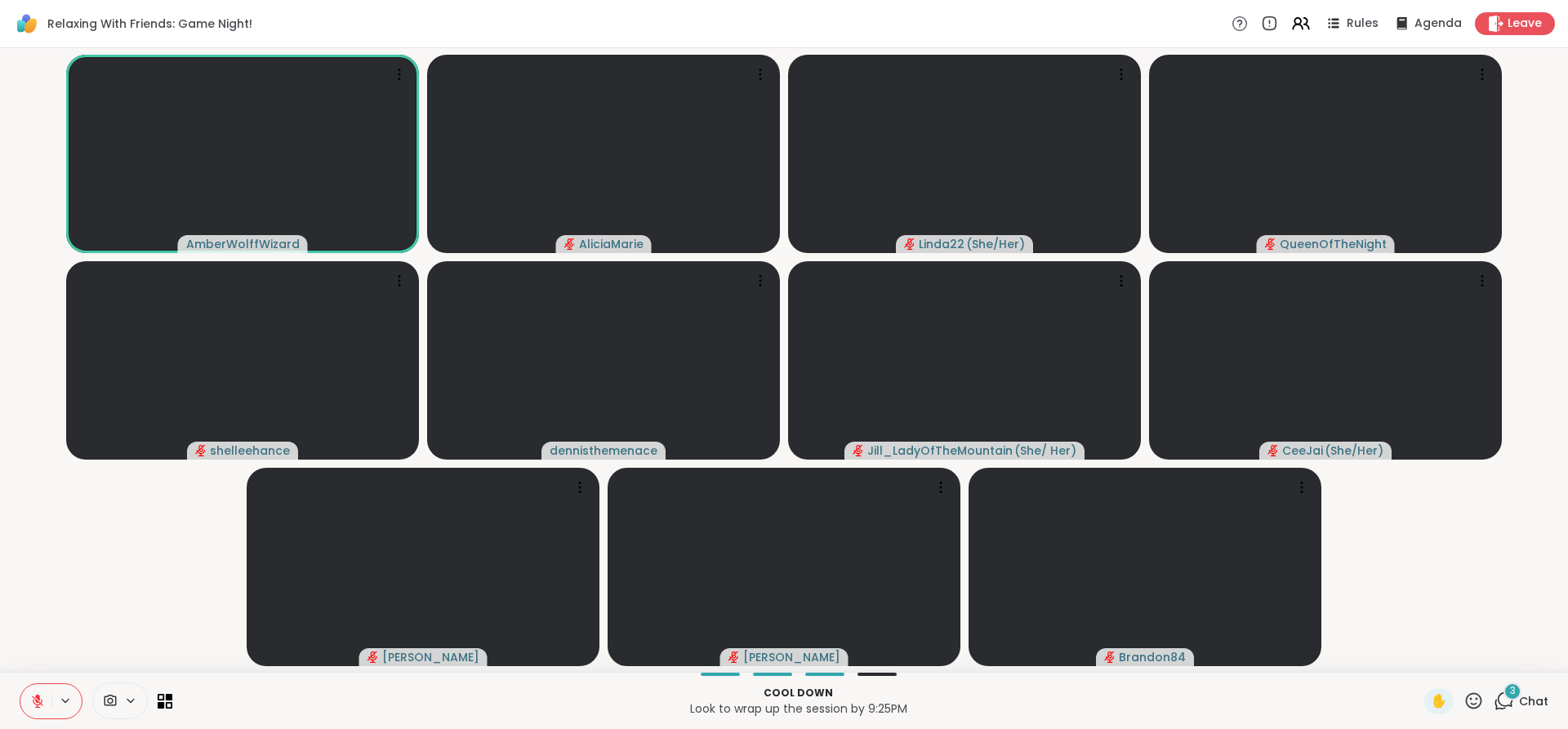
click at [1498, 700] on icon at bounding box center [1505, 700] width 16 height 15
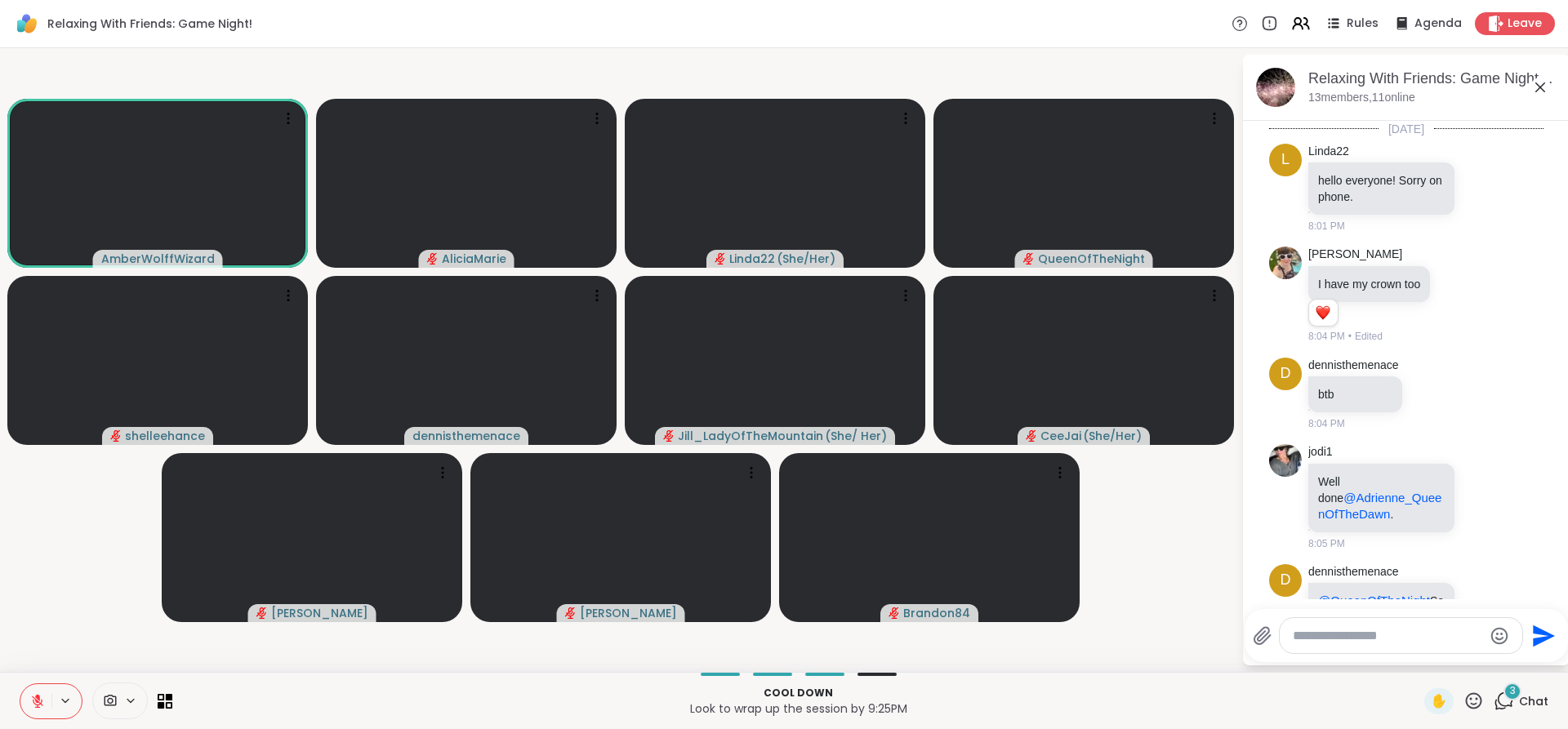
scroll to position [2594, 0]
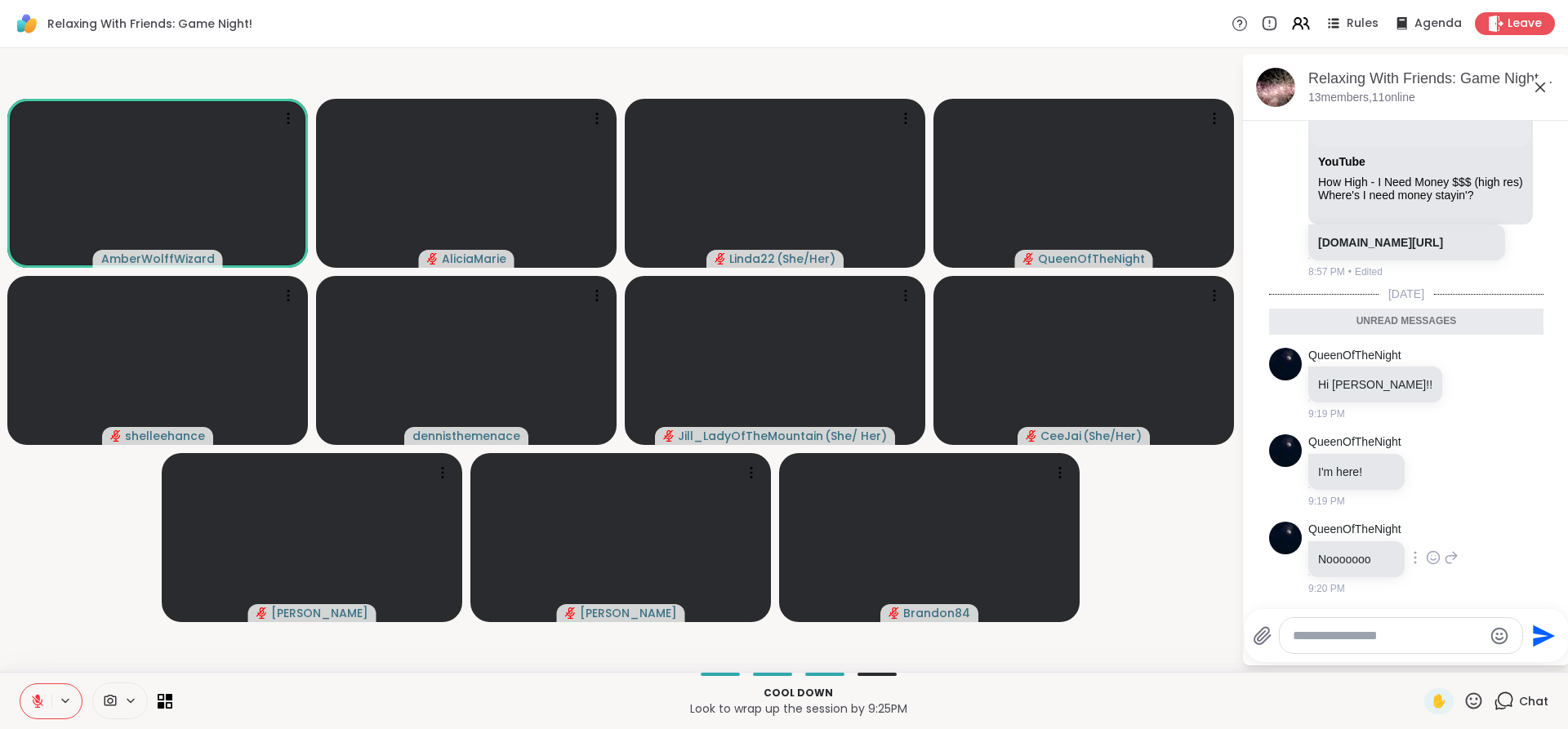
click at [1429, 553] on icon at bounding box center [1433, 558] width 15 height 17
click at [1422, 527] on button "Select Reaction: Heart" at bounding box center [1433, 531] width 33 height 33
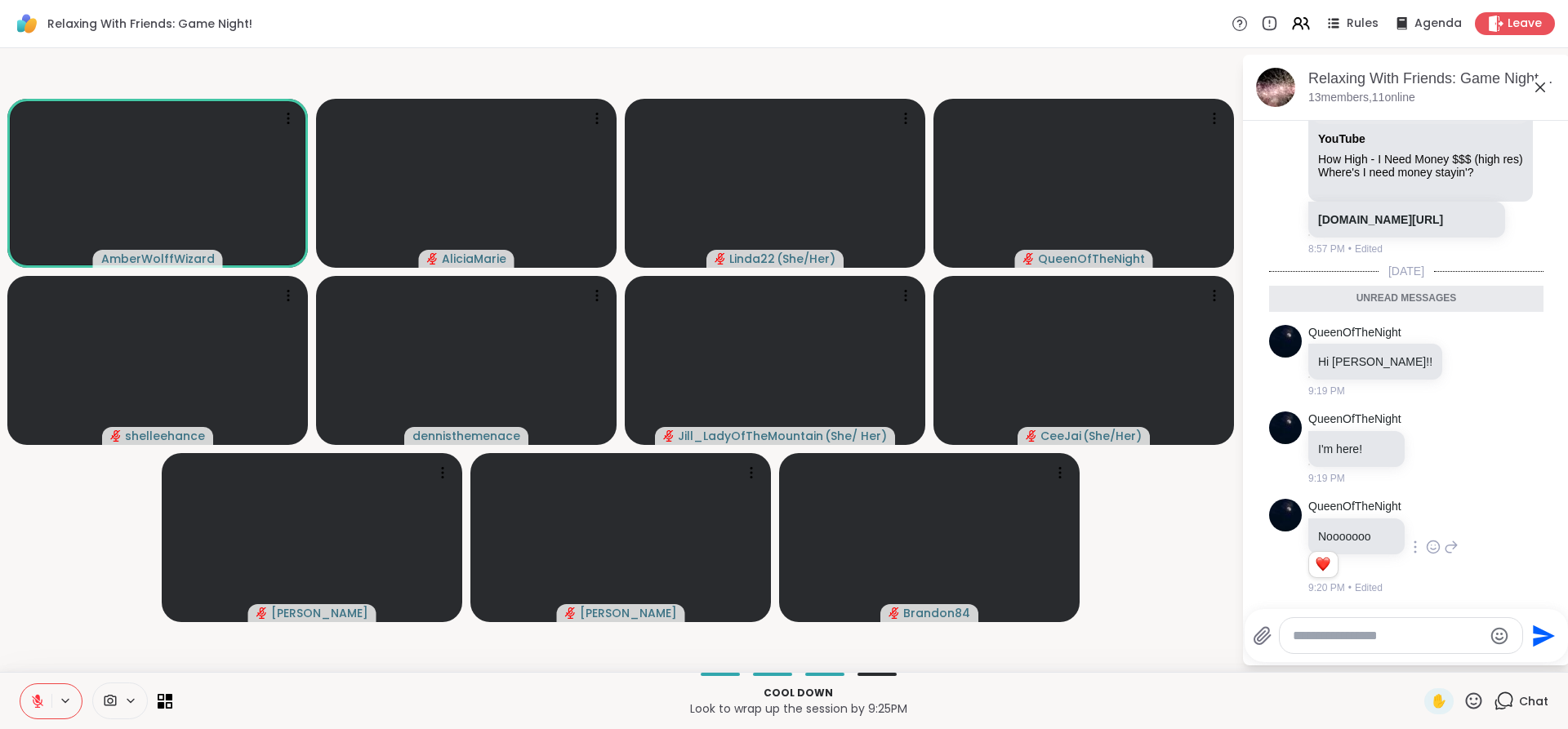
click at [1336, 634] on textarea "Type your message" at bounding box center [1388, 636] width 191 height 17
type textarea "**********"
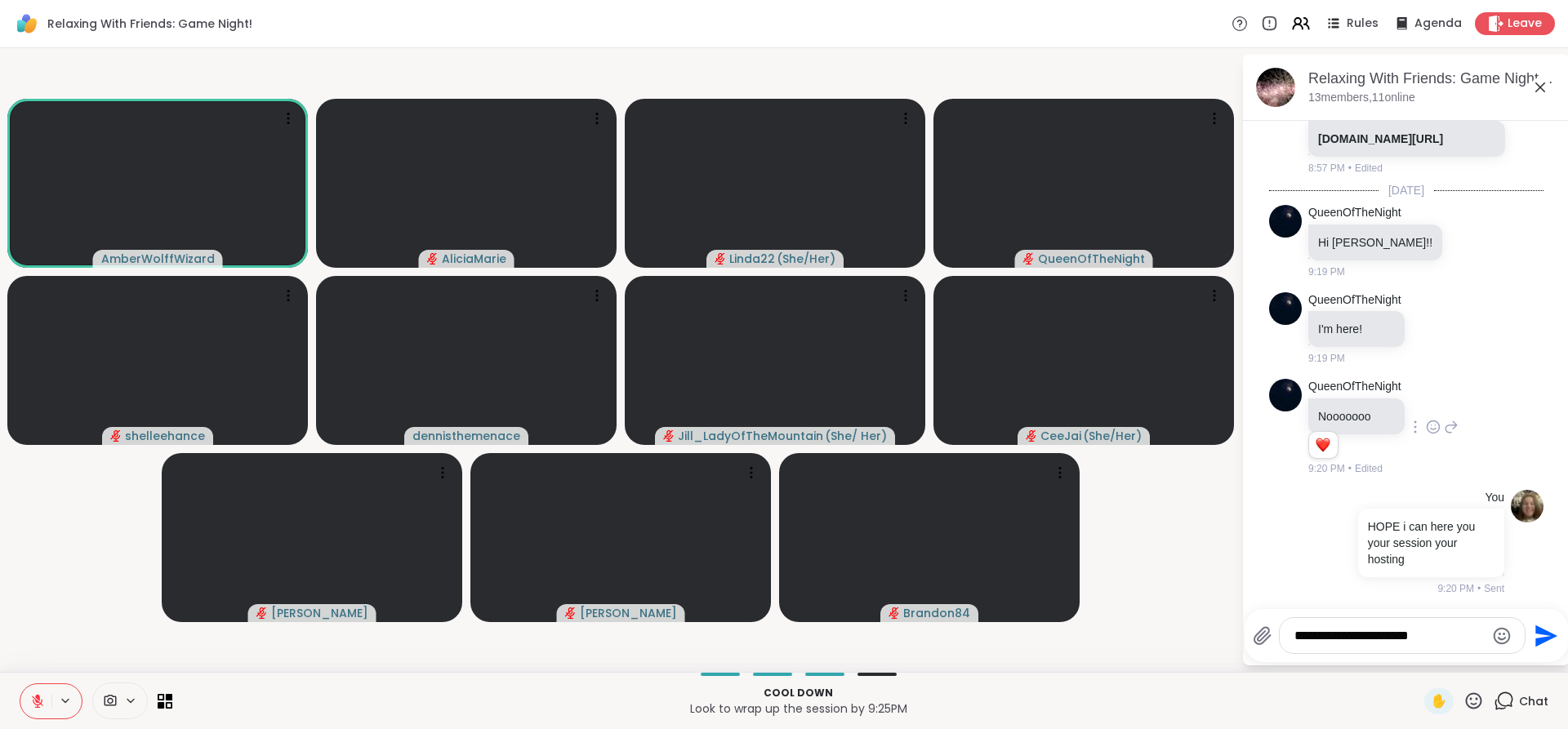
type textarea "**********"
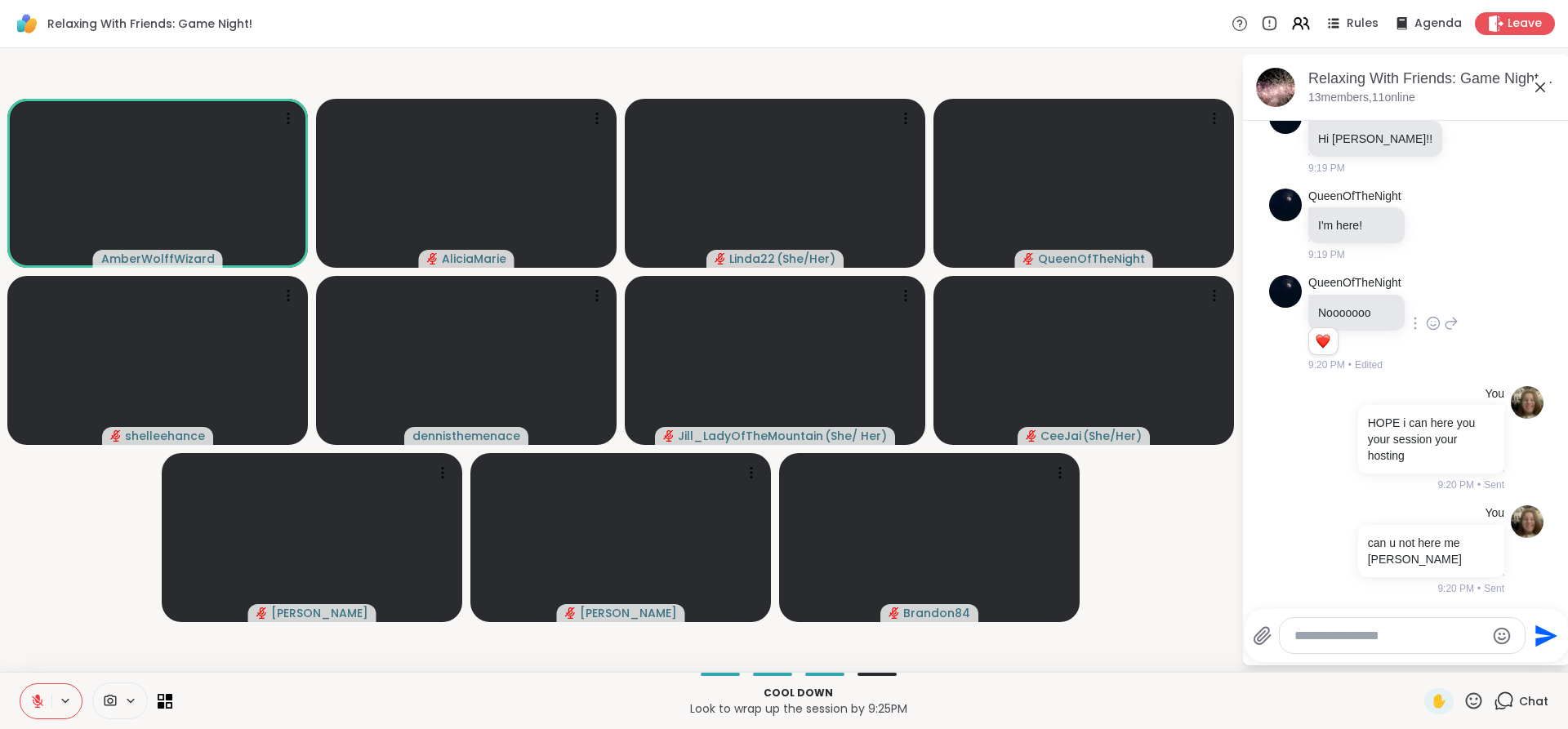
click at [38, 707] on icon at bounding box center [38, 701] width 12 height 12
click at [38, 707] on icon at bounding box center [38, 701] width 15 height 15
click at [38, 707] on icon at bounding box center [38, 701] width 12 height 12
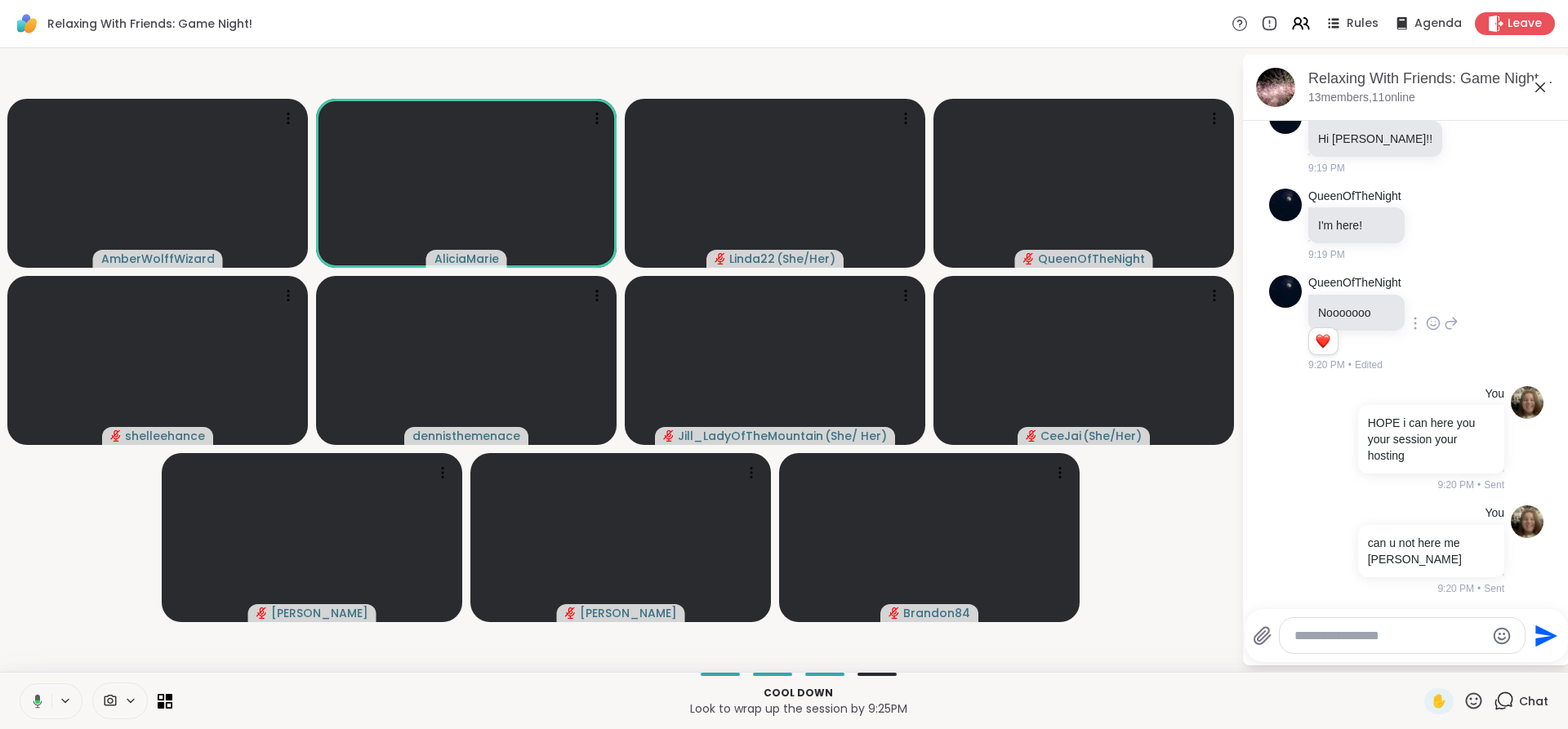
click at [38, 707] on icon at bounding box center [35, 701] width 15 height 15
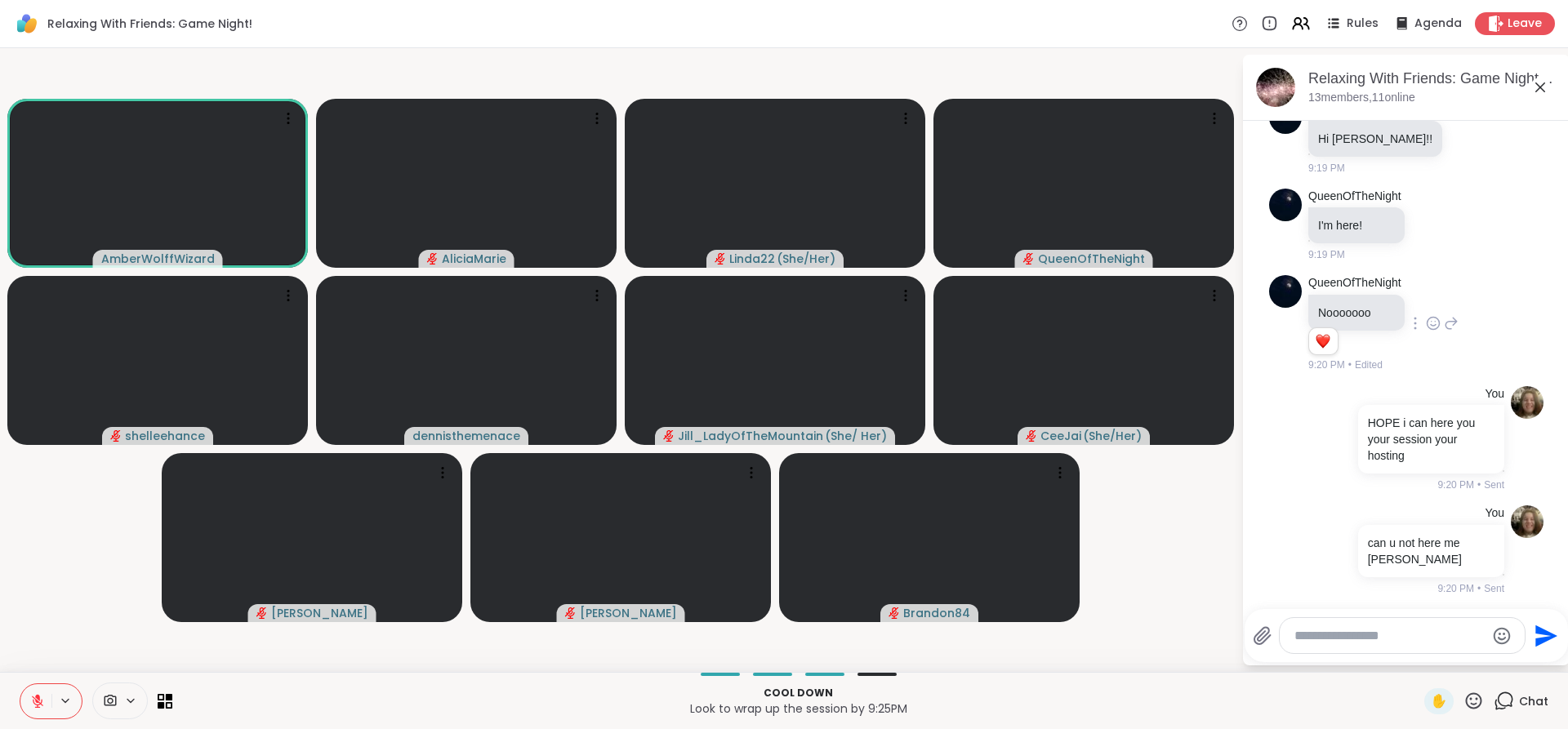
click at [38, 707] on icon at bounding box center [38, 701] width 12 height 12
click at [38, 707] on icon at bounding box center [38, 701] width 15 height 15
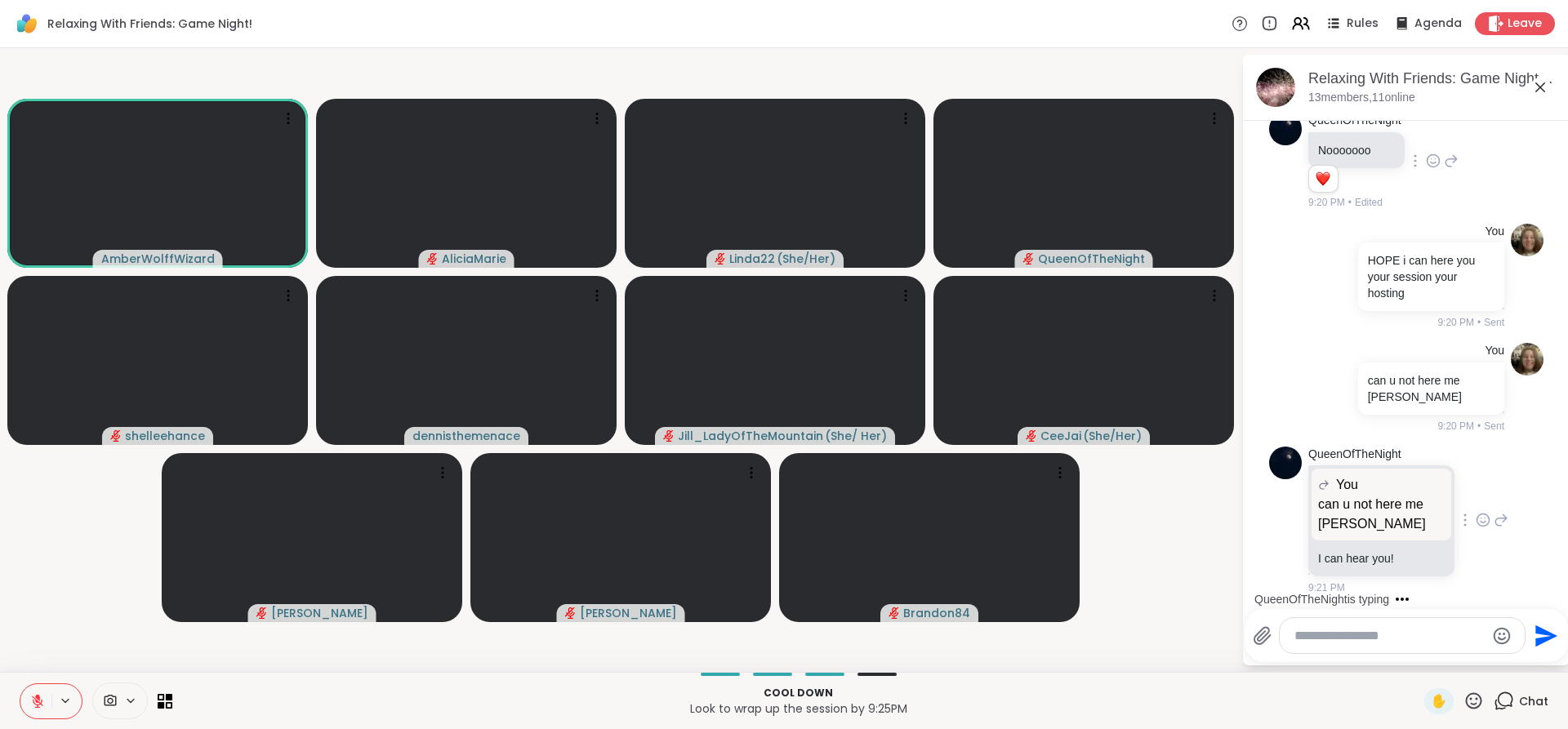
click at [1494, 513] on icon at bounding box center [1501, 519] width 15 height 19
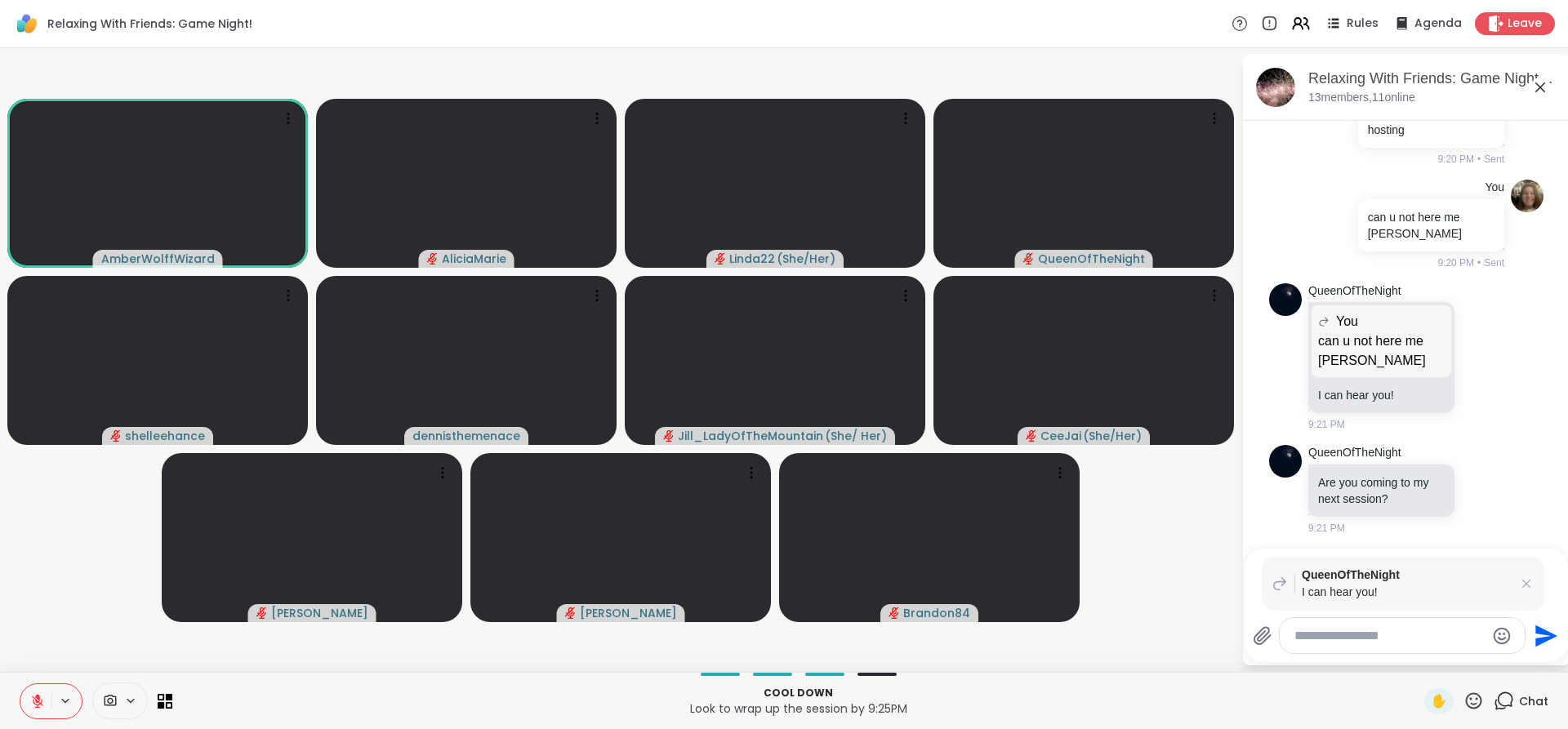
click at [1346, 636] on textarea "Type your message" at bounding box center [1390, 636] width 191 height 17
type textarea "***"
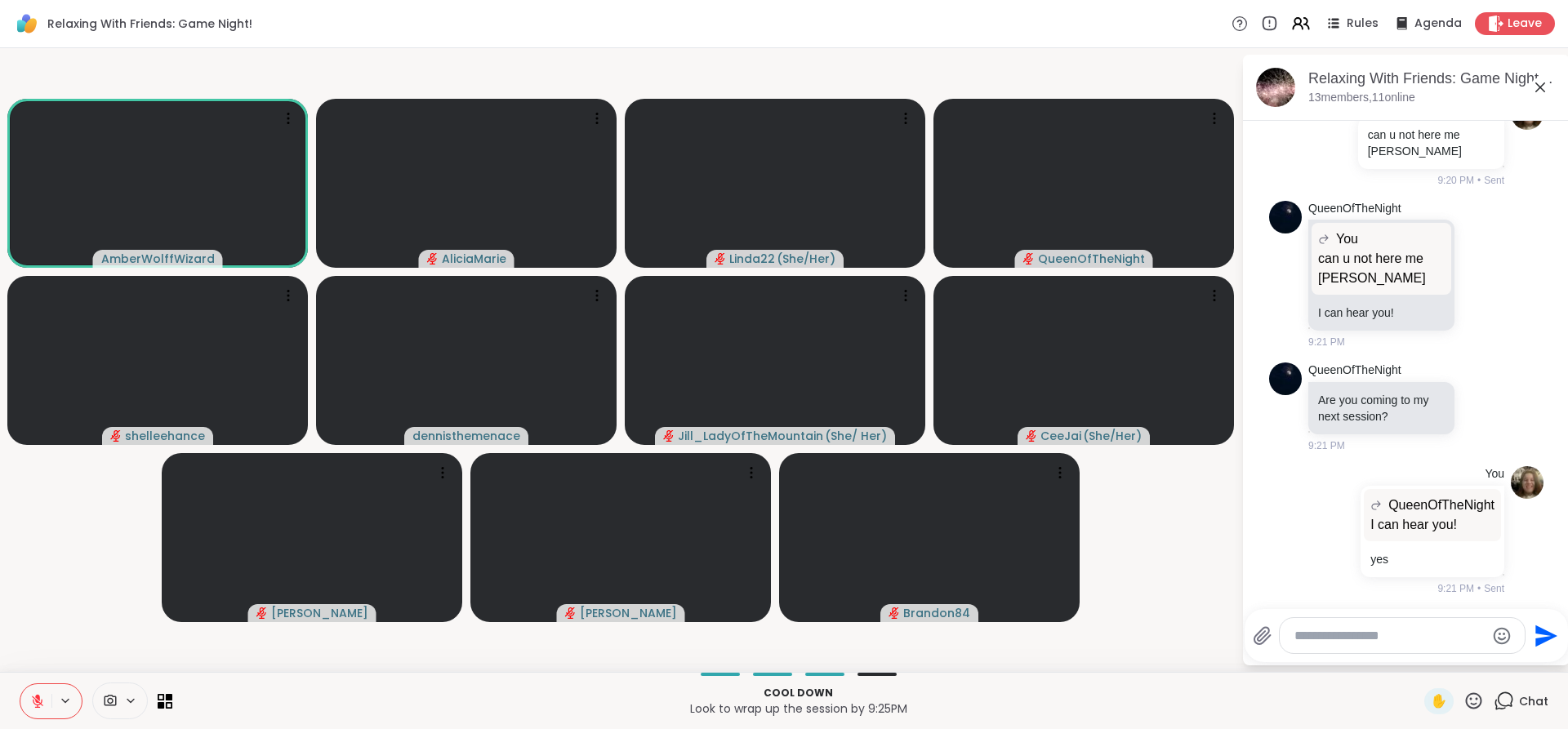
click at [21, 703] on button at bounding box center [35, 701] width 31 height 34
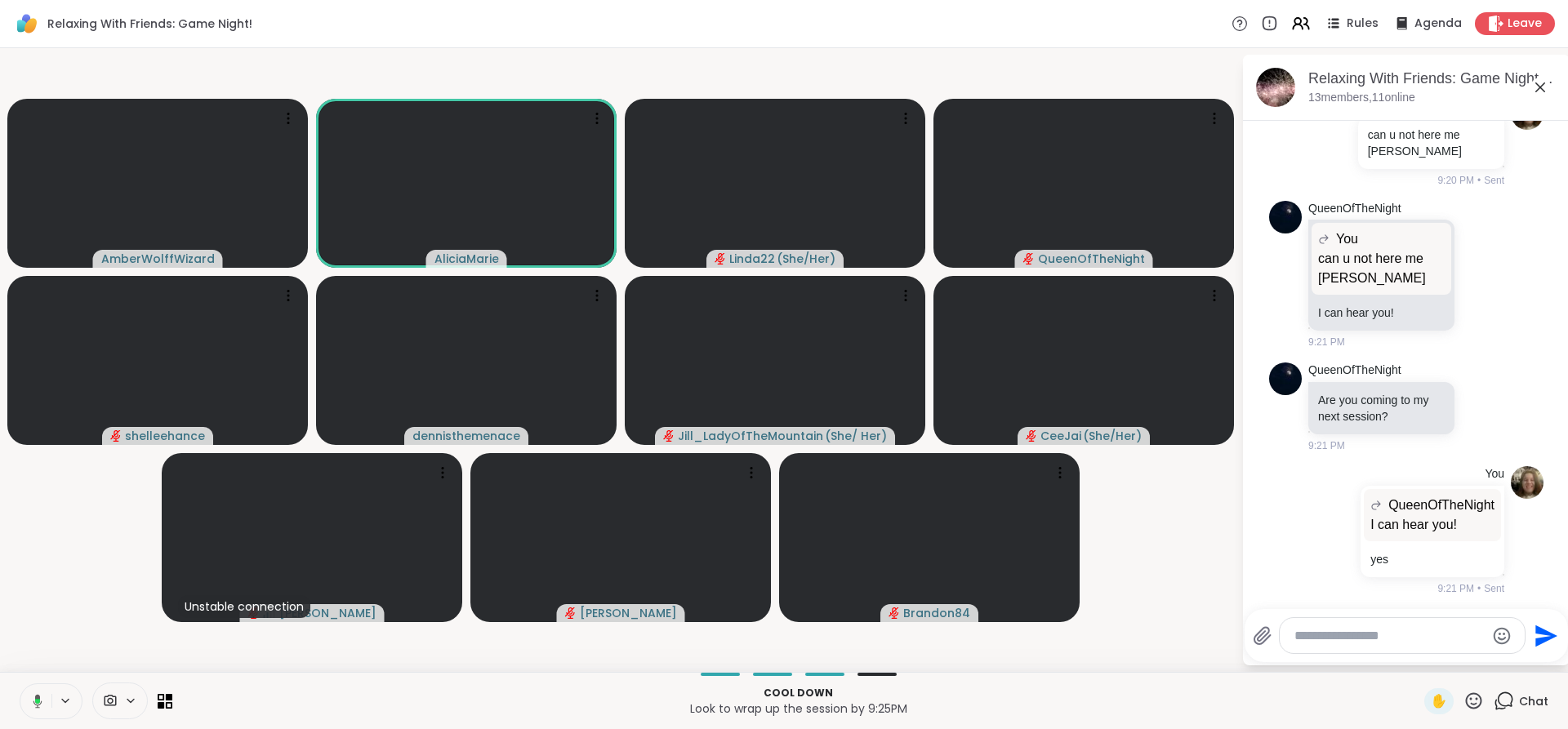
click at [18, 701] on button at bounding box center [34, 701] width 33 height 34
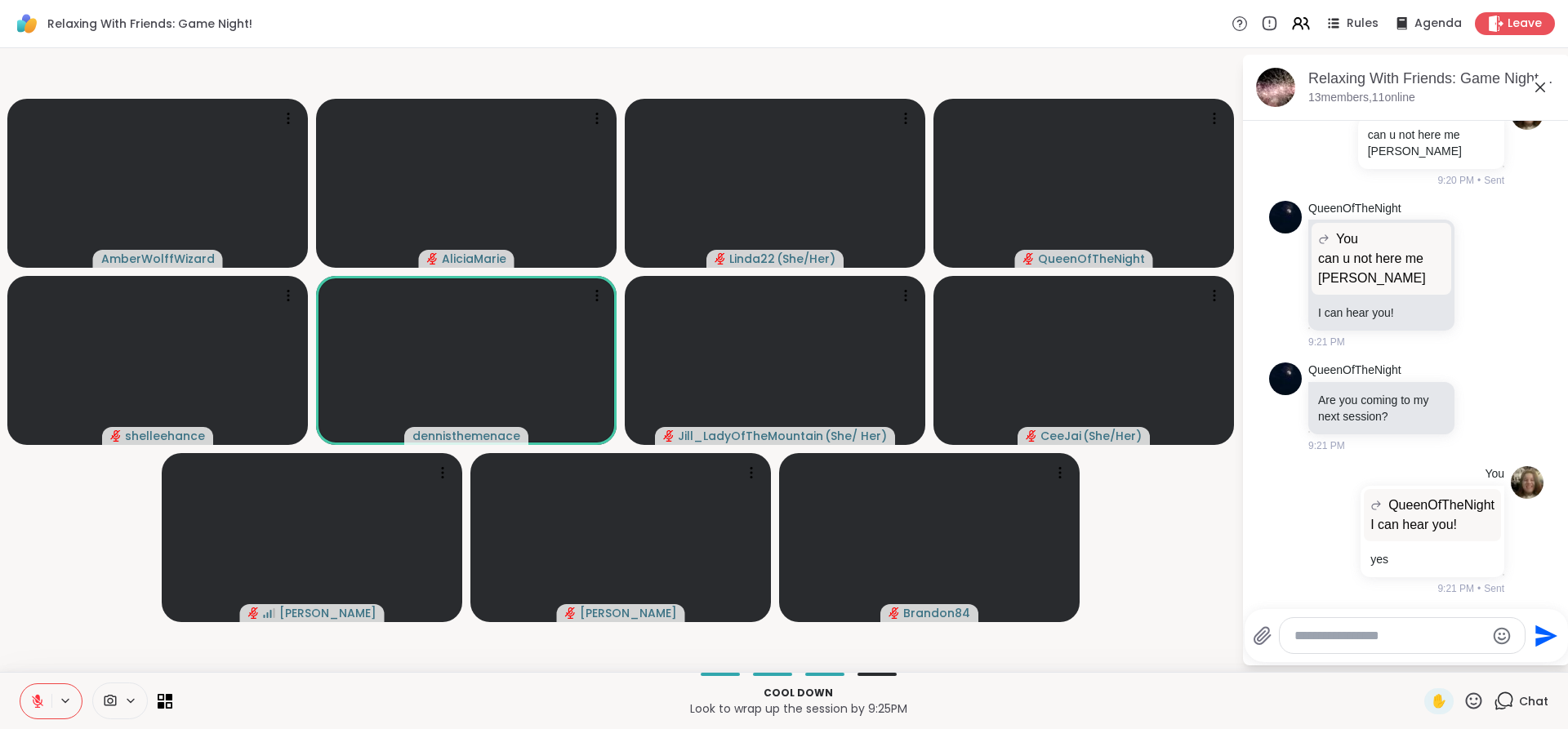
click at [11, 706] on div "Cool down Look to wrap up the session by 9:25PM ✋ Chat" at bounding box center [784, 701] width 1568 height 57
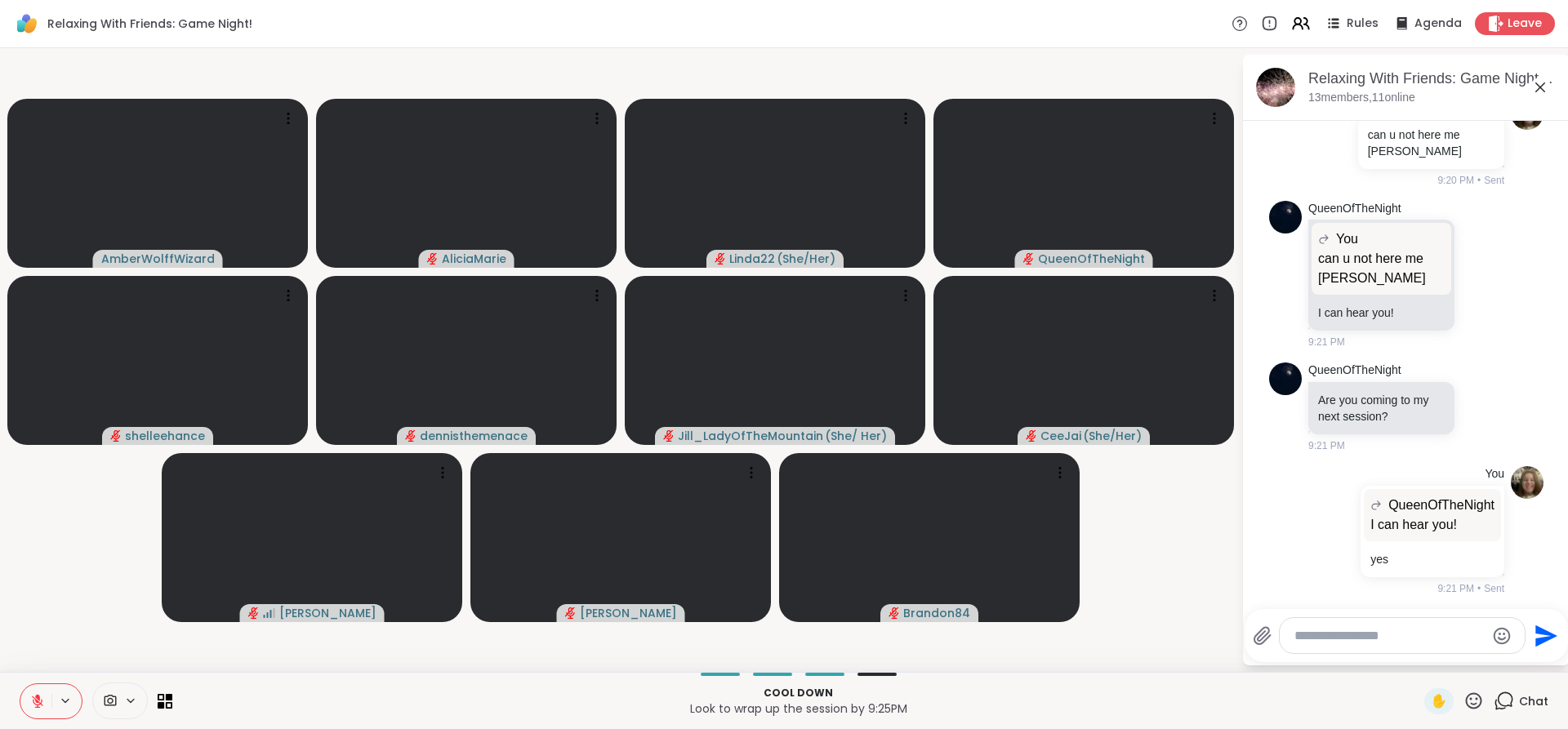
click at [33, 705] on icon at bounding box center [38, 701] width 15 height 15
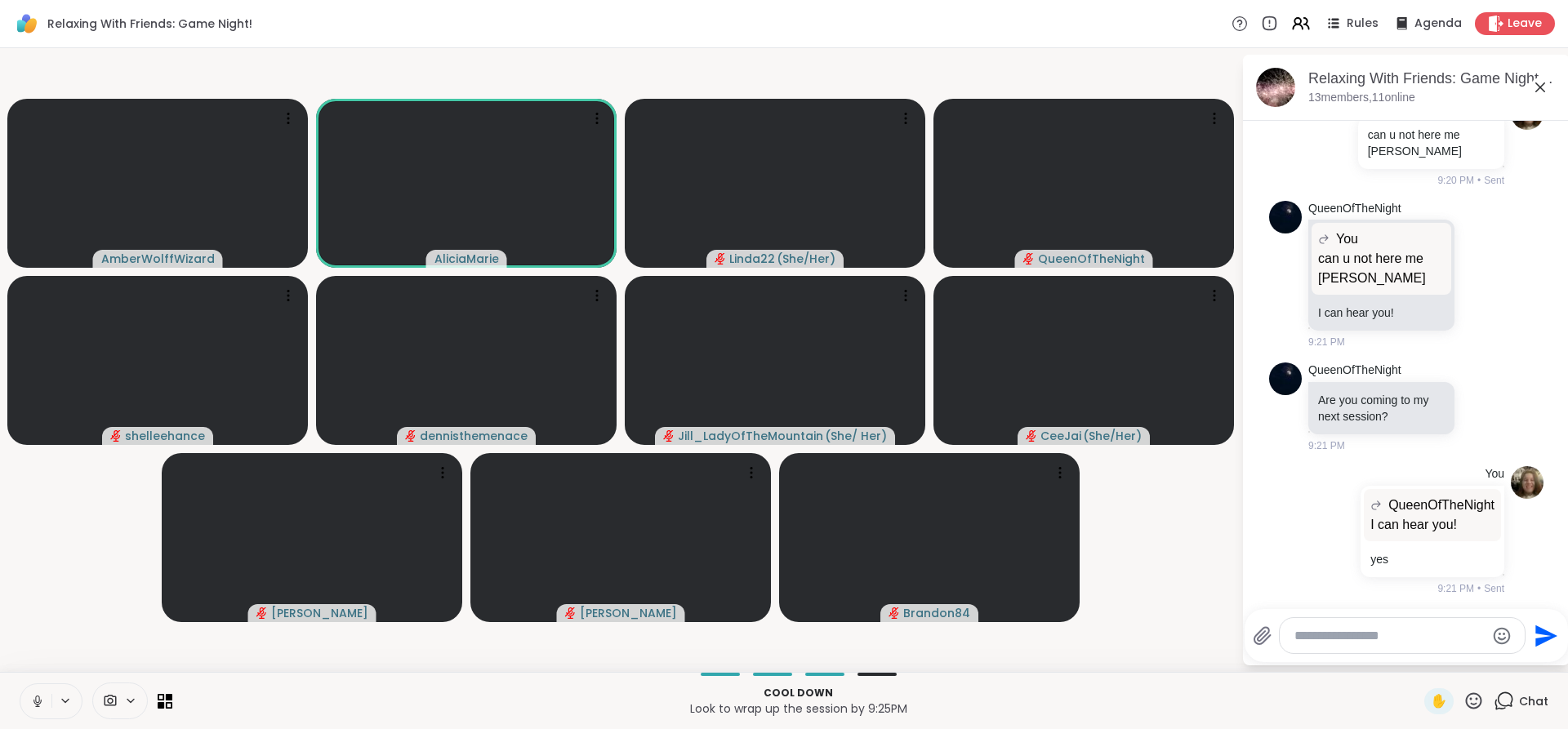
click at [22, 705] on button at bounding box center [35, 701] width 31 height 34
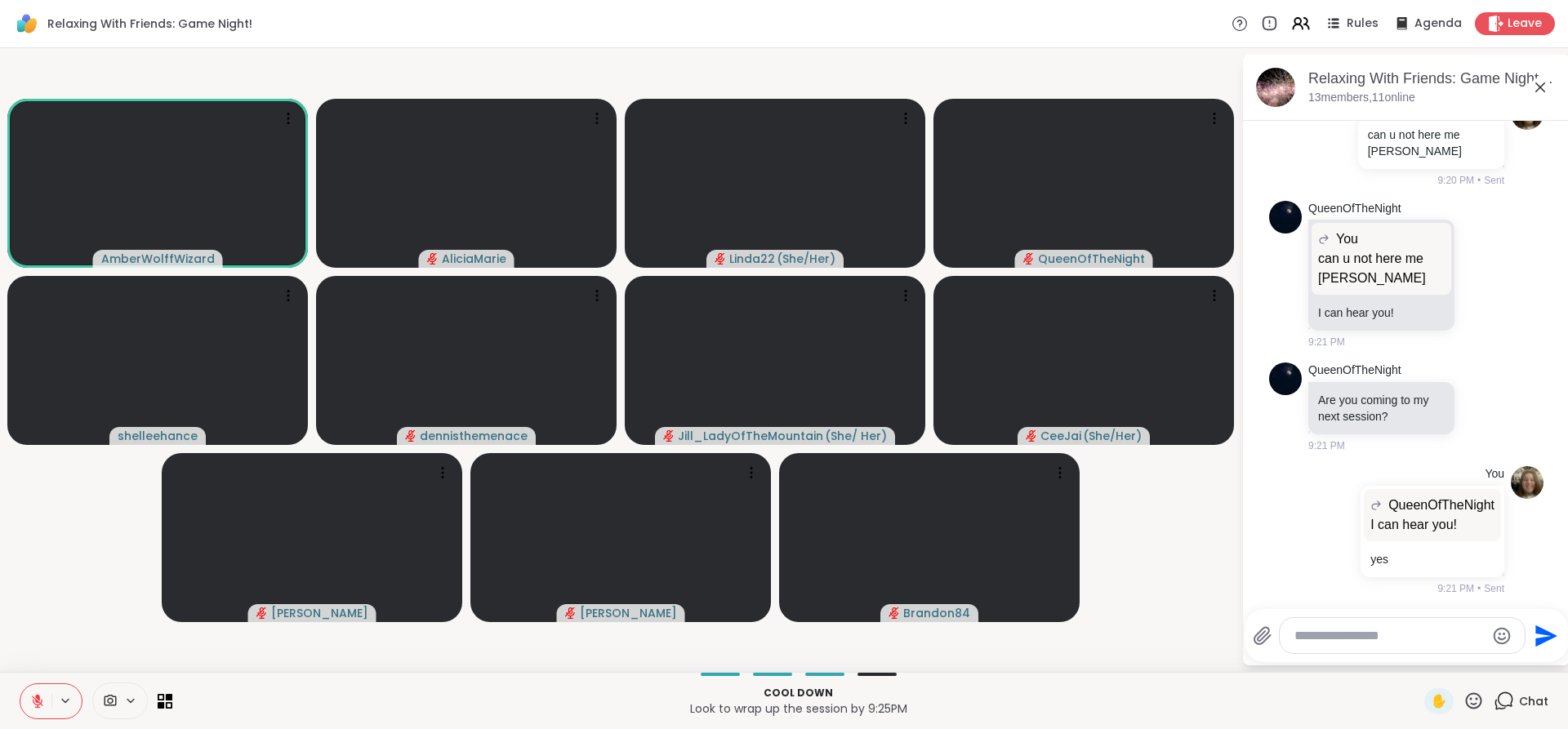
click at [33, 690] on button at bounding box center [35, 701] width 31 height 34
click at [37, 691] on button at bounding box center [35, 701] width 31 height 34
click at [58, 670] on div "AmberWolffWizard AliciaMarie Linda22 ( She/Her ) QueenOfTheNight shelleehance d…" at bounding box center [784, 360] width 1568 height 624
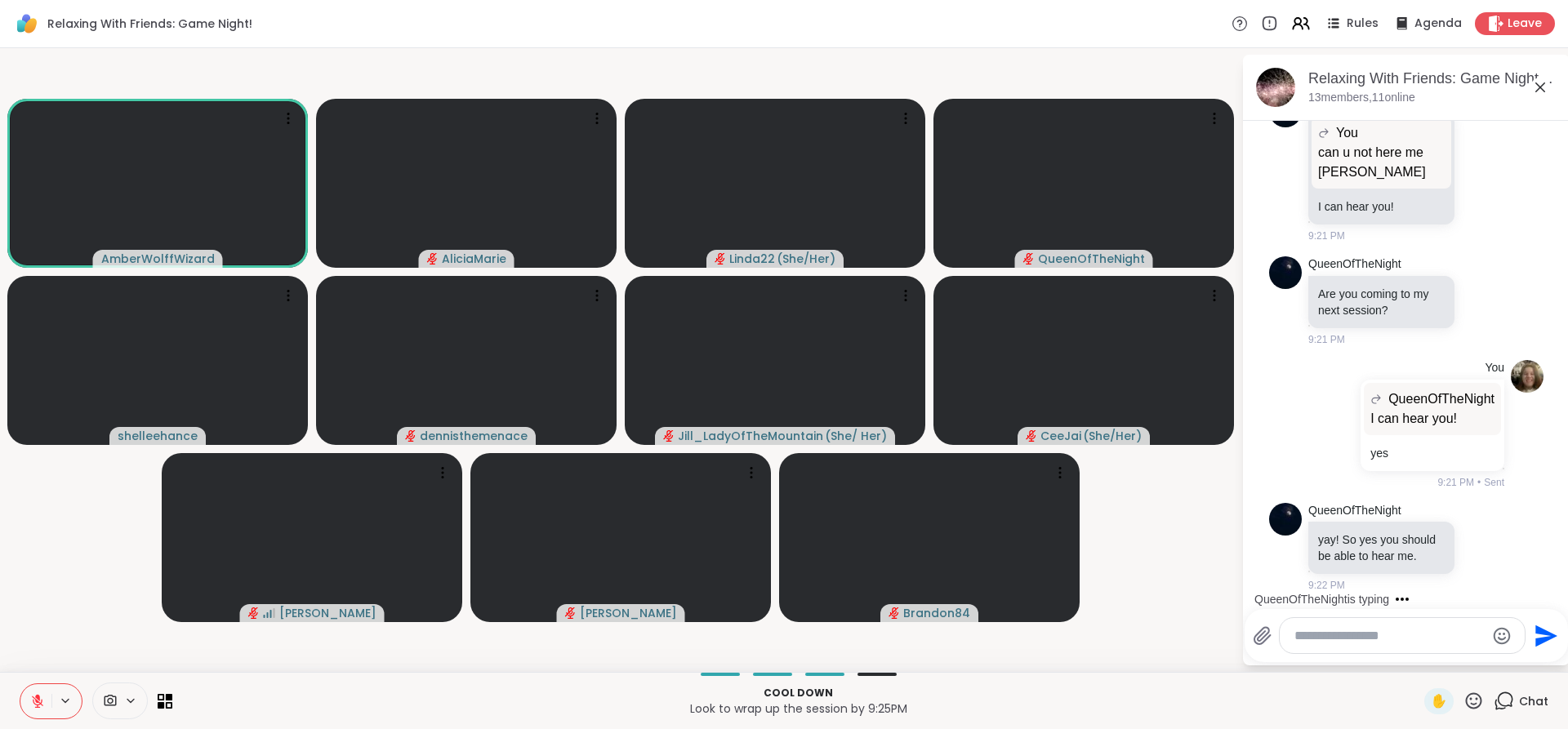
scroll to position [3465, 0]
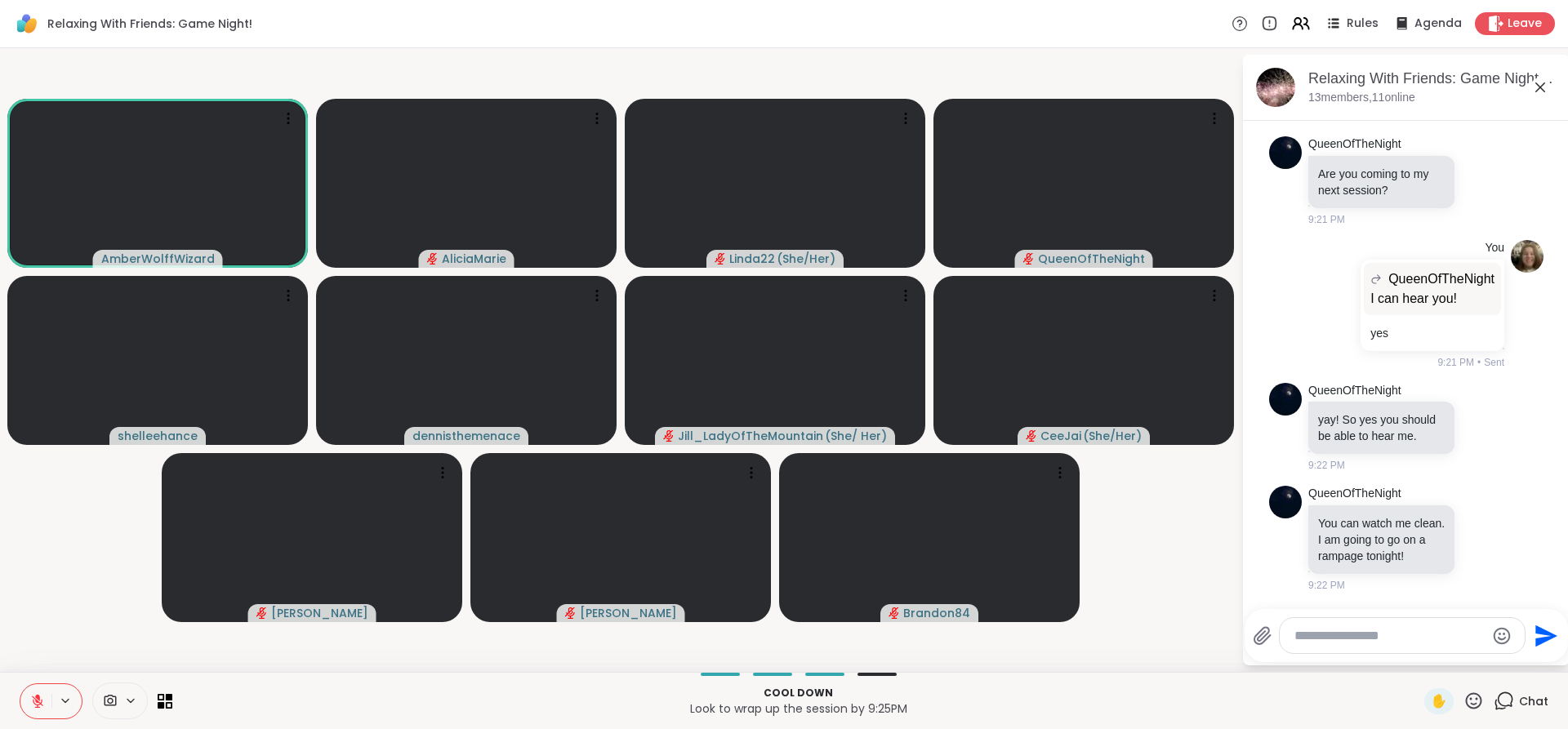
click at [41, 691] on button at bounding box center [35, 701] width 31 height 34
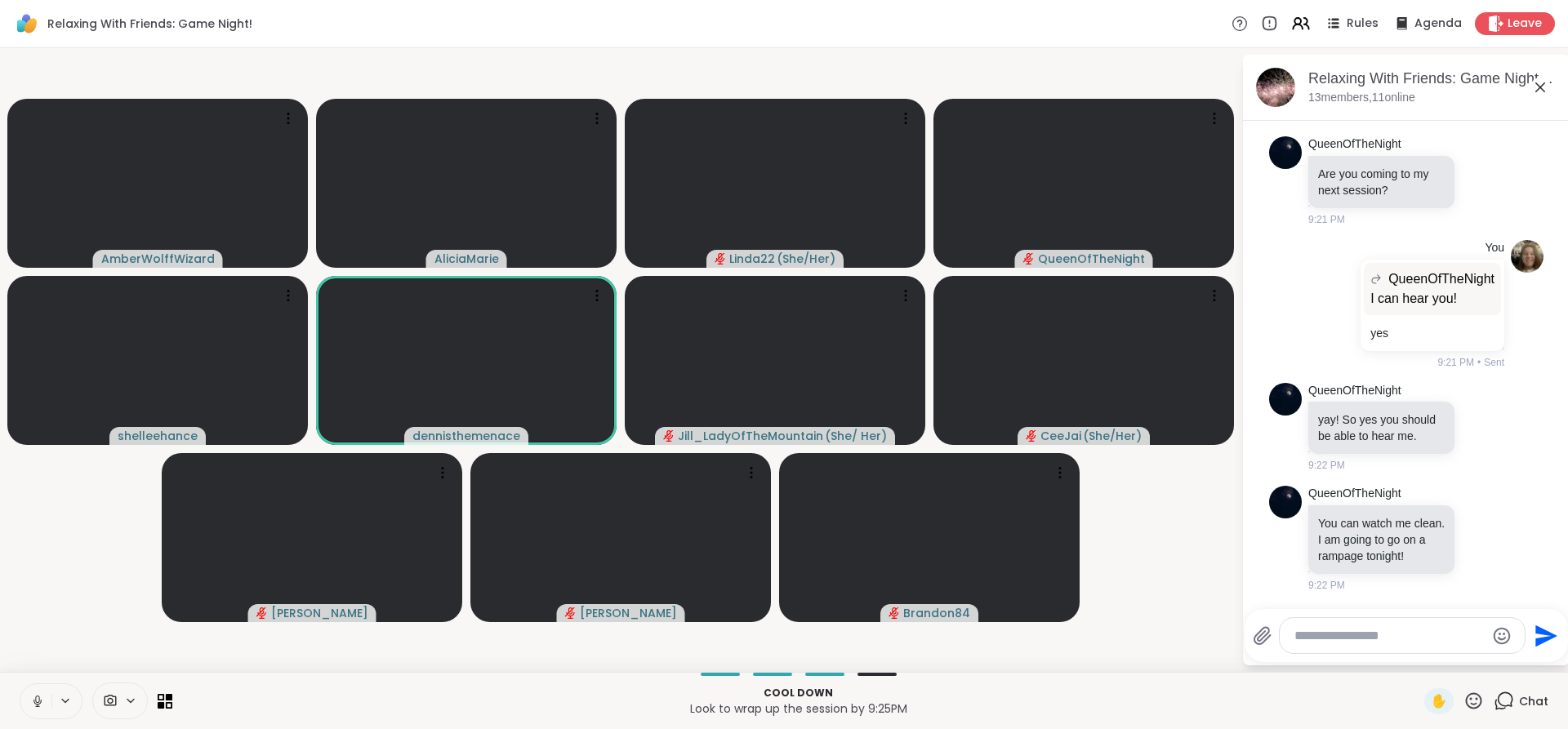
click at [30, 701] on icon at bounding box center [38, 701] width 15 height 15
click at [37, 704] on icon at bounding box center [38, 701] width 15 height 15
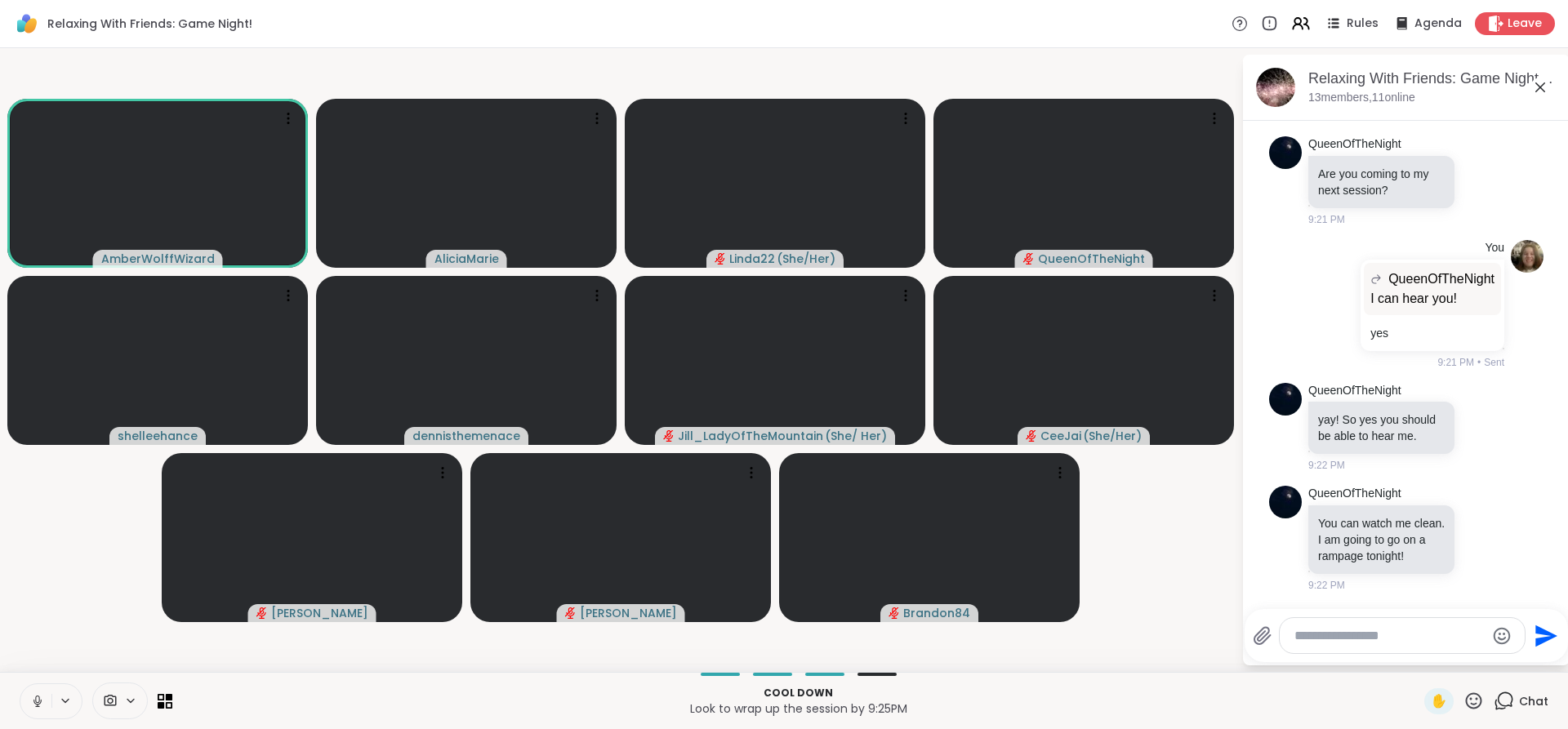
click at [31, 704] on icon at bounding box center [38, 701] width 15 height 15
click at [30, 700] on icon at bounding box center [38, 701] width 15 height 15
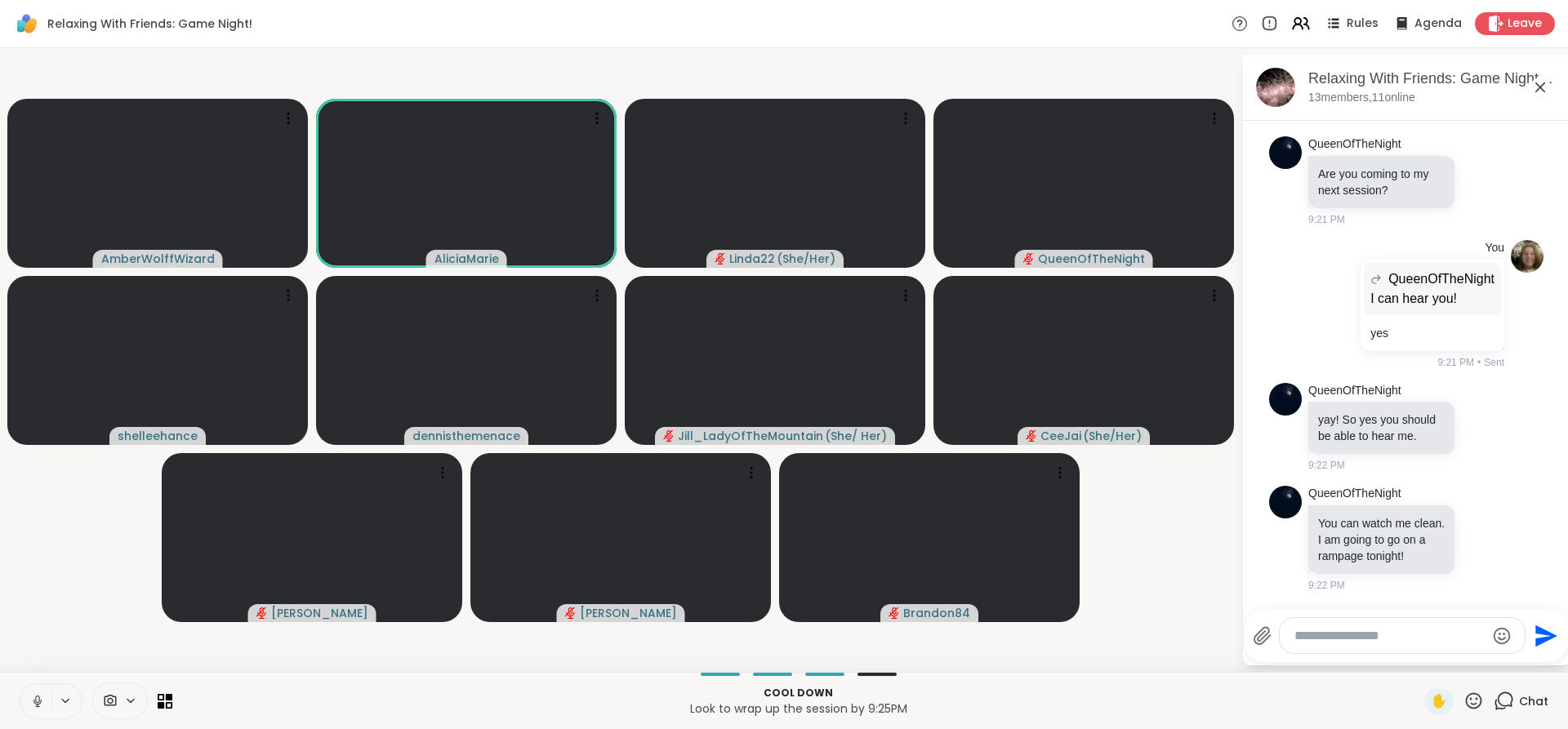
click at [8, 698] on div "Cool down Look to wrap up the session by 9:25PM ✋ Chat" at bounding box center [784, 701] width 1568 height 57
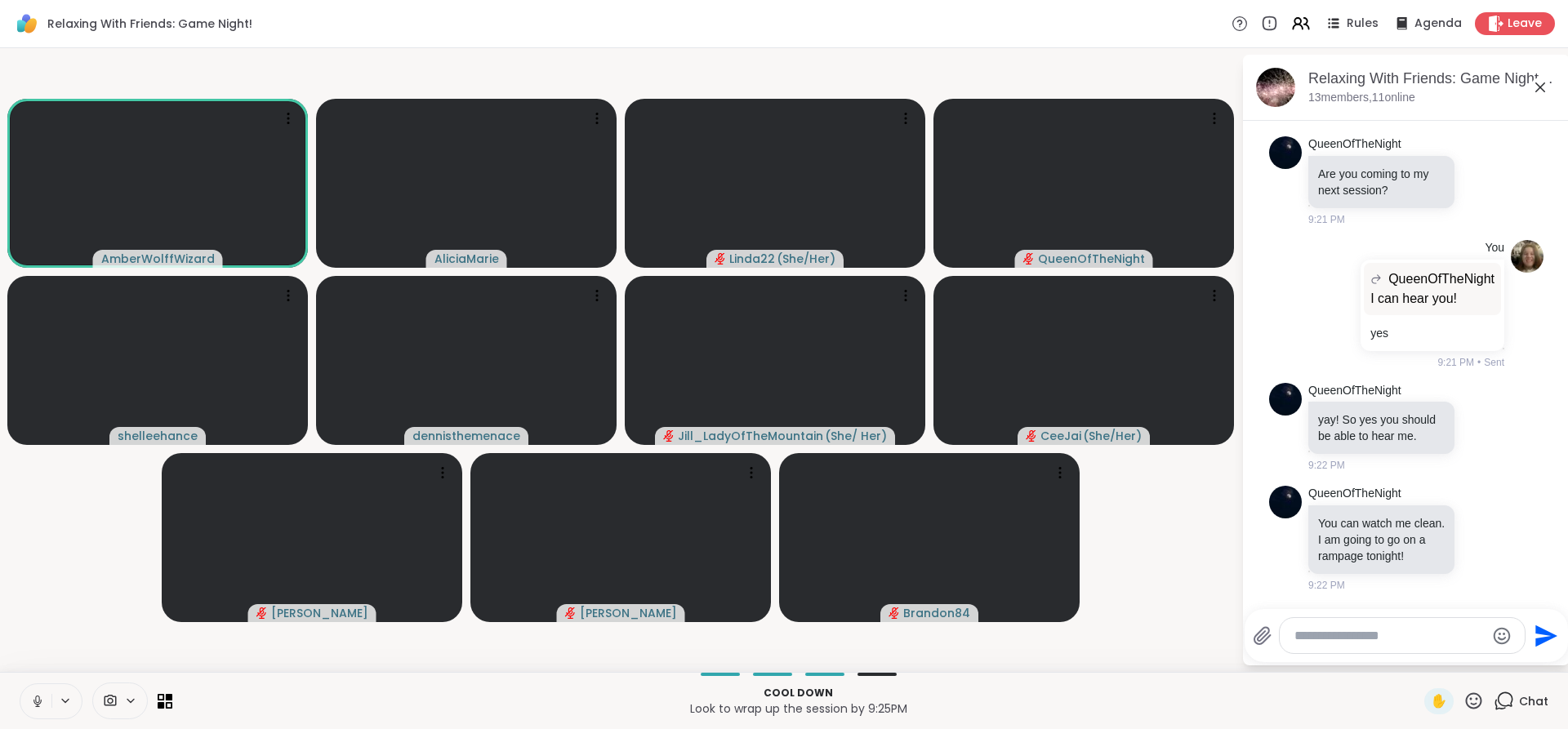
click at [33, 691] on button at bounding box center [35, 701] width 31 height 34
click at [36, 712] on button at bounding box center [35, 701] width 31 height 34
click at [49, 689] on button at bounding box center [35, 701] width 31 height 34
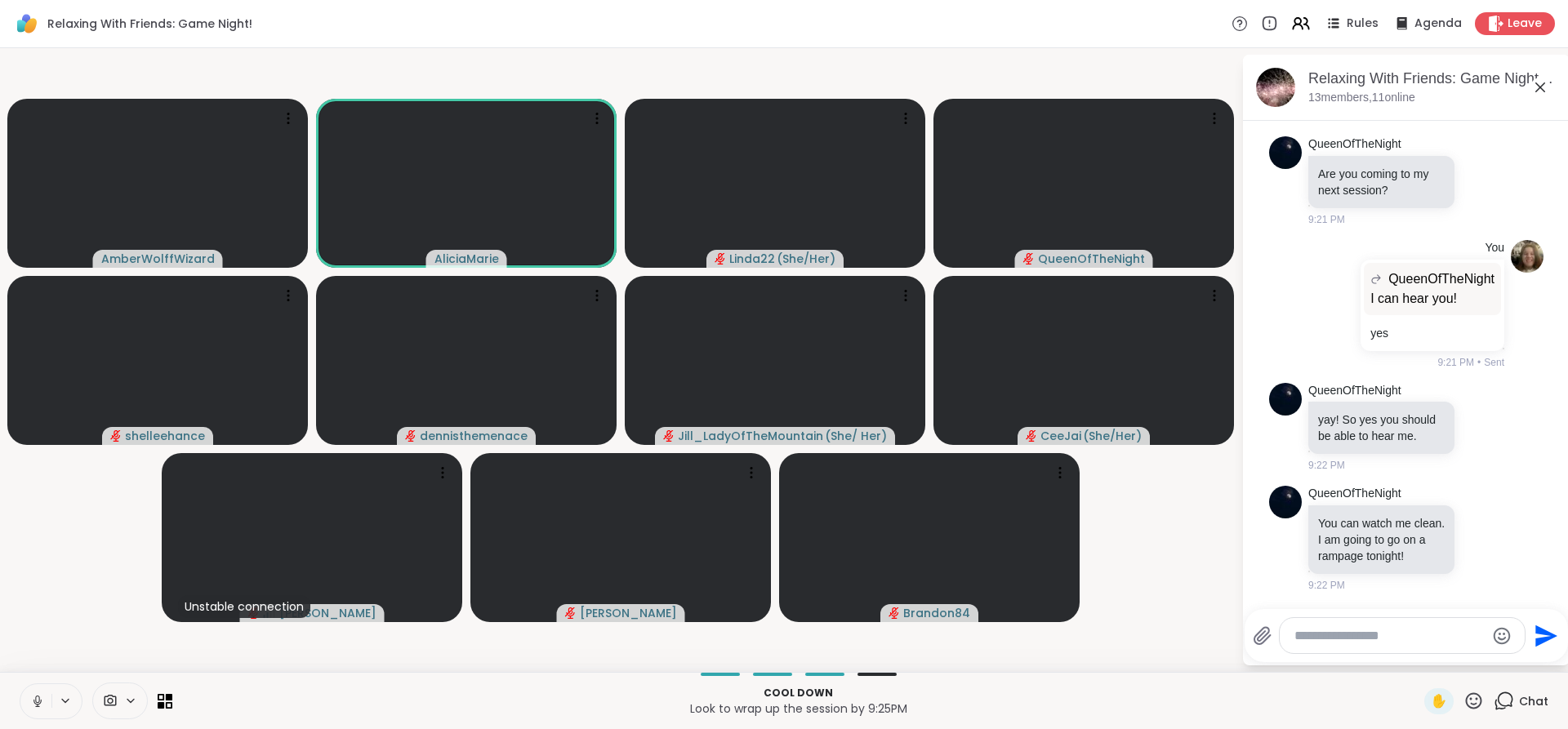
click at [43, 696] on button at bounding box center [35, 701] width 31 height 34
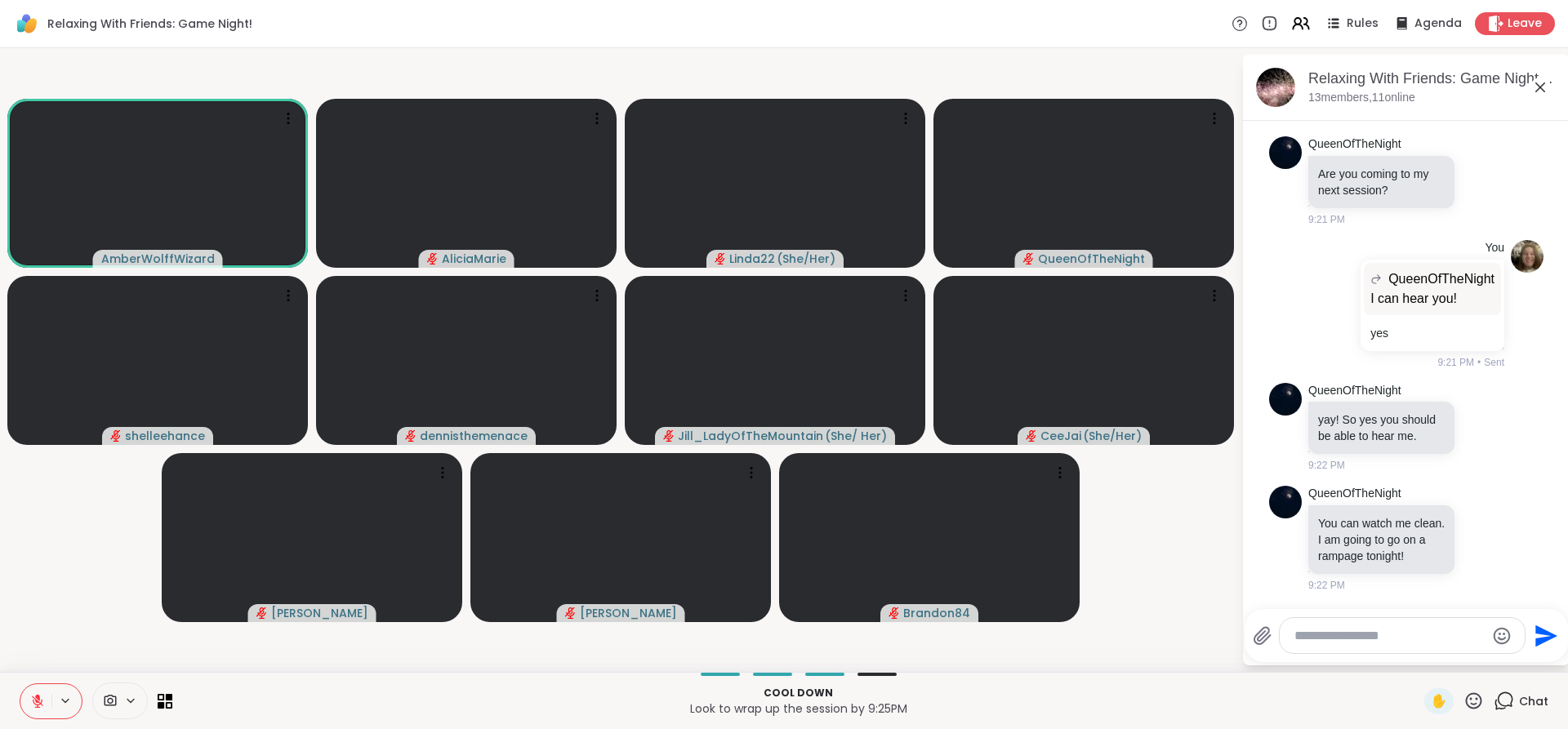
click at [38, 700] on icon at bounding box center [38, 697] width 5 height 7
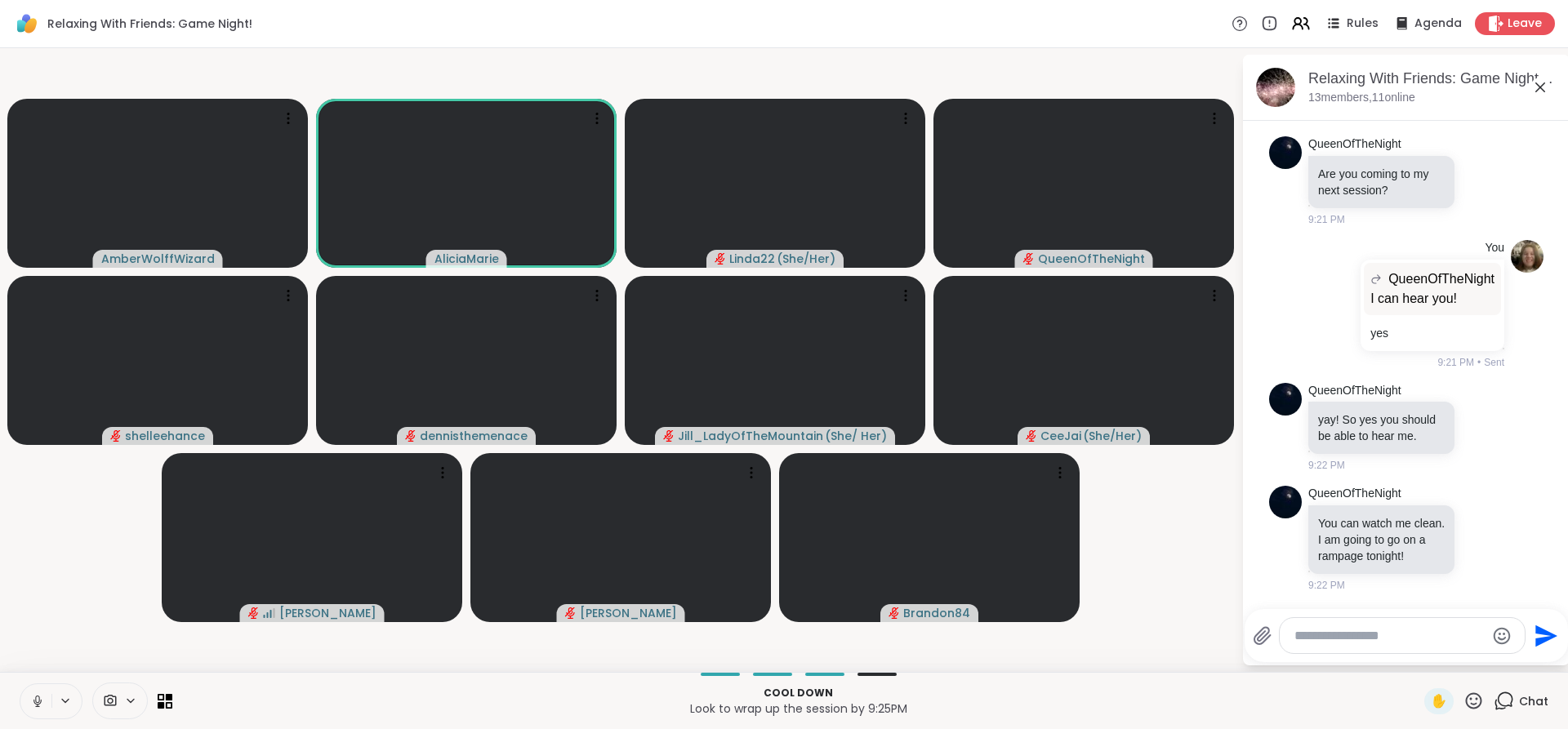
click at [36, 708] on icon at bounding box center [38, 701] width 15 height 15
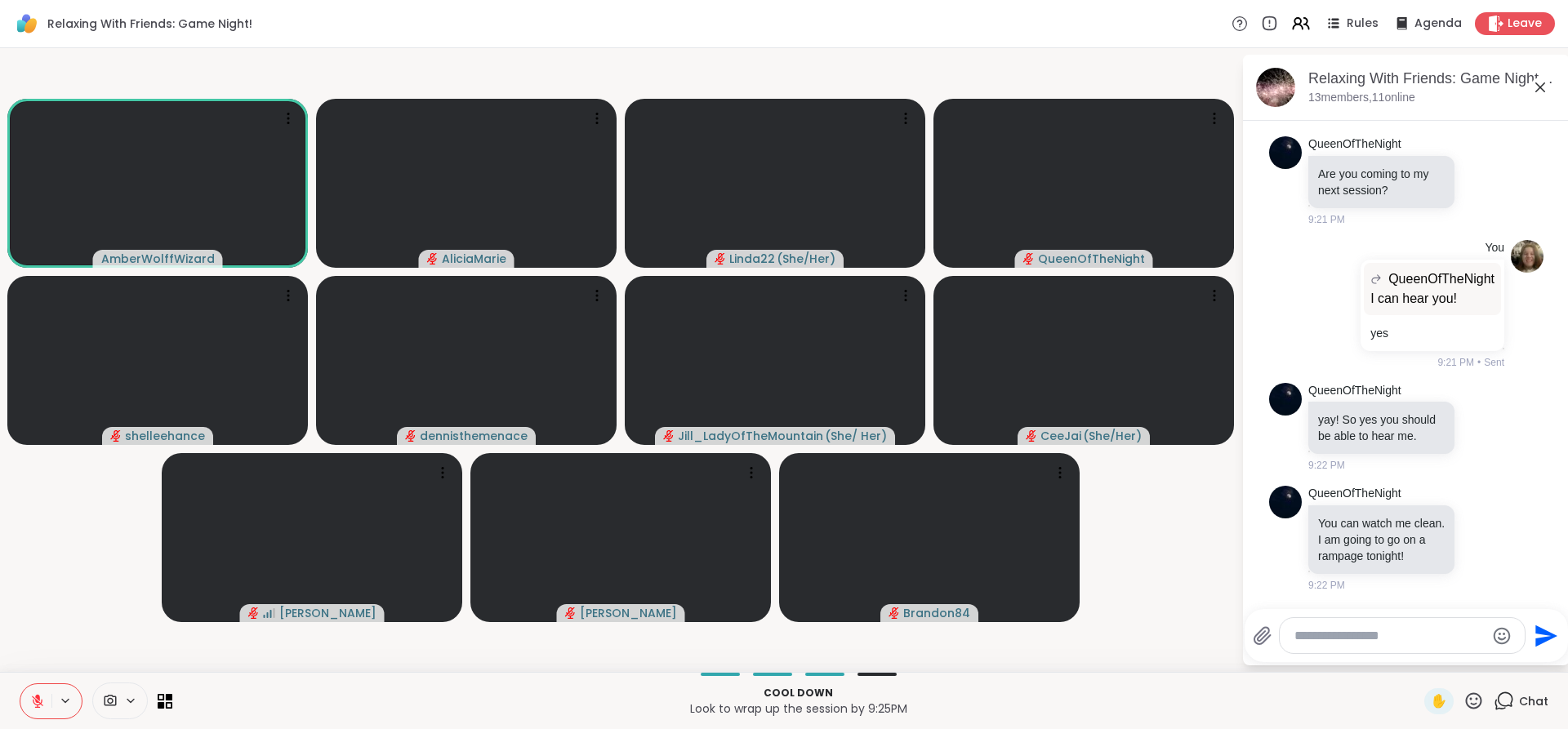
click at [40, 696] on icon at bounding box center [38, 701] width 15 height 15
click at [38, 699] on icon at bounding box center [37, 699] width 4 height 8
click at [41, 694] on icon at bounding box center [38, 701] width 15 height 15
click at [43, 692] on button at bounding box center [35, 701] width 31 height 34
click at [1269, 22] on icon at bounding box center [1269, 22] width 0 height 3
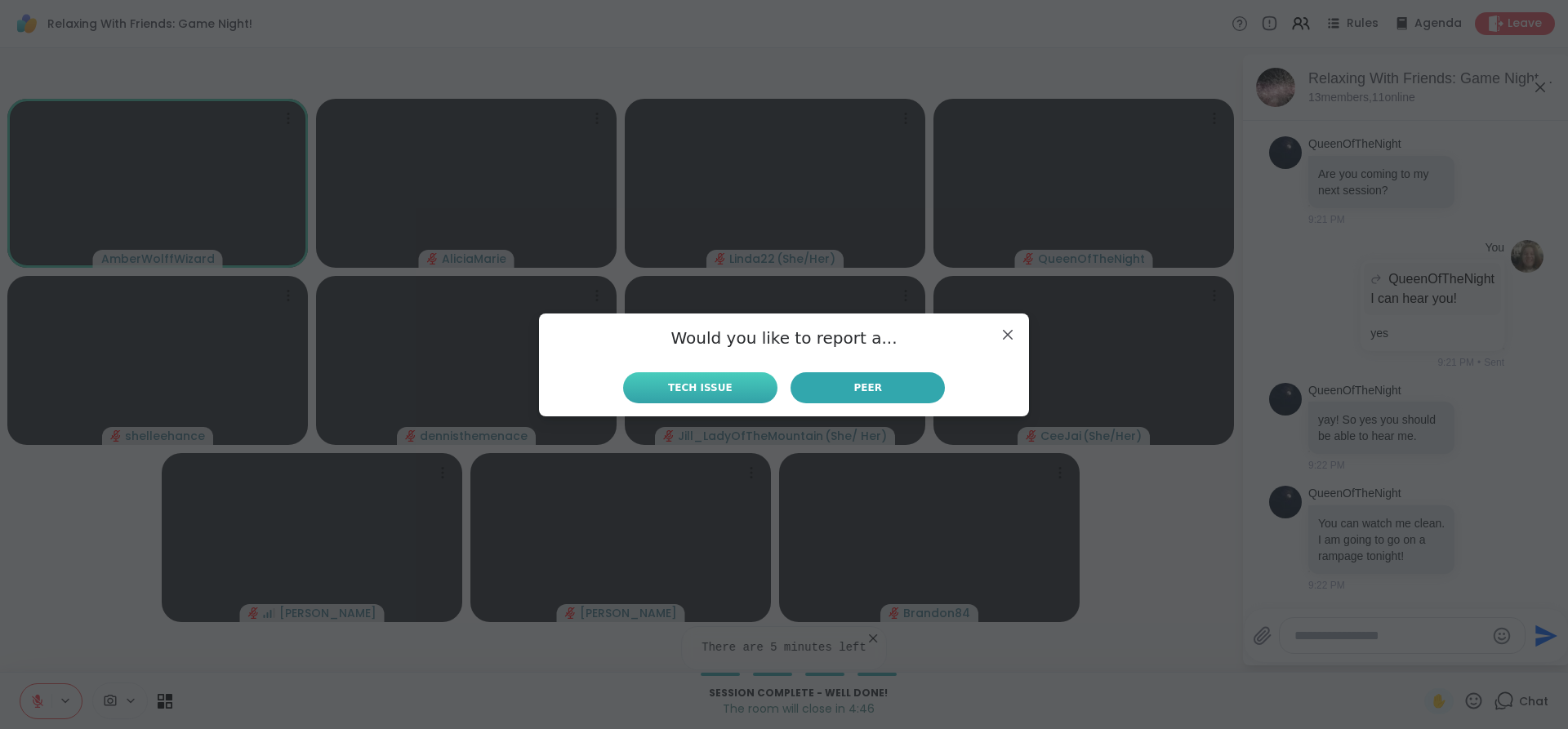
click at [677, 389] on span "Tech Issue" at bounding box center [700, 388] width 64 height 15
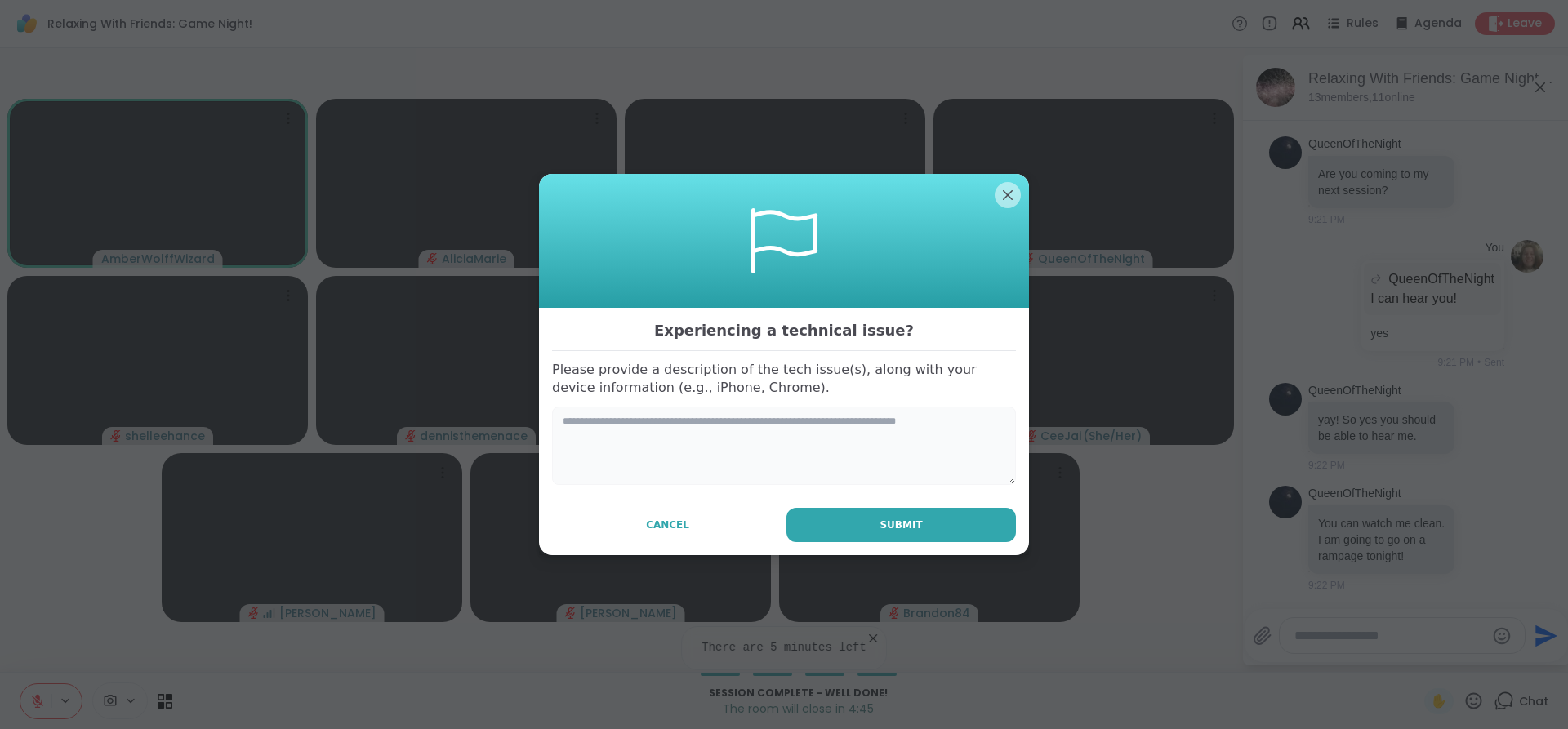
click at [574, 452] on textarea at bounding box center [784, 446] width 464 height 79
type textarea "**********"
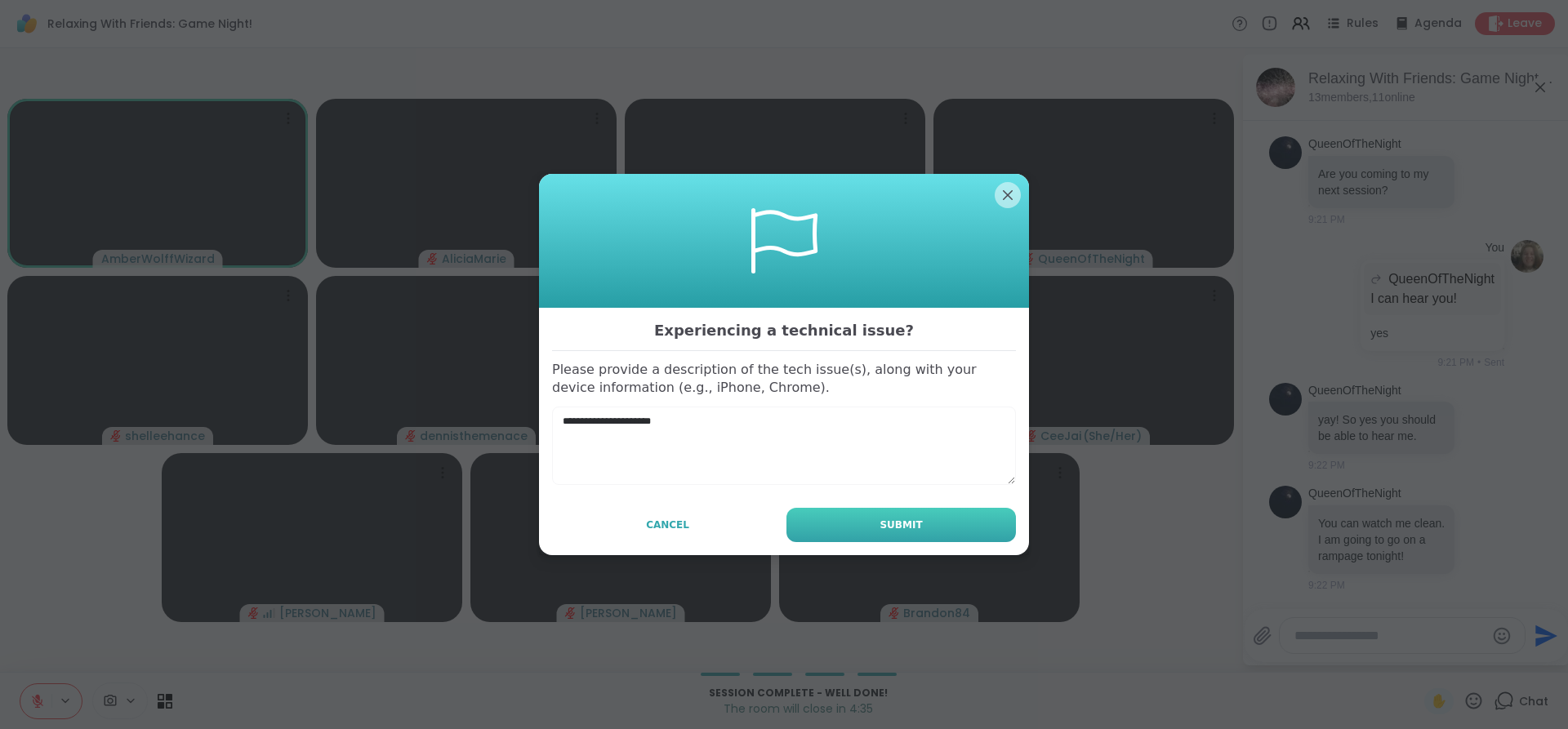
click at [955, 519] on button "Submit" at bounding box center [901, 524] width 229 height 34
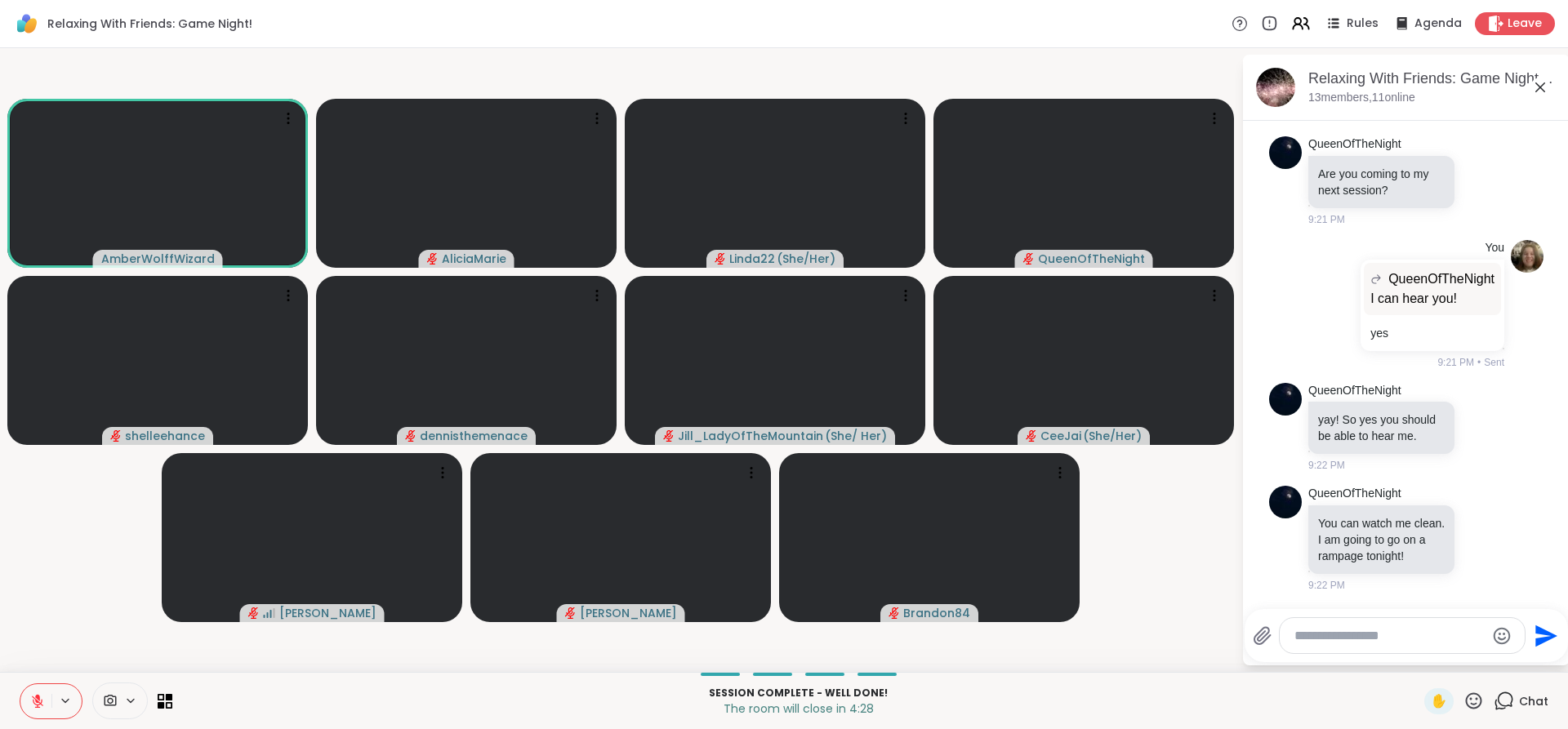
click at [46, 713] on button at bounding box center [35, 701] width 31 height 34
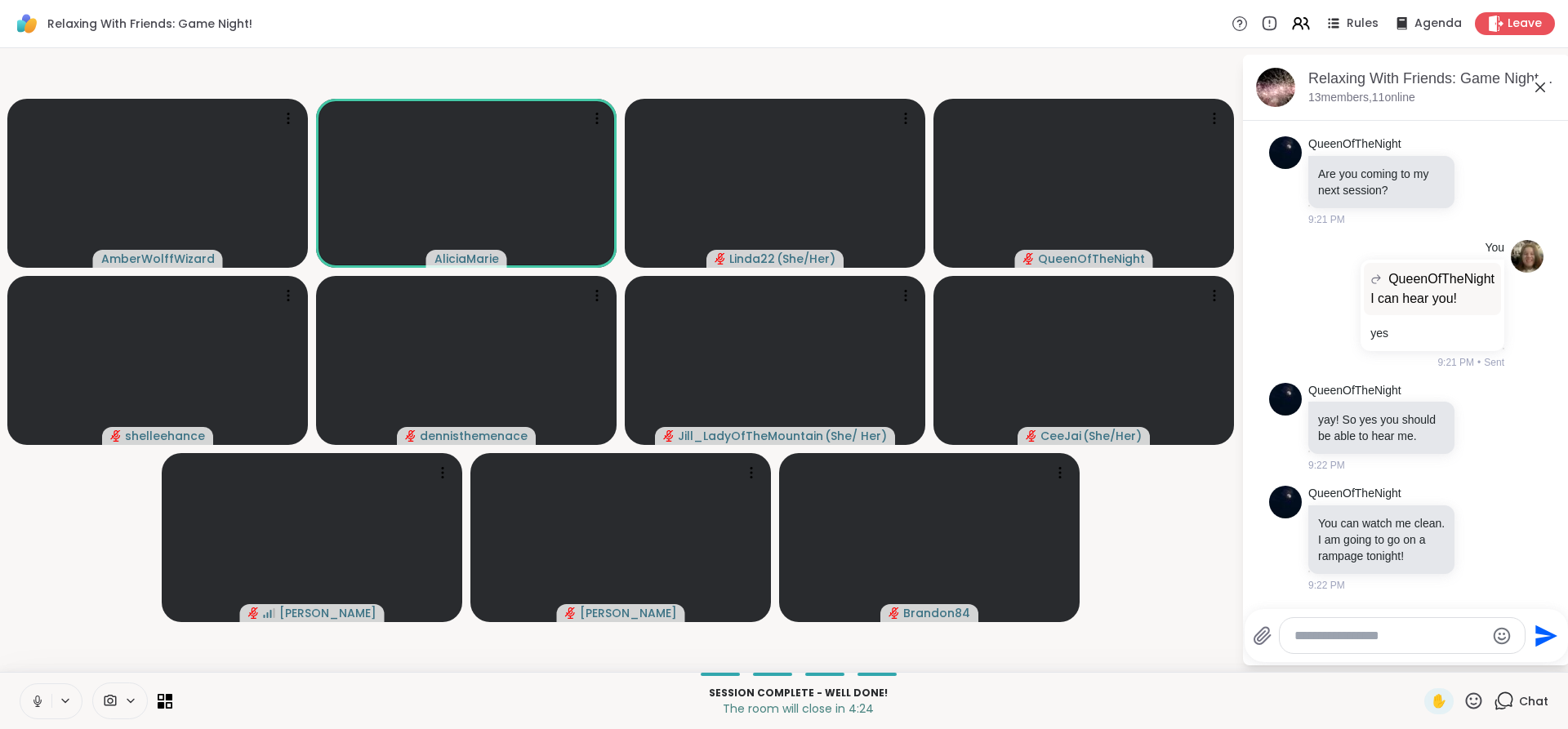
click at [33, 706] on icon at bounding box center [38, 701] width 15 height 15
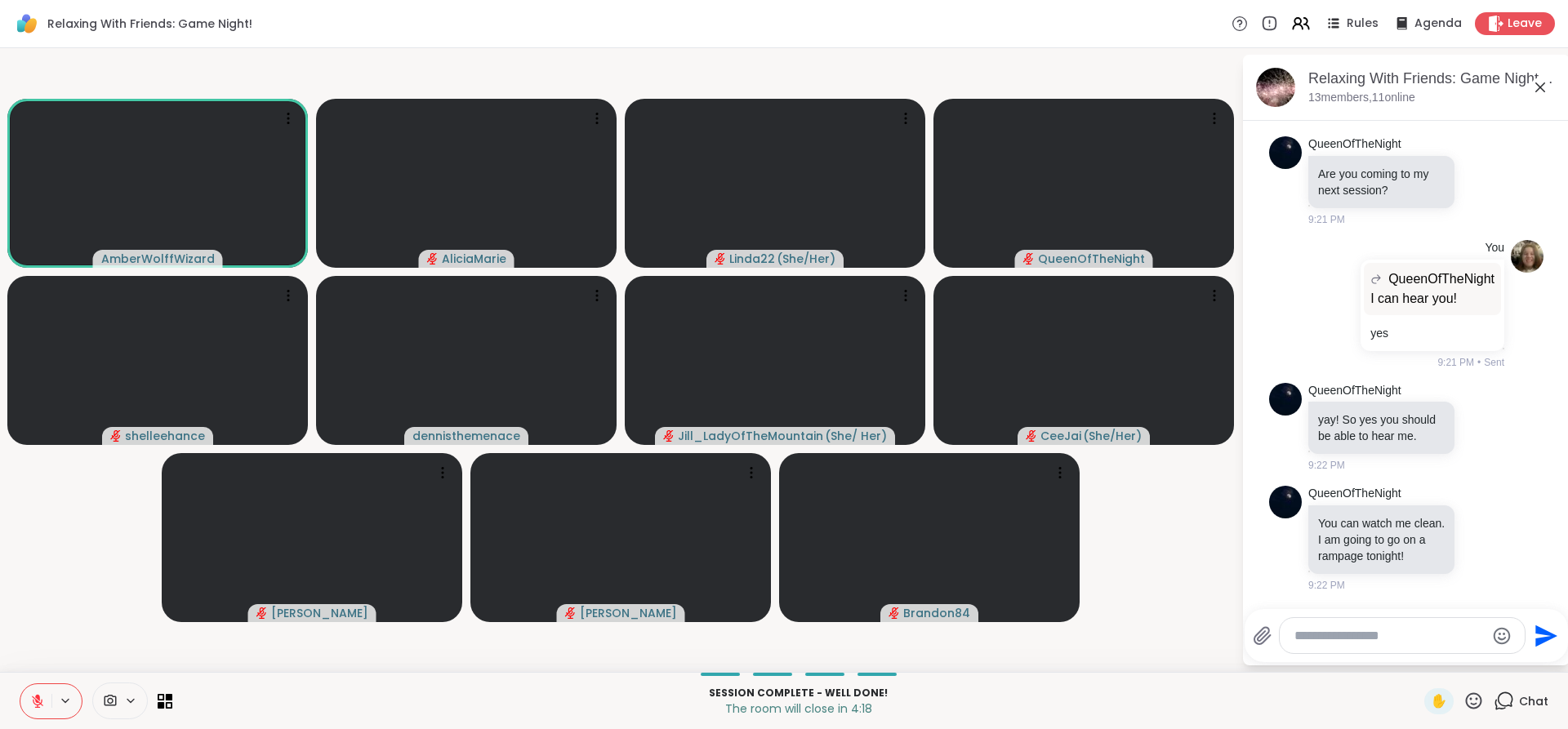
click at [36, 703] on icon at bounding box center [38, 701] width 15 height 15
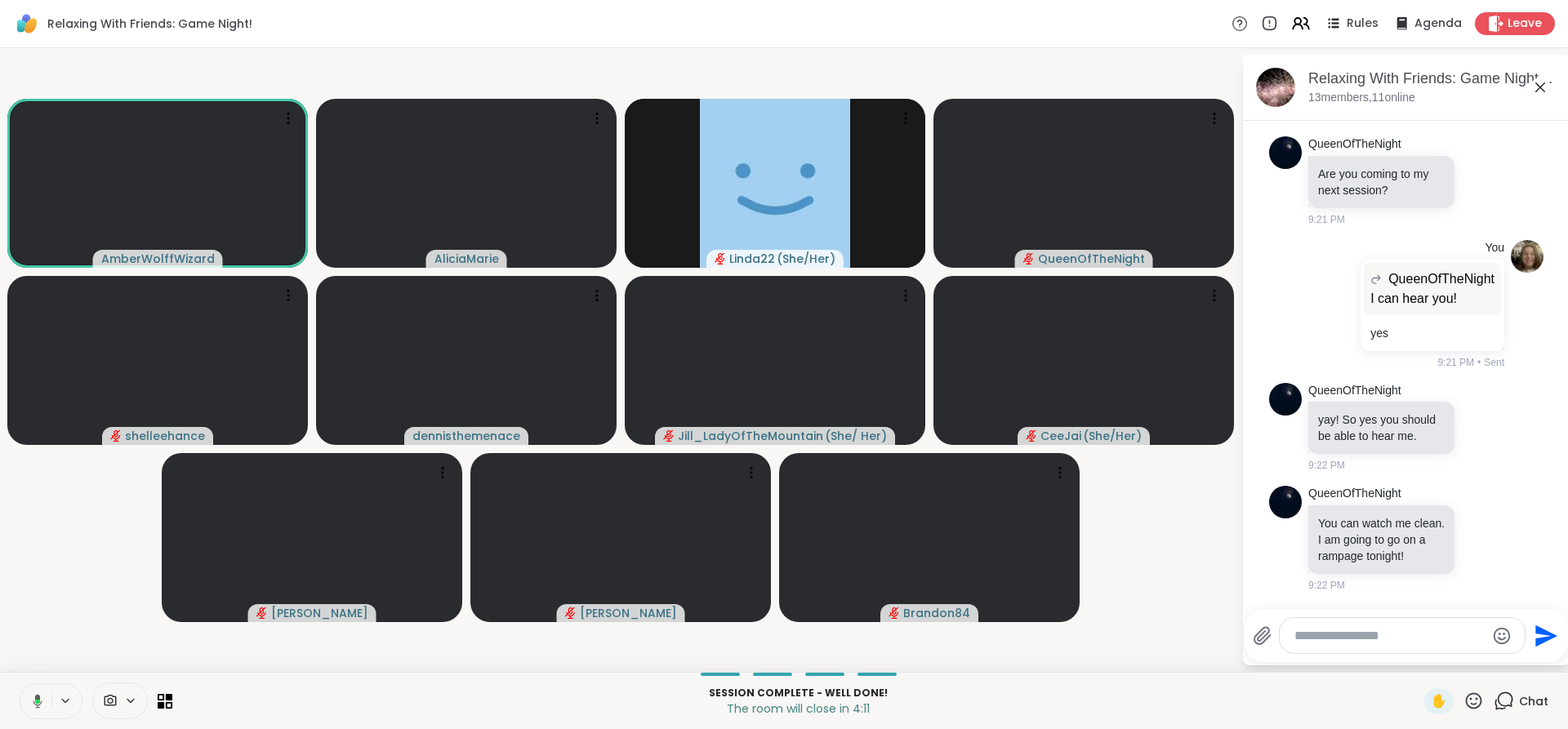
click at [34, 696] on icon at bounding box center [38, 701] width 9 height 14
click at [30, 696] on icon at bounding box center [38, 701] width 15 height 15
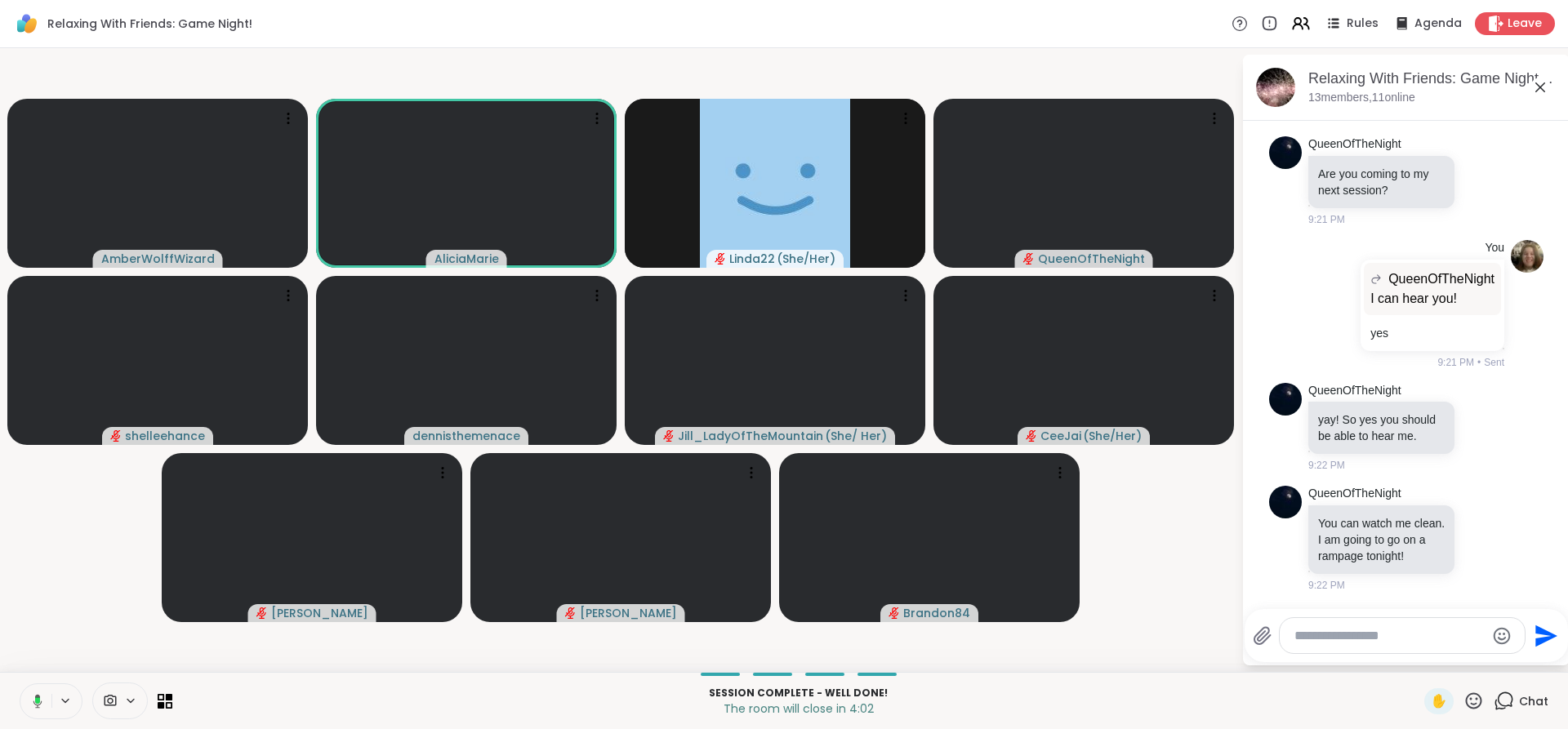
click at [39, 701] on icon at bounding box center [35, 701] width 15 height 15
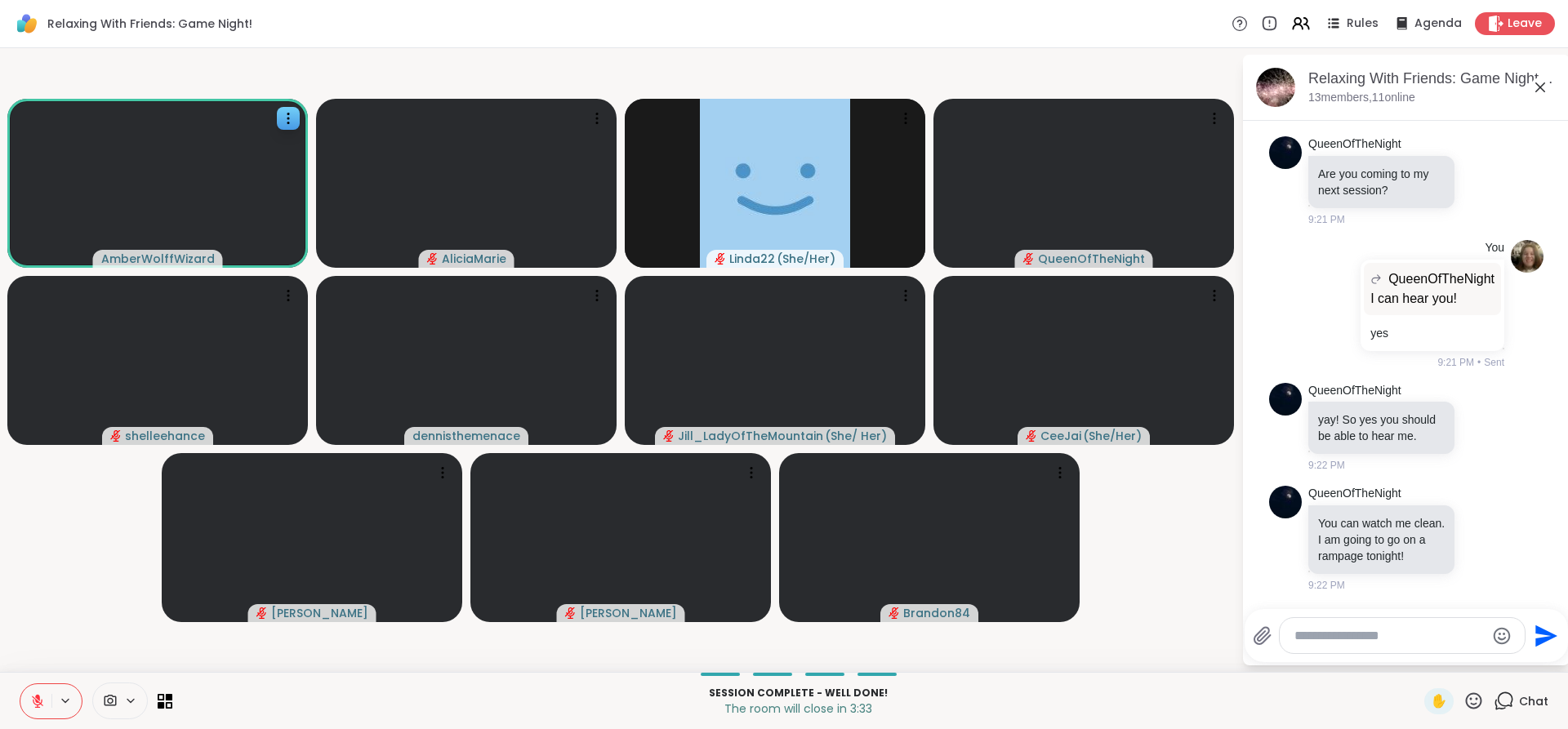
click at [288, 122] on icon at bounding box center [289, 123] width 2 height 2
click at [260, 132] on h4 "View Profile" at bounding box center [232, 135] width 69 height 17
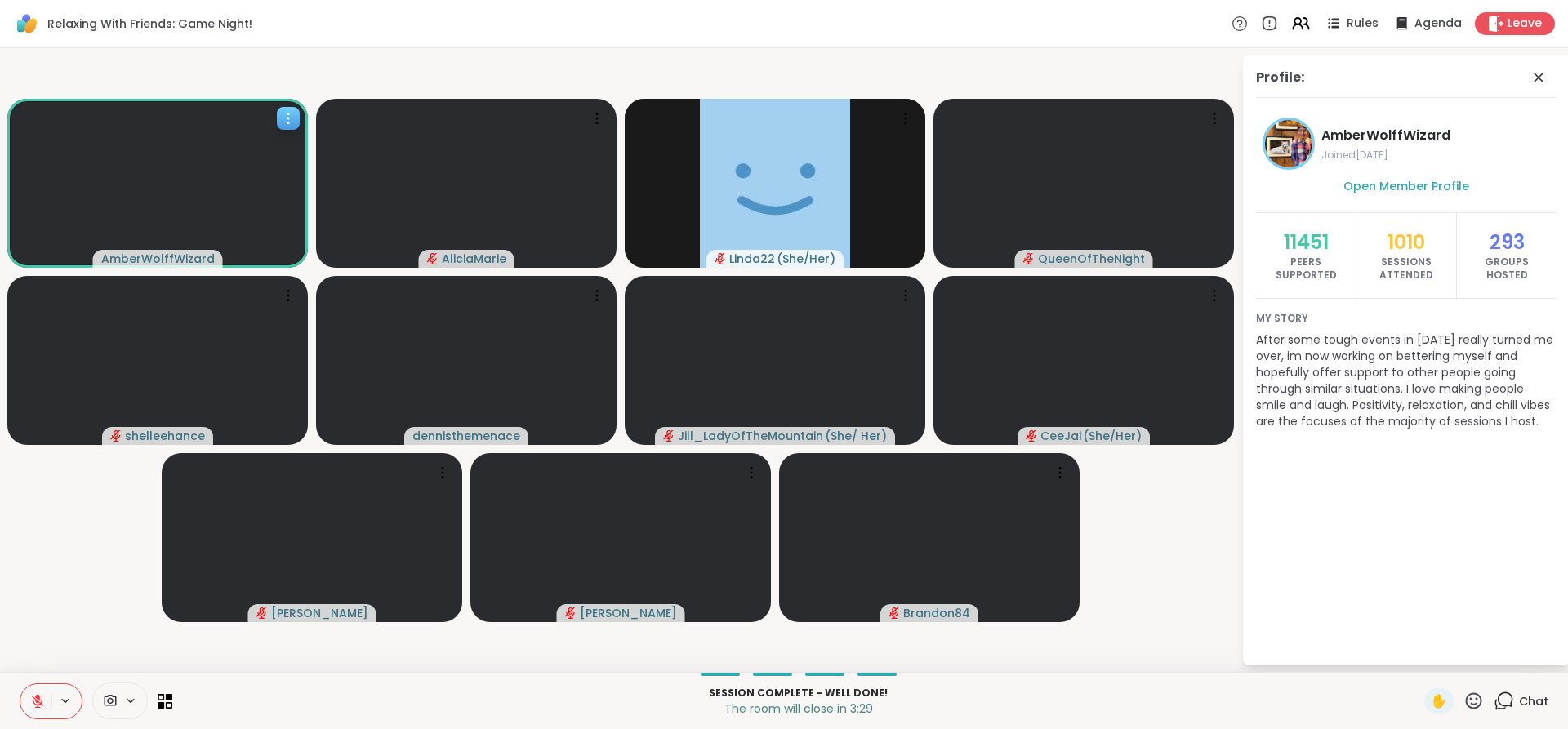
click at [43, 704] on icon at bounding box center [38, 701] width 15 height 15
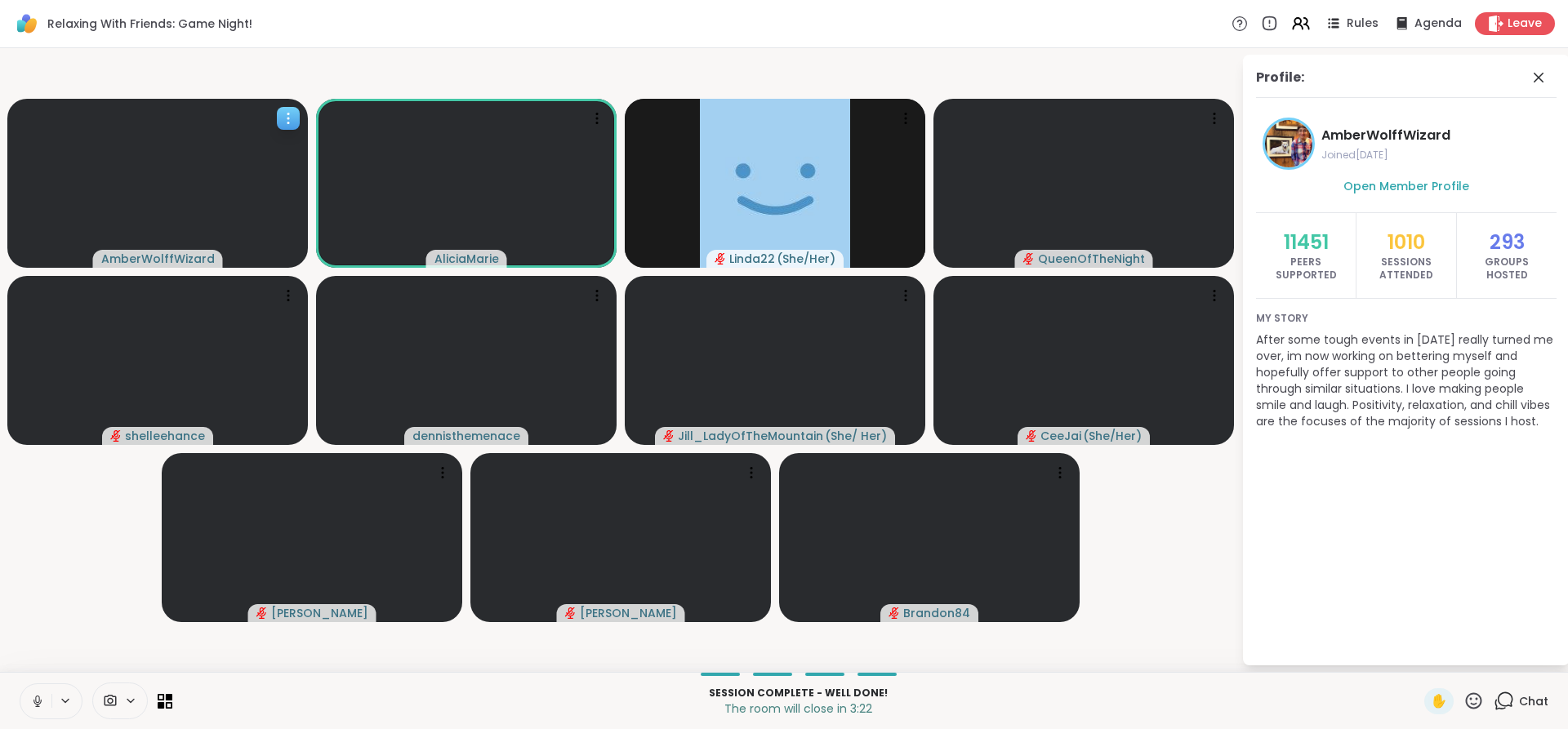
click at [23, 693] on button at bounding box center [35, 701] width 31 height 34
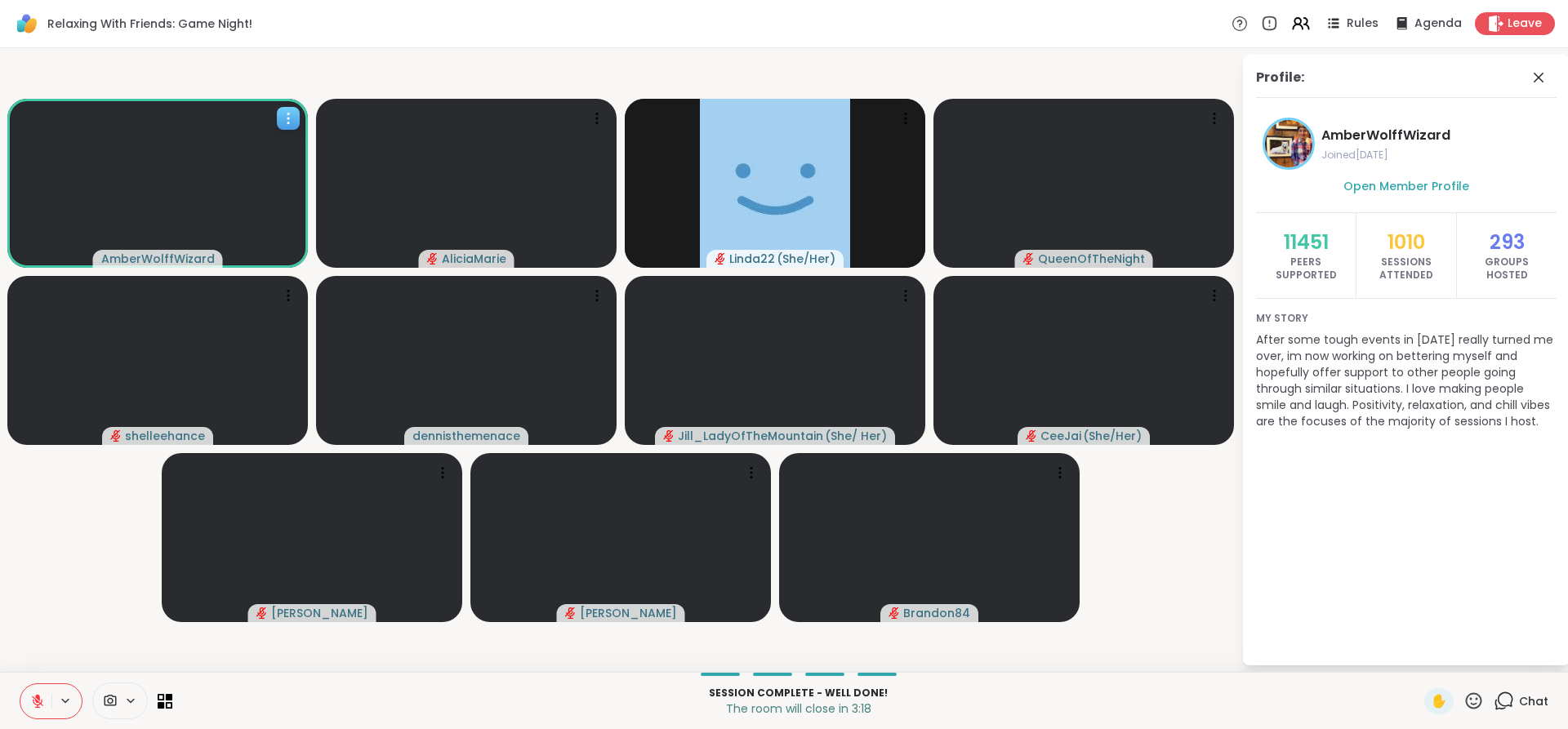
click at [33, 699] on icon at bounding box center [38, 701] width 15 height 15
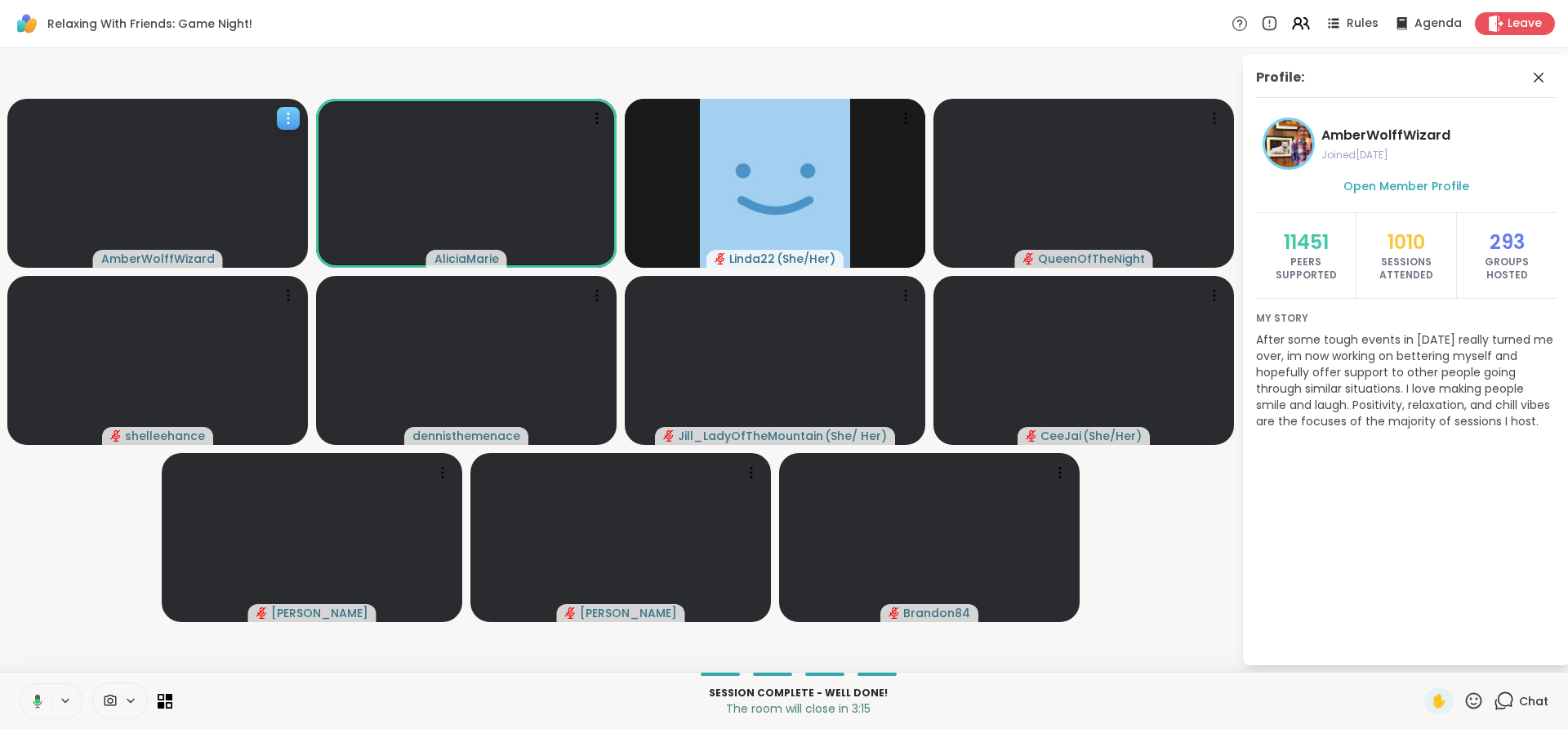
click at [28, 703] on icon at bounding box center [35, 701] width 15 height 15
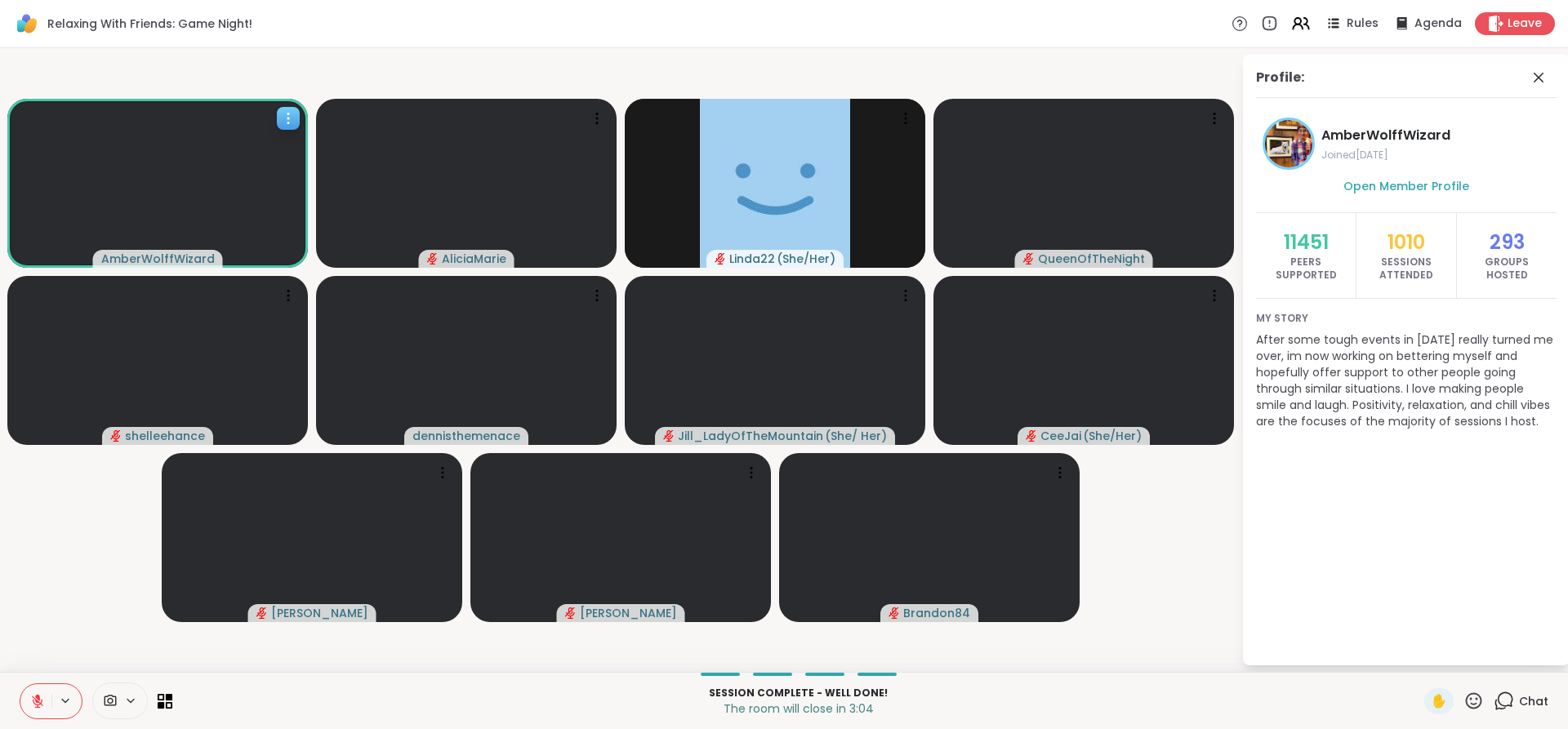
click at [21, 687] on button at bounding box center [35, 701] width 31 height 34
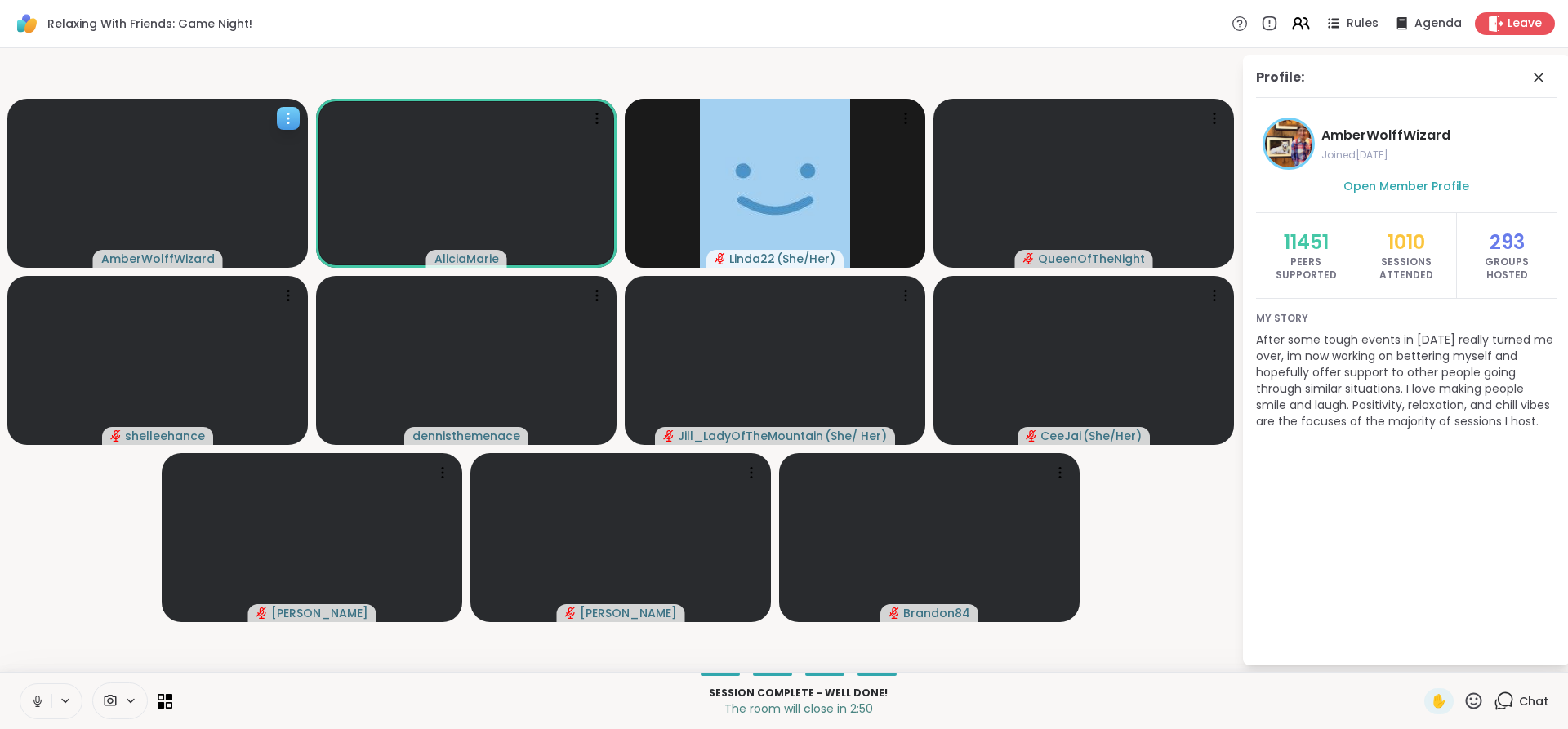
click at [38, 714] on button at bounding box center [35, 701] width 31 height 34
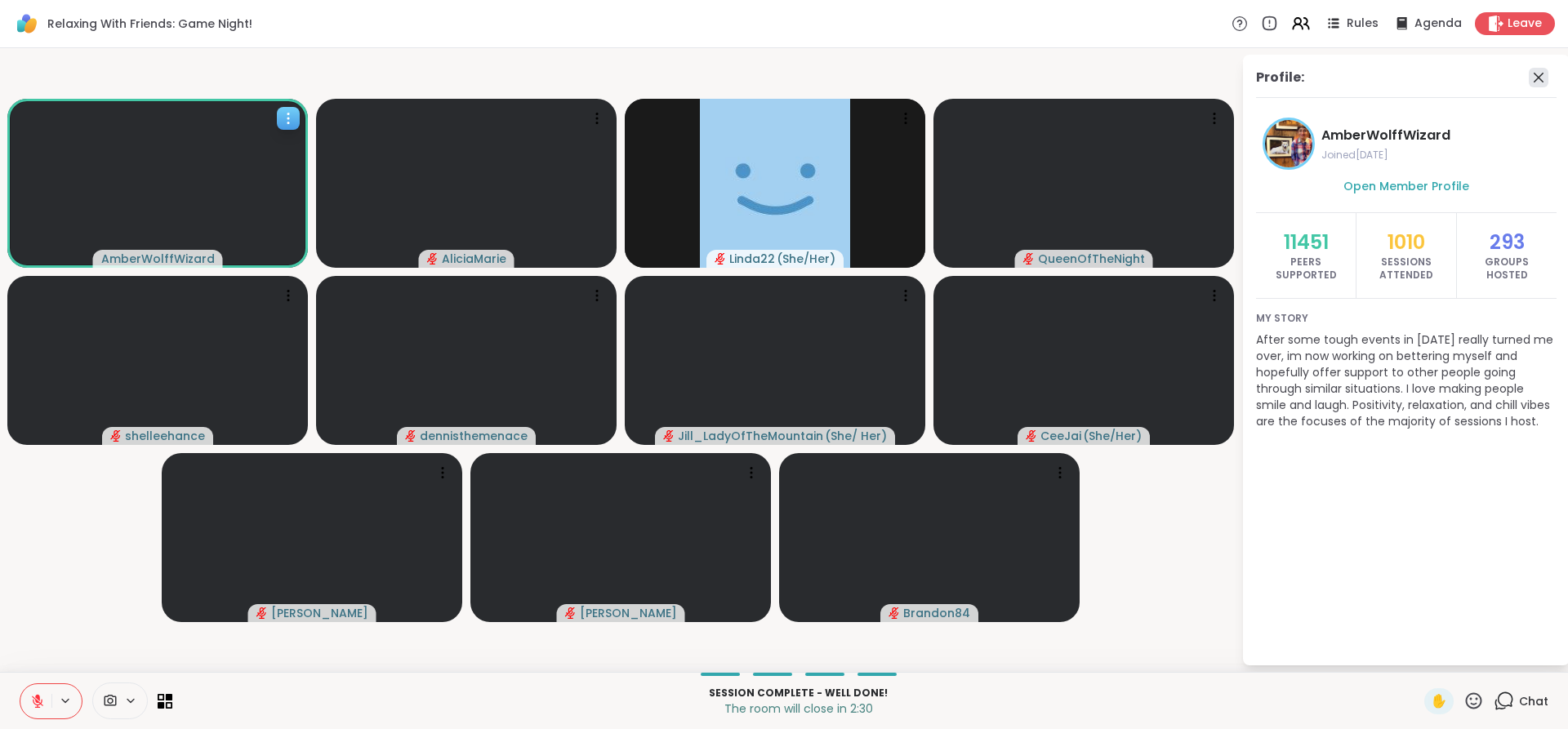
click at [1535, 77] on icon at bounding box center [1538, 77] width 19 height 19
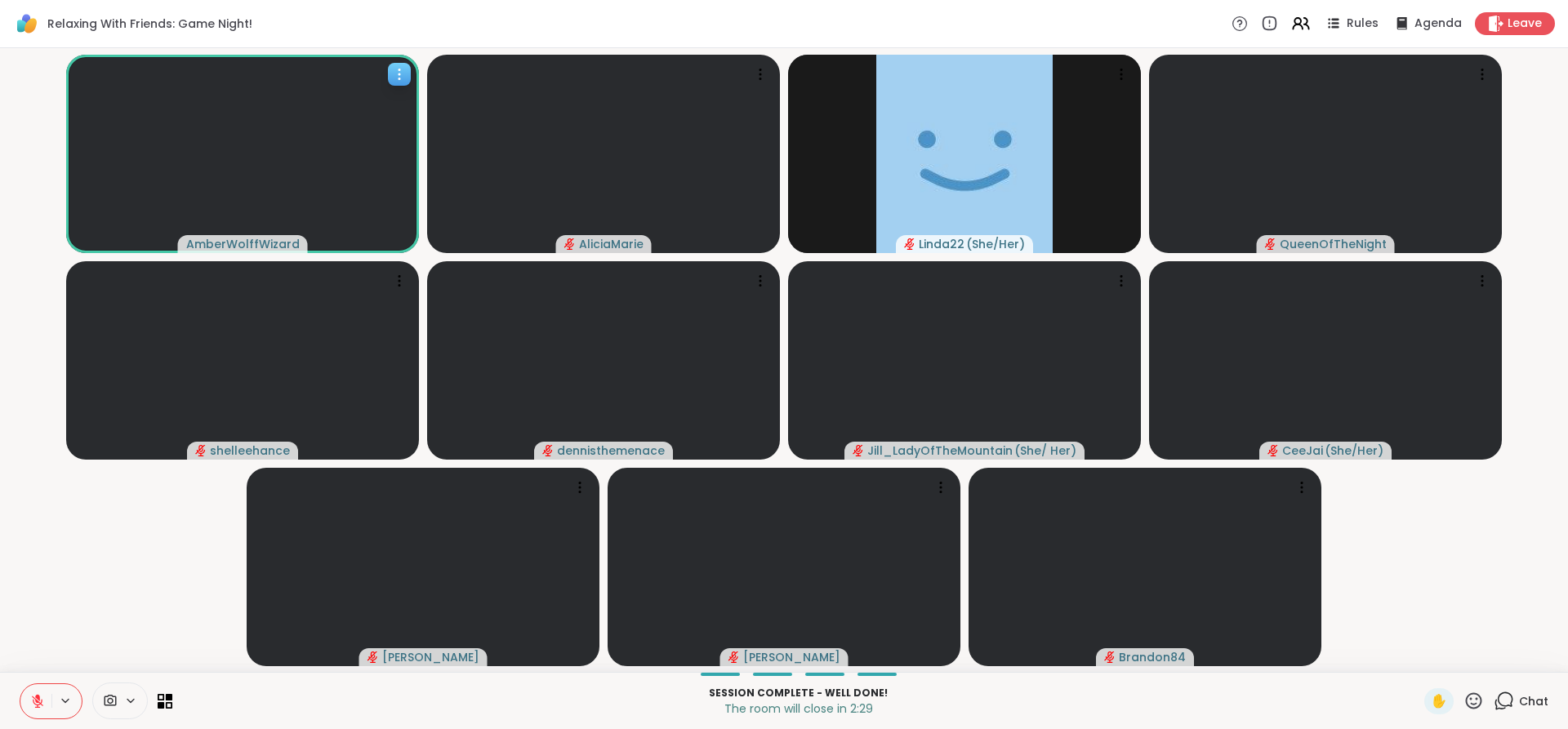
click at [1494, 694] on icon at bounding box center [1504, 701] width 20 height 20
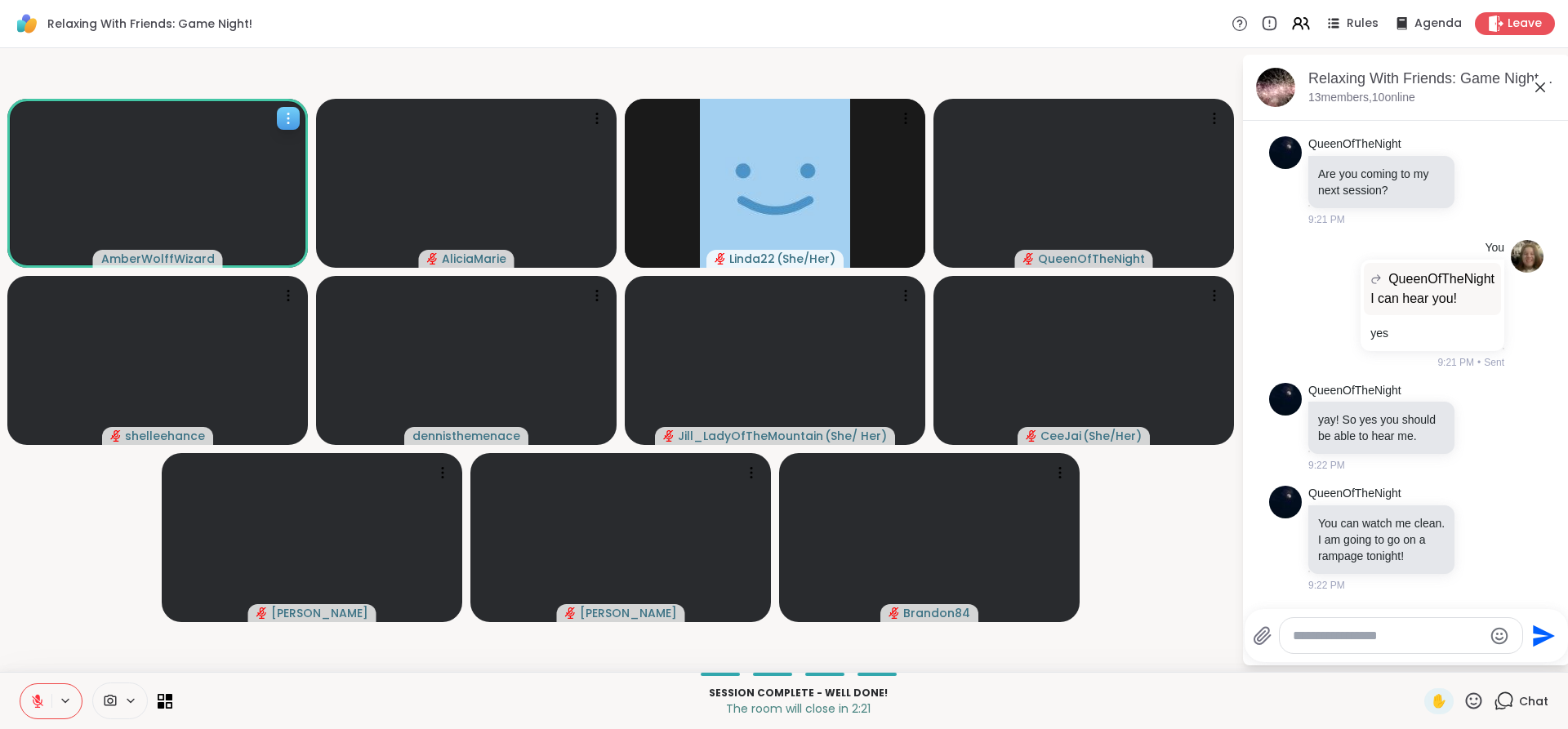
scroll to position [3443, 0]
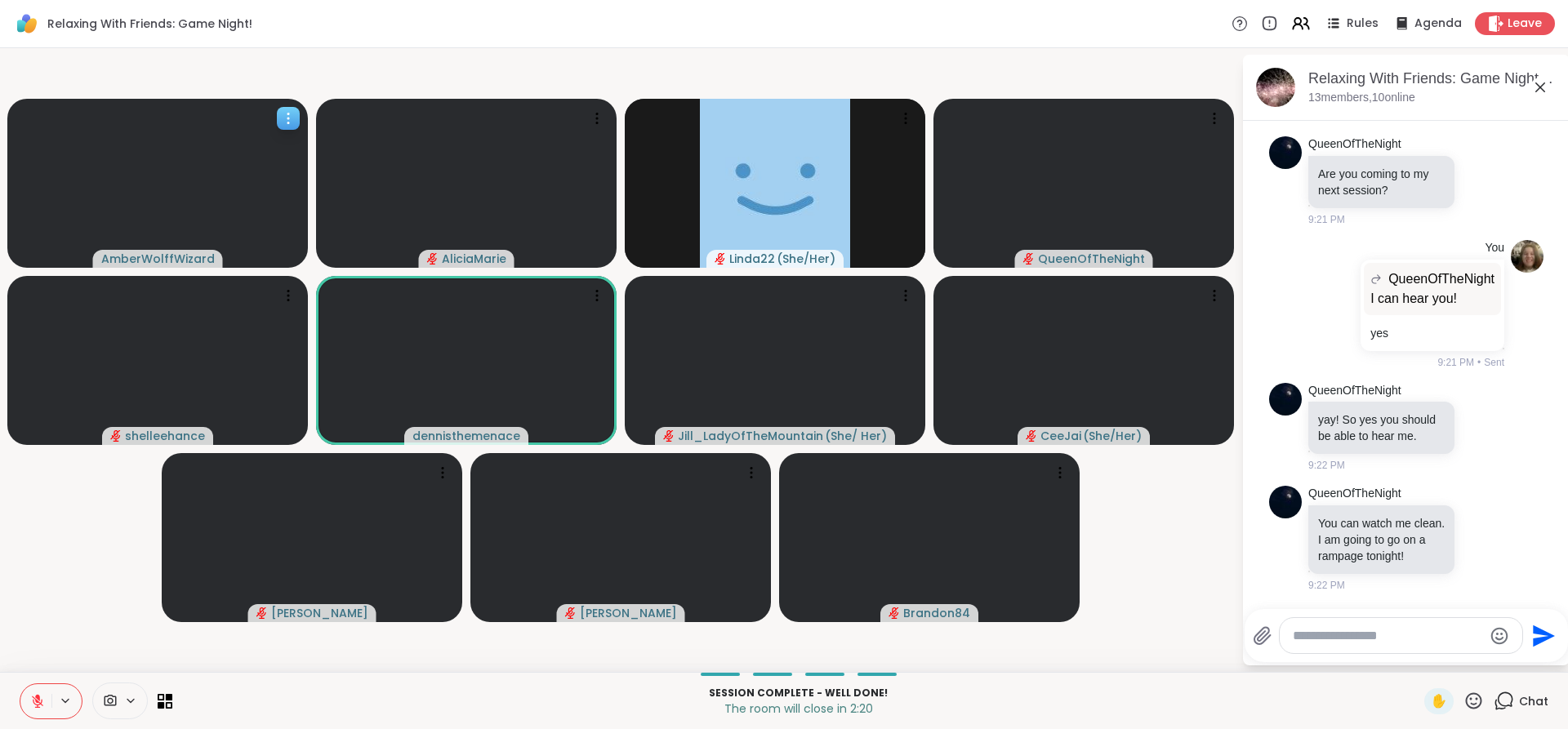
click at [1443, 628] on textarea "Type your message" at bounding box center [1388, 636] width 191 height 17
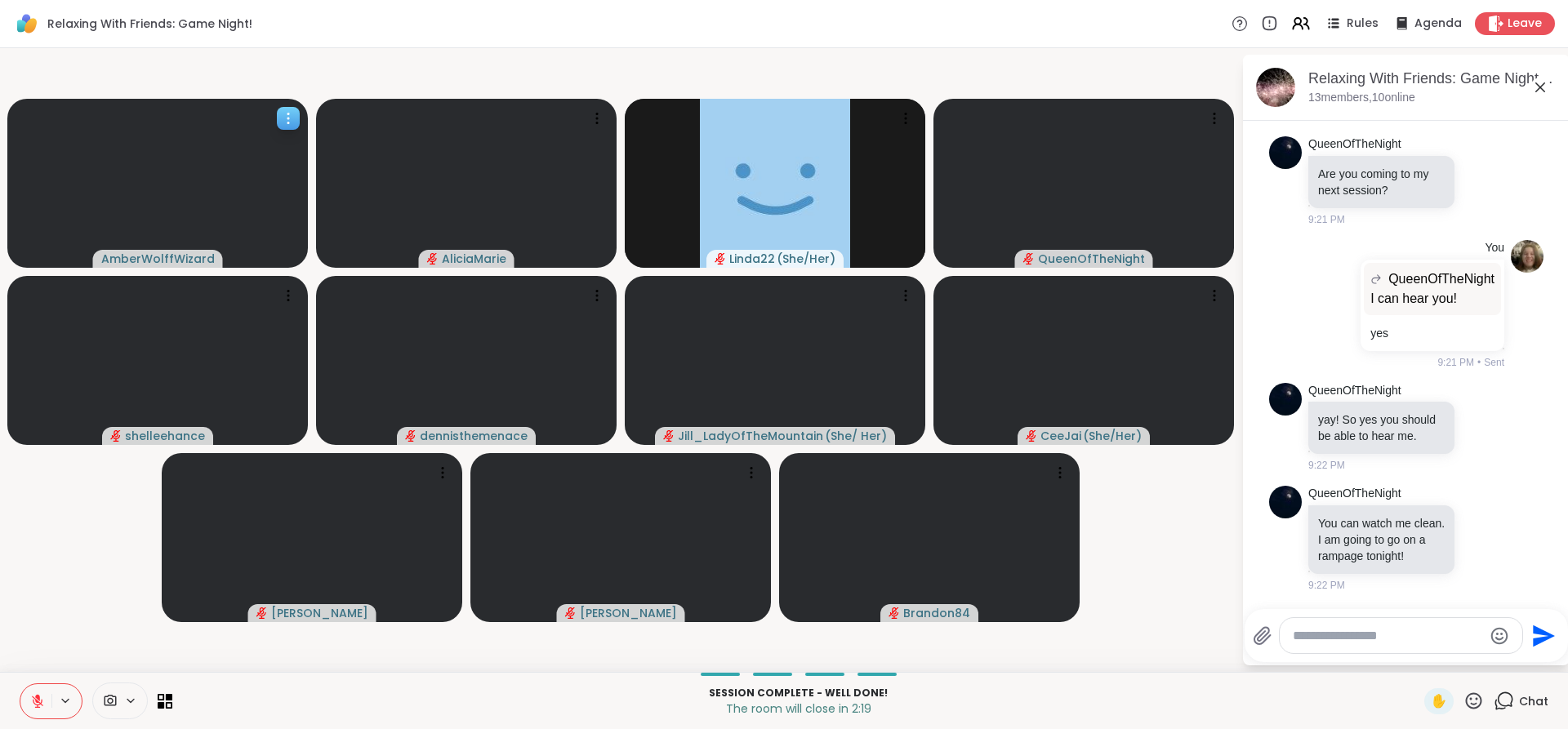
click at [1412, 641] on textarea "Type your message" at bounding box center [1388, 636] width 191 height 17
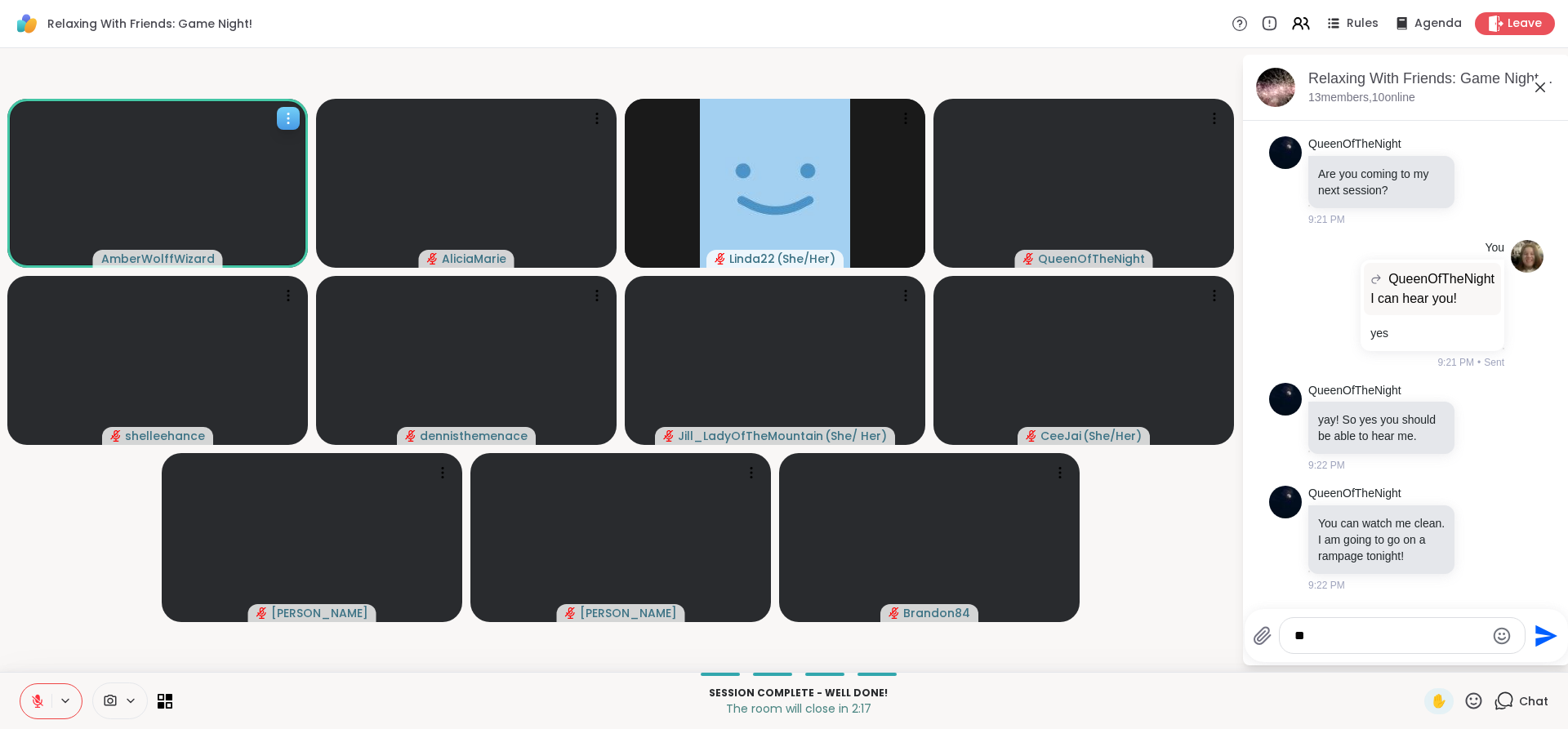
type textarea "***"
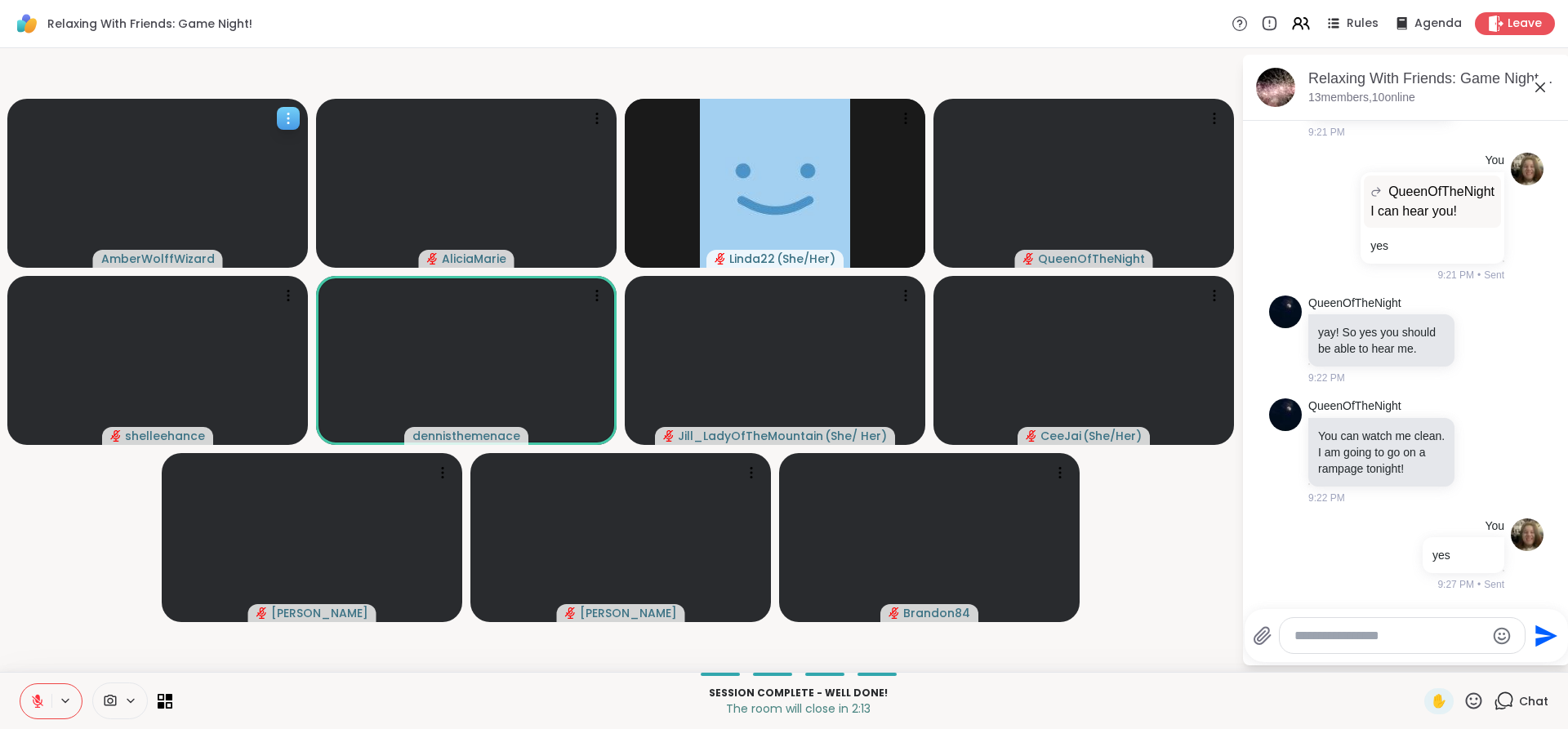
click at [33, 696] on icon at bounding box center [38, 701] width 15 height 15
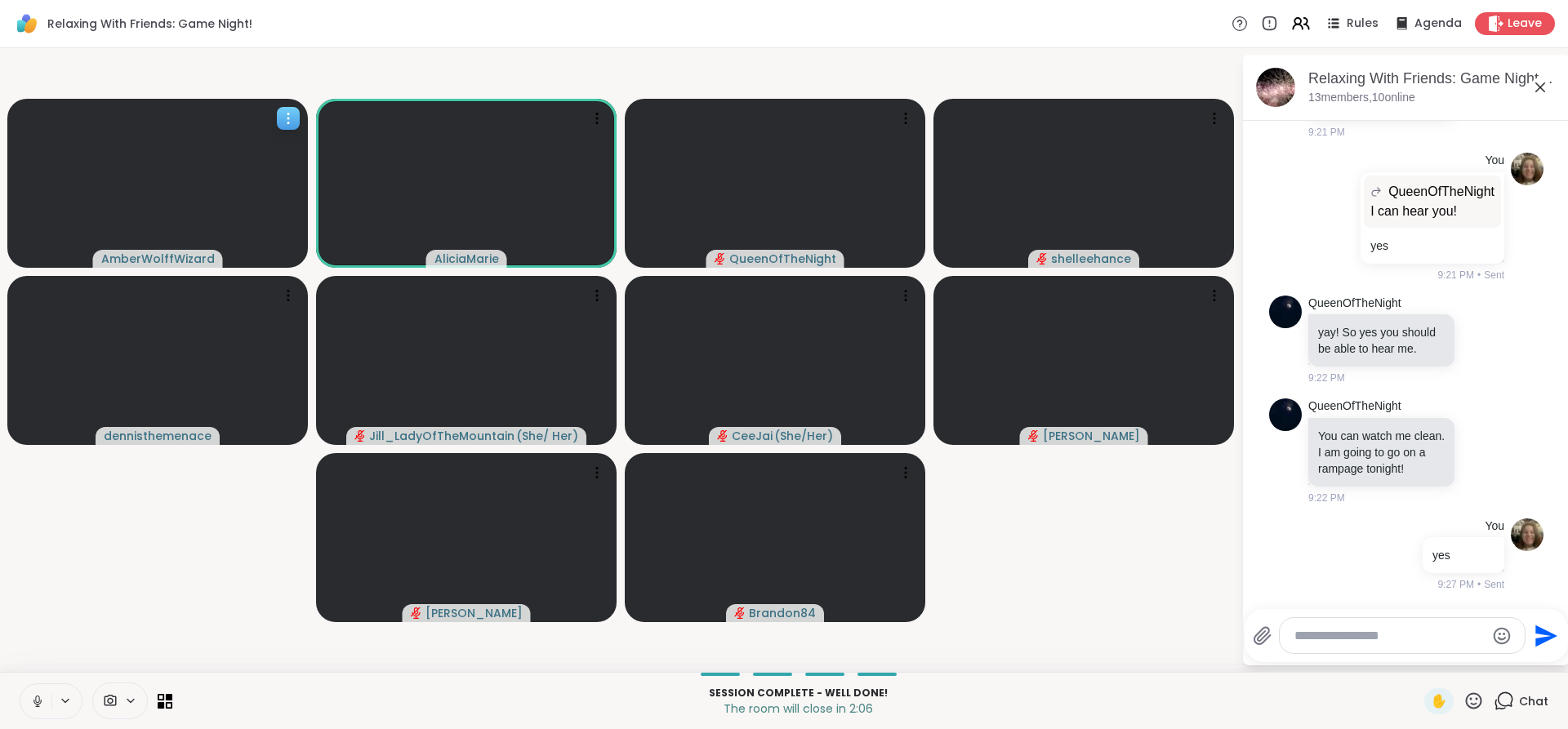
click at [32, 709] on button at bounding box center [35, 701] width 31 height 34
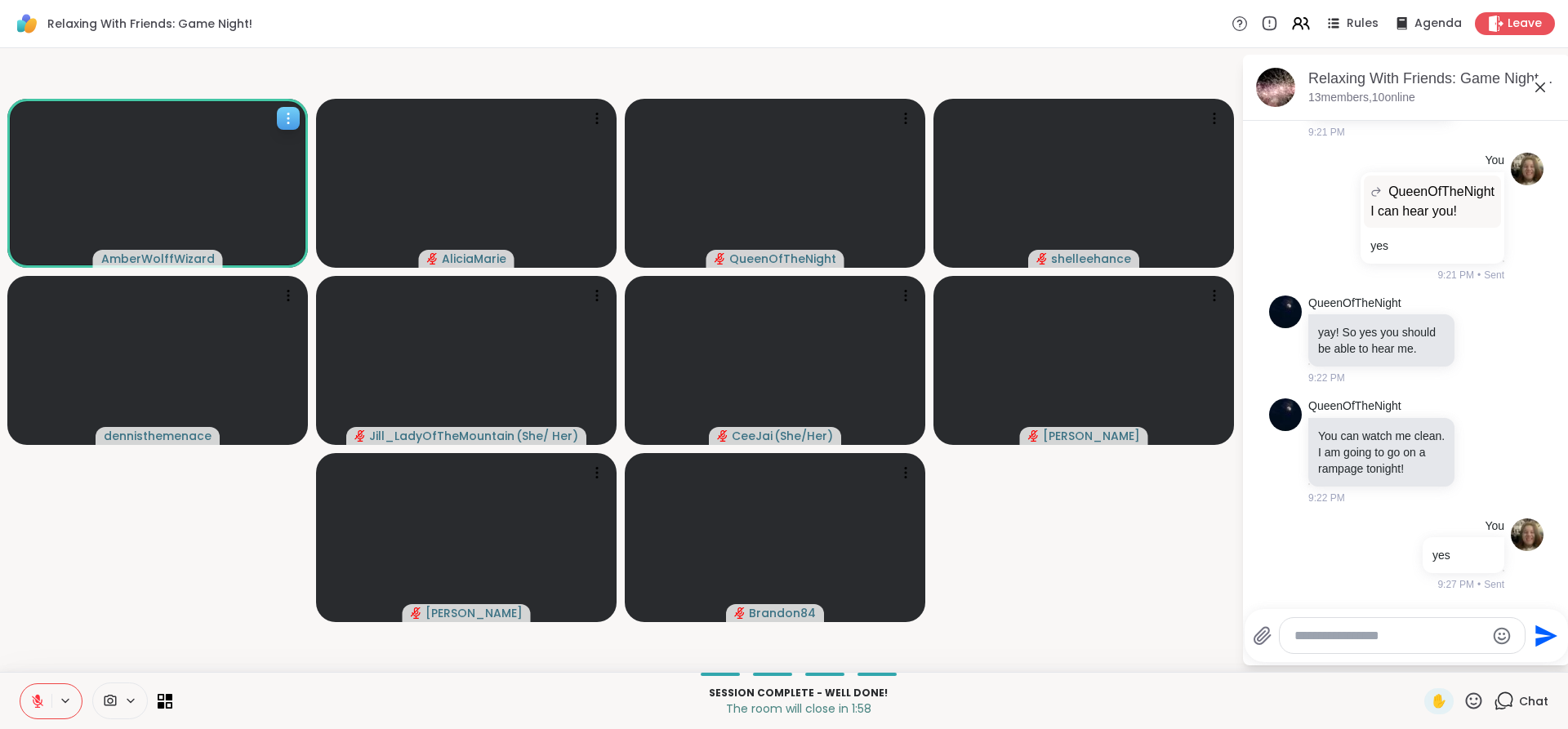
click at [38, 706] on icon at bounding box center [38, 701] width 15 height 15
click at [37, 705] on icon at bounding box center [37, 706] width 1 height 3
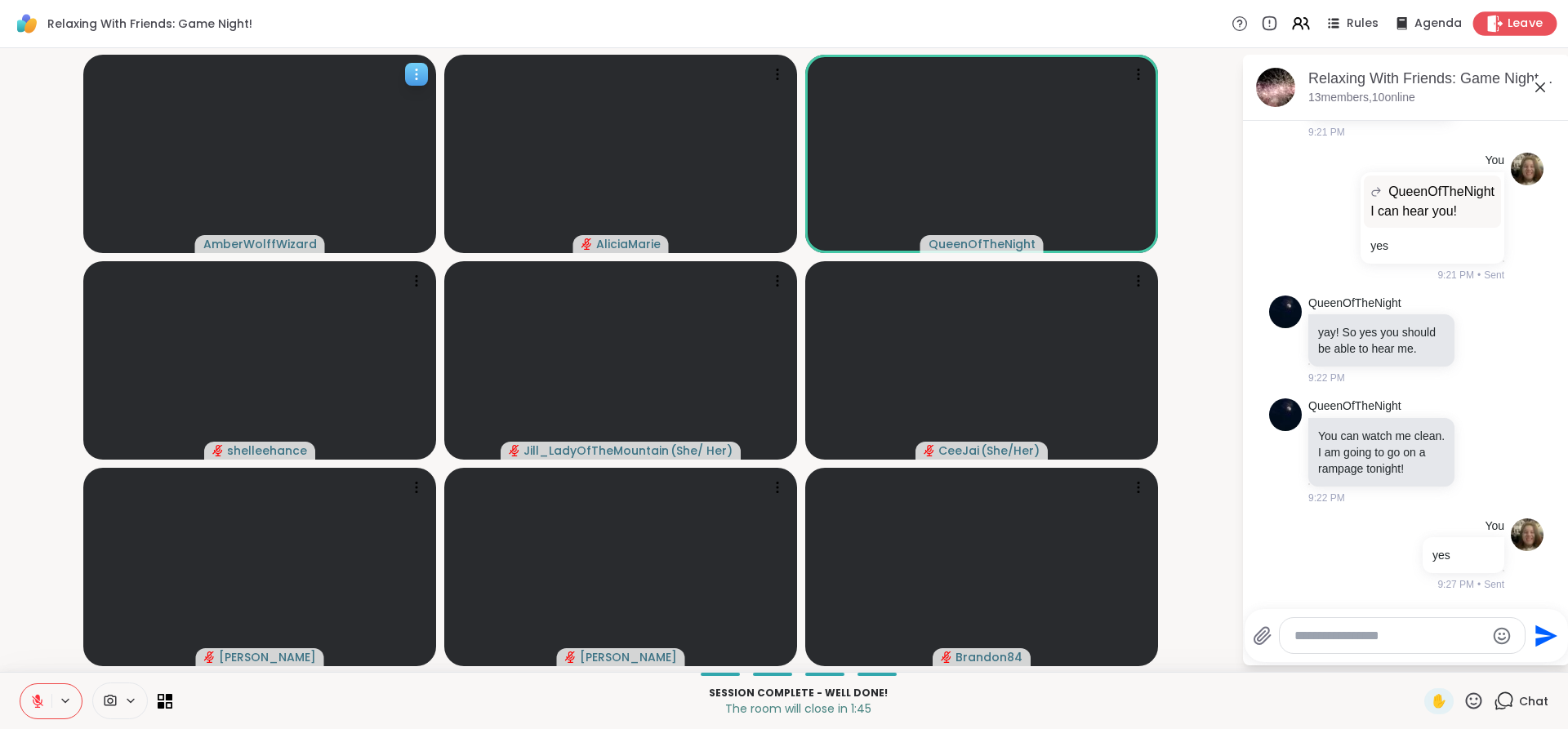
click at [1508, 31] on span "Leave" at bounding box center [1525, 24] width 36 height 18
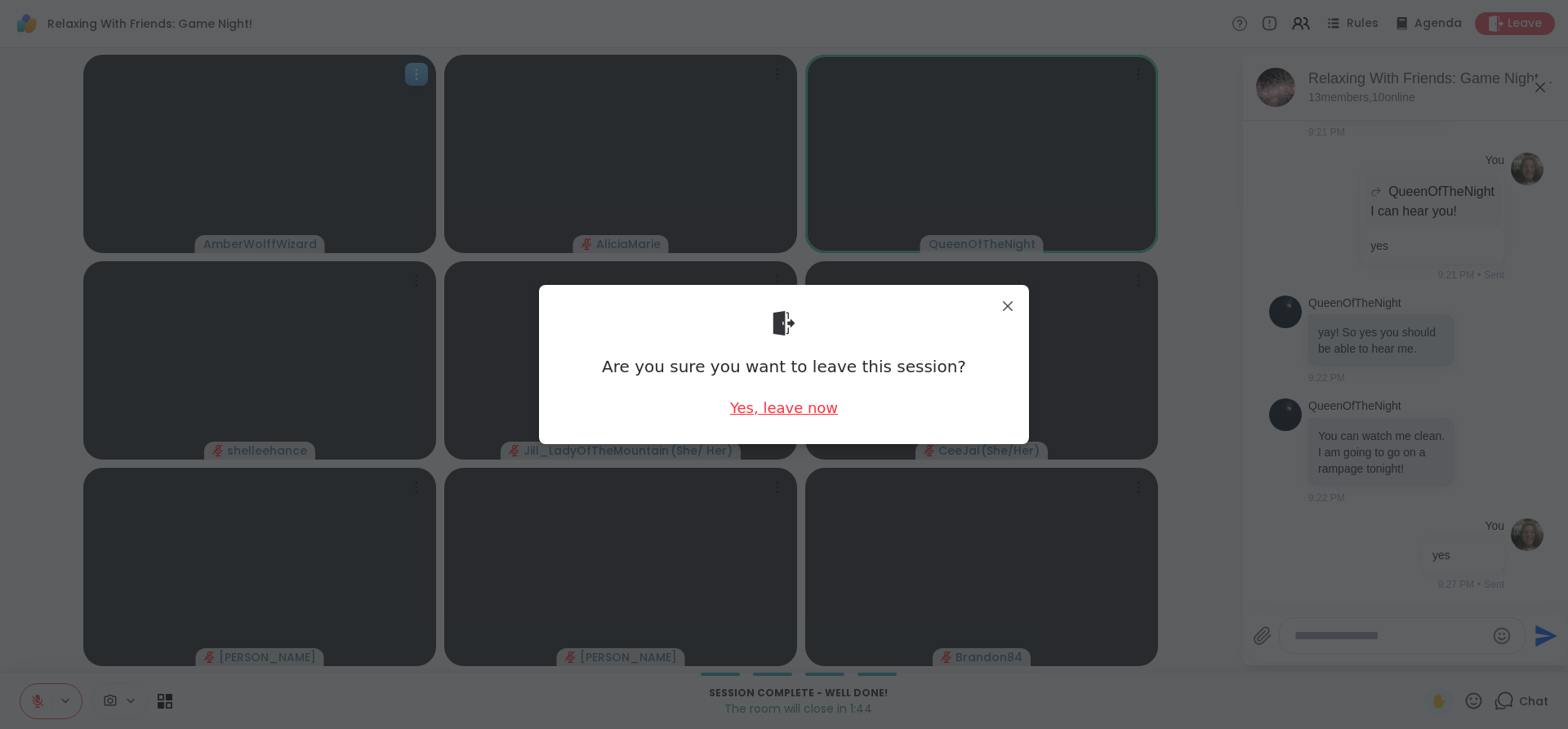
click at [805, 413] on div "Yes, leave now" at bounding box center [784, 408] width 108 height 20
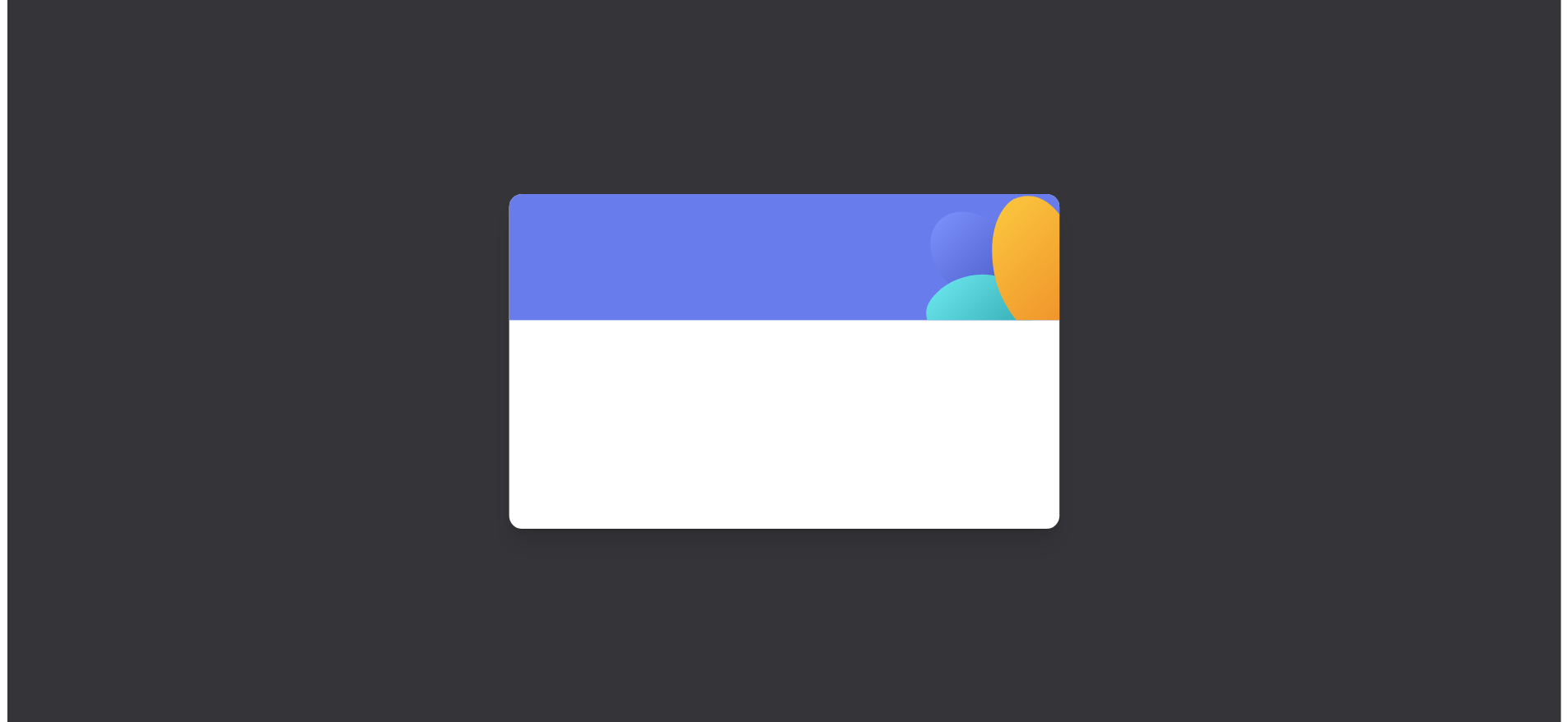
scroll to position [0, 0]
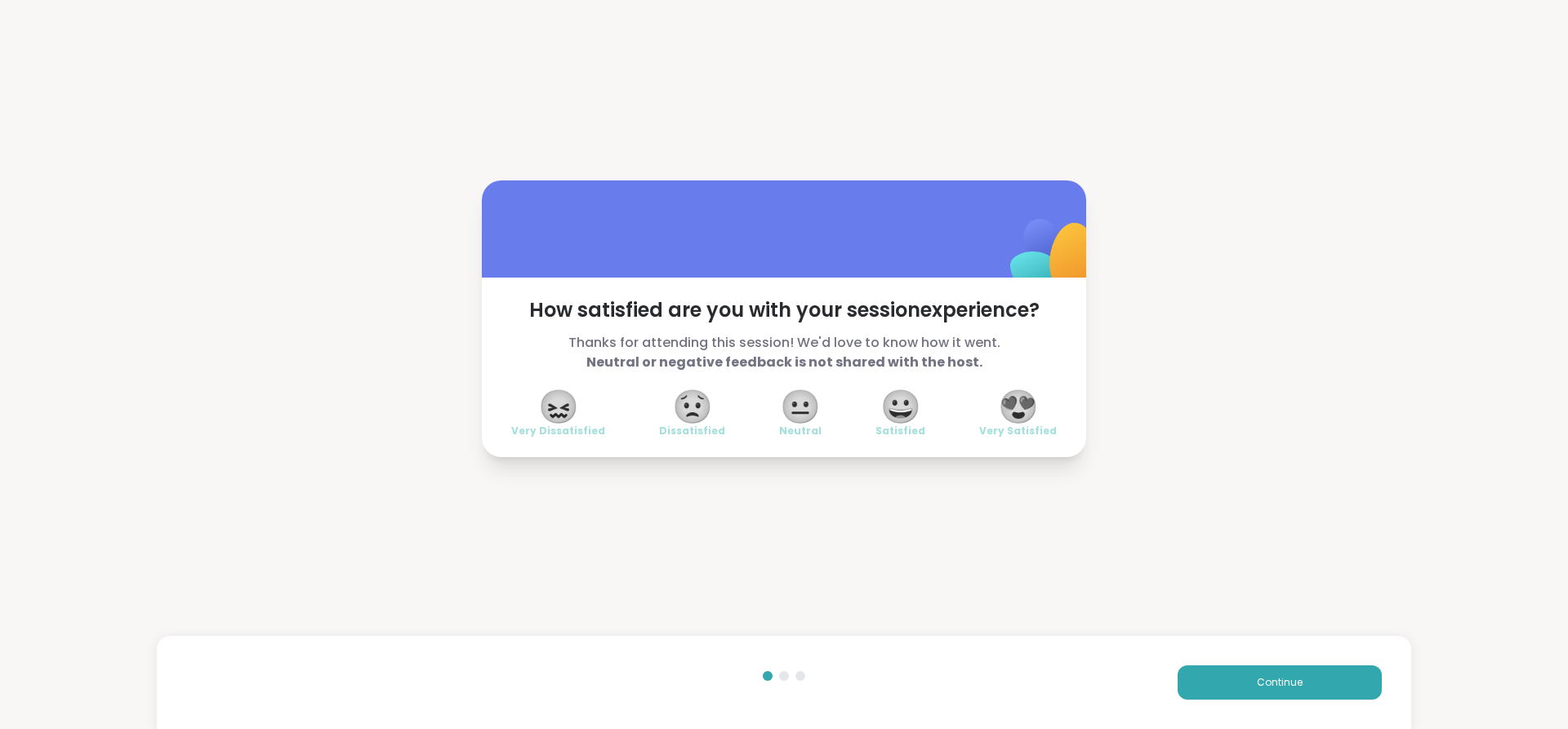
click at [1006, 421] on span "😍" at bounding box center [1018, 406] width 41 height 29
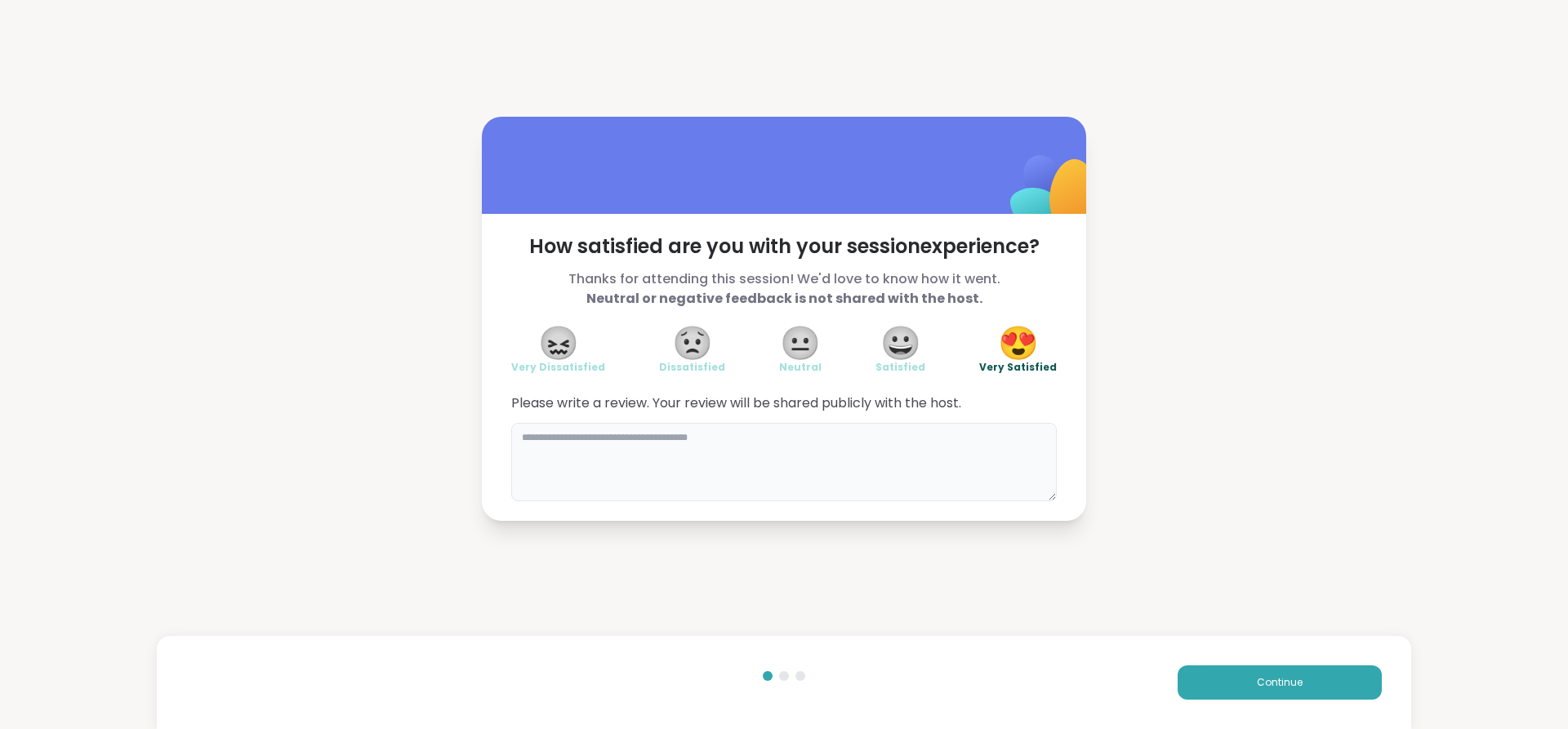
click at [929, 444] on textarea at bounding box center [784, 462] width 545 height 79
type textarea "**********"
click at [1314, 709] on div "Continue" at bounding box center [784, 682] width 1254 height 93
click at [1264, 668] on button "Continue" at bounding box center [1279, 682] width 204 height 34
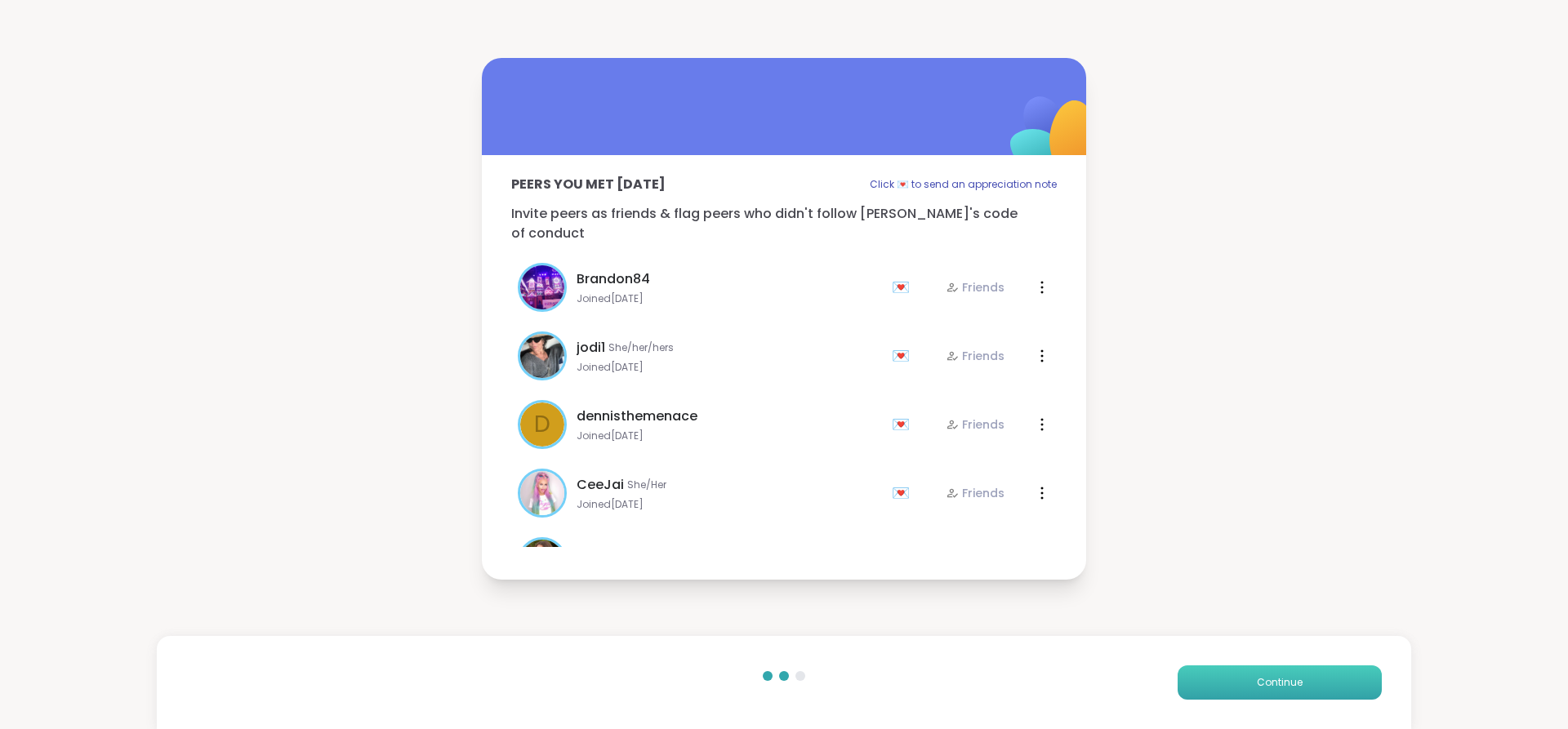
click at [1281, 670] on button "Continue" at bounding box center [1279, 682] width 204 height 34
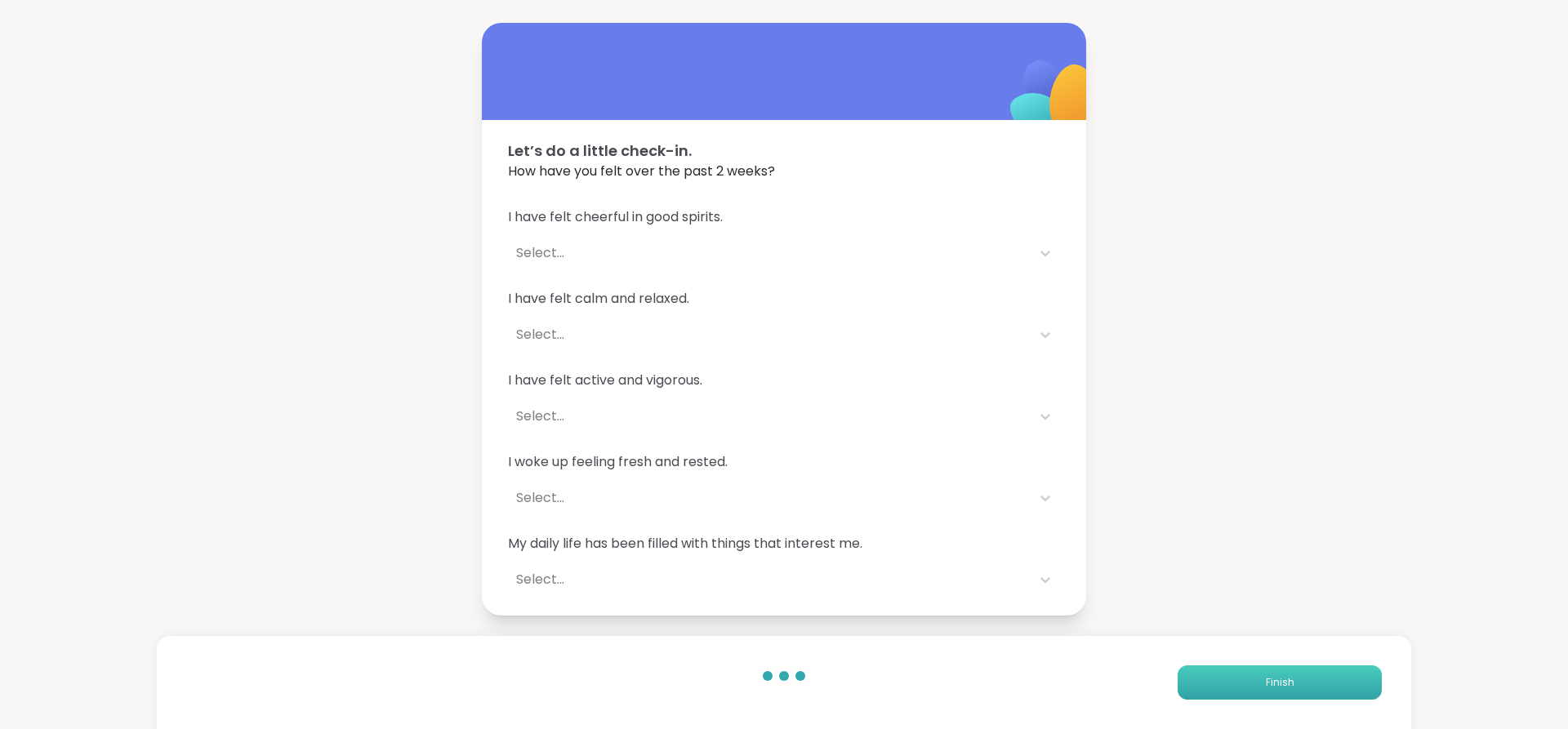
click at [1279, 675] on span "Finish" at bounding box center [1280, 683] width 28 height 15
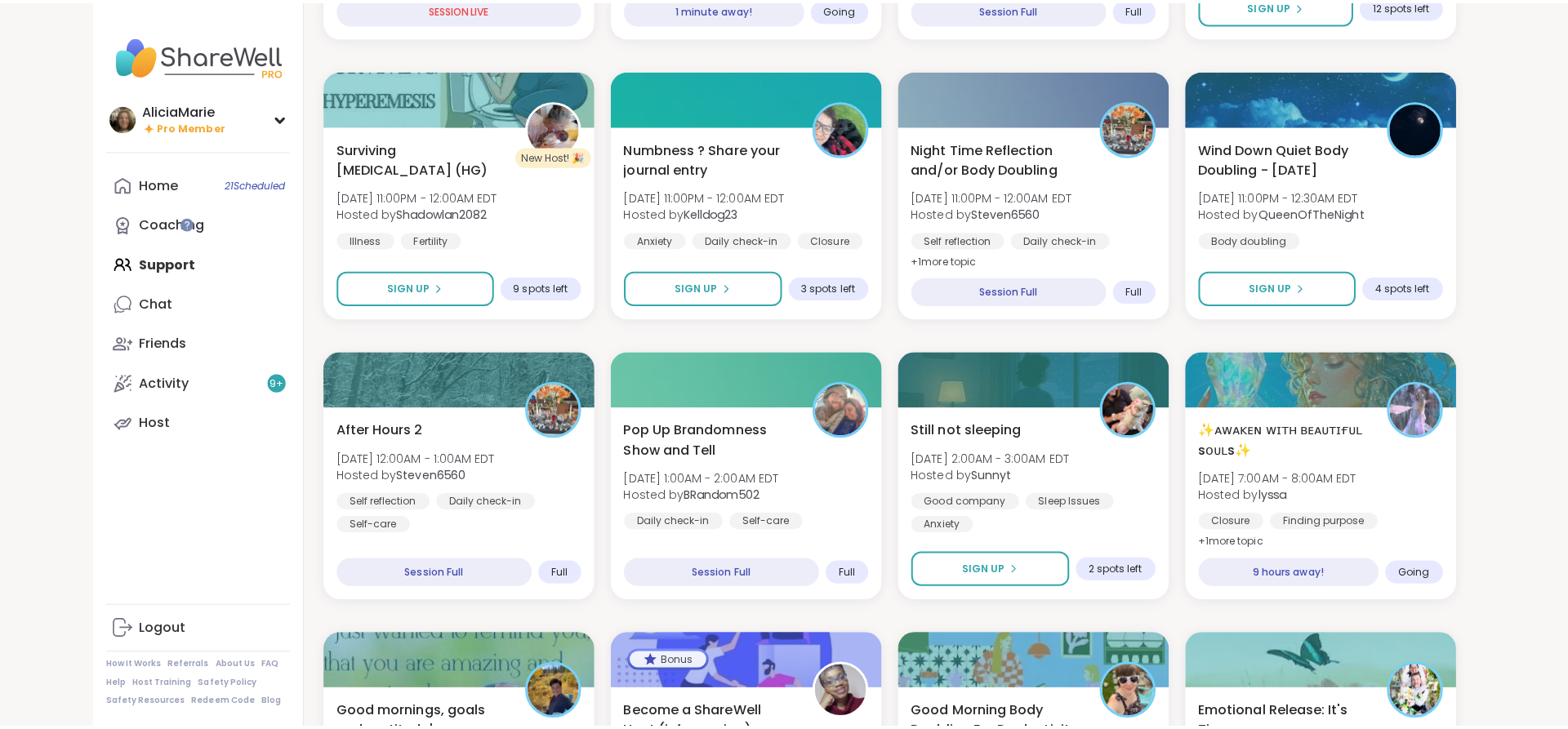
scroll to position [753, 0]
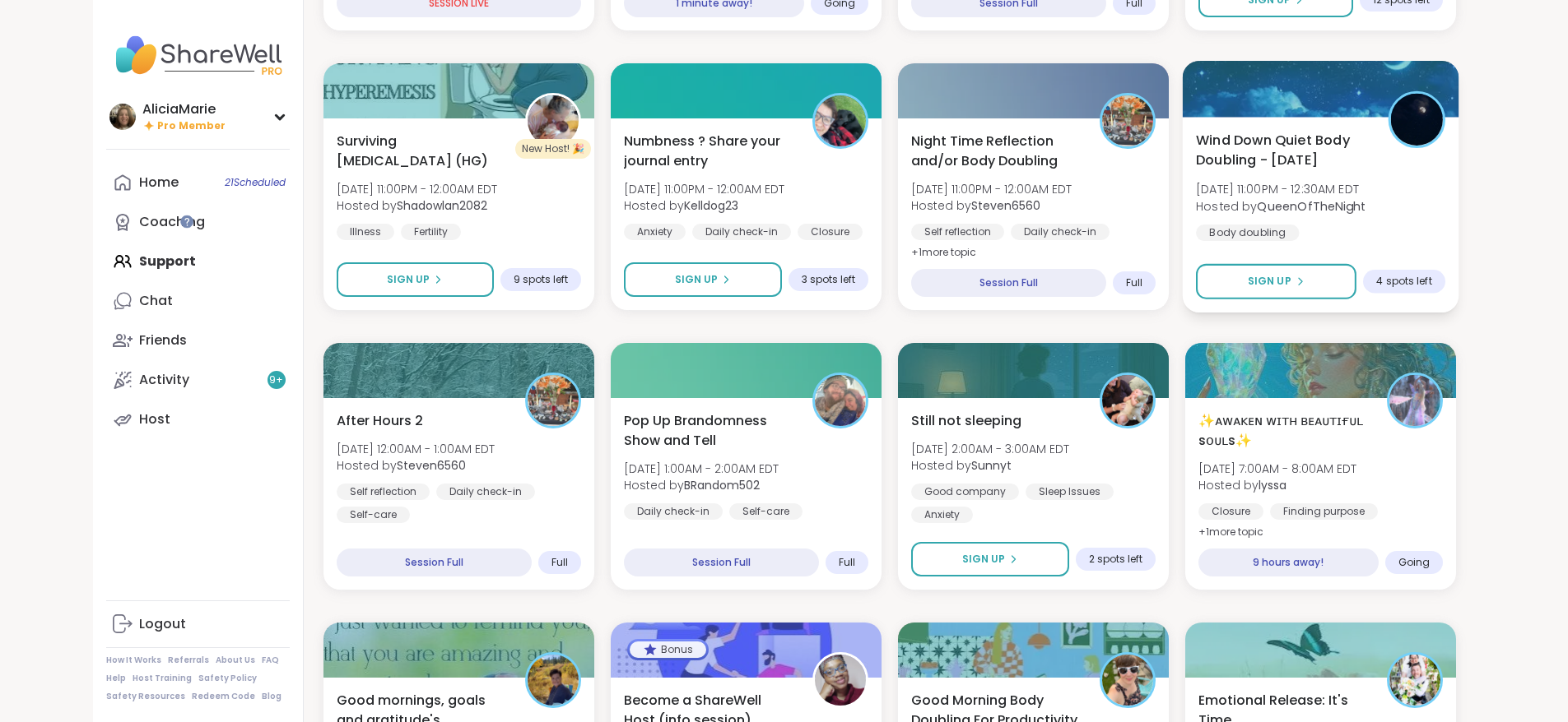
click at [1446, 174] on div "Wind Down Quiet Body Doubling - [DATE] [DATE] 11:00PM - 12:30AM EDT Hosted by Q…" at bounding box center [1321, 185] width 250 height 111
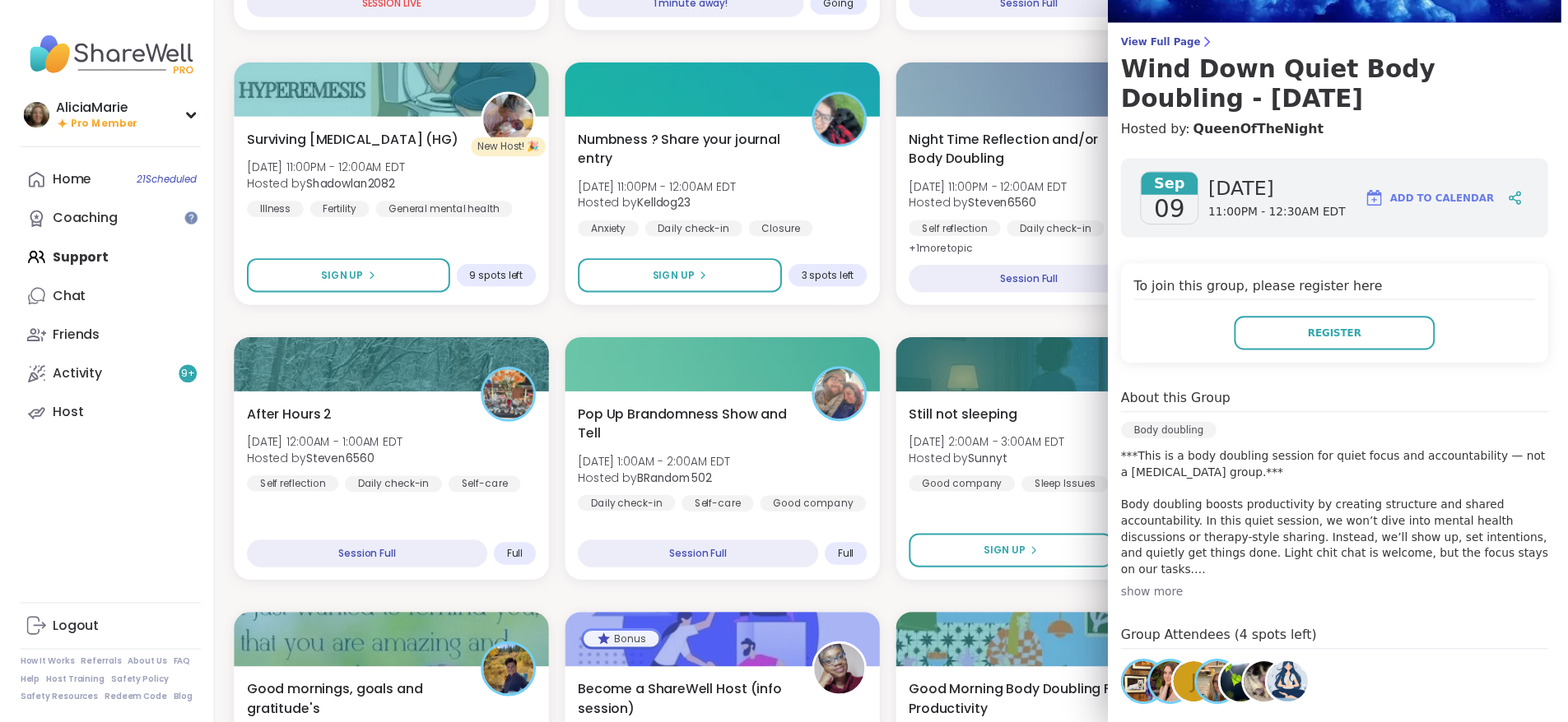
scroll to position [0, 0]
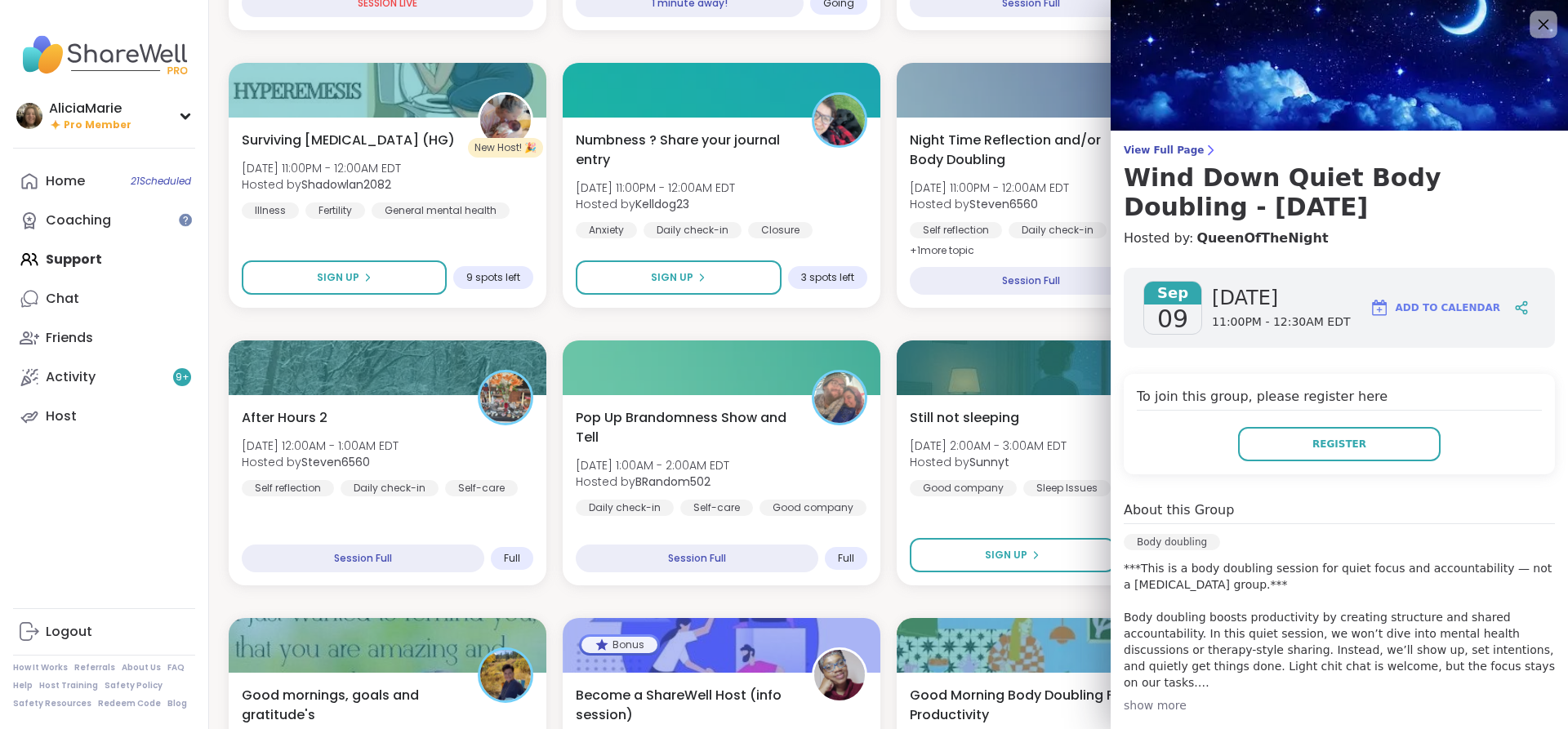
click at [1533, 30] on icon at bounding box center [1543, 24] width 20 height 20
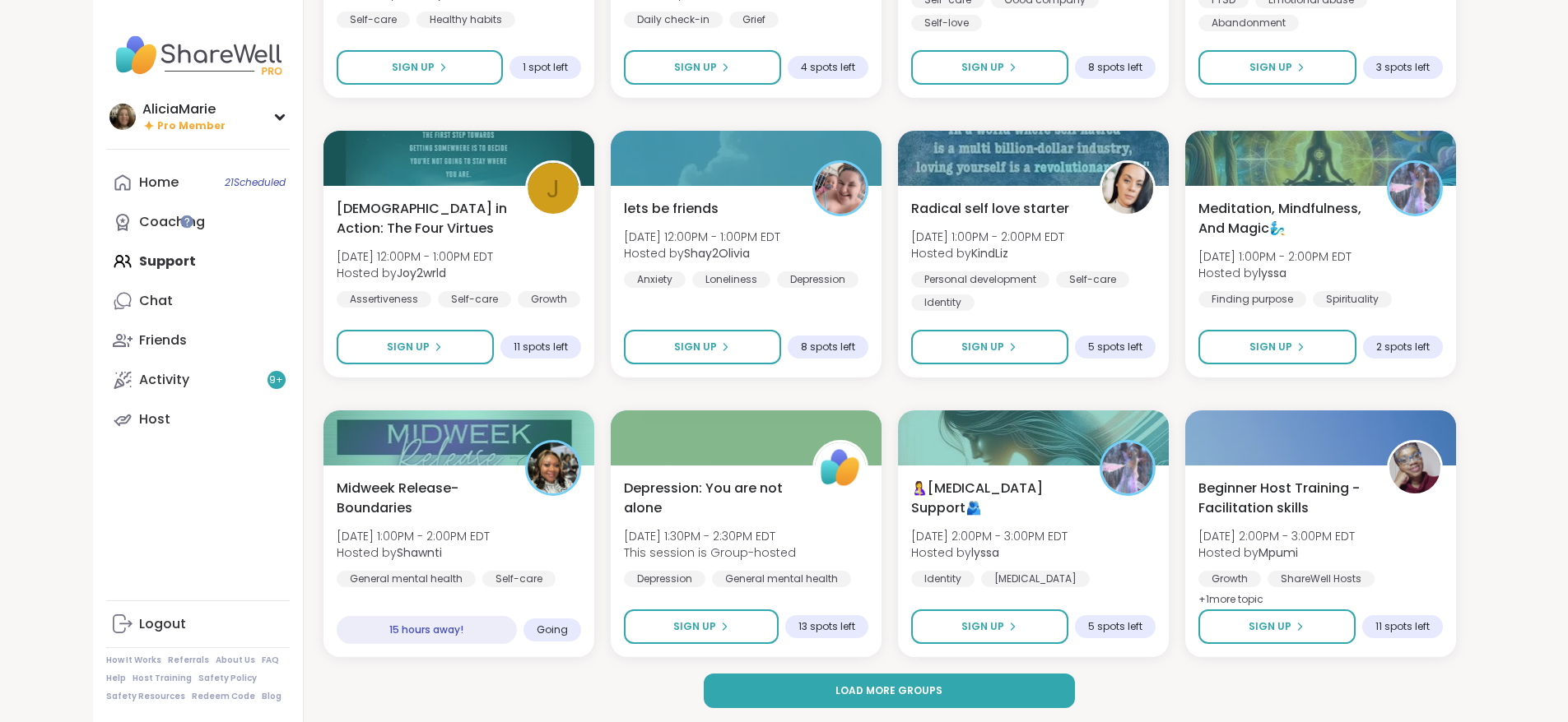
scroll to position [2093, 0]
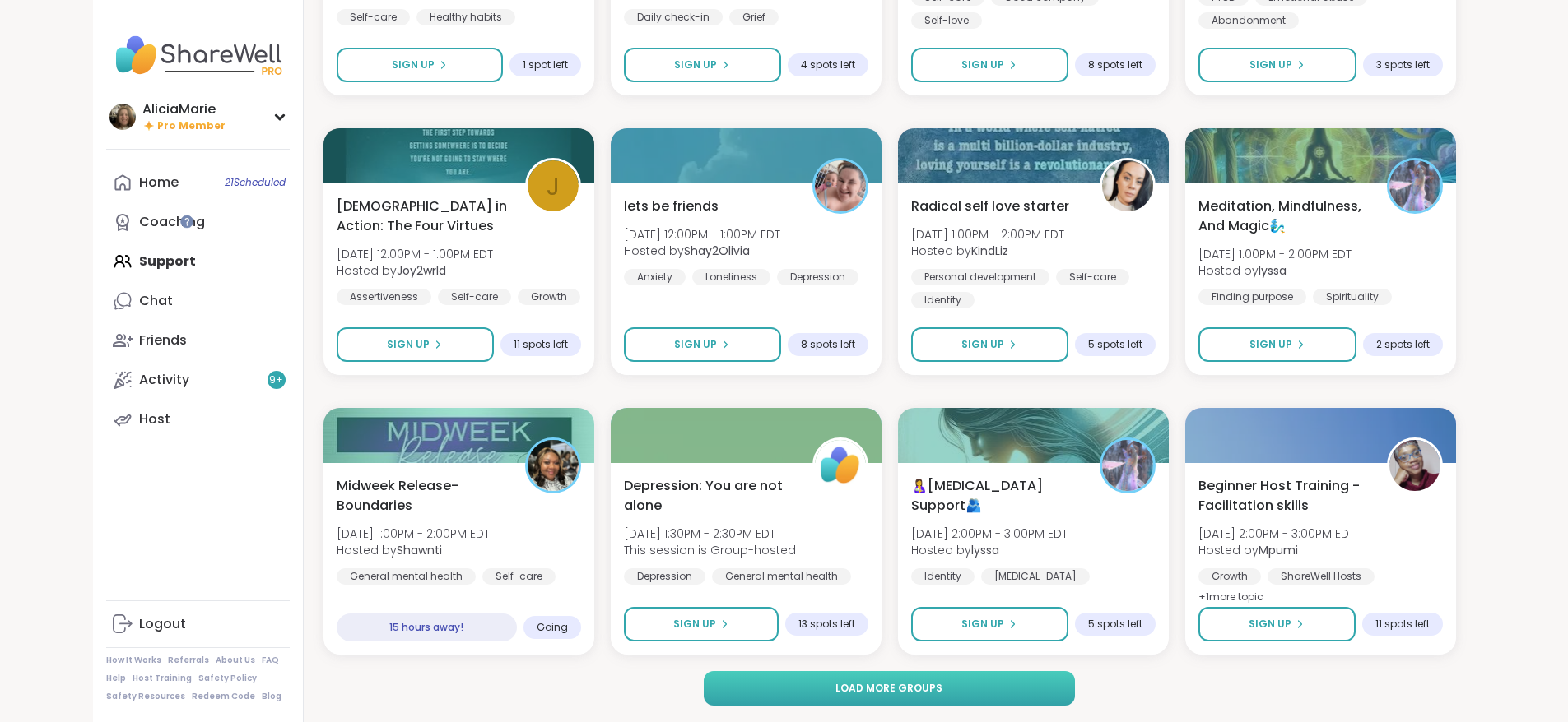
click at [1042, 701] on button "Load more groups" at bounding box center [889, 688] width 371 height 35
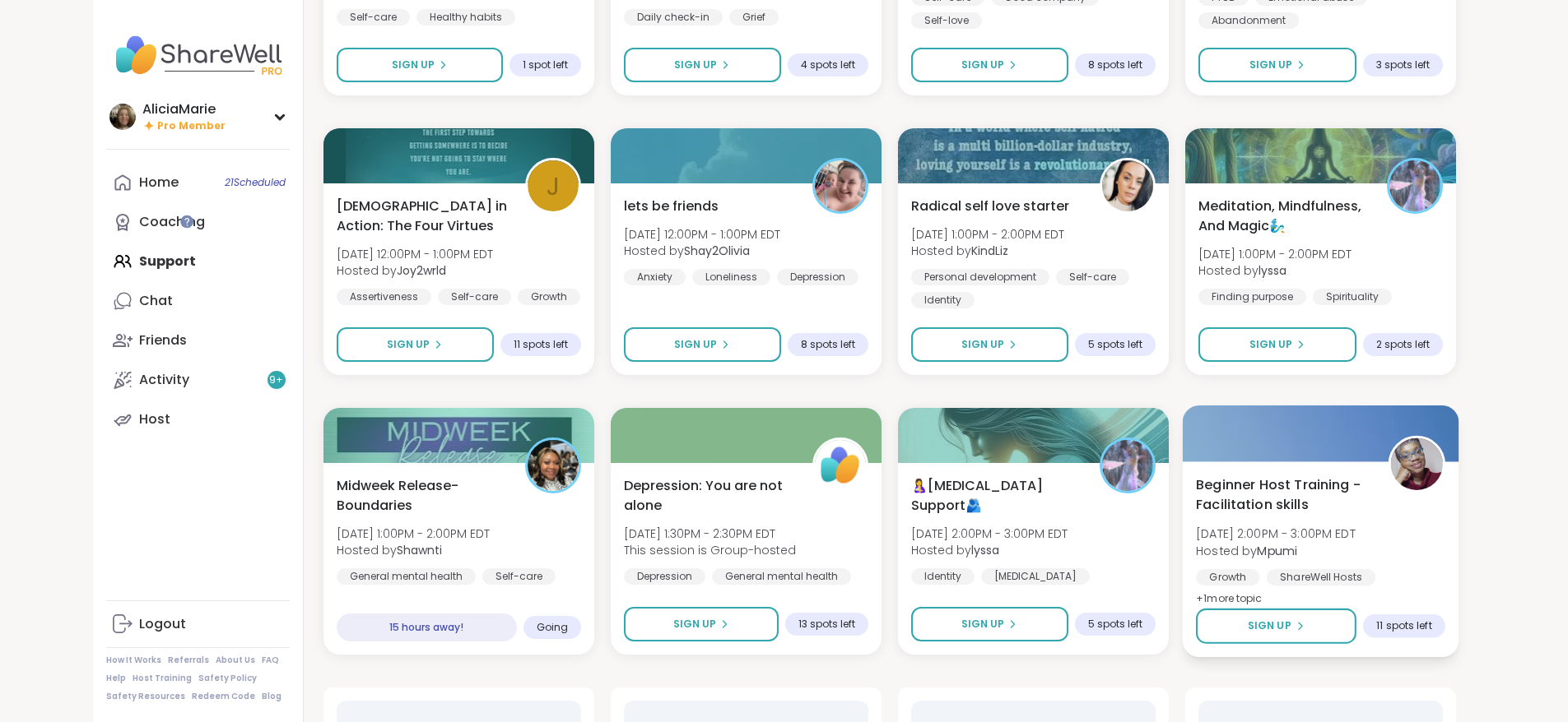
click at [1327, 508] on span "Beginner Host Training - Facilitation skills" at bounding box center [1283, 495] width 174 height 40
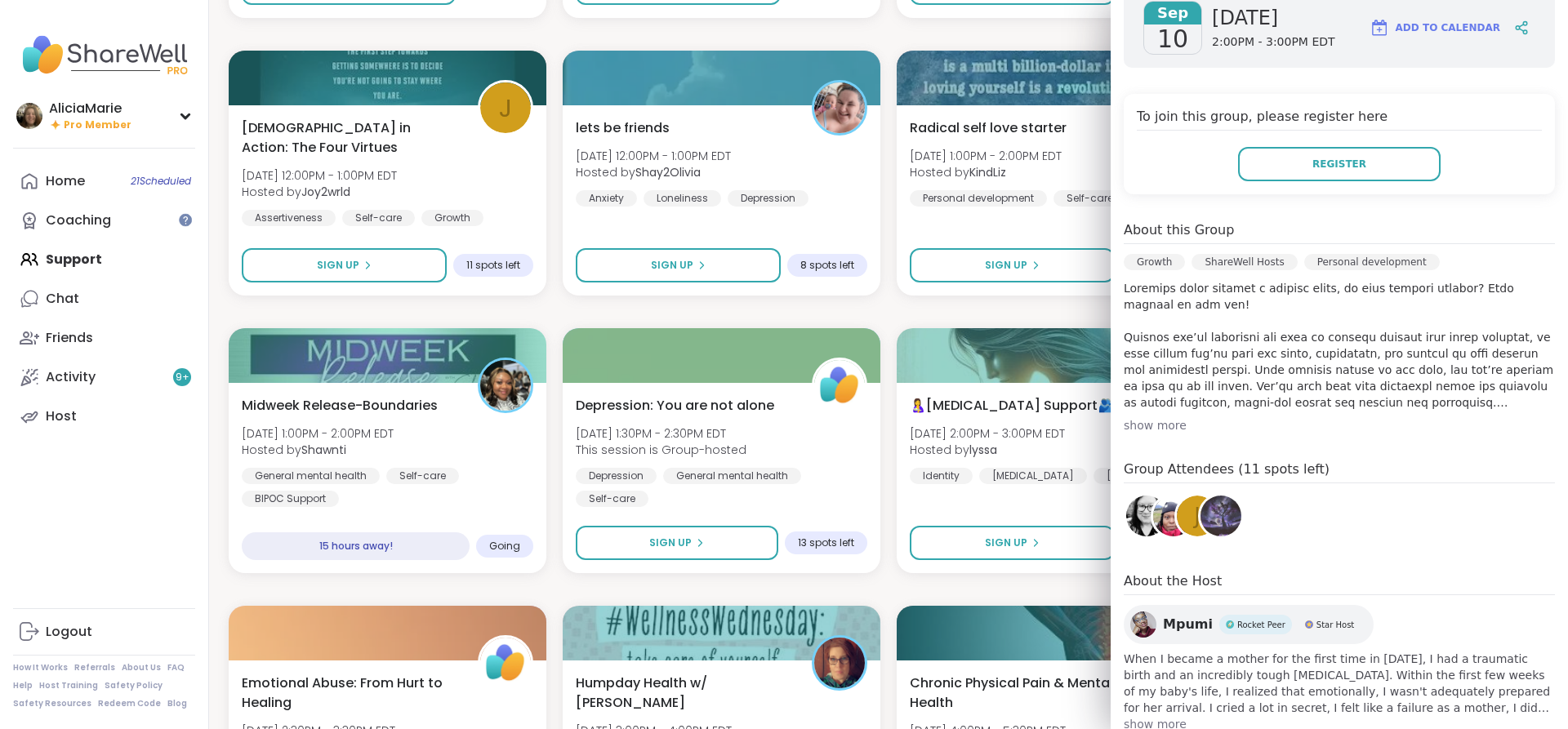
scroll to position [323, 0]
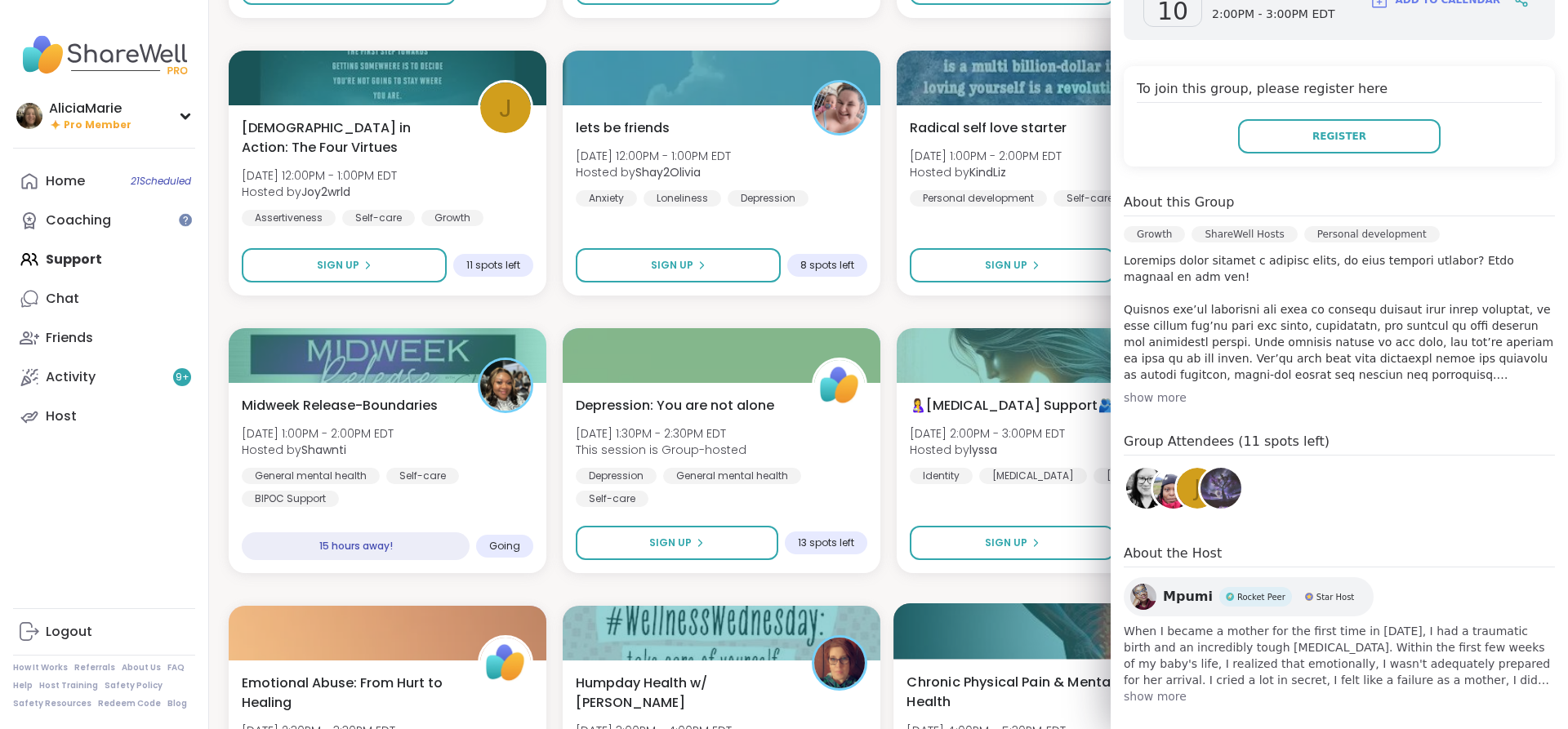
click at [1051, 632] on div at bounding box center [1055, 631] width 324 height 55
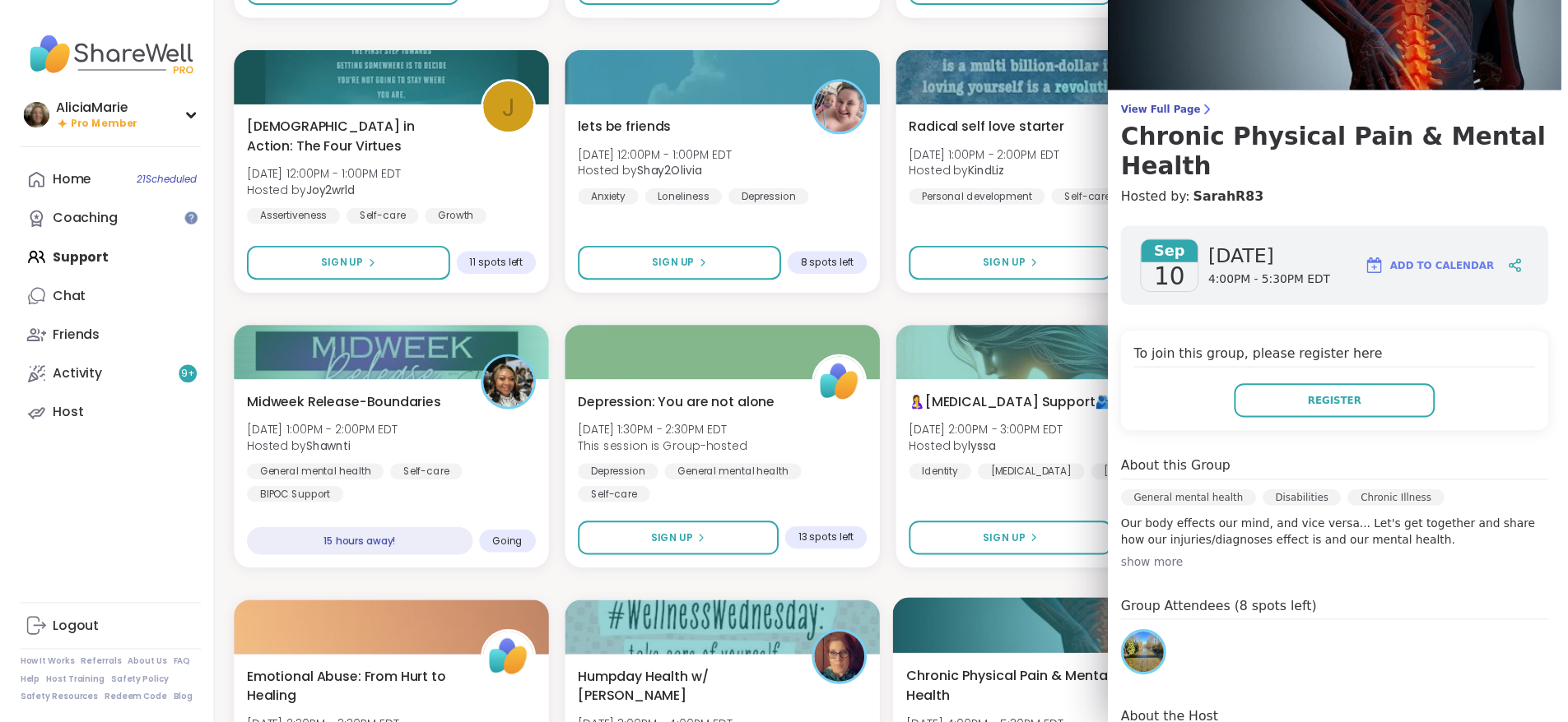
scroll to position [0, 0]
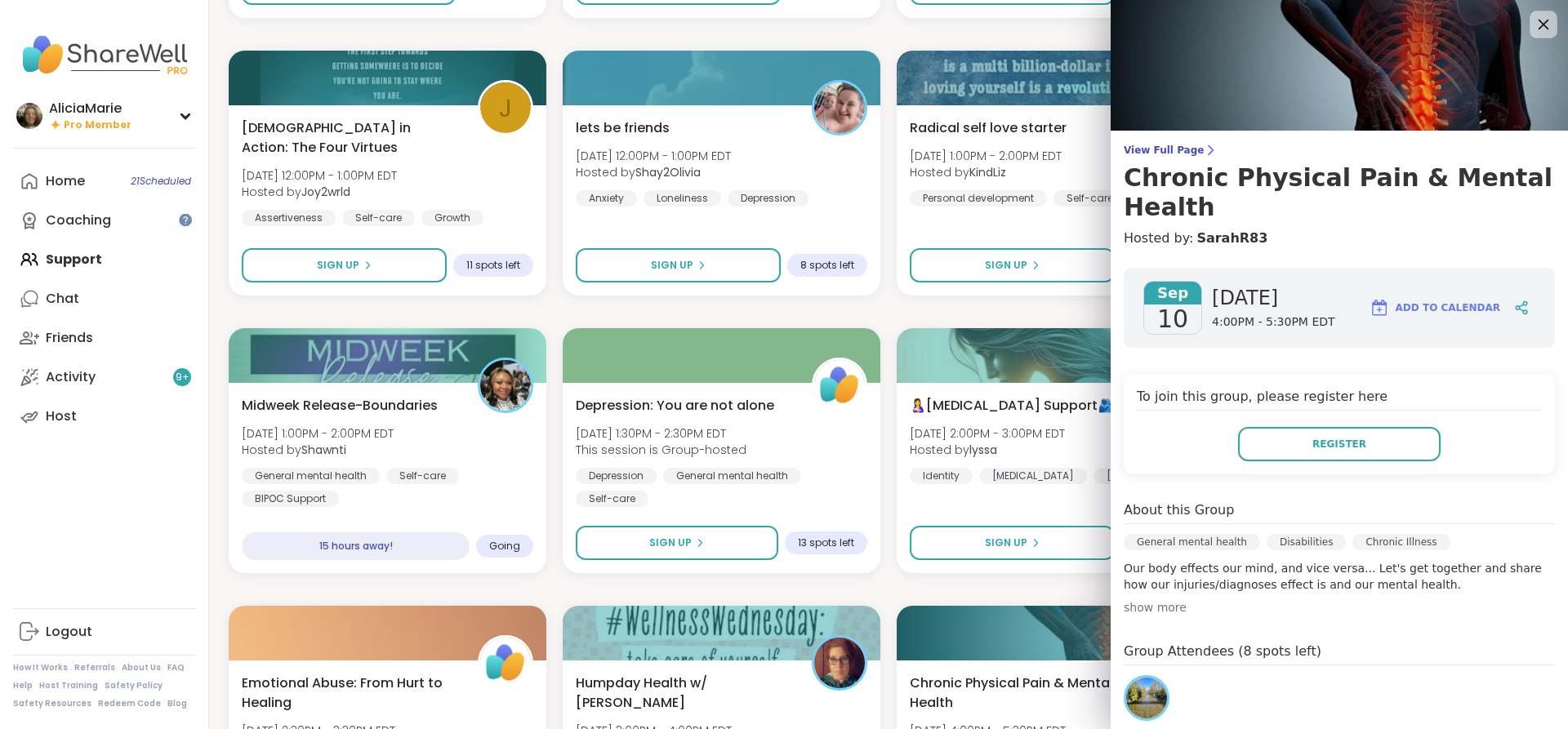
click at [1533, 18] on icon at bounding box center [1543, 24] width 20 height 20
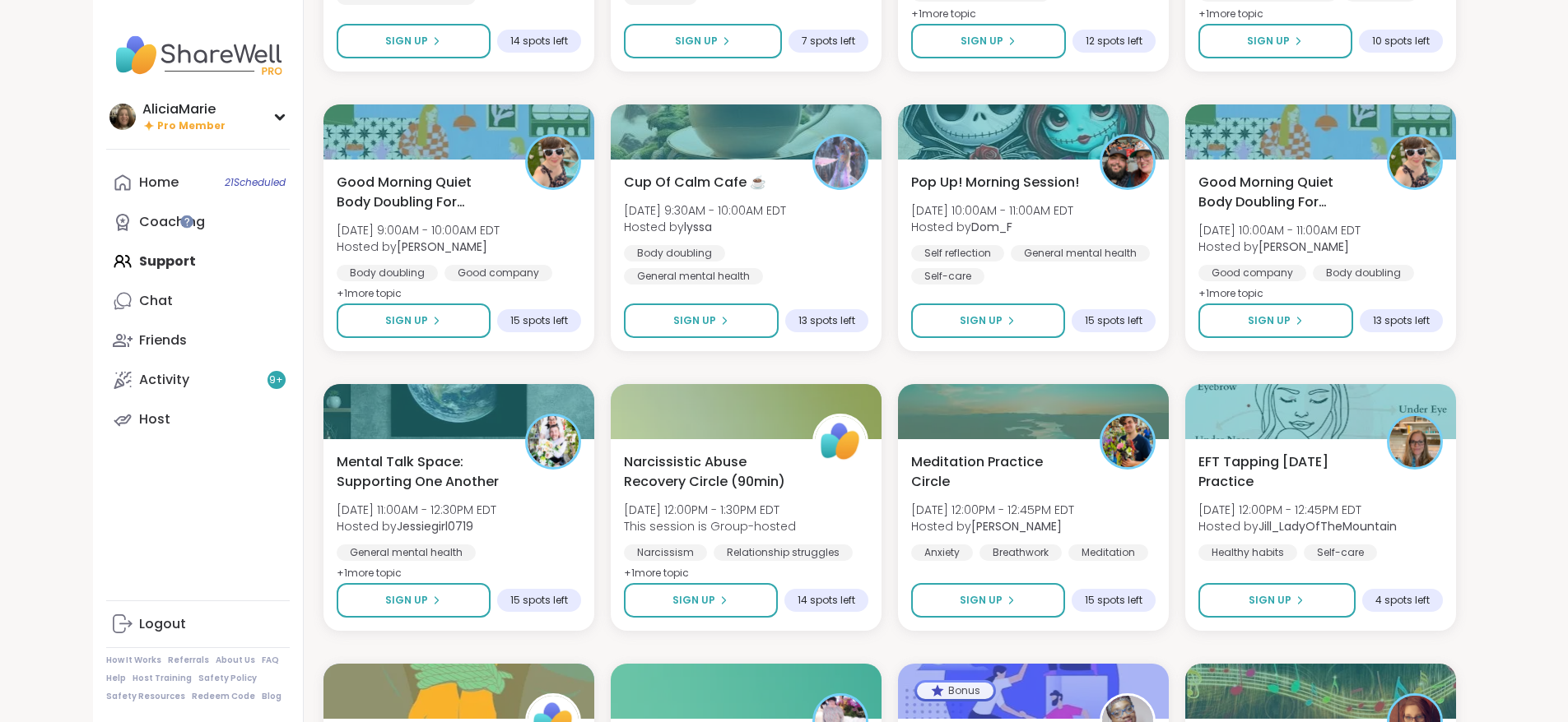
scroll to position [4082, 0]
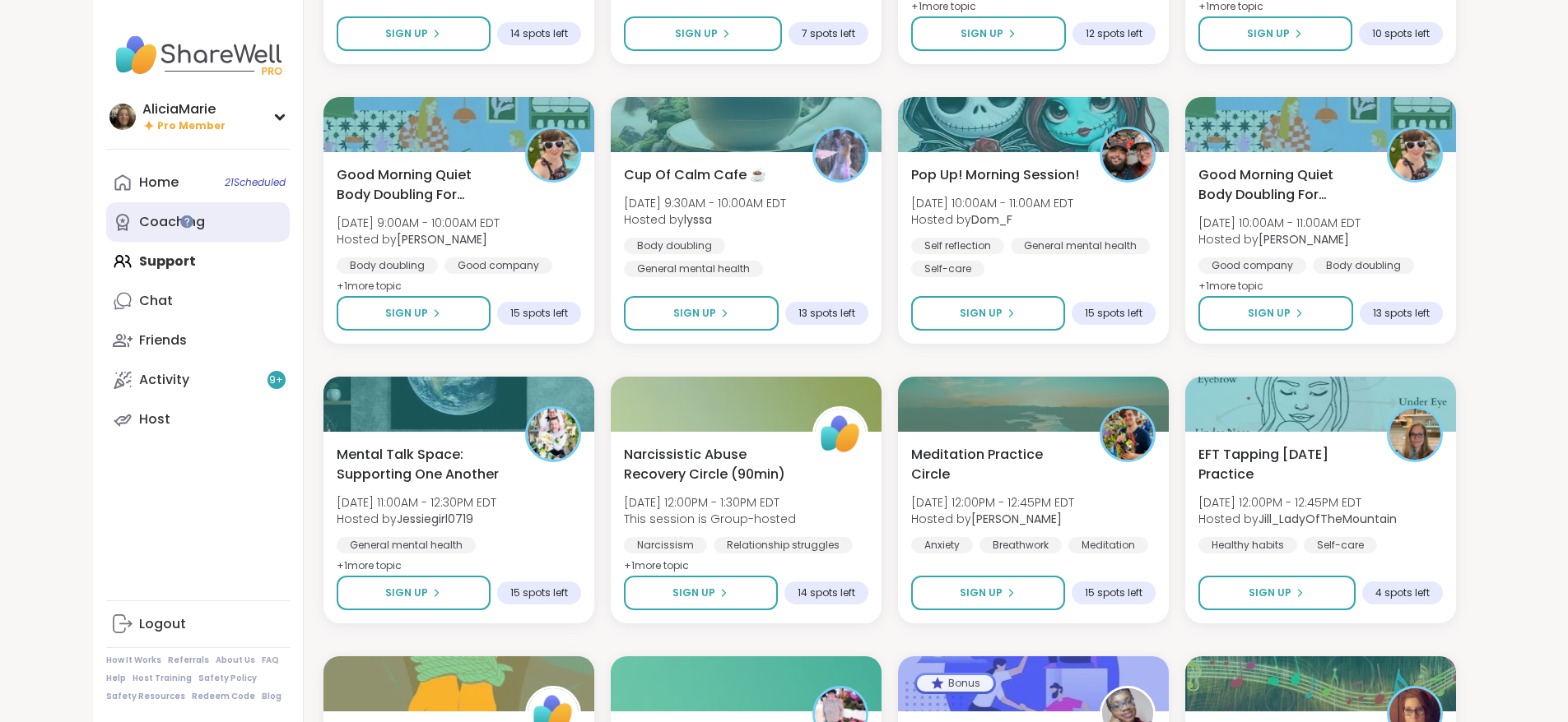
click at [121, 210] on link "Coaching" at bounding box center [198, 222] width 184 height 40
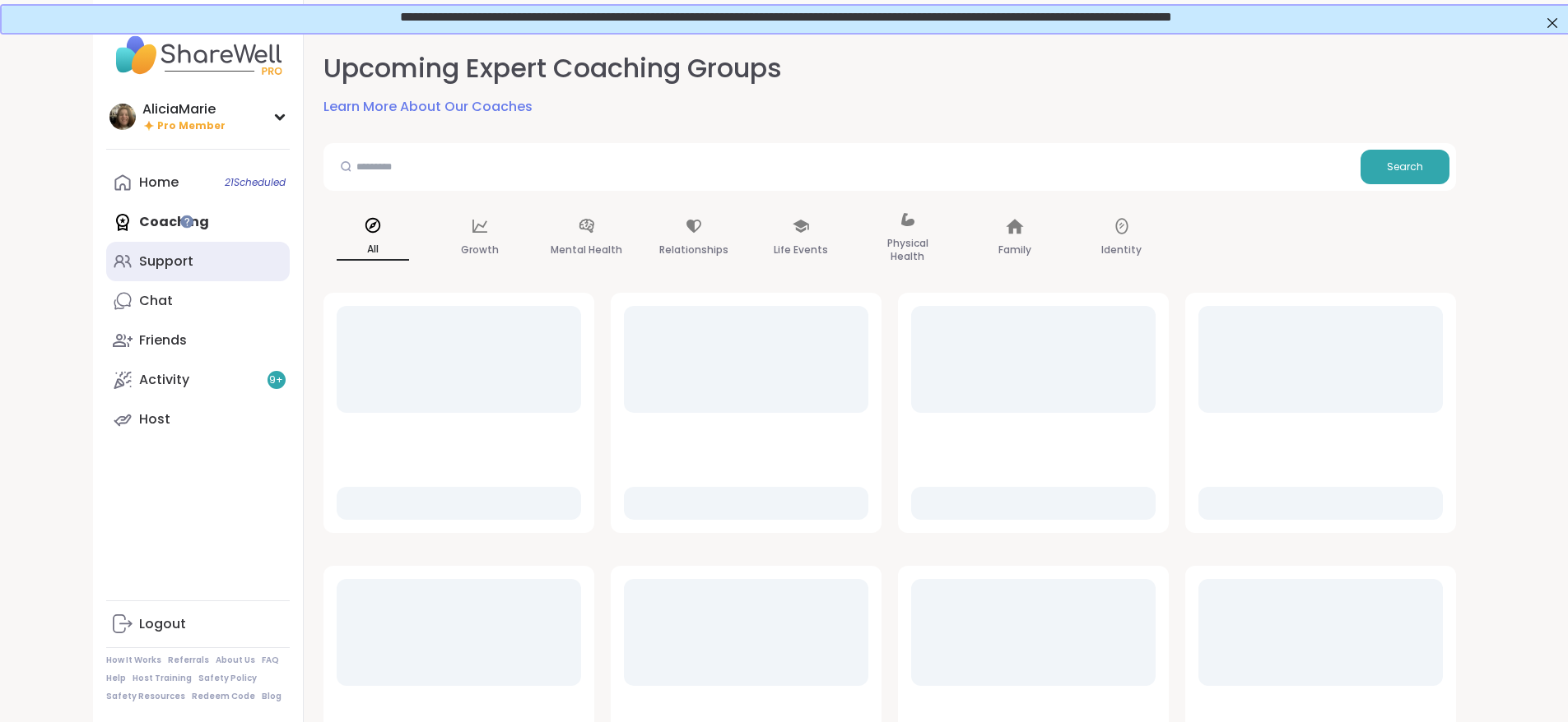
click at [106, 257] on link "Support" at bounding box center [198, 261] width 184 height 40
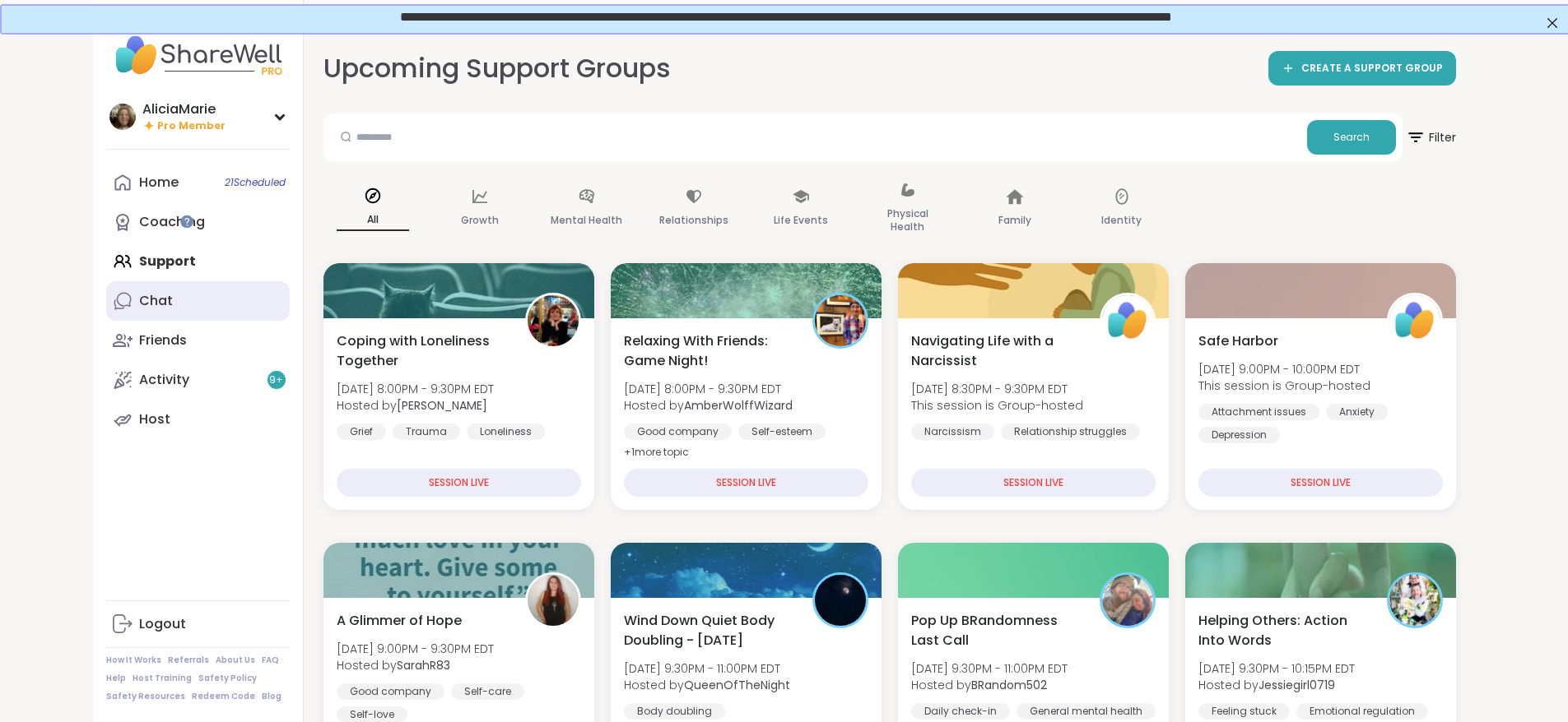
click at [117, 301] on link "Chat" at bounding box center [198, 301] width 184 height 40
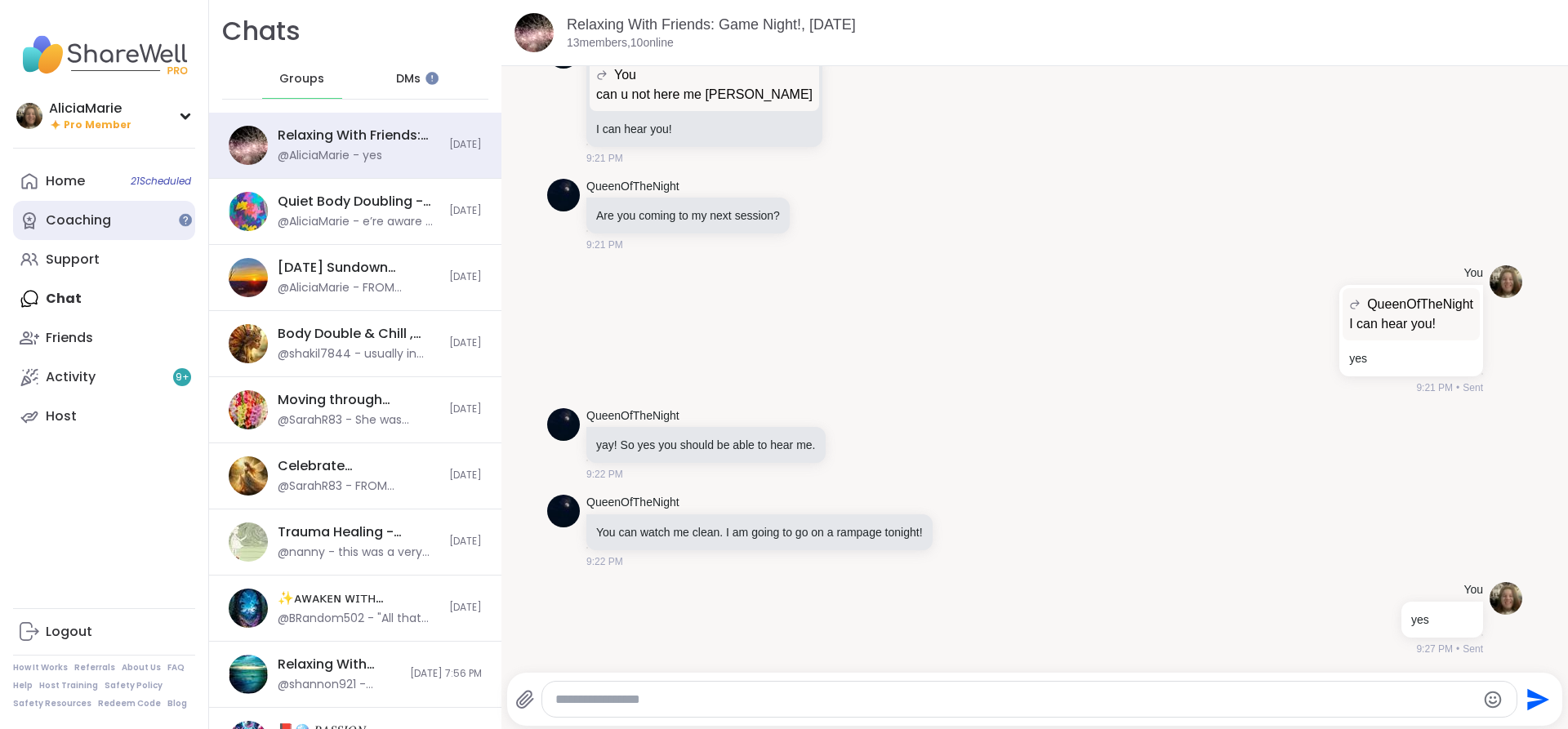
click at [135, 215] on link "Coaching" at bounding box center [105, 220] width 182 height 39
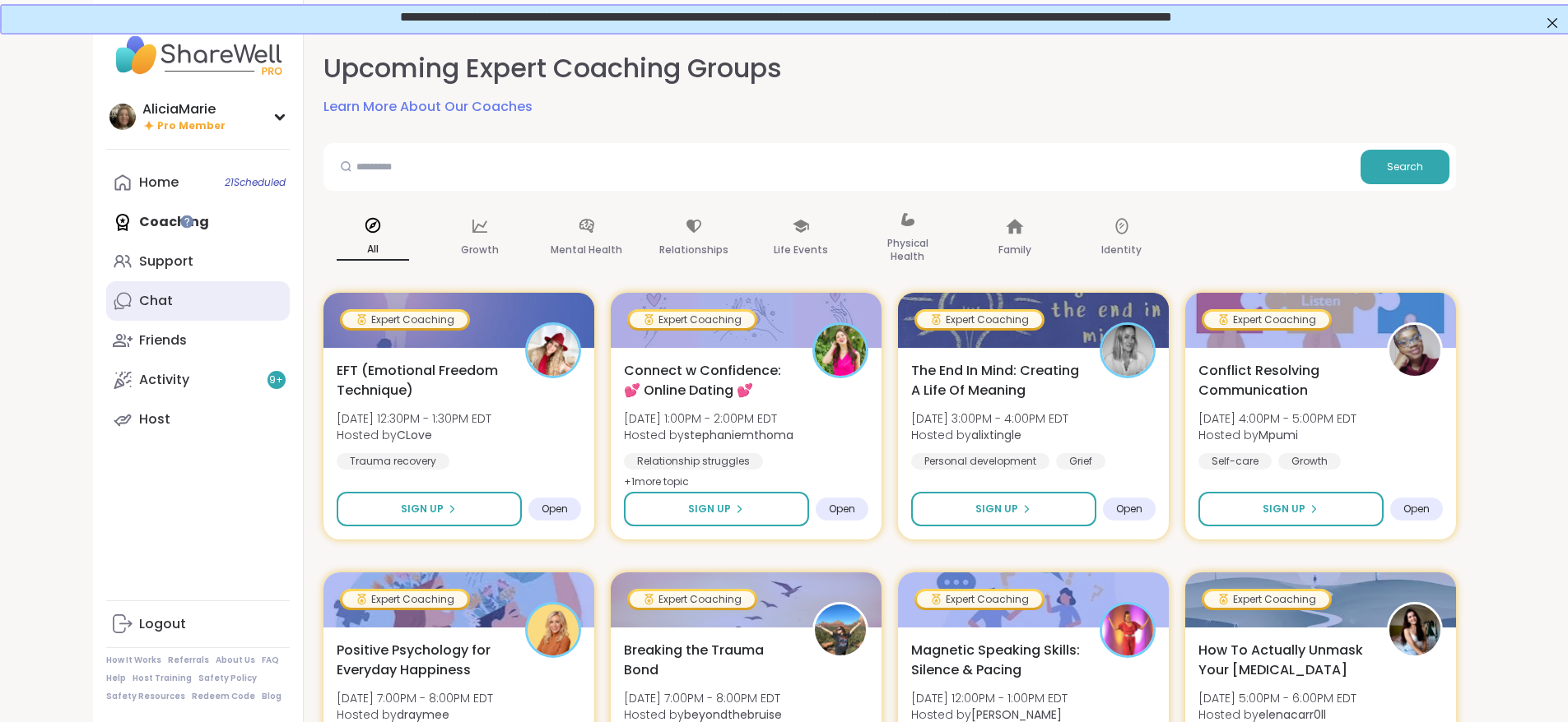
click at [154, 304] on link "Chat" at bounding box center [198, 301] width 184 height 40
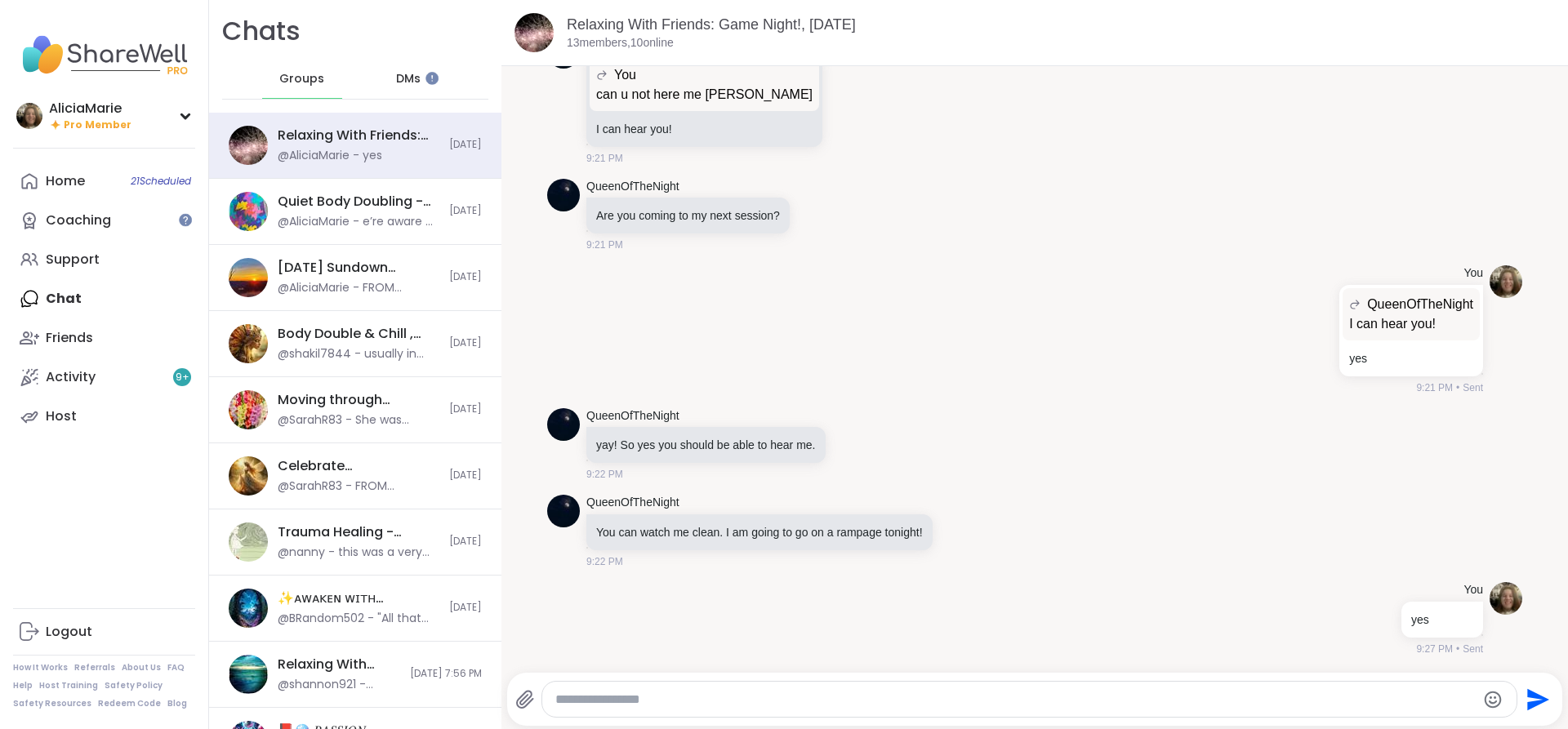
click at [396, 92] on div "DMs" at bounding box center [409, 79] width 80 height 39
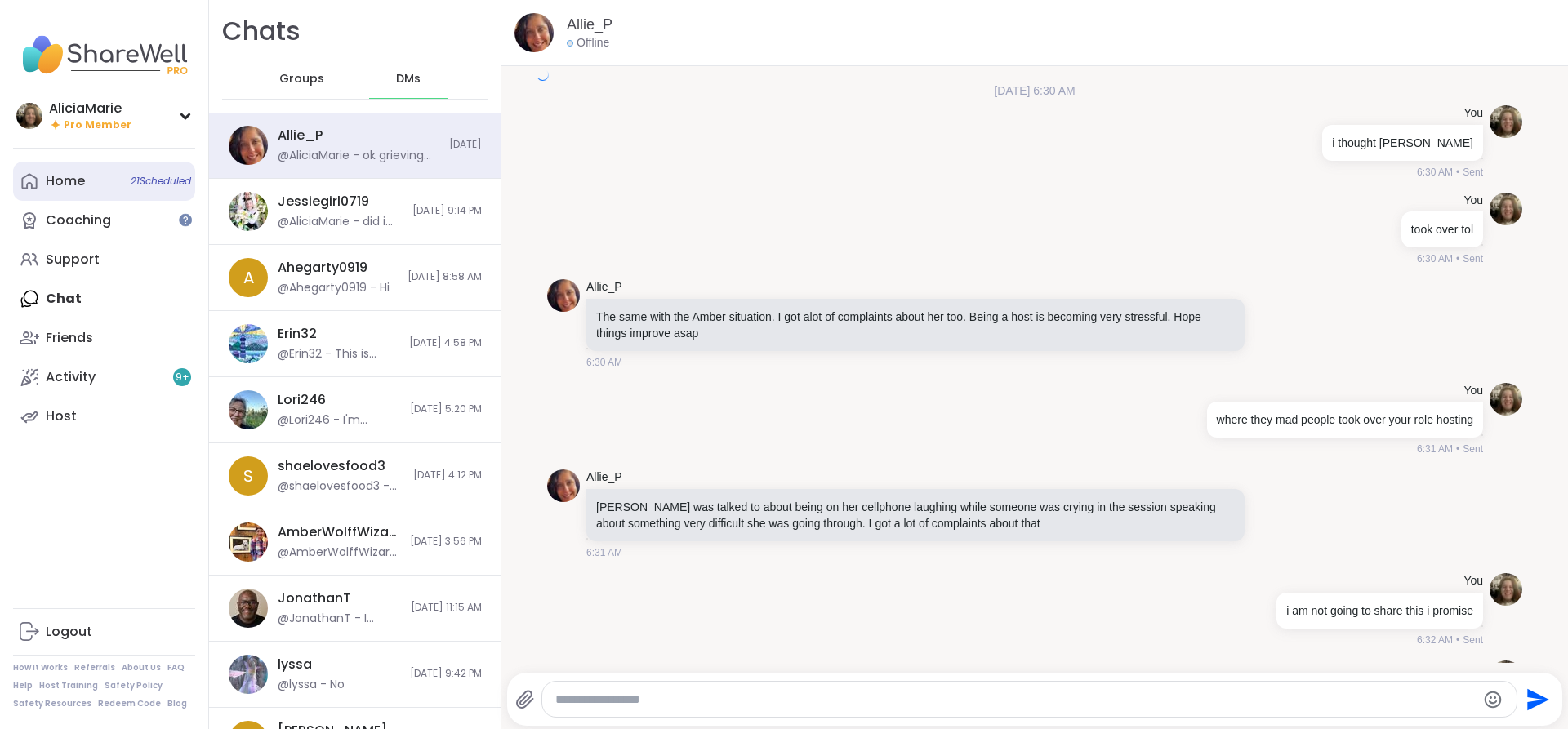
scroll to position [3348, 0]
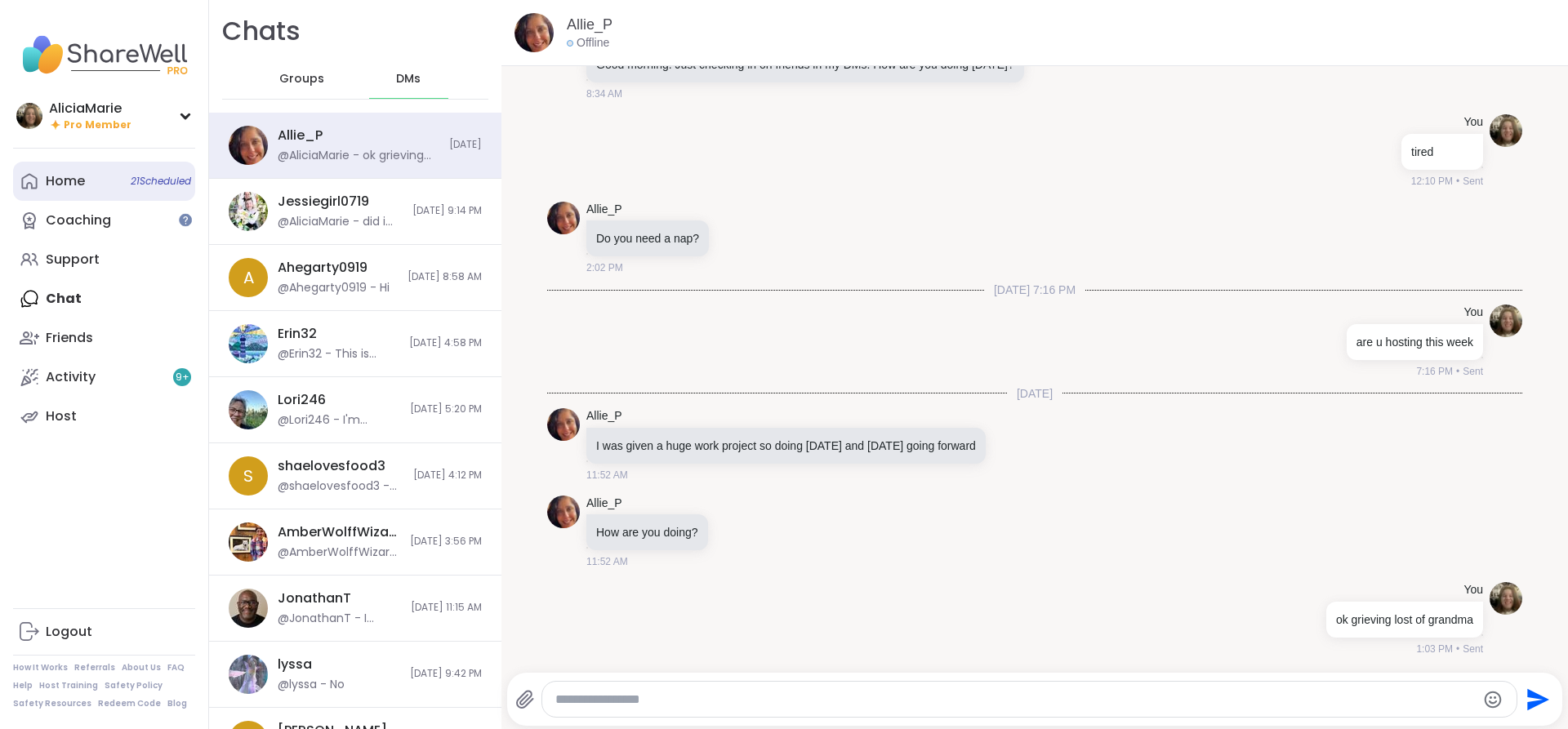
click at [139, 165] on link "Home 21 Scheduled" at bounding box center [105, 181] width 182 height 39
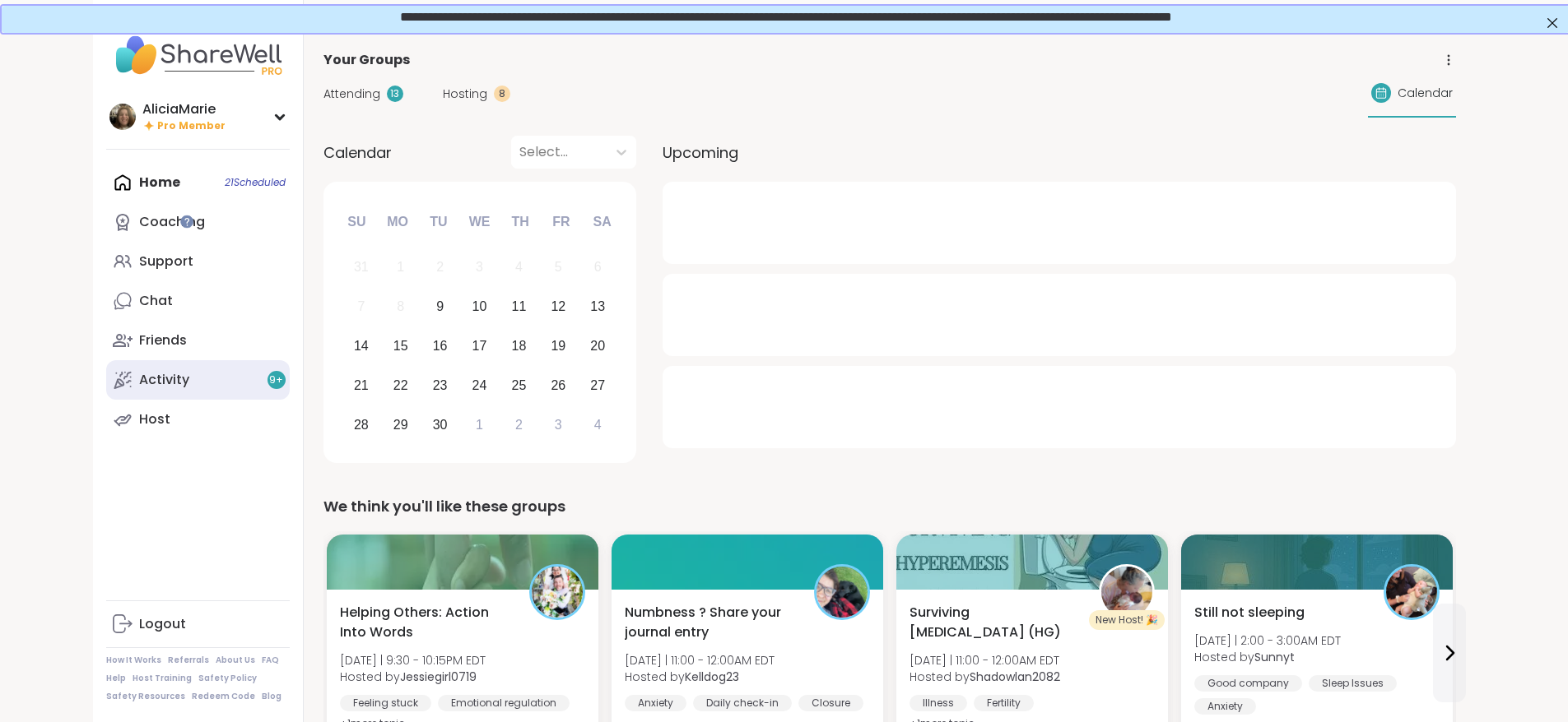
click at [158, 393] on link "Activity 9 +" at bounding box center [198, 380] width 184 height 40
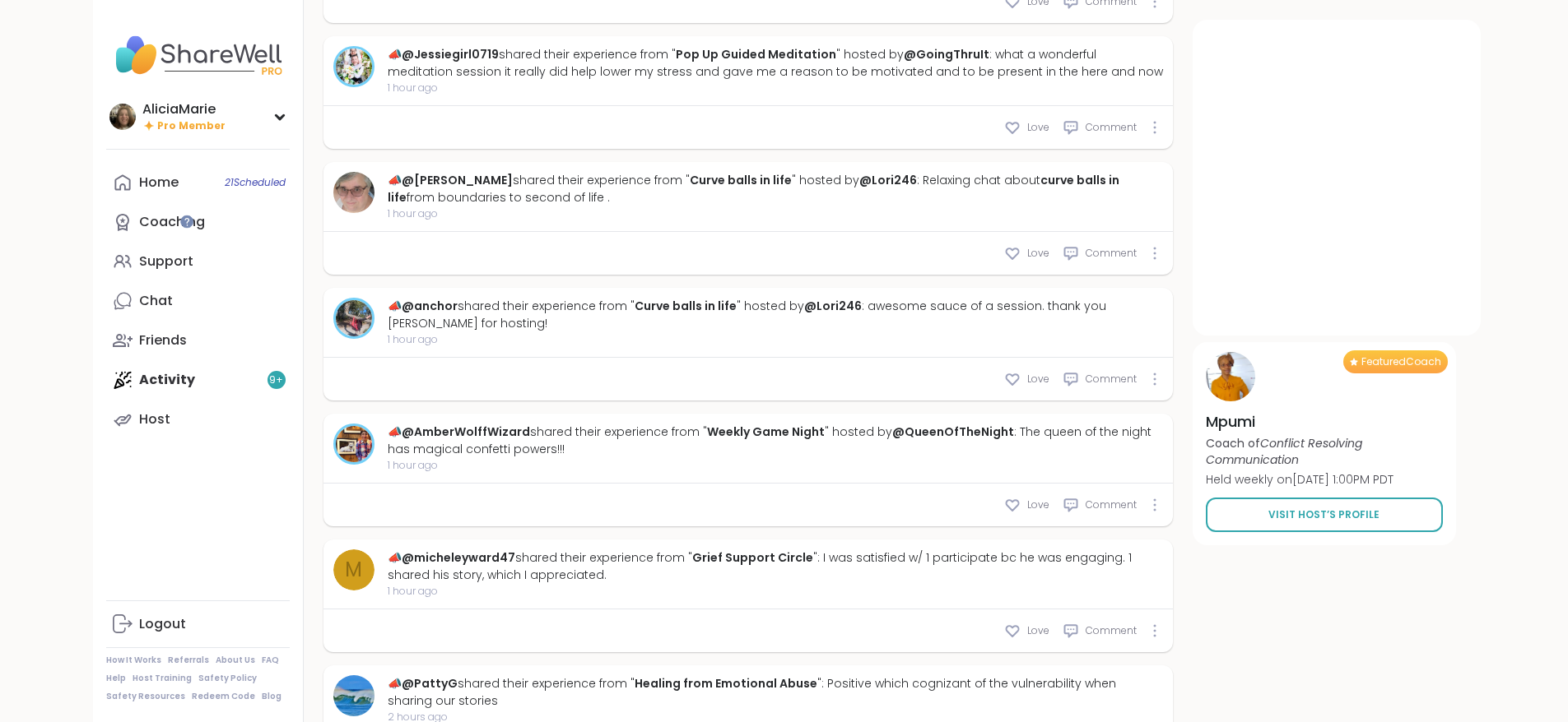
type textarea "*"
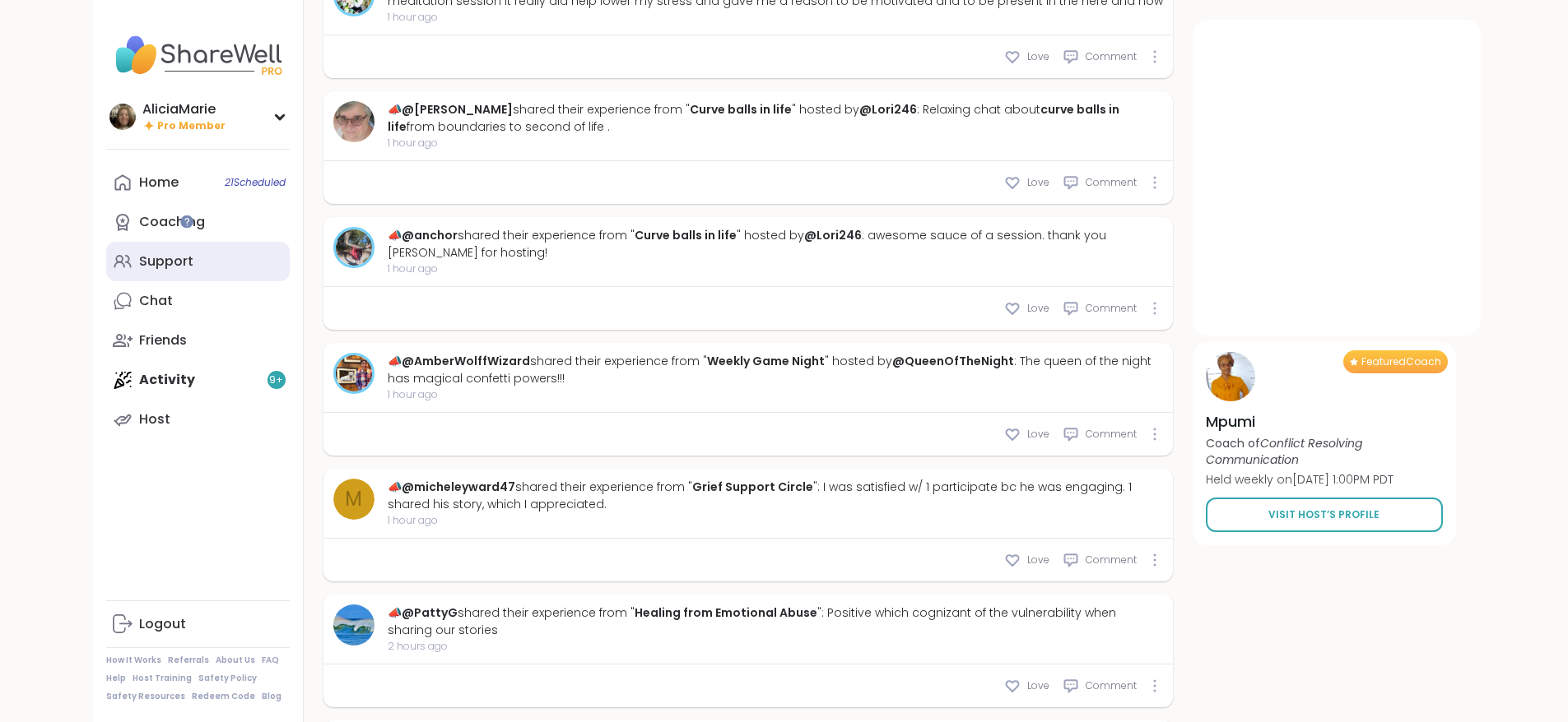
click at [139, 255] on div "Support" at bounding box center [166, 261] width 54 height 18
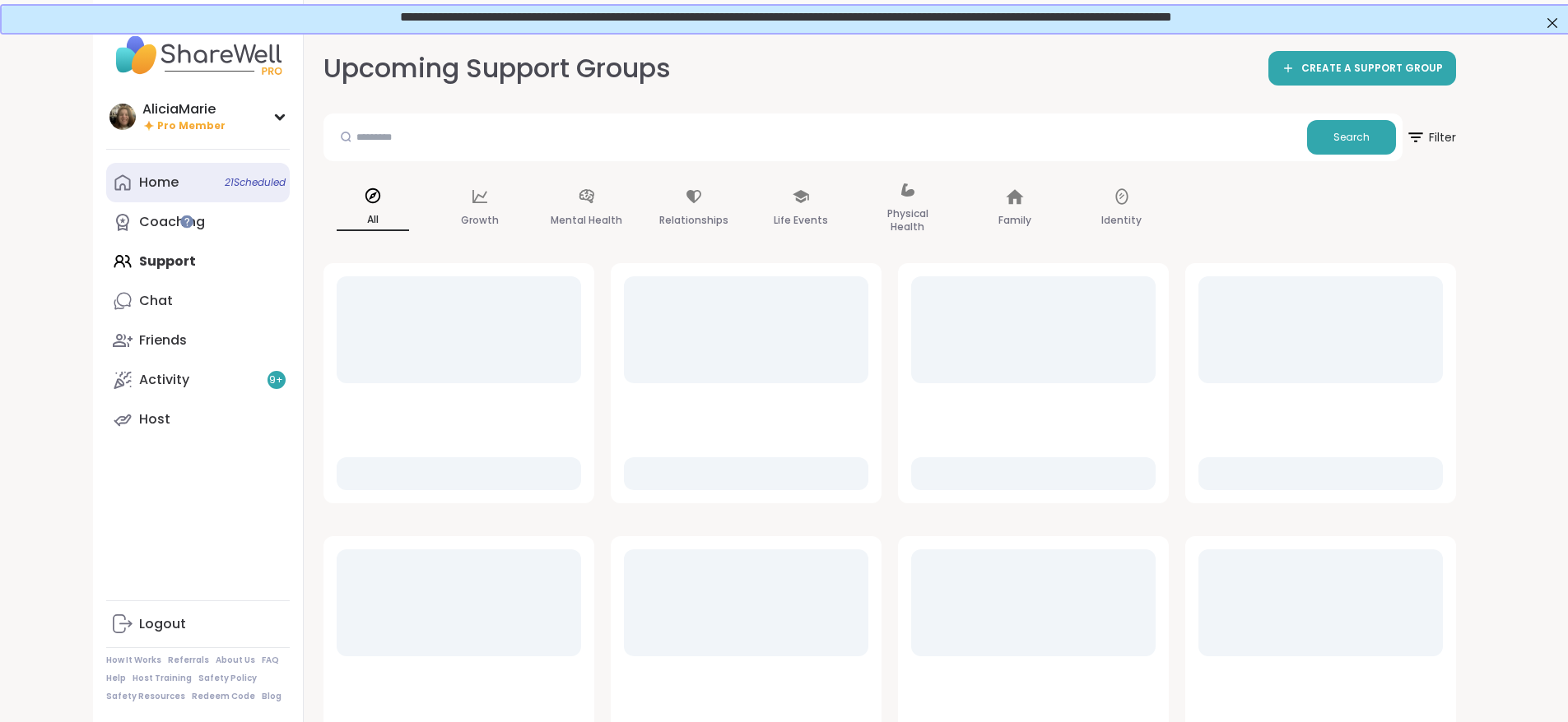
click at [139, 185] on div "Home 21 Scheduled" at bounding box center [158, 182] width 40 height 18
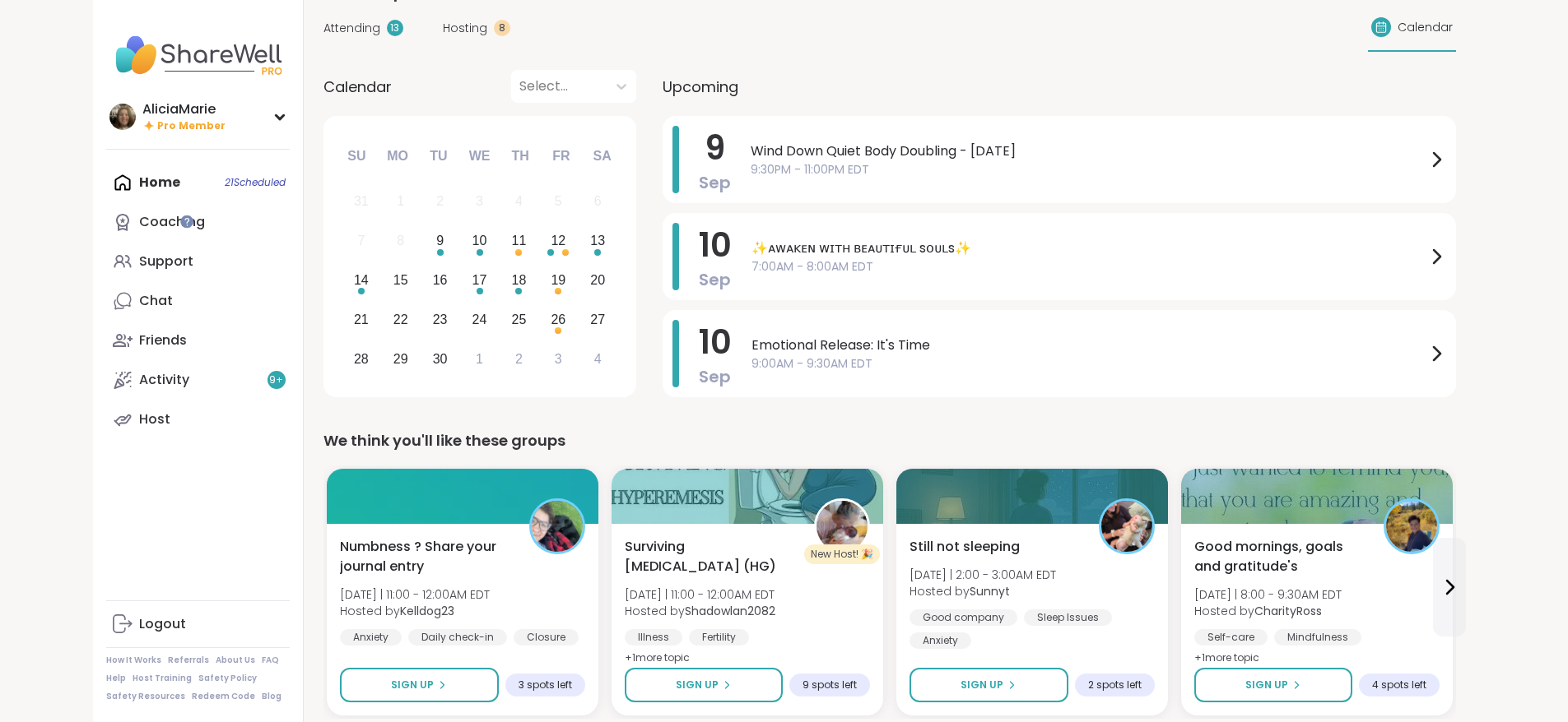
scroll to position [79, 0]
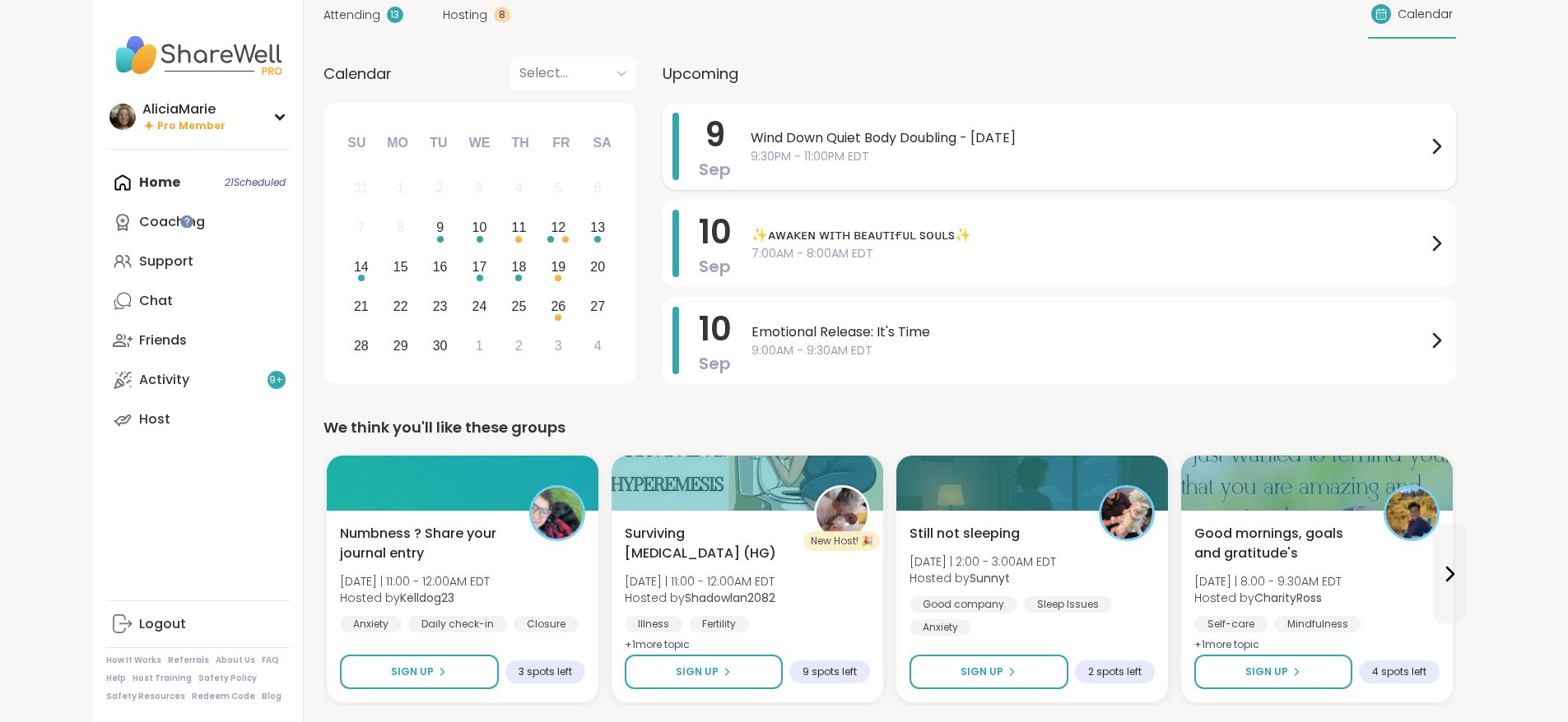
click at [1158, 124] on div "Wind Down Quiet Body Doubling - [DATE] 9:30PM - 11:00PM EDT" at bounding box center [1098, 147] width 695 height 67
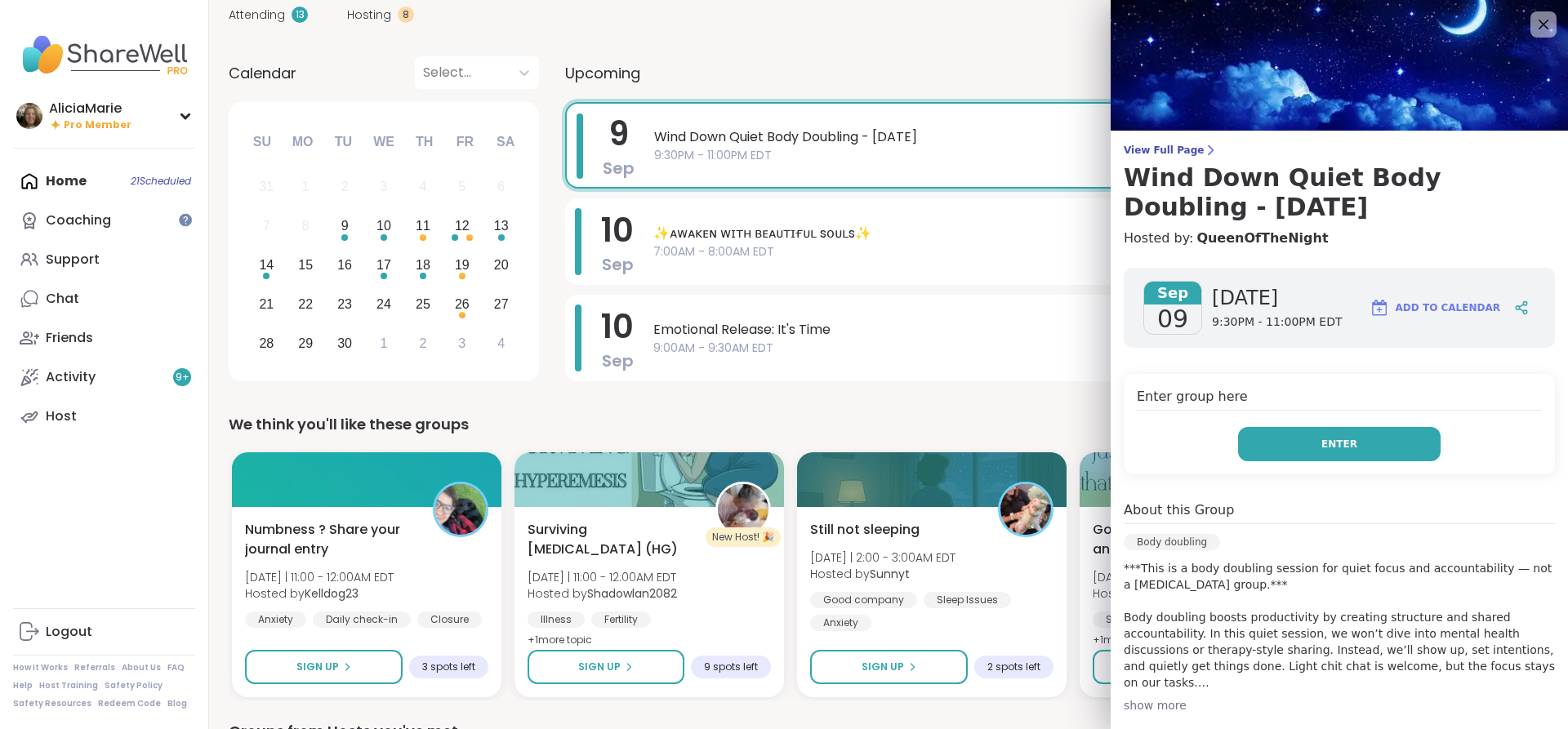
click at [1388, 439] on button "Enter" at bounding box center [1339, 444] width 202 height 34
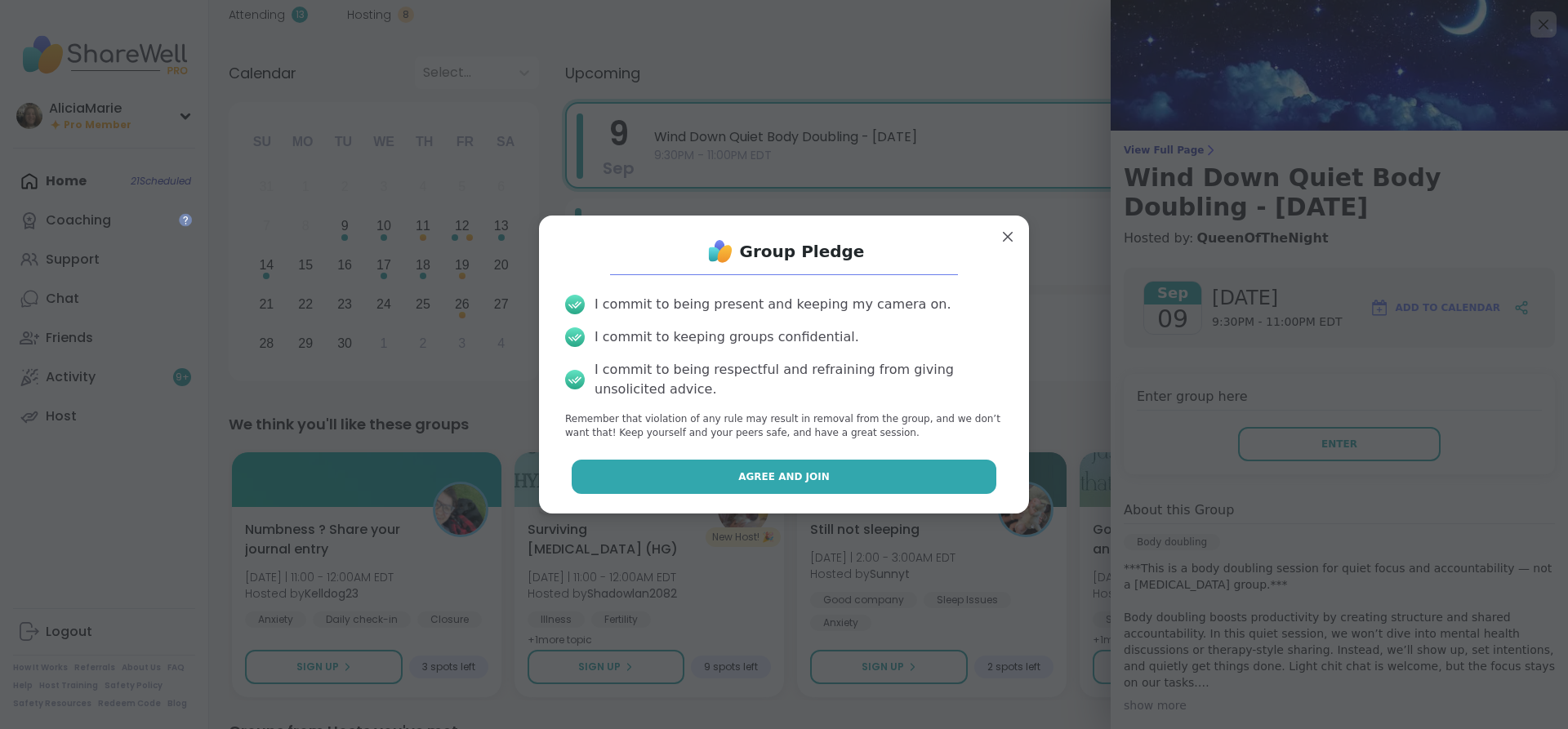
click at [963, 492] on button "Agree and Join" at bounding box center [784, 477] width 426 height 34
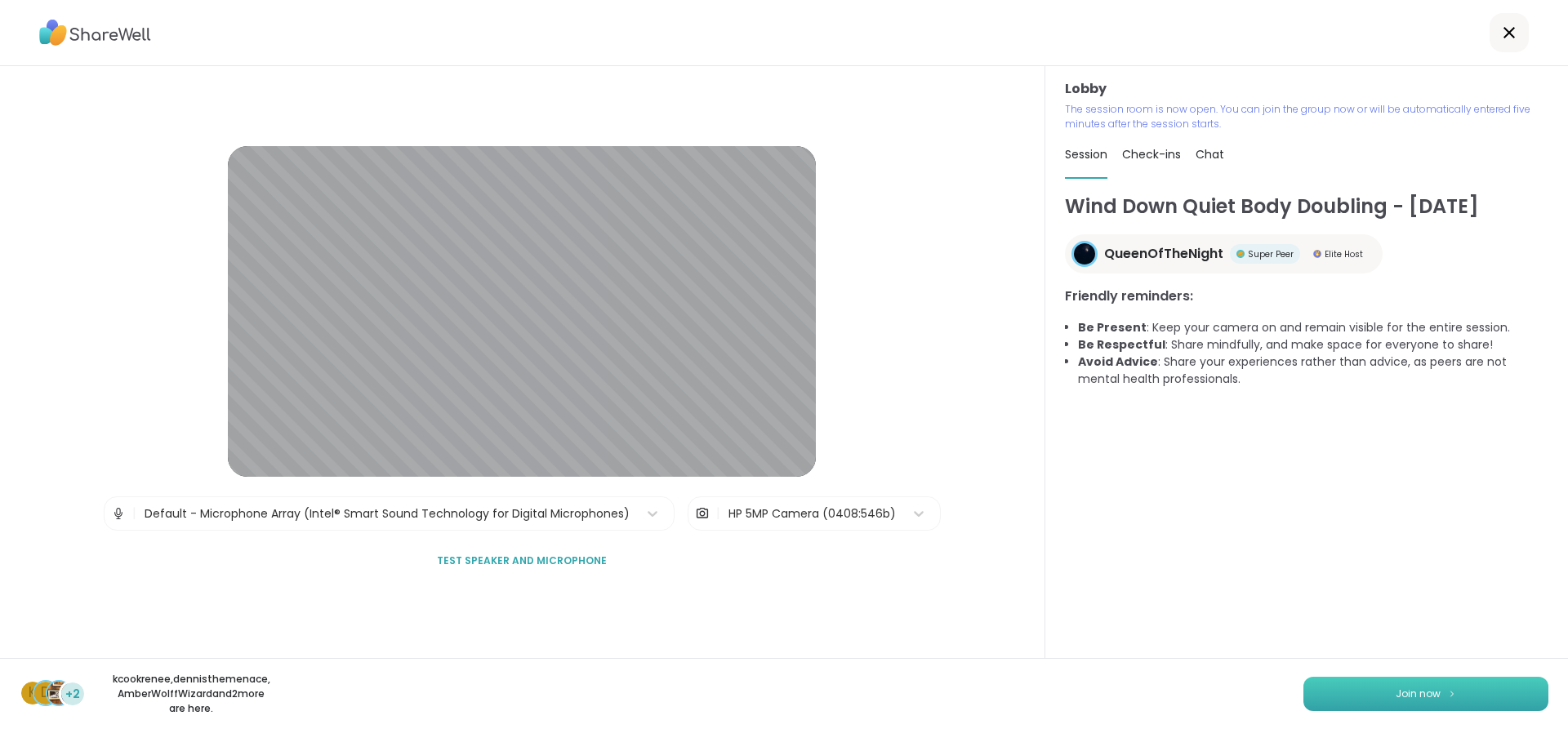
click at [1468, 688] on button "Join now" at bounding box center [1426, 694] width 245 height 34
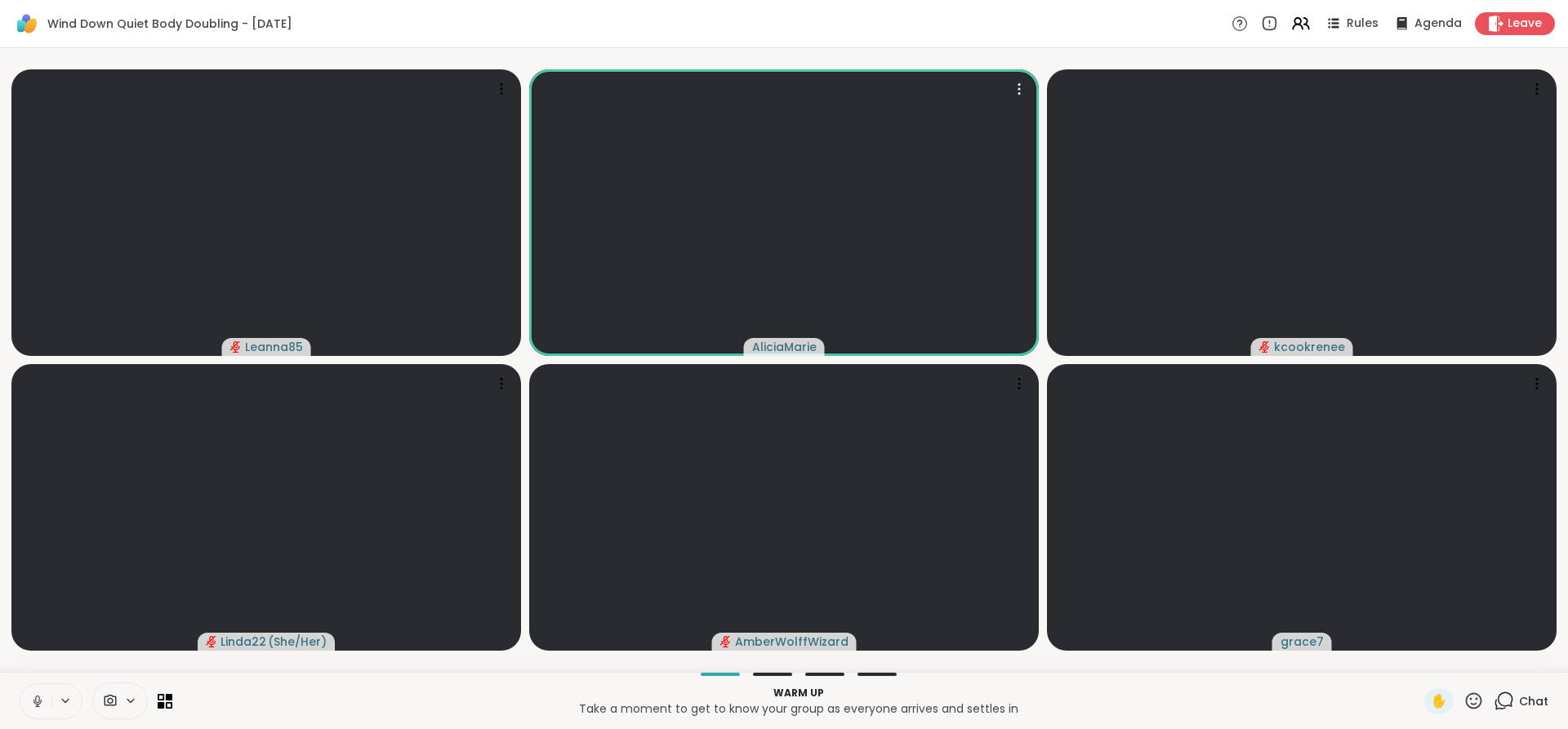
click at [1495, 701] on icon at bounding box center [1500, 705] width 11 height 11
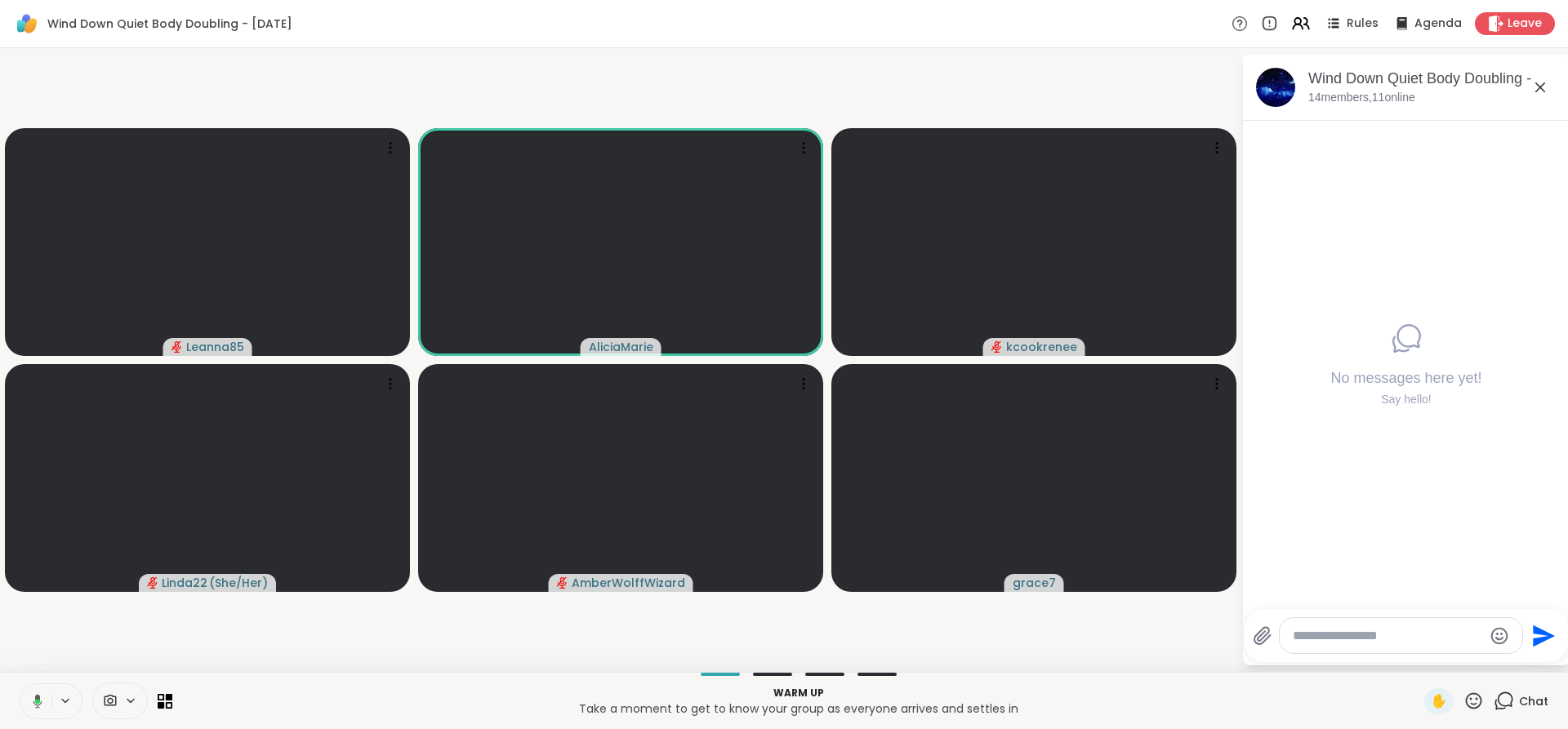
click at [1532, 48] on div "Leanna85 [PERSON_NAME] kcookrenee Linda22 ( She/Her ) AmberWolffWizard grace7 W…" at bounding box center [784, 360] width 1568 height 624
click at [1533, 79] on icon at bounding box center [1540, 87] width 19 height 19
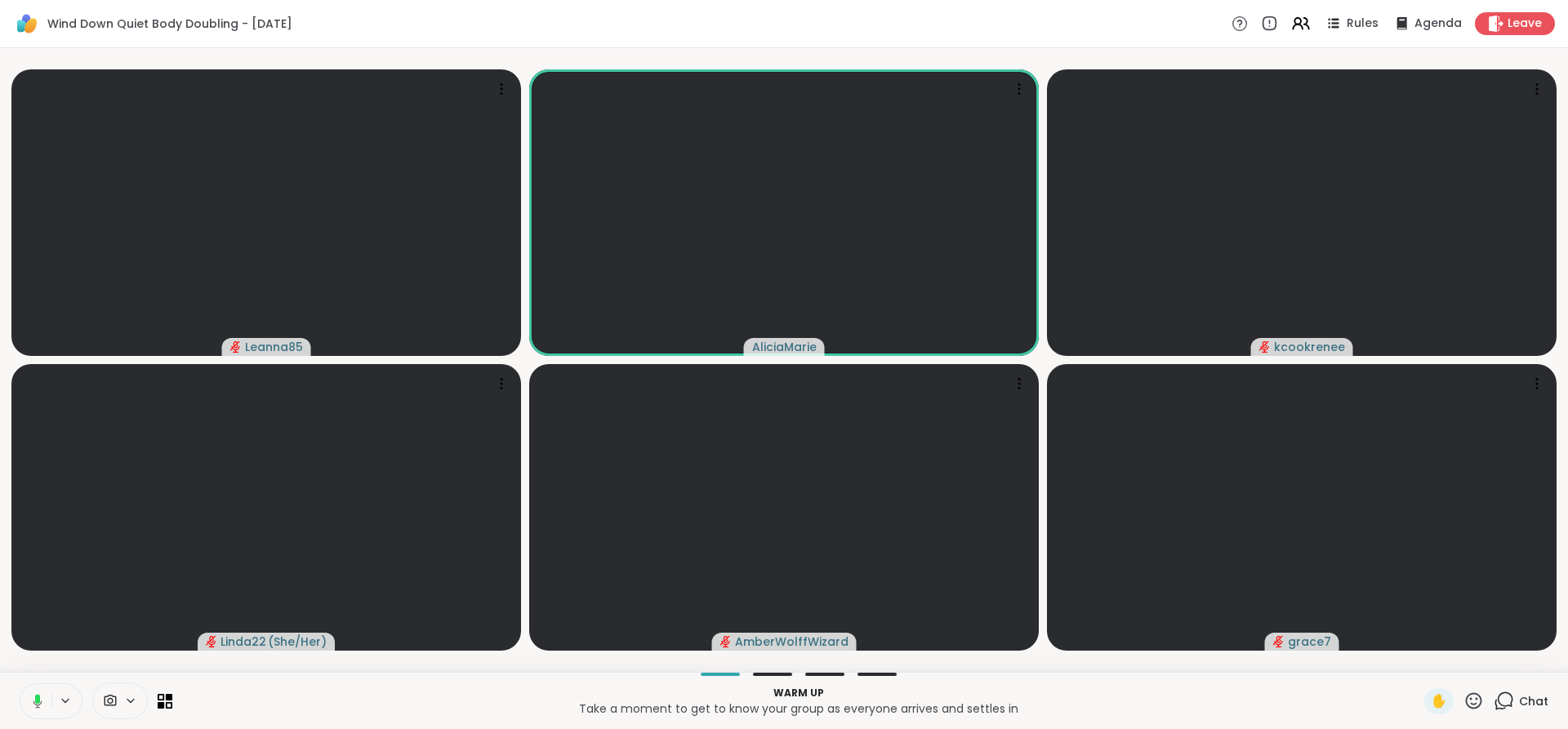
click at [1494, 696] on icon at bounding box center [1504, 701] width 20 height 20
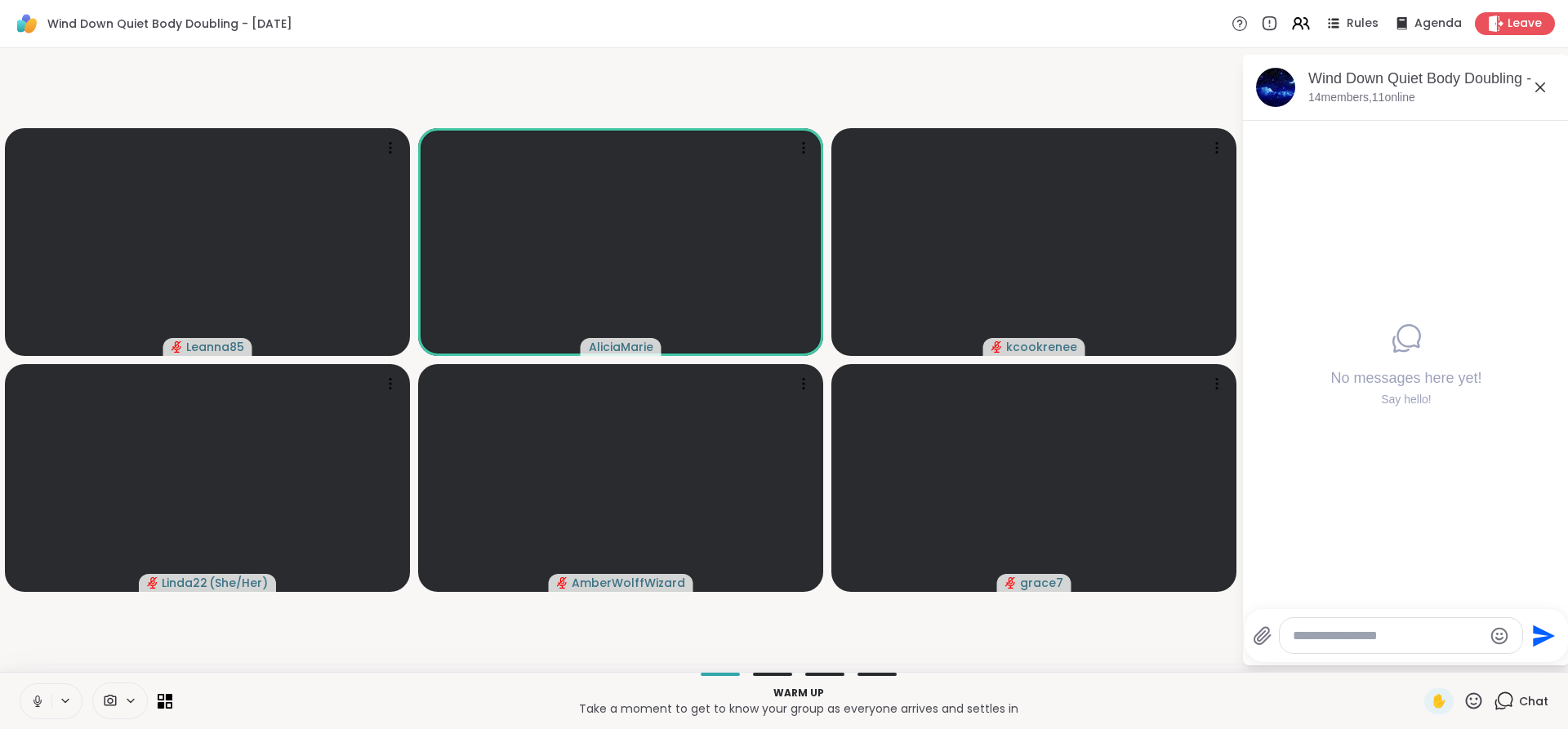
click at [1344, 108] on div "Wind Down Quiet Body Doubling - [DATE] members, 11 online" at bounding box center [1406, 87] width 327 height 66
click at [1350, 101] on p "14 members, 11 online" at bounding box center [1361, 98] width 107 height 17
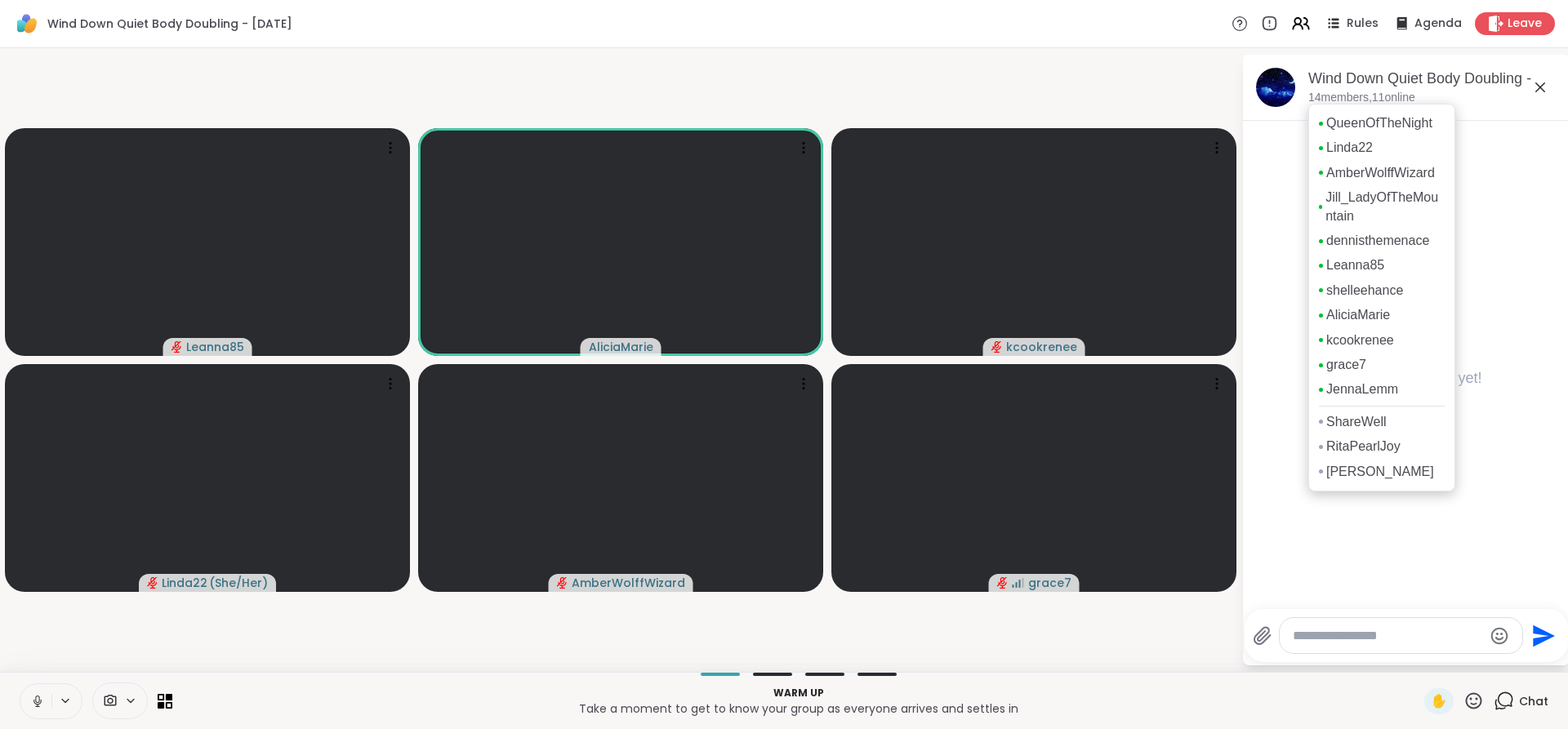
scroll to position [16, 0]
click at [1530, 87] on icon at bounding box center [1540, 87] width 19 height 19
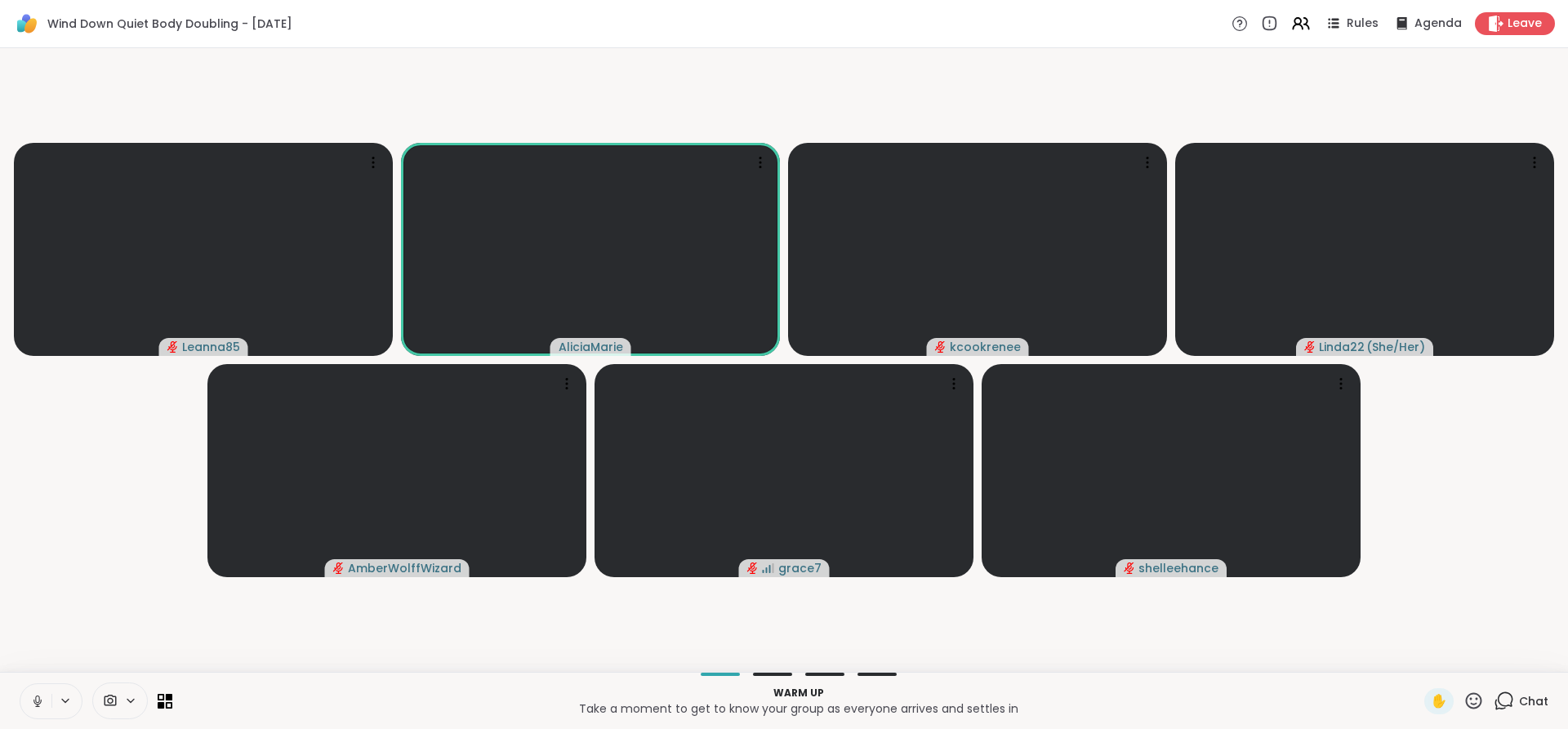
click at [33, 696] on icon at bounding box center [38, 701] width 15 height 15
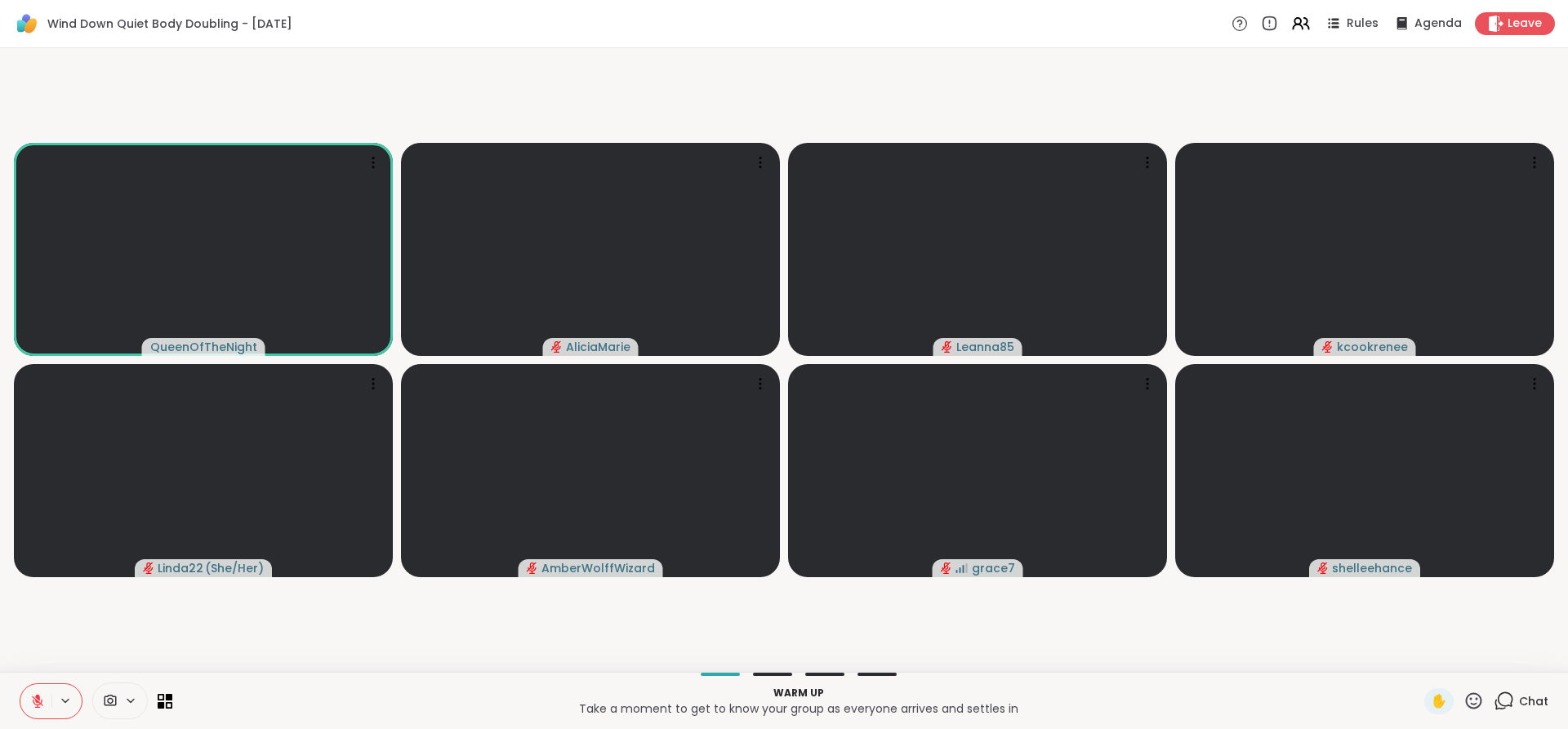
click at [34, 683] on div at bounding box center [50, 701] width 63 height 36
click at [38, 694] on icon at bounding box center [38, 701] width 15 height 15
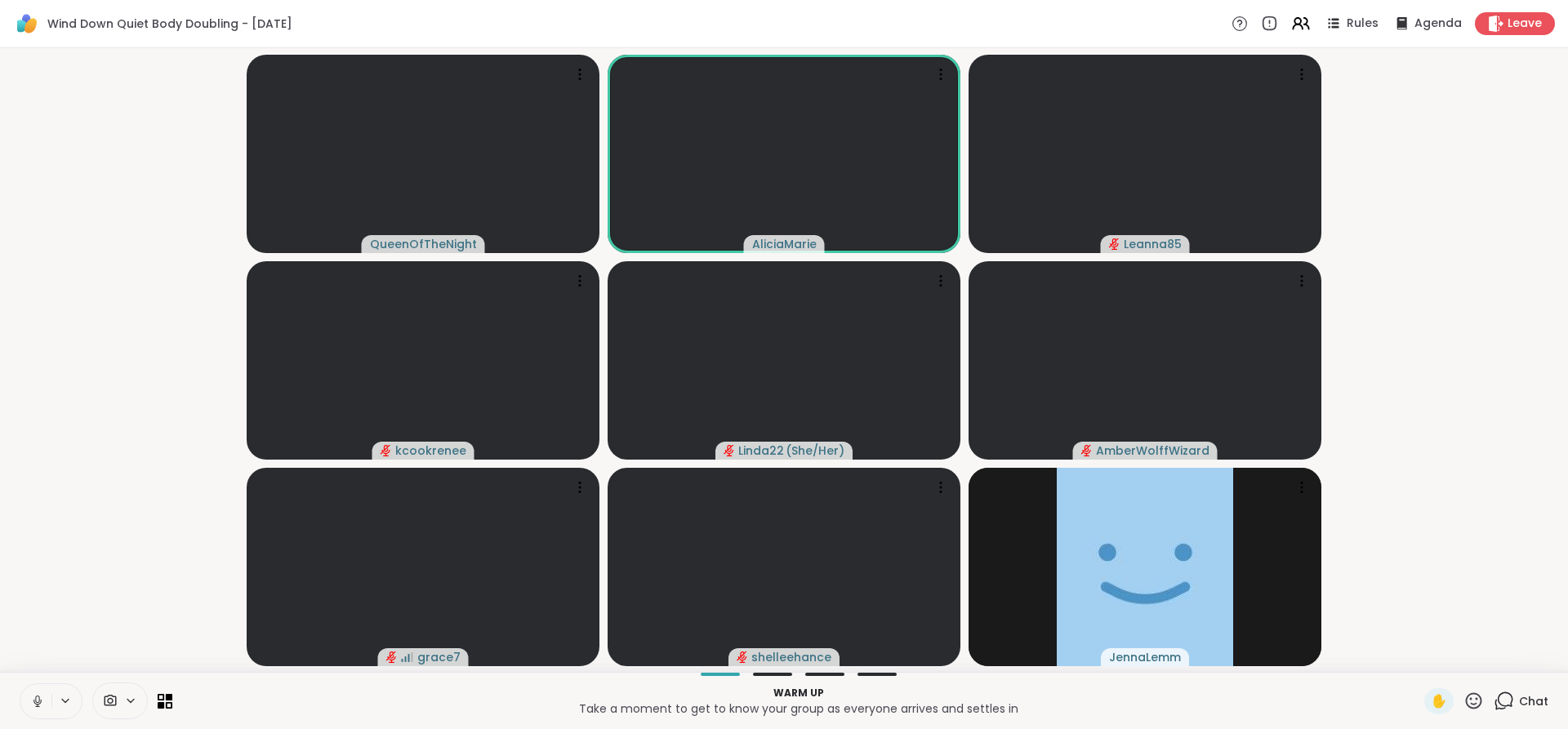
click at [38, 694] on icon at bounding box center [38, 701] width 15 height 15
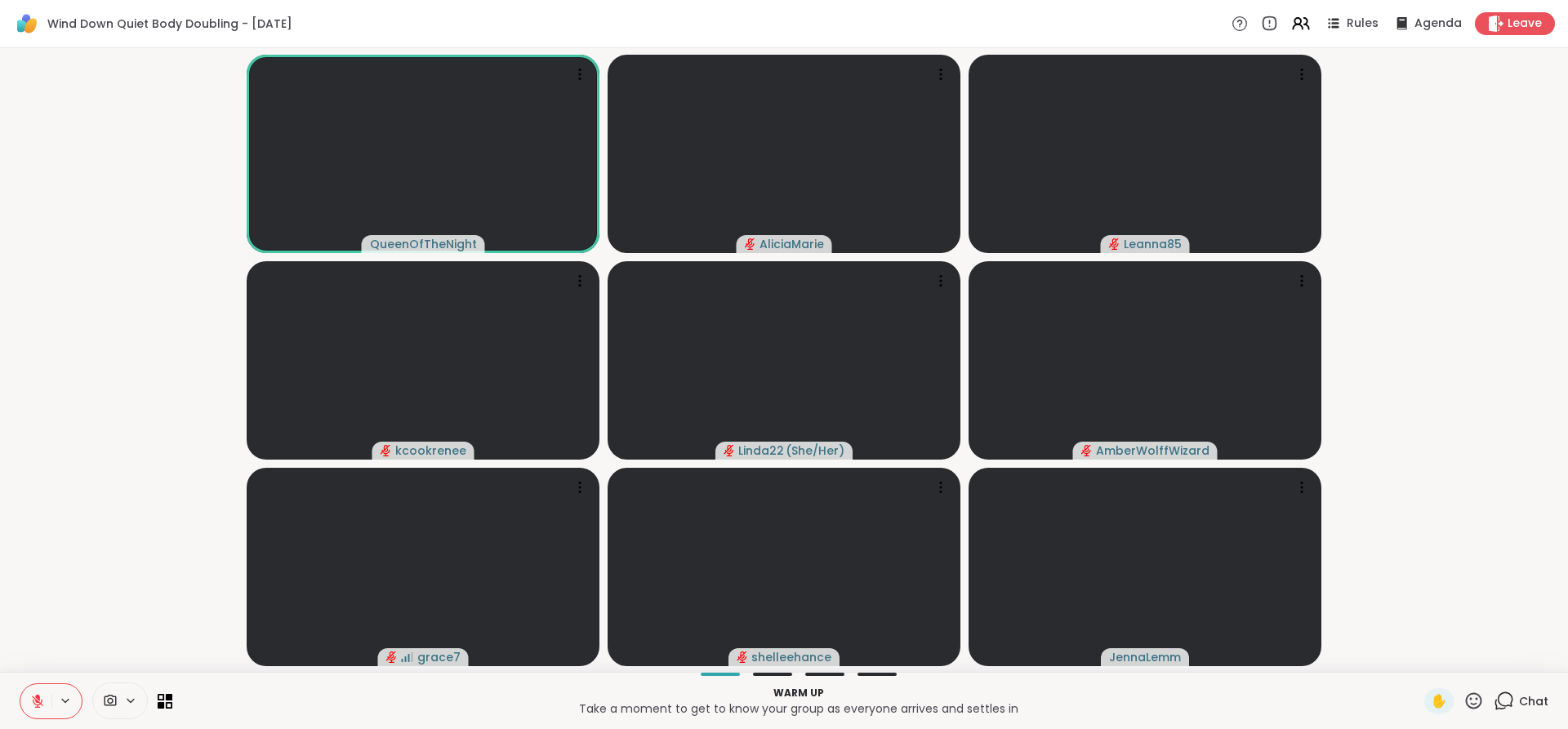
click at [38, 694] on icon at bounding box center [38, 701] width 15 height 15
click at [42, 694] on icon at bounding box center [38, 701] width 15 height 15
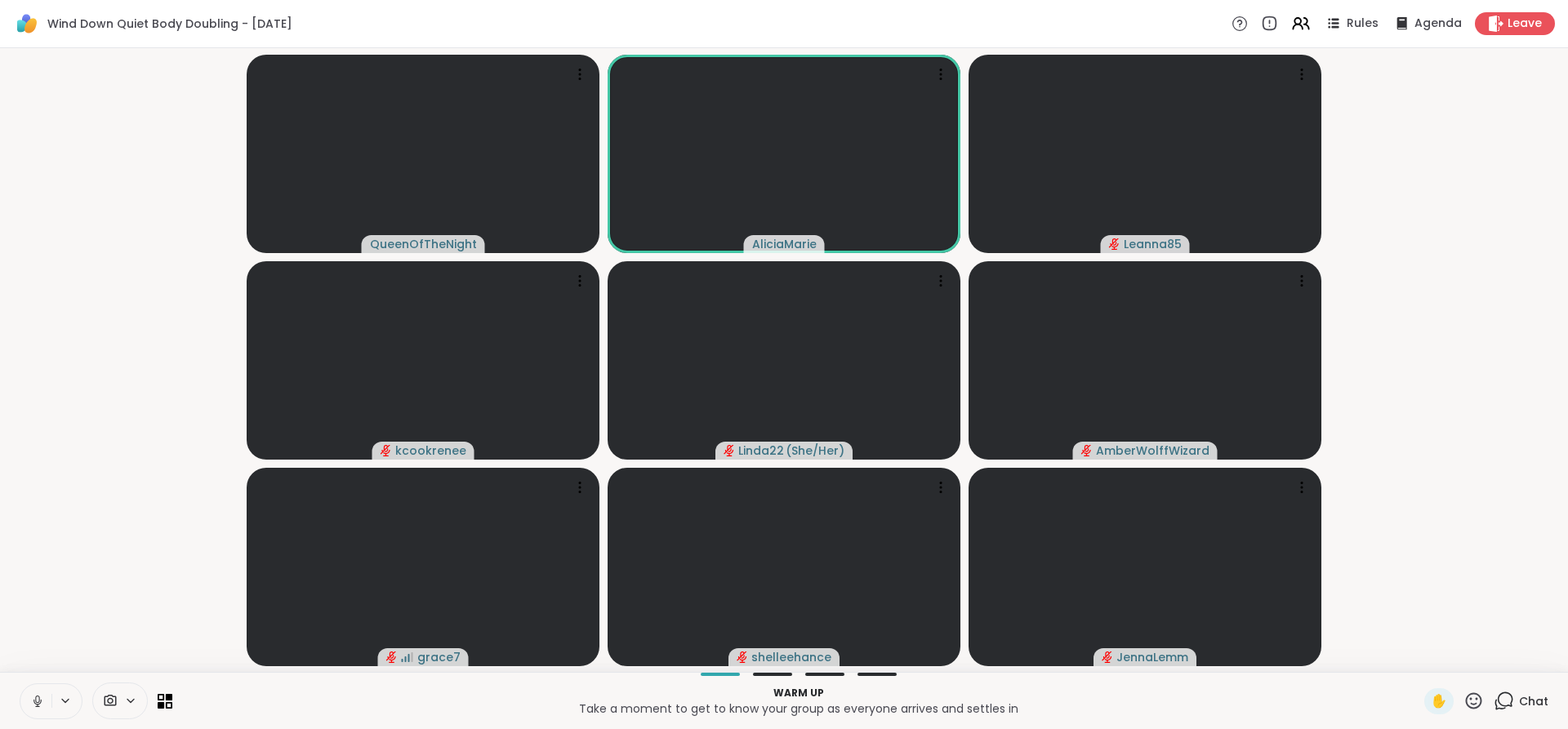
click at [18, 694] on div "Warm up Take a moment to get to know your group as everyone arrives and settles…" at bounding box center [784, 701] width 1568 height 57
click at [43, 704] on icon at bounding box center [38, 701] width 15 height 15
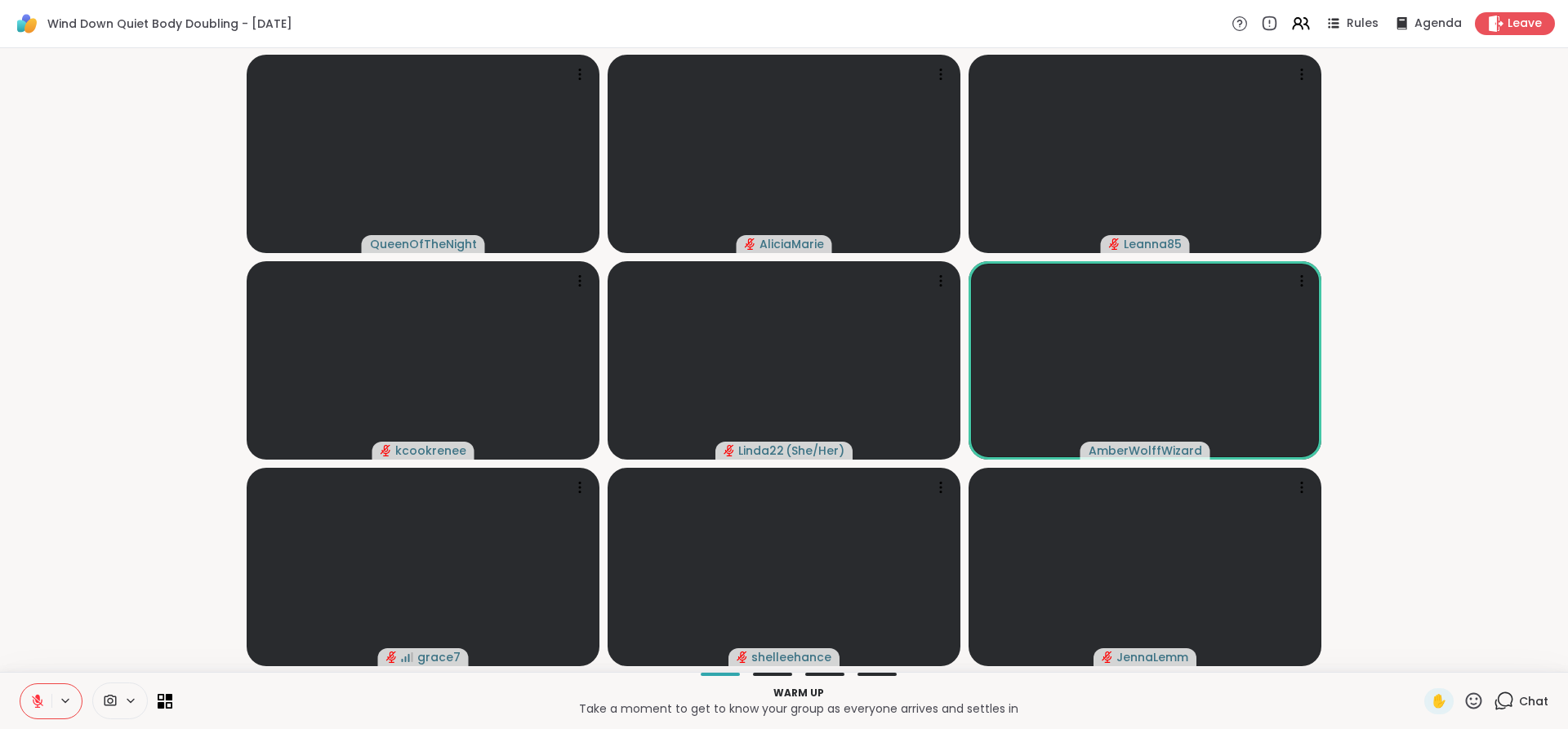
click at [32, 703] on icon at bounding box center [38, 701] width 15 height 15
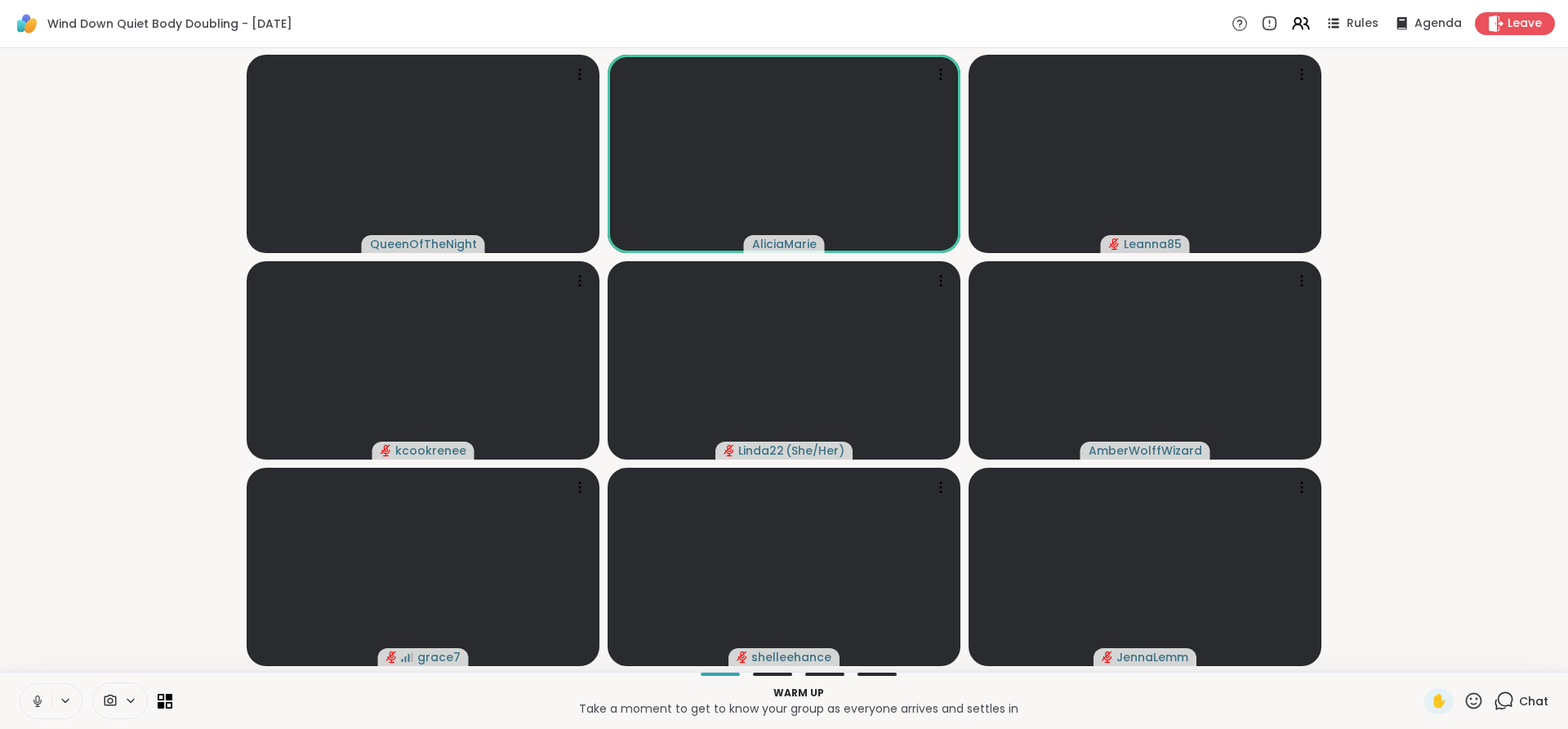
click at [35, 703] on icon at bounding box center [38, 701] width 8 height 5
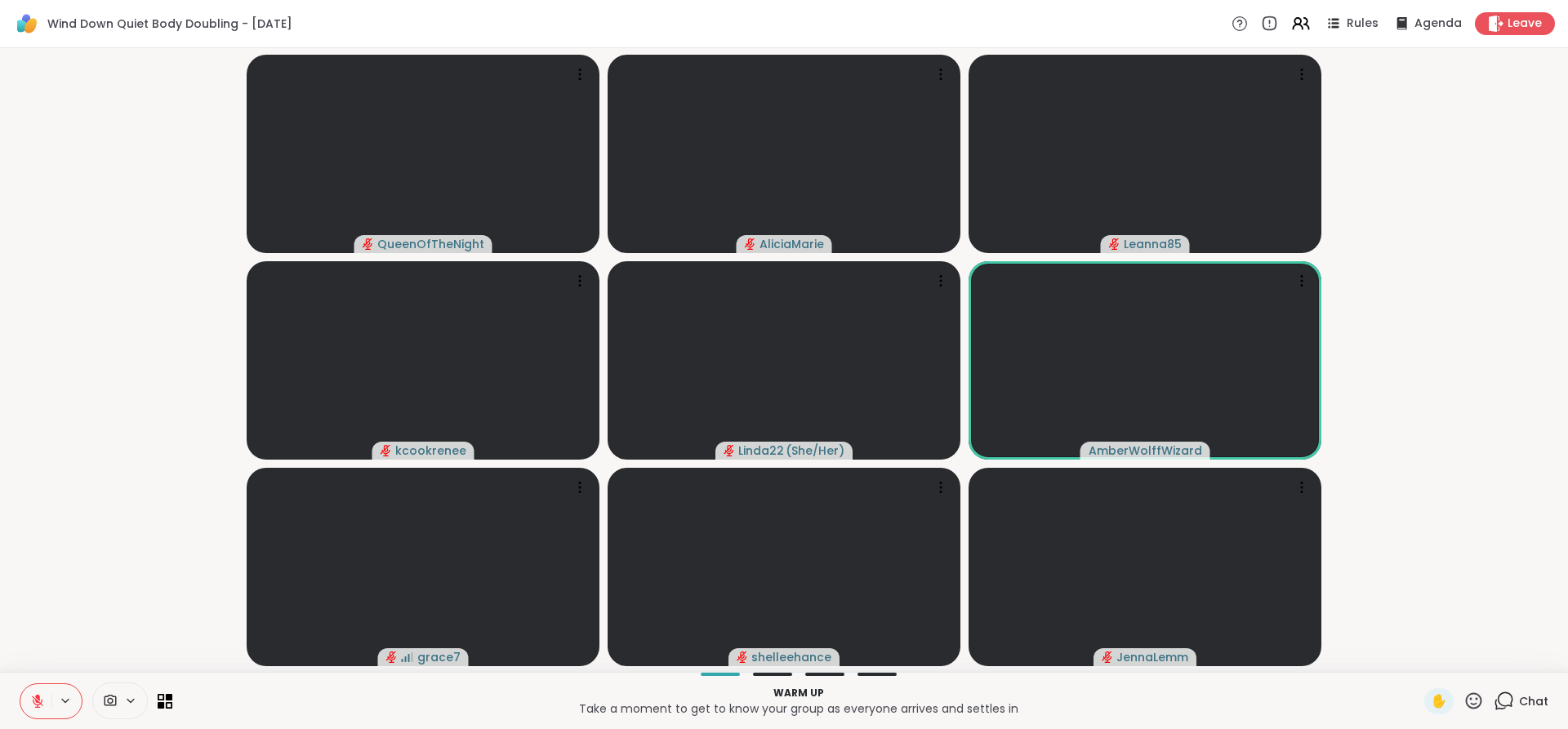
click at [35, 703] on icon at bounding box center [38, 701] width 15 height 15
click at [35, 703] on icon at bounding box center [38, 701] width 8 height 5
click at [35, 703] on icon at bounding box center [38, 701] width 15 height 15
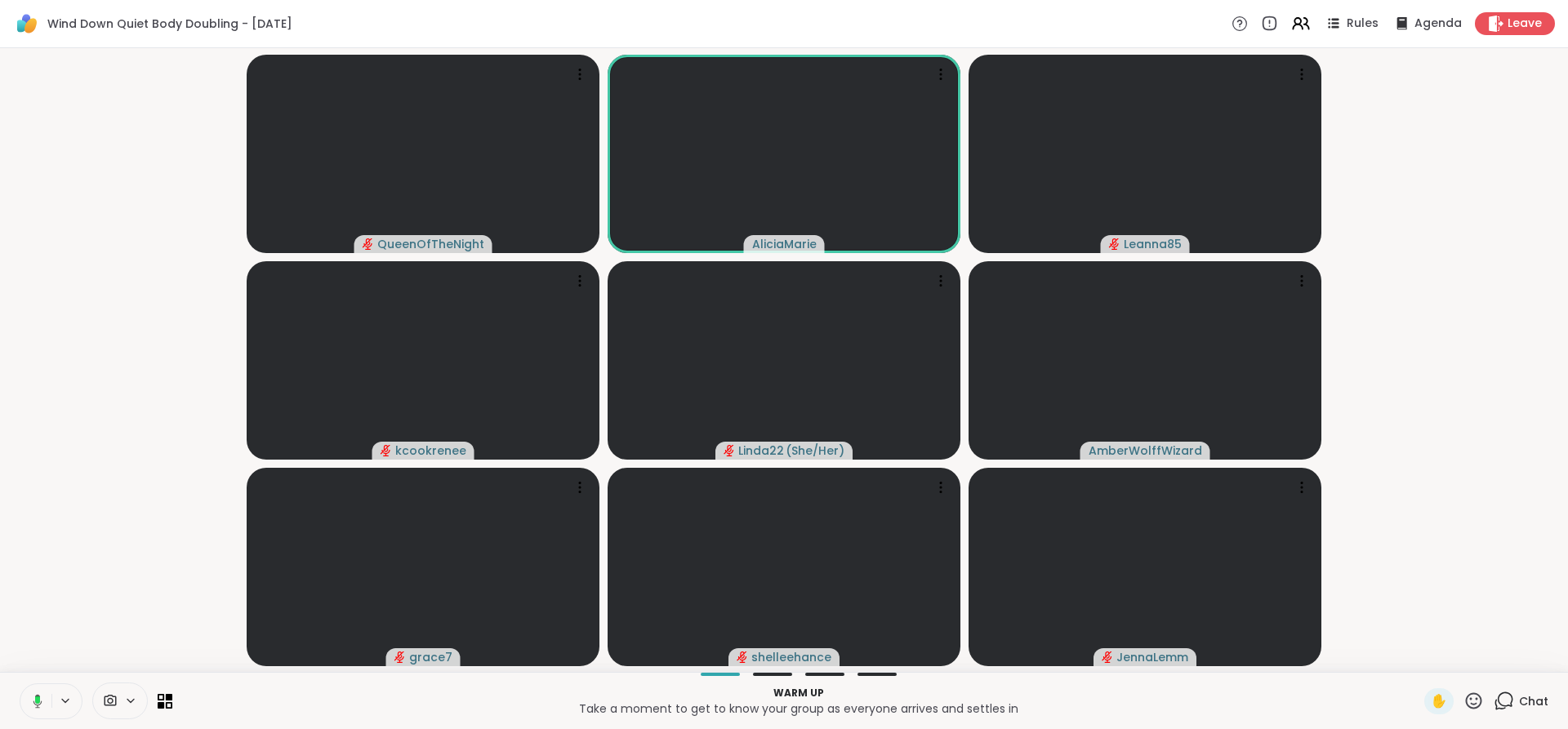
click at [35, 703] on rect at bounding box center [38, 700] width 5 height 8
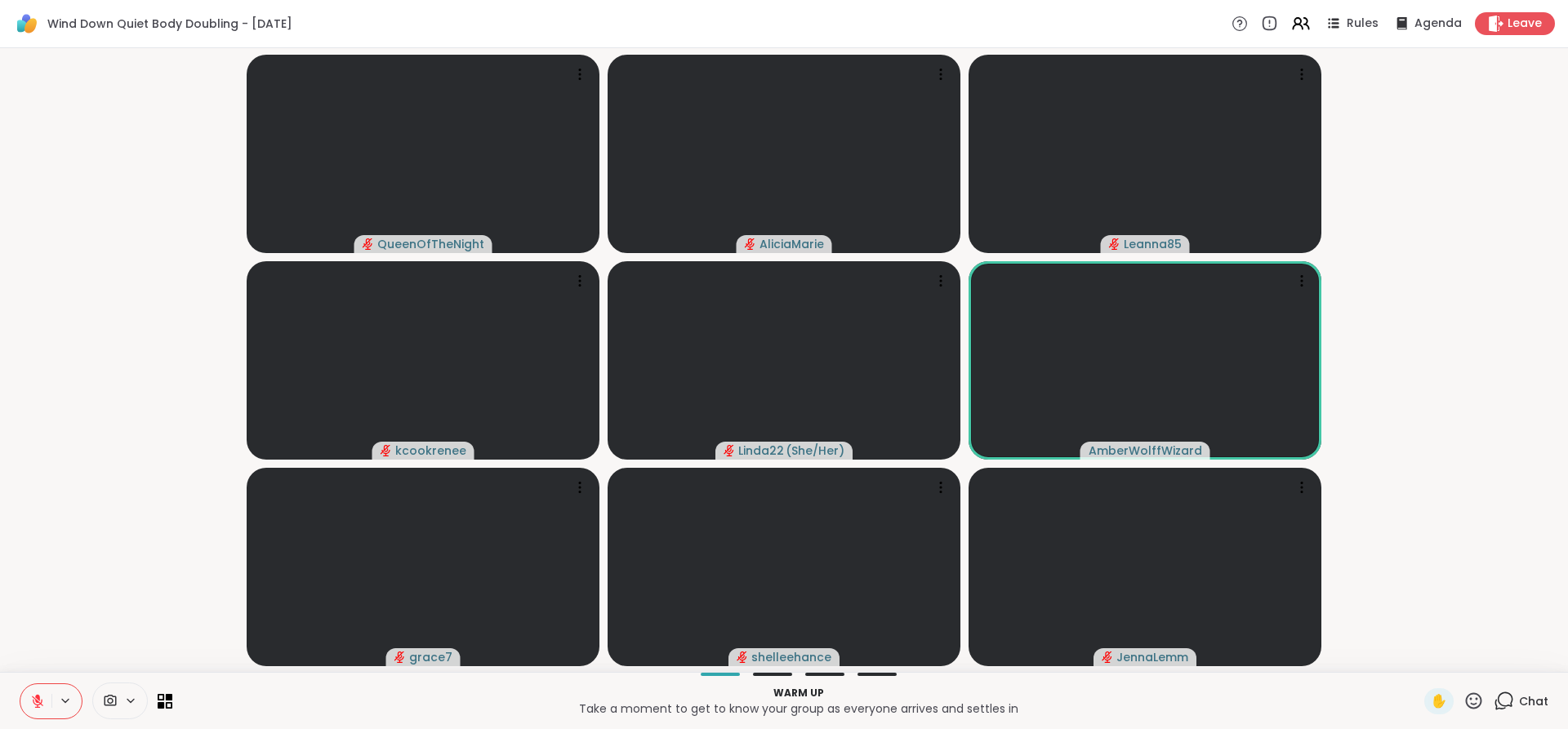
click at [35, 703] on icon at bounding box center [38, 701] width 15 height 15
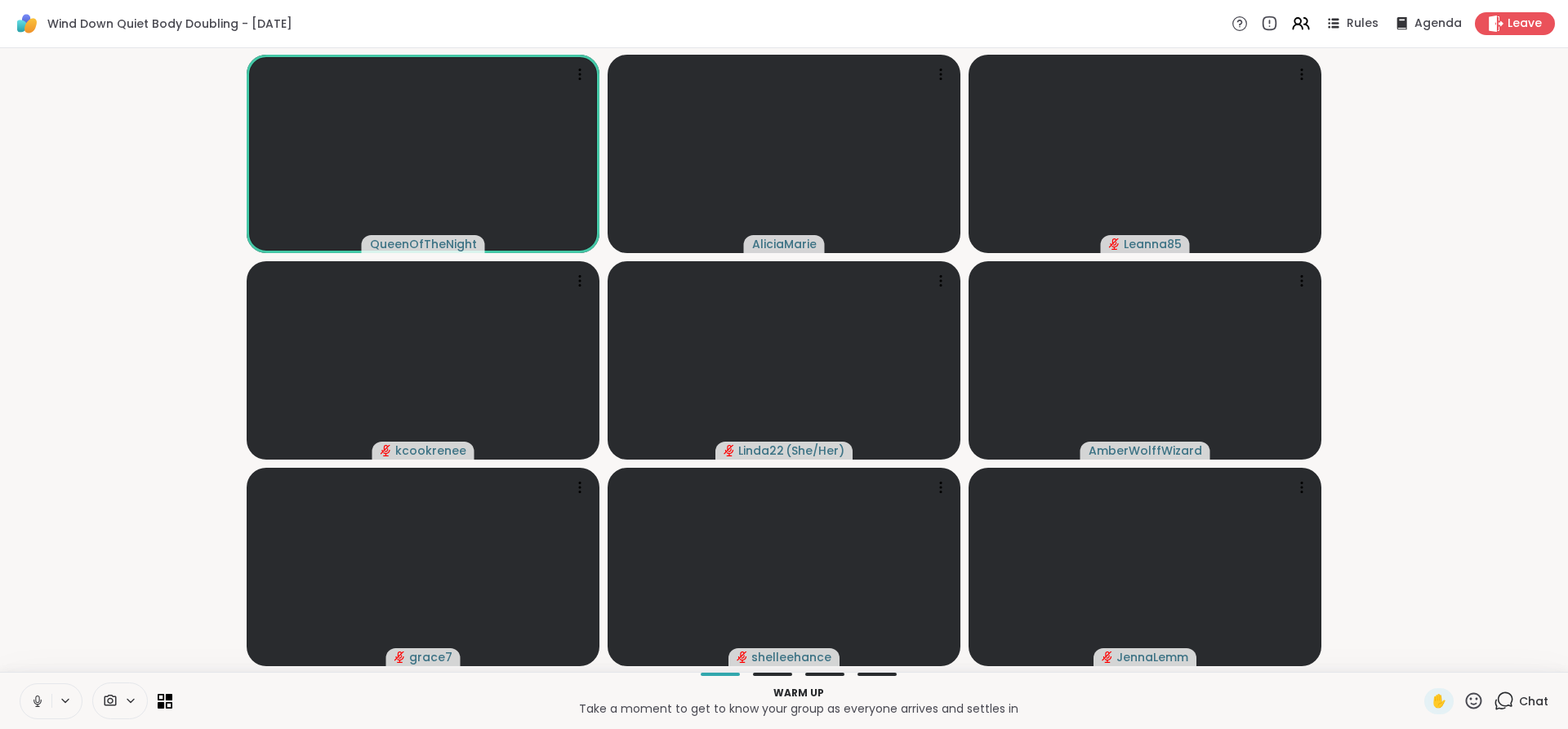
click at [35, 703] on icon at bounding box center [38, 701] width 8 height 5
click at [35, 703] on icon at bounding box center [38, 701] width 15 height 15
click at [35, 703] on icon at bounding box center [38, 701] width 8 height 5
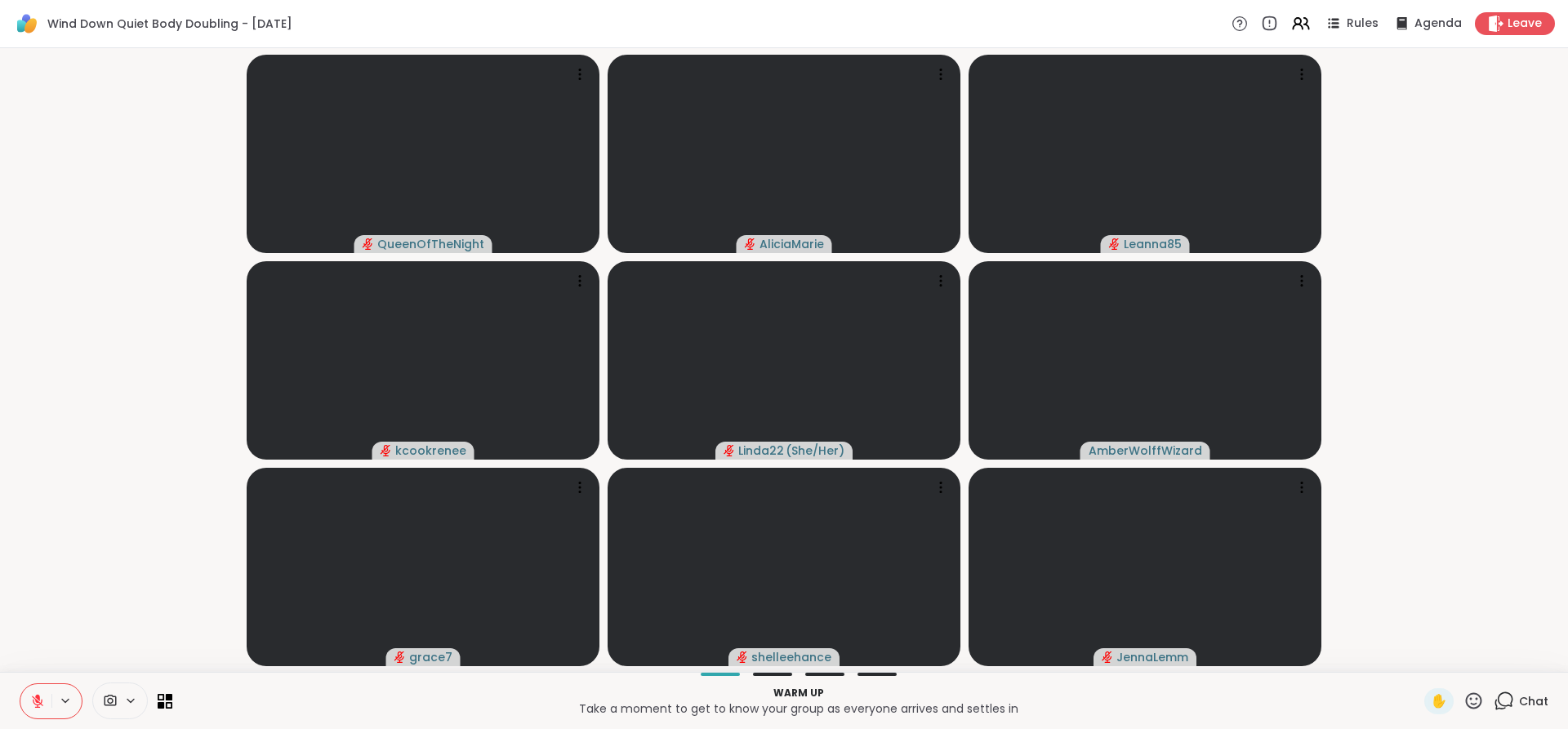
click at [35, 703] on icon at bounding box center [38, 701] width 15 height 15
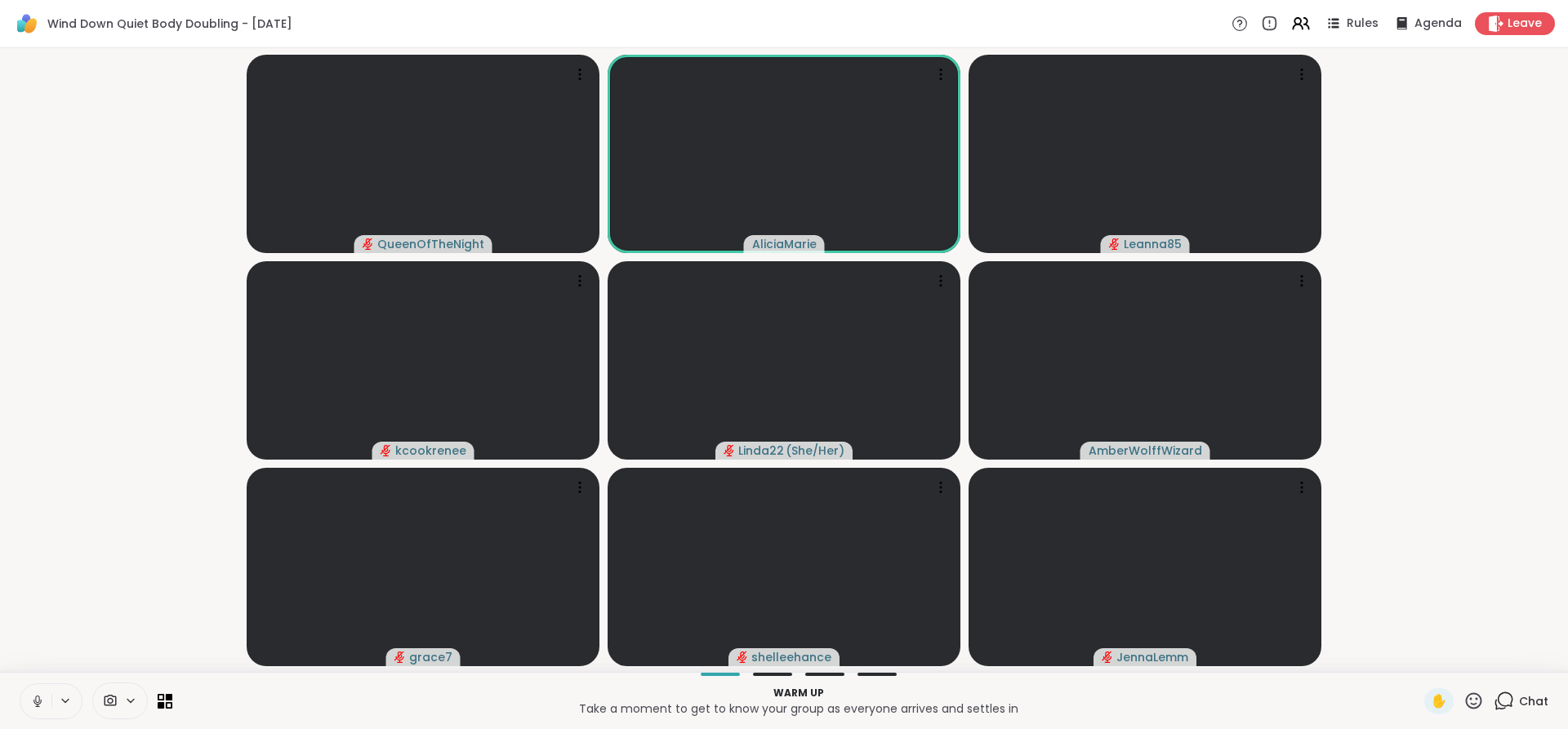
click at [35, 703] on icon at bounding box center [38, 701] width 8 height 5
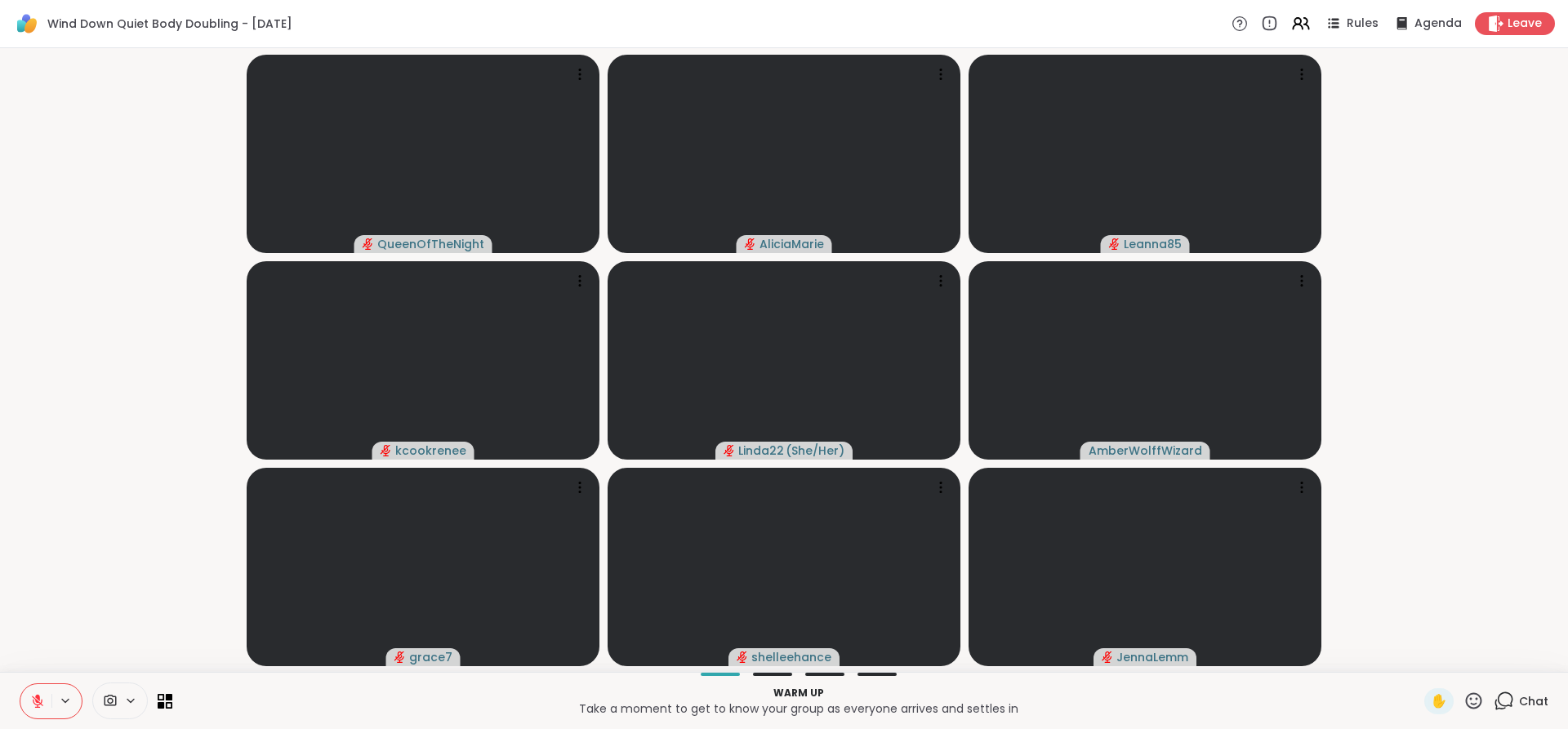
click at [35, 703] on icon at bounding box center [38, 701] width 15 height 15
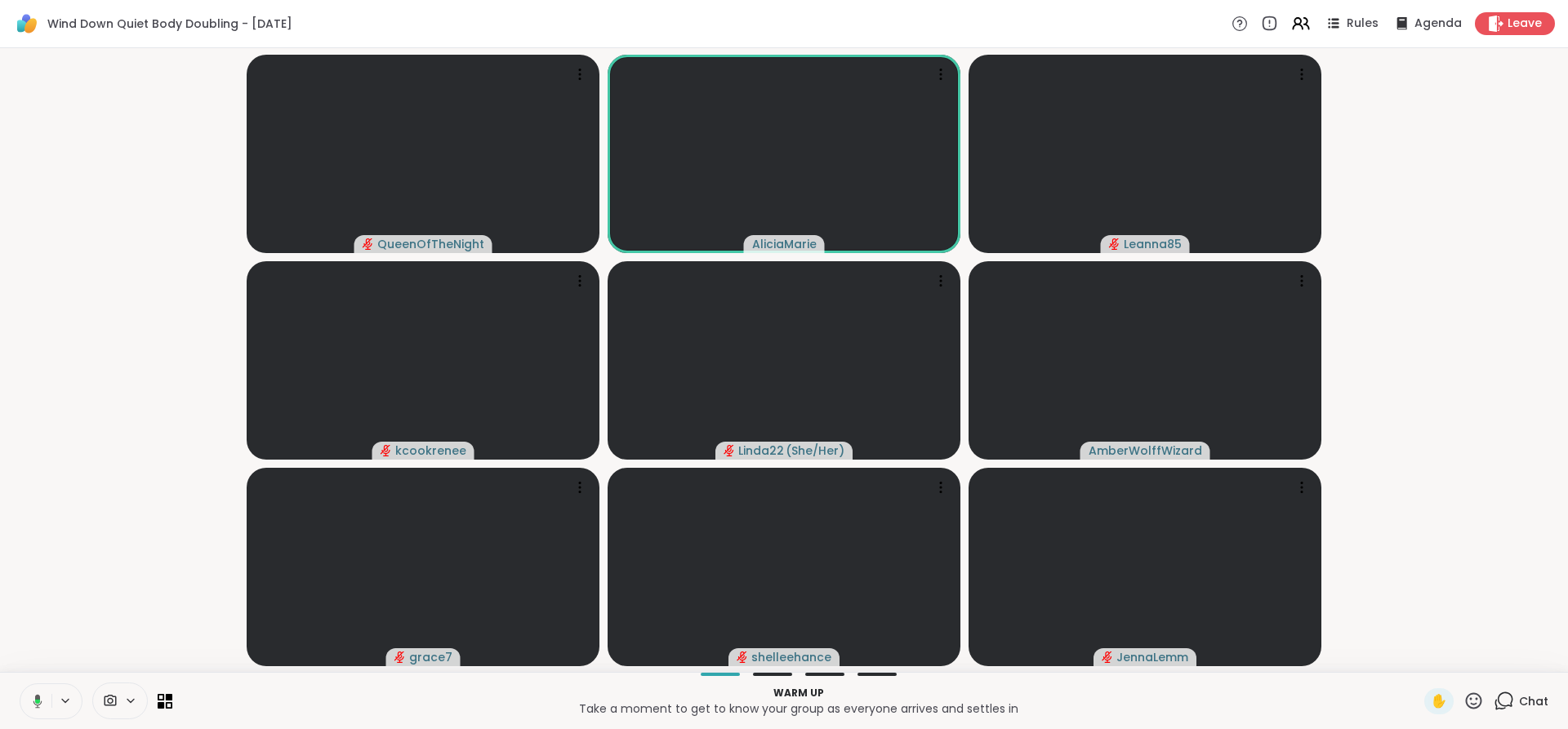
click at [35, 703] on icon at bounding box center [35, 701] width 15 height 15
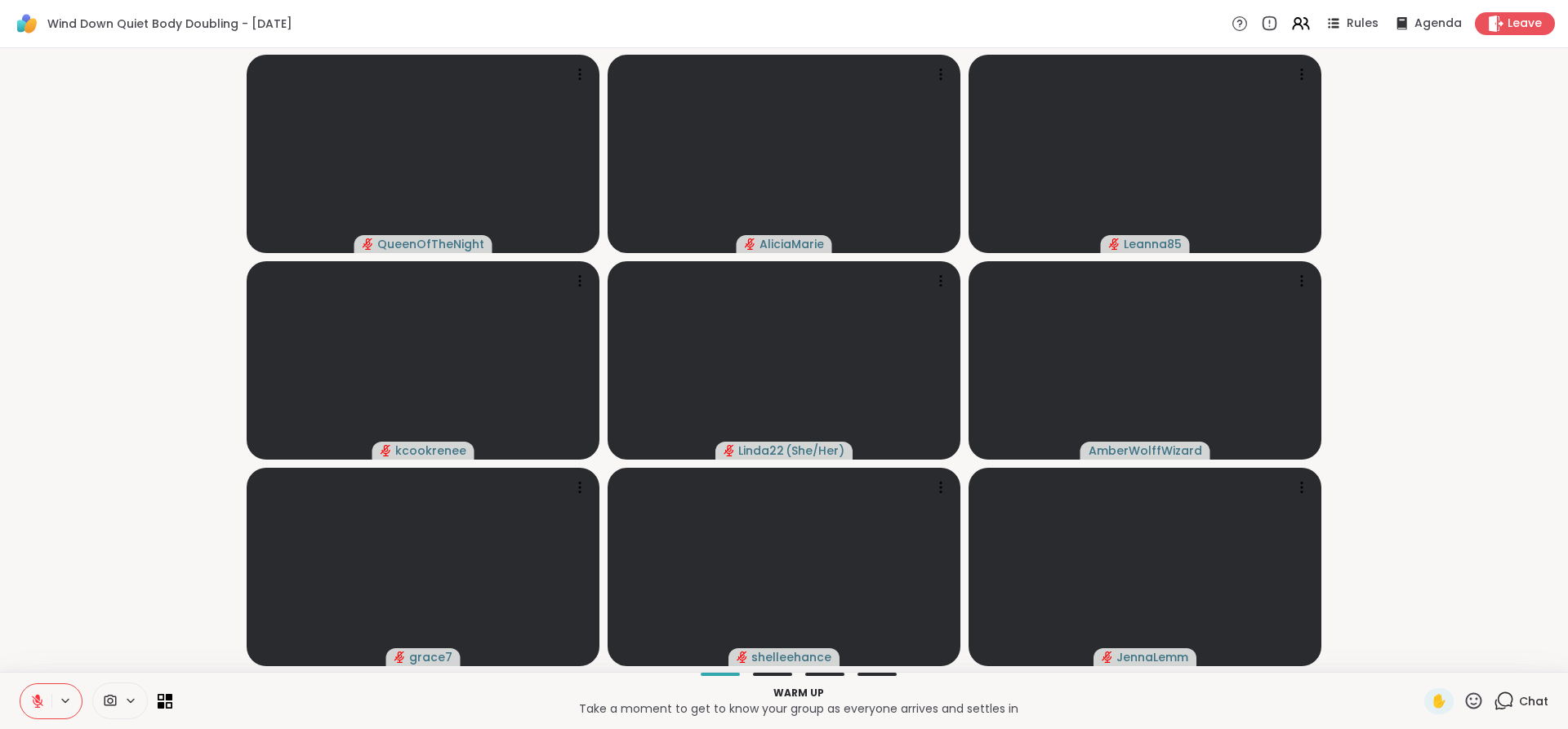
click at [35, 703] on icon at bounding box center [38, 701] width 15 height 15
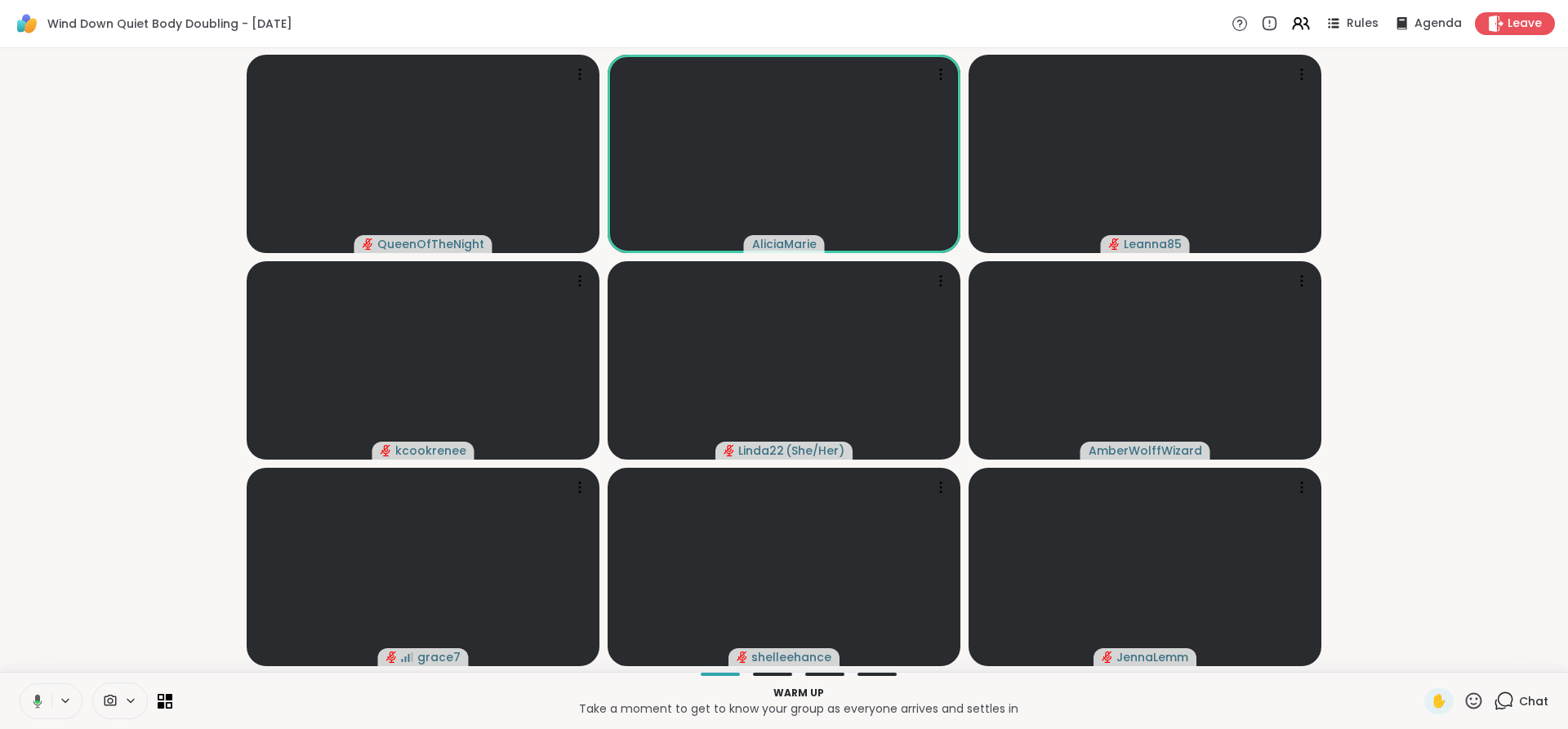
click at [35, 703] on icon at bounding box center [35, 701] width 15 height 15
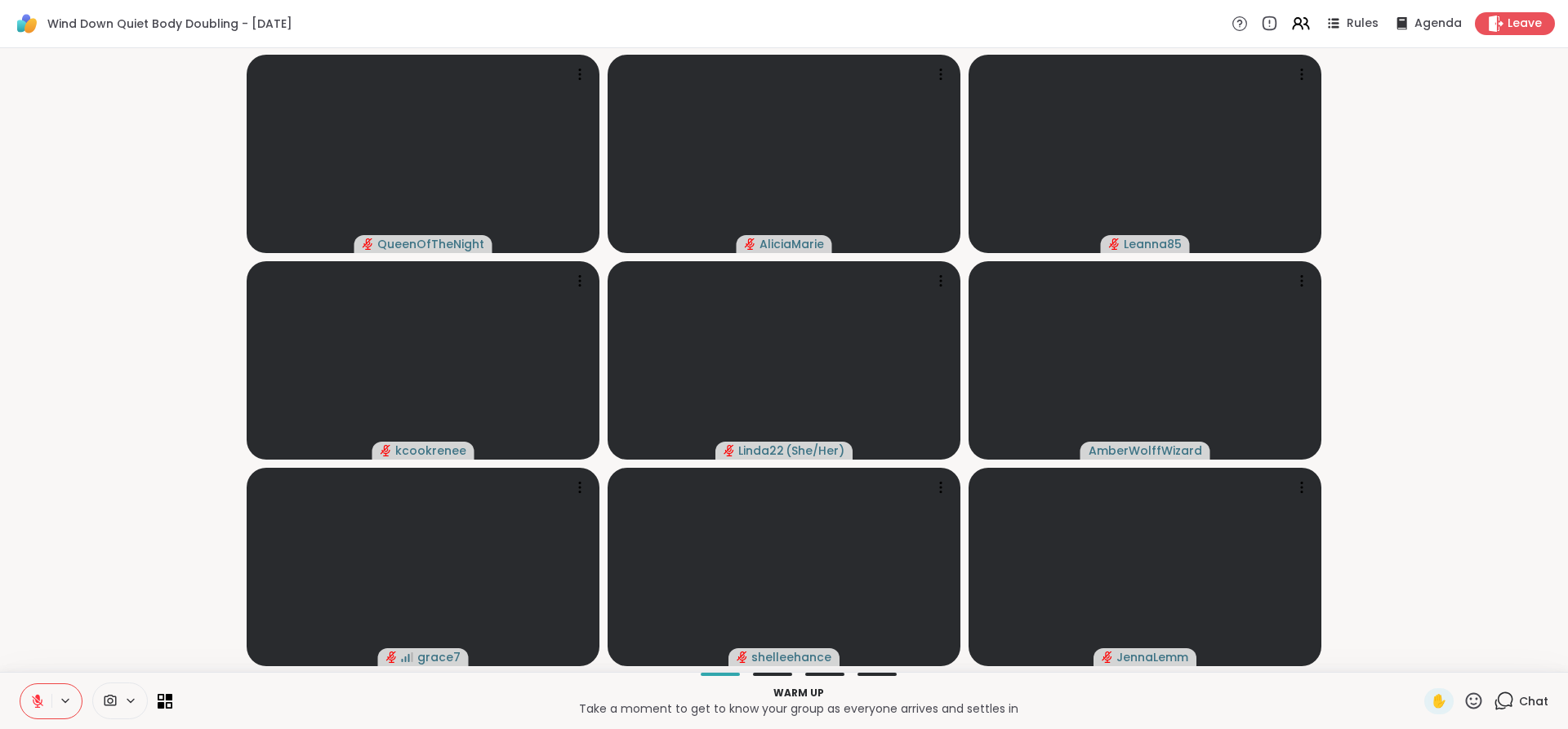
click at [35, 703] on icon at bounding box center [38, 701] width 15 height 15
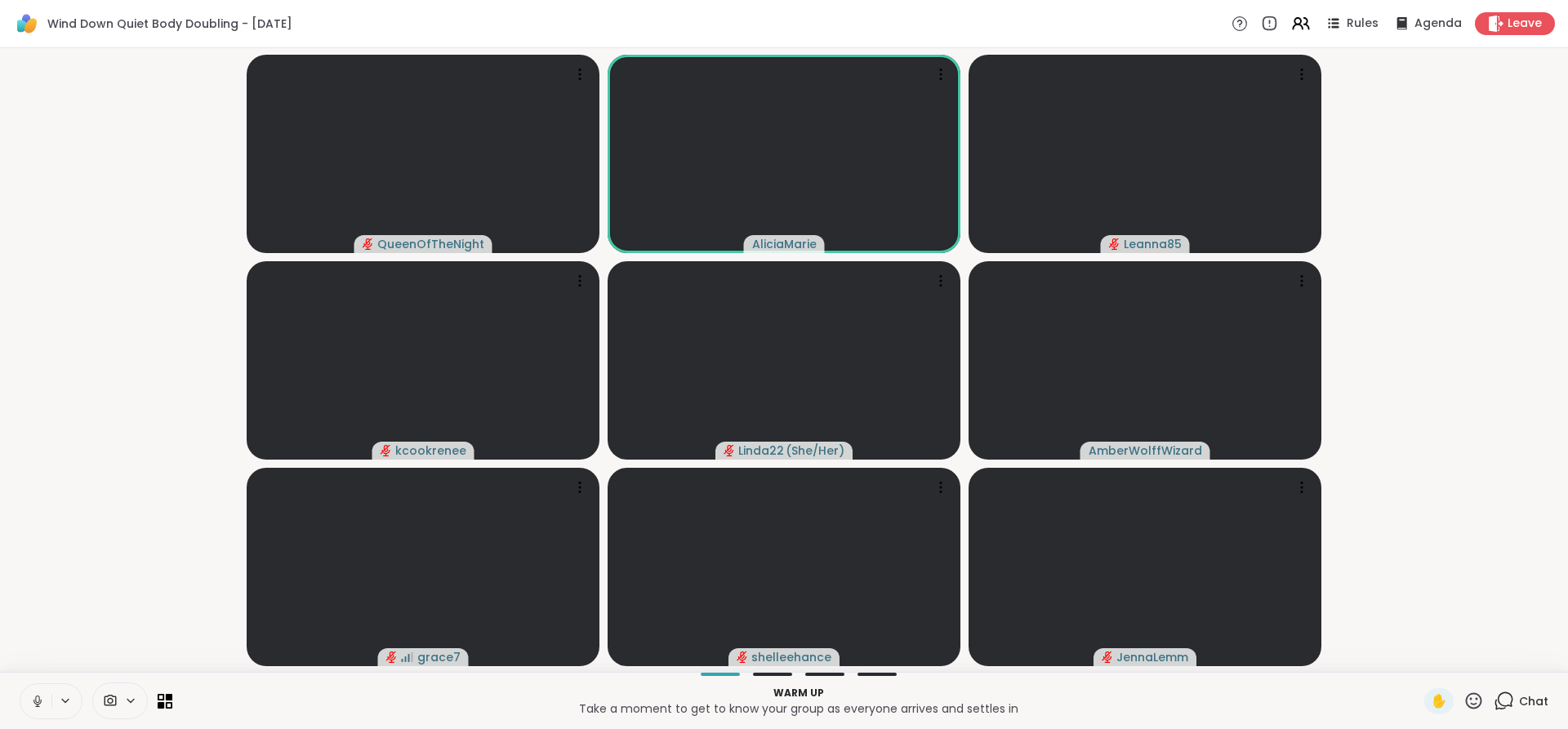
click at [35, 703] on icon at bounding box center [38, 701] width 8 height 5
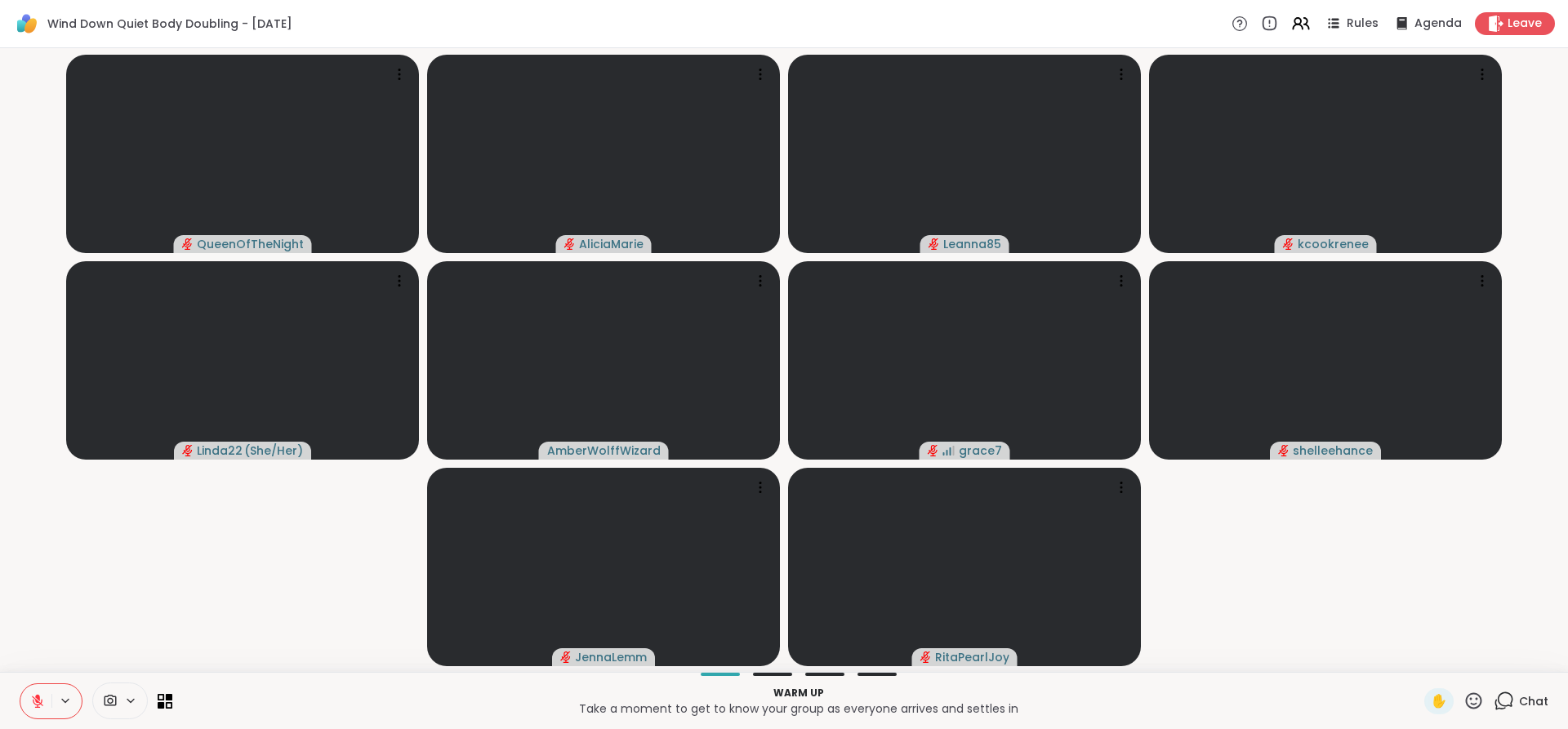
click at [1494, 711] on div "Chat" at bounding box center [1520, 701] width 54 height 26
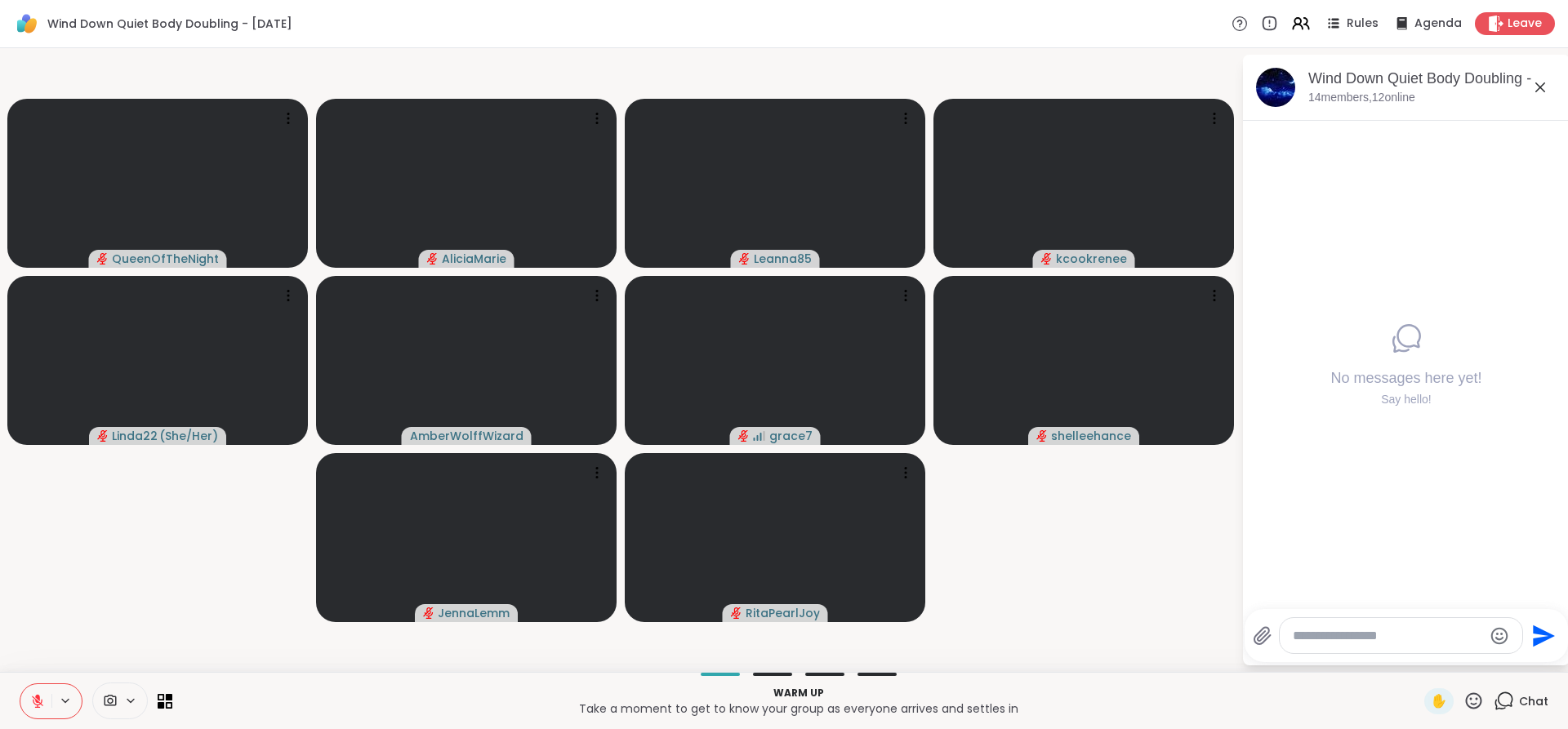
click at [1337, 88] on div "Wind Down Quiet Body Doubling - [DATE]" at bounding box center [1432, 79] width 248 height 20
click at [1336, 105] on p "14 members, 12 online" at bounding box center [1361, 98] width 107 height 17
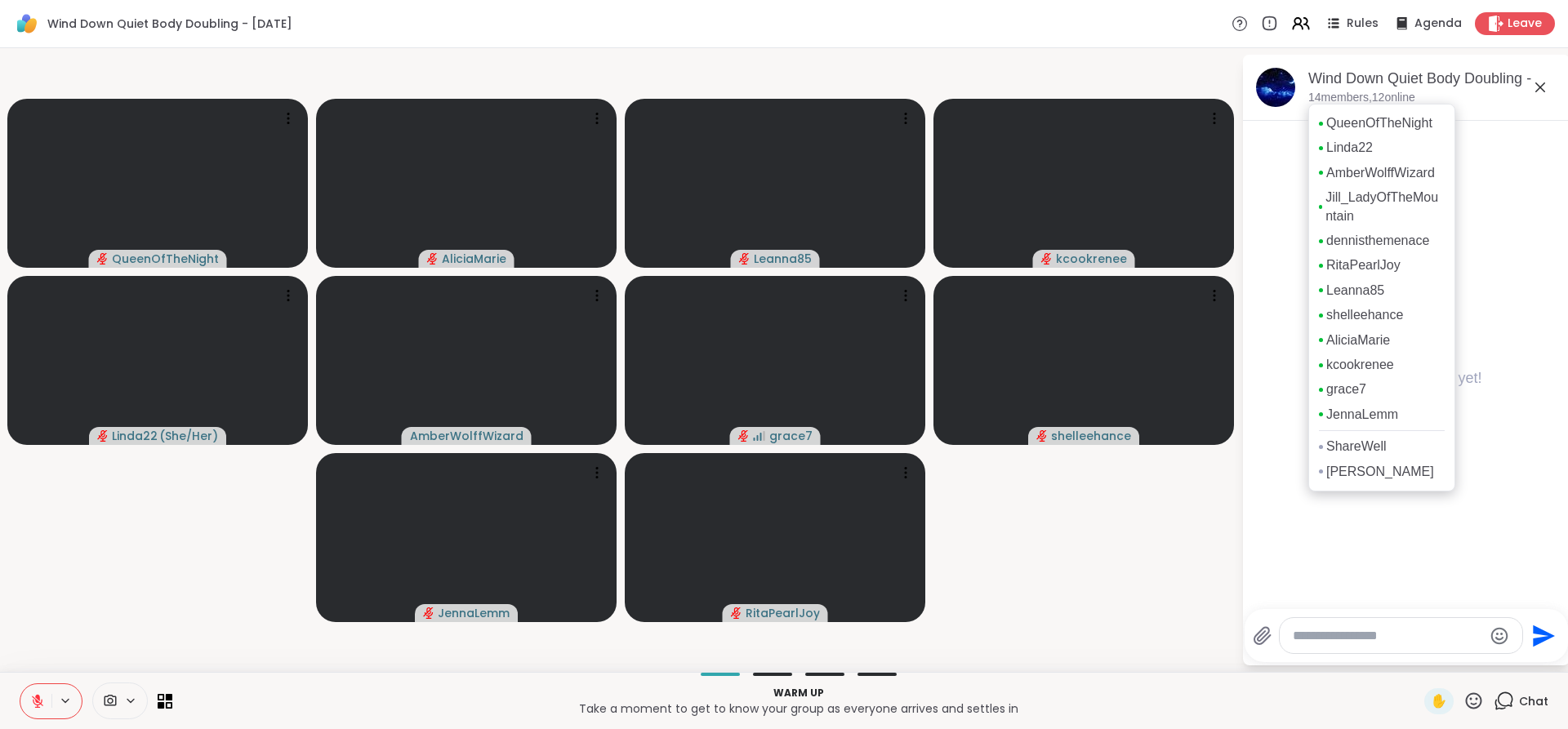
click at [38, 696] on icon at bounding box center [38, 697] width 5 height 7
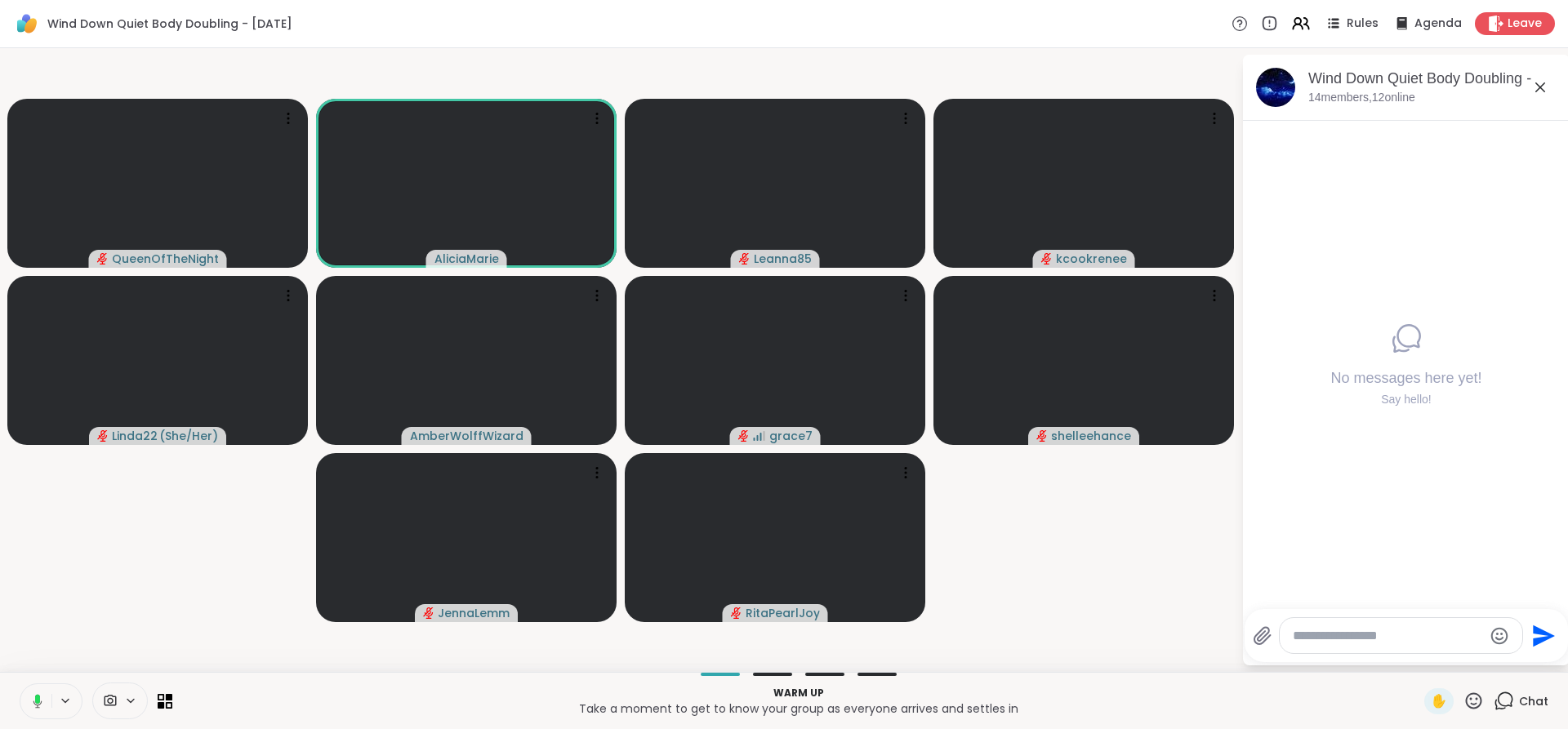
click at [33, 699] on icon at bounding box center [35, 701] width 15 height 15
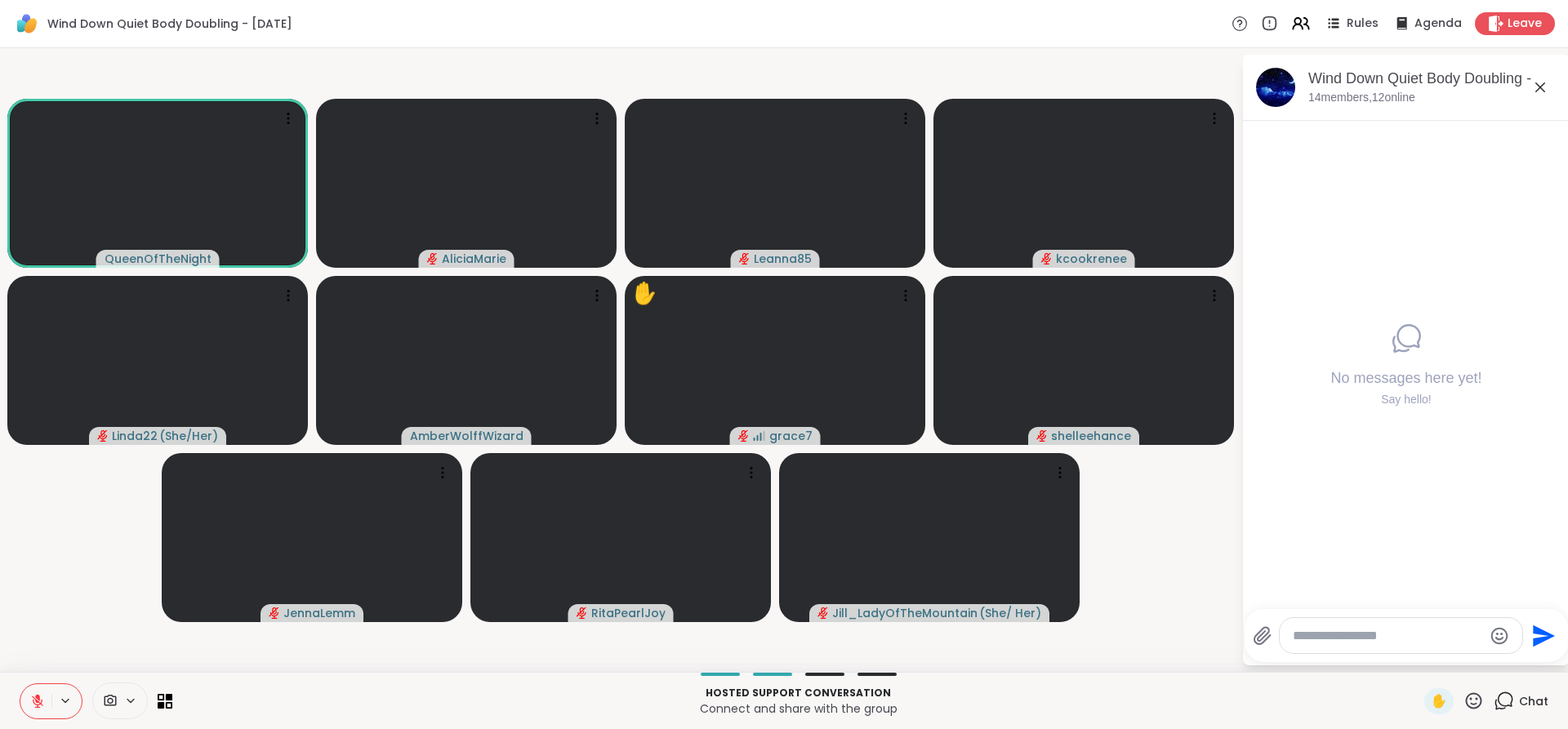
click at [79, 635] on video-player-container "QueenOfTheNight AliciaMarie Leanna85 kcookrenee Linda22 ( She/Her ) AmberWolffW…" at bounding box center [621, 359] width 1222 height 610
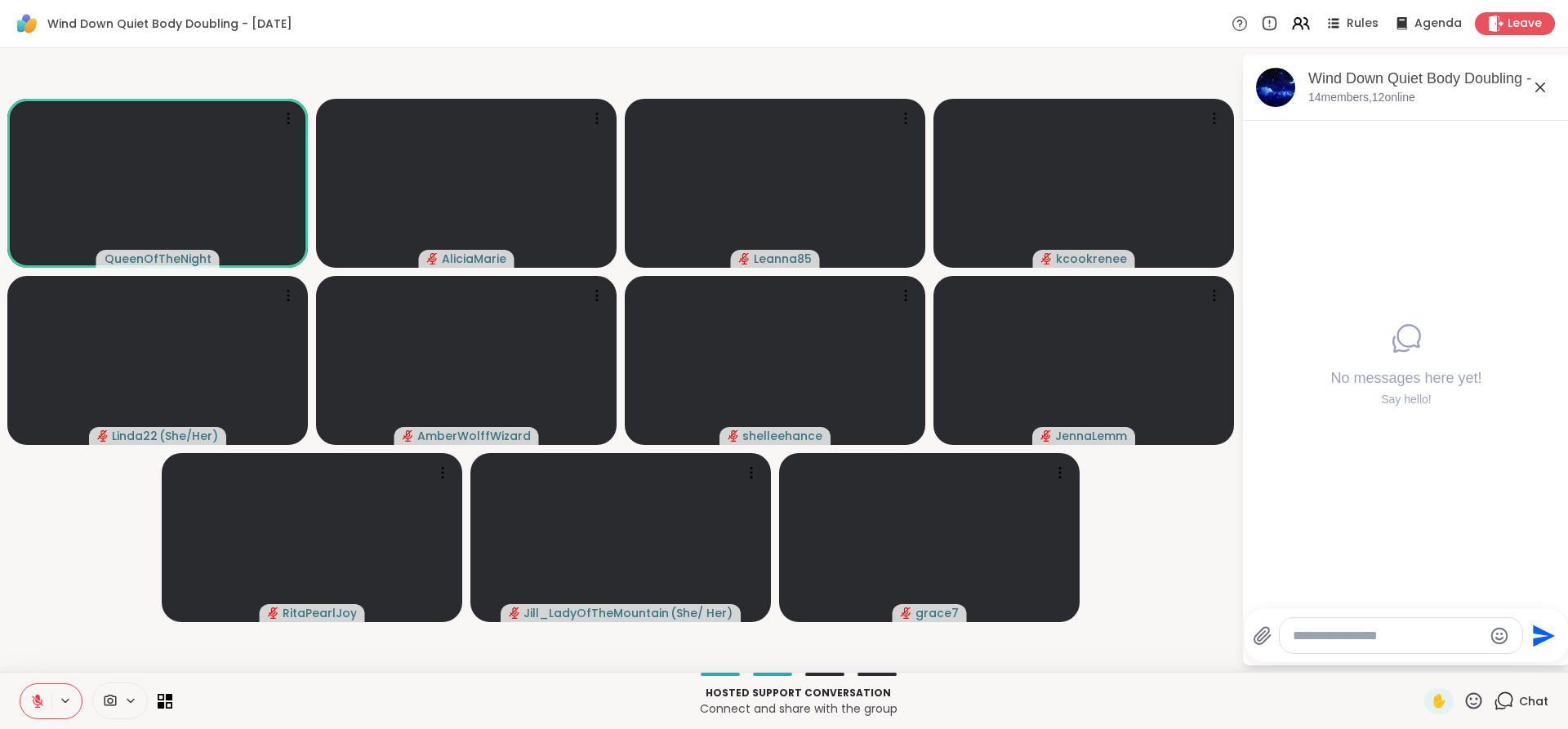
click at [1329, 646] on div at bounding box center [1401, 635] width 243 height 35
click at [1308, 630] on textarea "Type your message" at bounding box center [1388, 636] width 191 height 17
type textarea "*****"
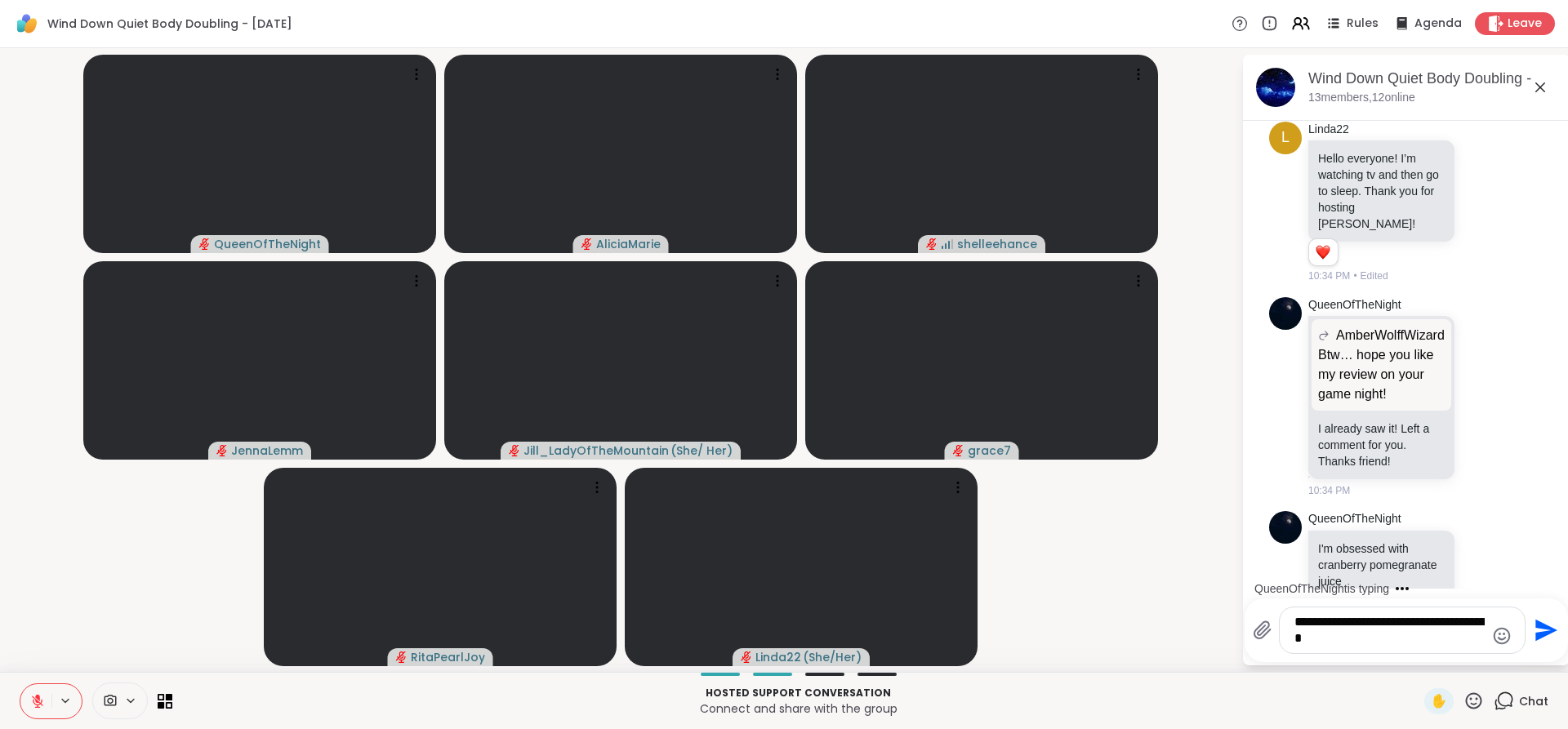
scroll to position [1557, 0]
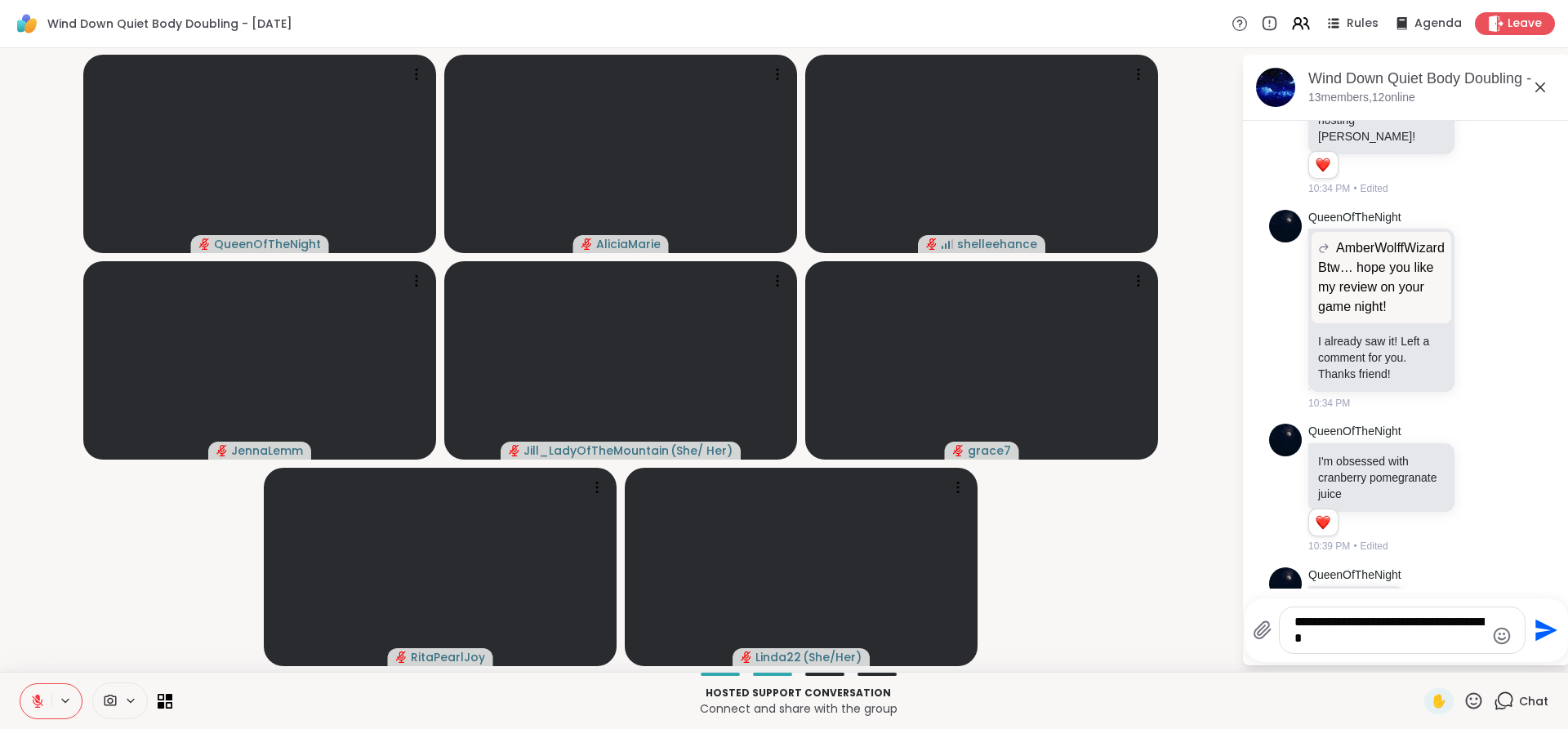
type textarea "*"
